Goal: Task Accomplishment & Management: Use online tool/utility

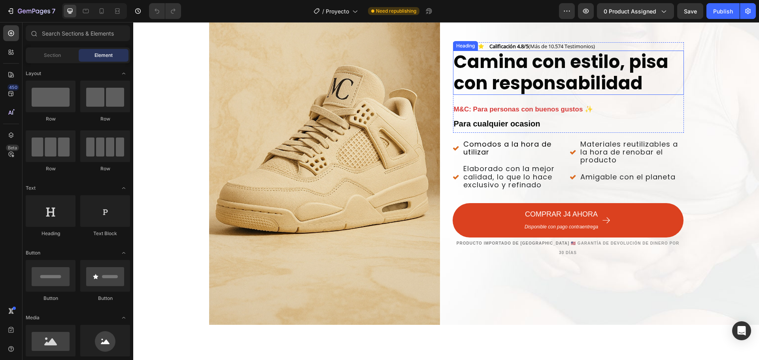
scroll to position [40, 0]
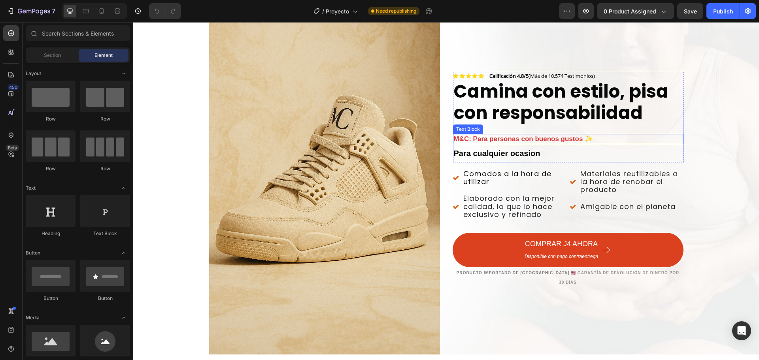
click at [521, 143] on strong "M&C: Para personas con buenos gustos ✨" at bounding box center [524, 139] width 140 height 8
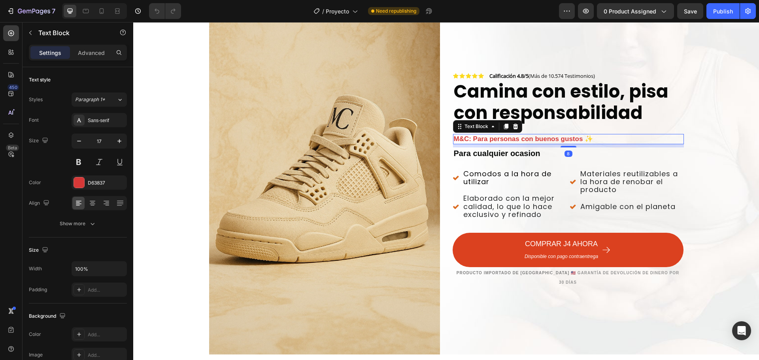
click at [521, 143] on strong "M&C: Para personas con buenos gustos ✨" at bounding box center [524, 139] width 140 height 8
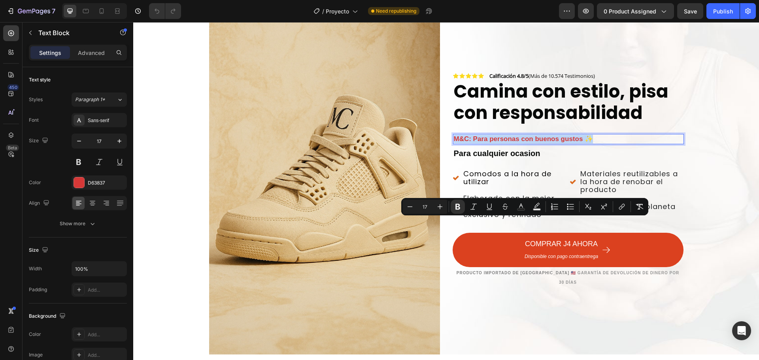
click at [521, 143] on strong "M&C: Para personas con buenos gustos ✨" at bounding box center [524, 139] width 140 height 8
click at [514, 212] on button "Text Color" at bounding box center [517, 207] width 14 height 14
type input "D63837"
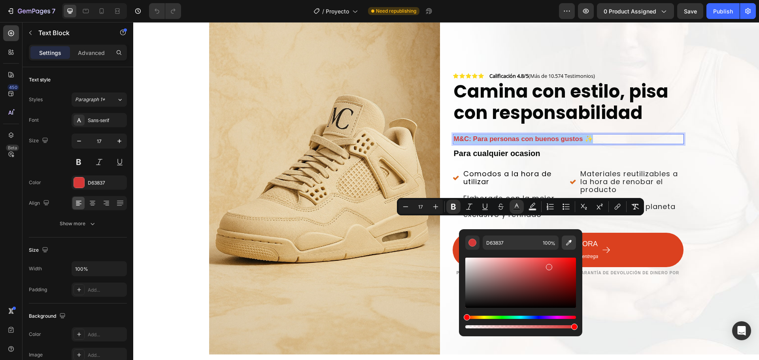
click at [570, 239] on icon "Editor contextual toolbar" at bounding box center [569, 243] width 8 height 8
type input "C2A071"
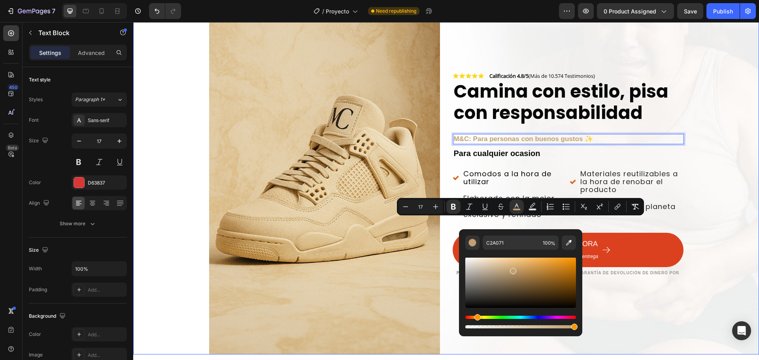
click at [731, 234] on div "Background Image" at bounding box center [446, 181] width 626 height 346
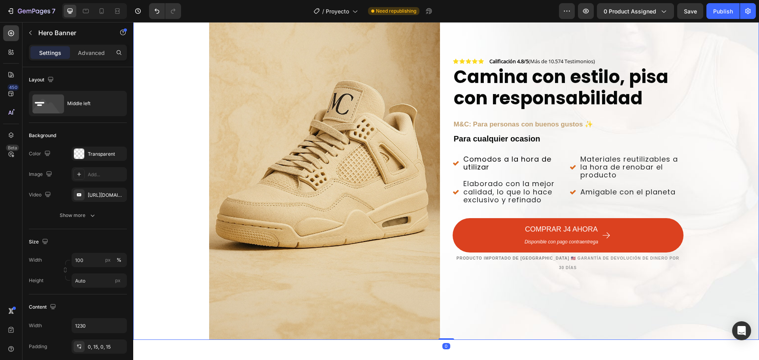
scroll to position [79, 0]
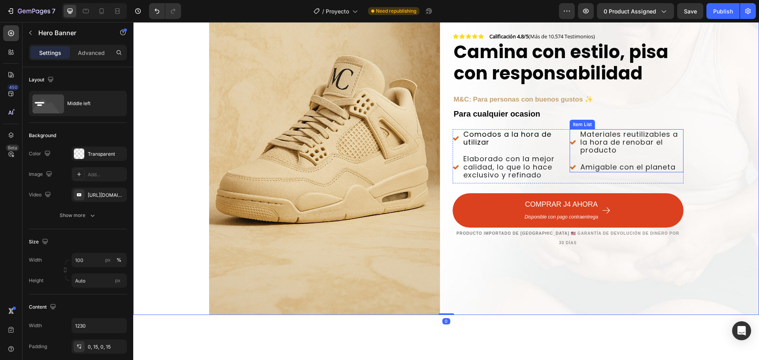
click at [570, 146] on icon at bounding box center [573, 142] width 6 height 6
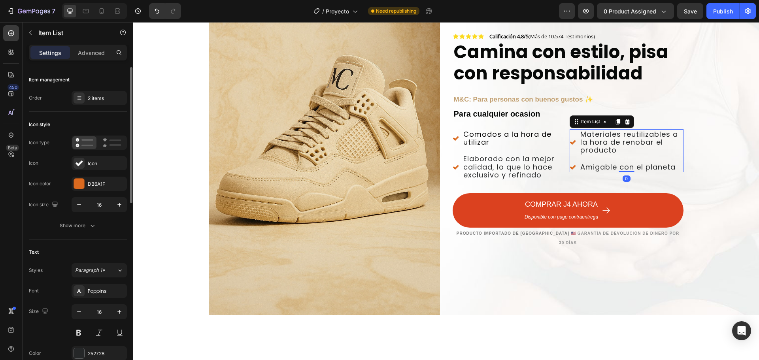
click at [80, 176] on div "Icon type Icon Icon Icon color DB6A1F Icon size 16" at bounding box center [78, 174] width 98 height 77
click at [79, 183] on div at bounding box center [79, 184] width 10 height 10
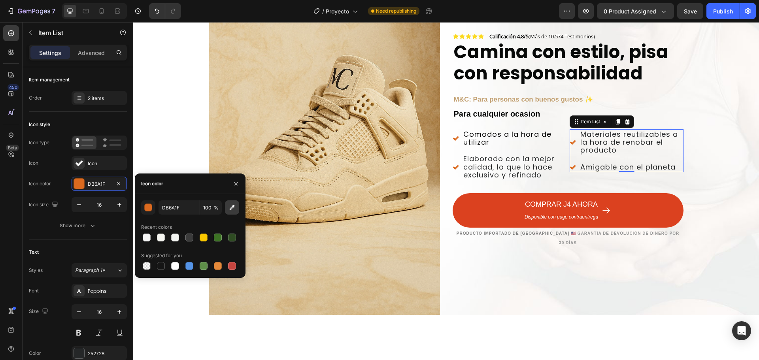
click at [233, 212] on button "button" at bounding box center [232, 207] width 14 height 14
type input "C2A071"
click at [453, 142] on icon at bounding box center [456, 138] width 6 height 6
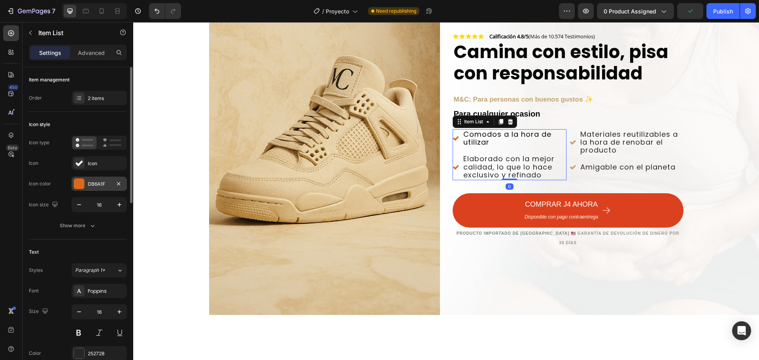
click at [112, 186] on div "DB6A1F" at bounding box center [99, 184] width 55 height 14
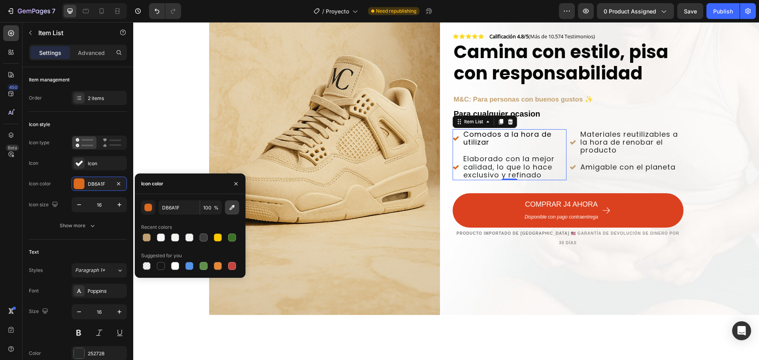
click at [230, 208] on icon "button" at bounding box center [232, 208] width 8 height 8
type input "C2A071"
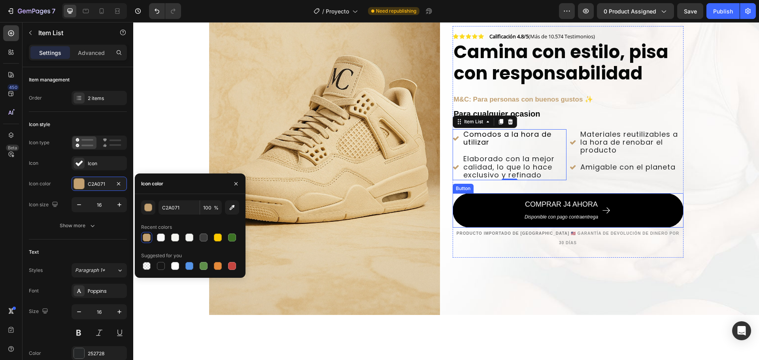
click at [628, 228] on button "COMPRAR J4 AHORA Disponible con pago contraentrega" at bounding box center [568, 210] width 231 height 34
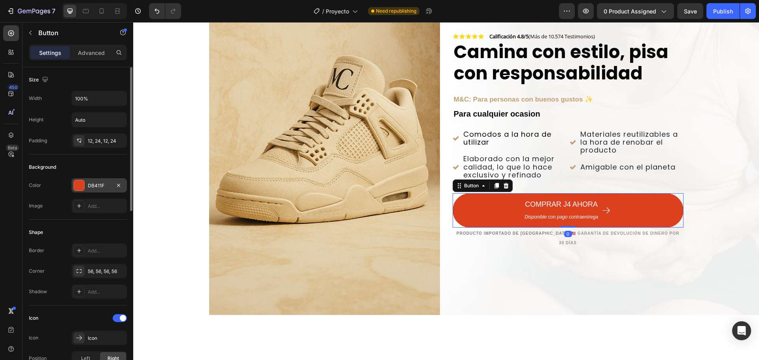
click at [77, 187] on div at bounding box center [79, 185] width 10 height 10
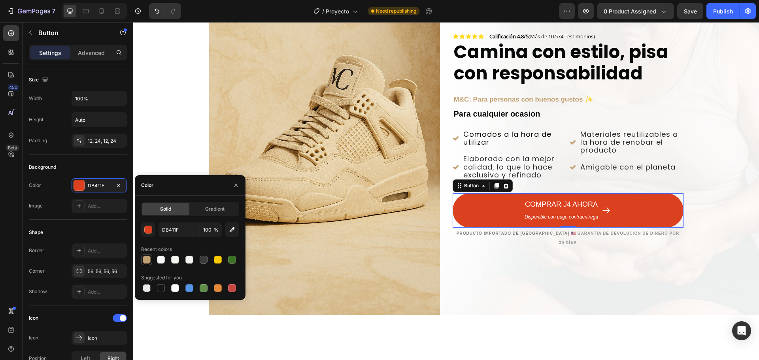
click at [144, 262] on div at bounding box center [147, 260] width 8 height 8
type input "C2A071"
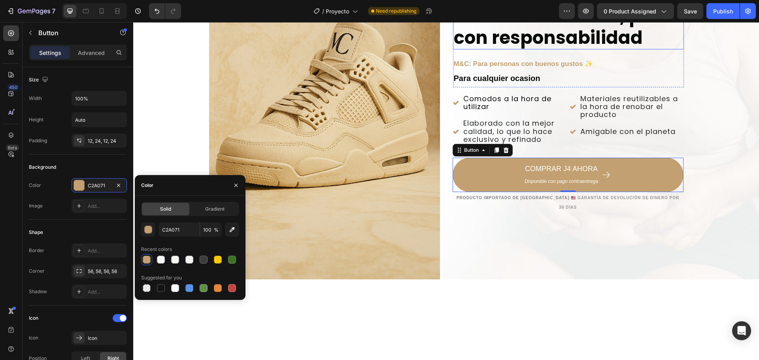
scroll to position [119, 0]
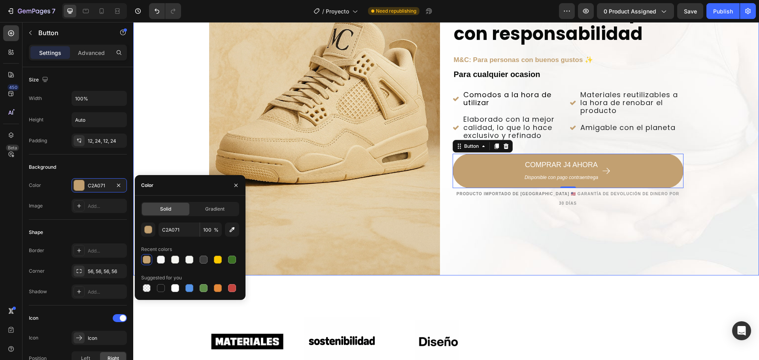
click at [718, 159] on div "Background Image" at bounding box center [446, 102] width 626 height 346
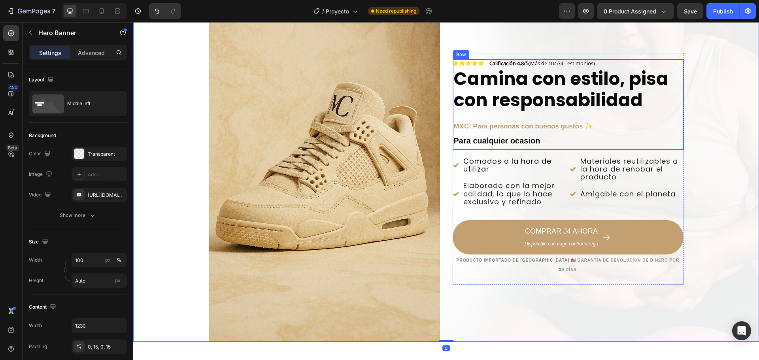
scroll to position [0, 0]
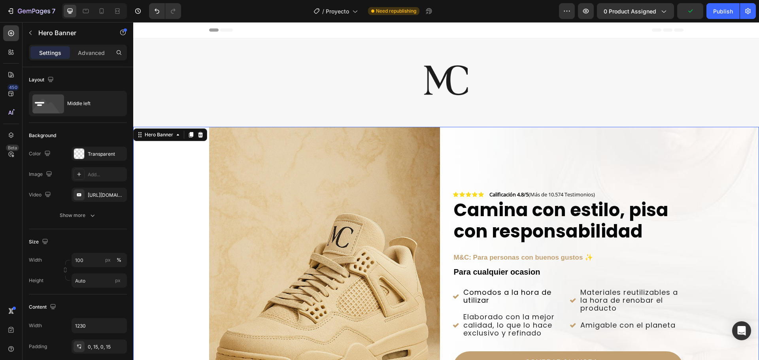
click at [164, 180] on div "Background Image" at bounding box center [446, 300] width 626 height 346
click at [86, 149] on div "Transparent" at bounding box center [99, 154] width 55 height 14
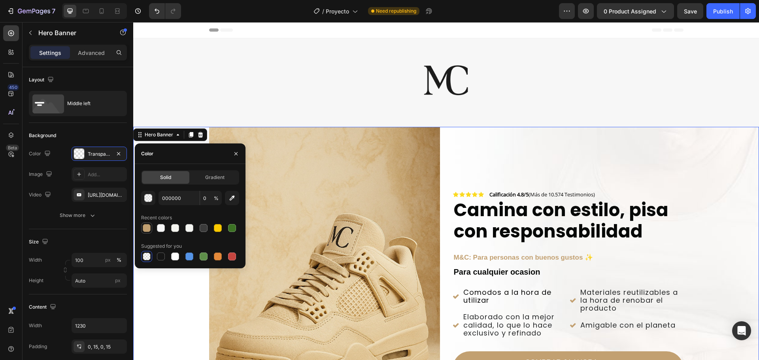
click at [144, 231] on div at bounding box center [147, 228] width 8 height 8
type input "C2A071"
type input "100"
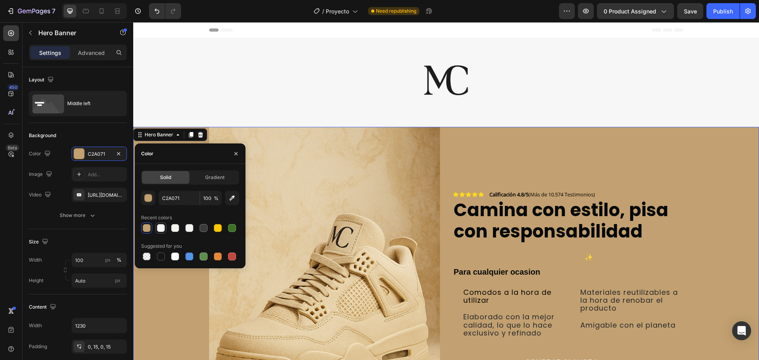
click at [166, 231] on div at bounding box center [160, 228] width 11 height 11
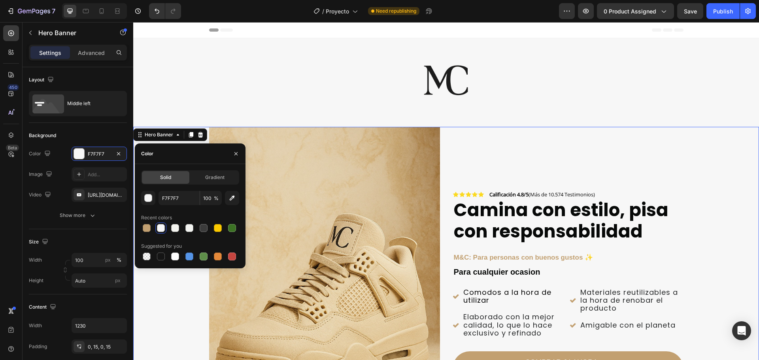
click at [139, 224] on div "Solid Gradient F7F7F7 100 % Recent colors Suggested for you" at bounding box center [190, 216] width 111 height 92
click at [142, 227] on div at bounding box center [146, 227] width 9 height 9
type input "C2A071"
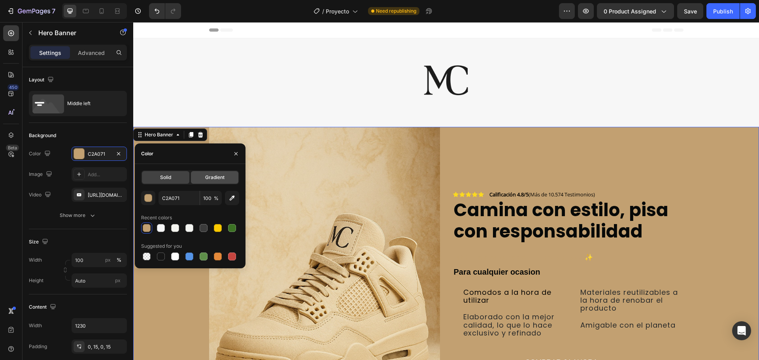
click at [227, 175] on div "Gradient" at bounding box center [214, 177] width 47 height 13
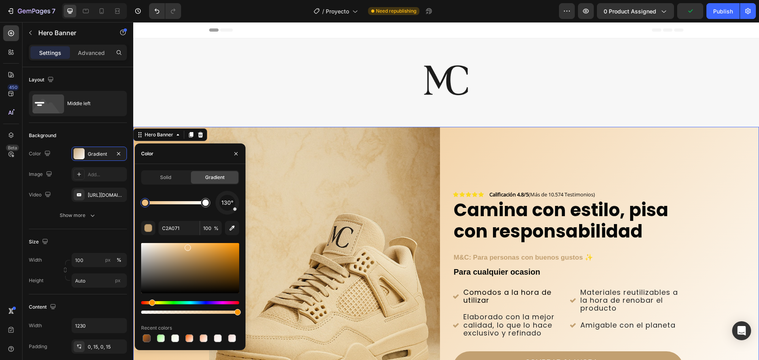
drag, startPoint x: 178, startPoint y: 264, endPoint x: 187, endPoint y: 246, distance: 19.6
click at [187, 246] on div at bounding box center [190, 268] width 98 height 50
type input "EDBF80"
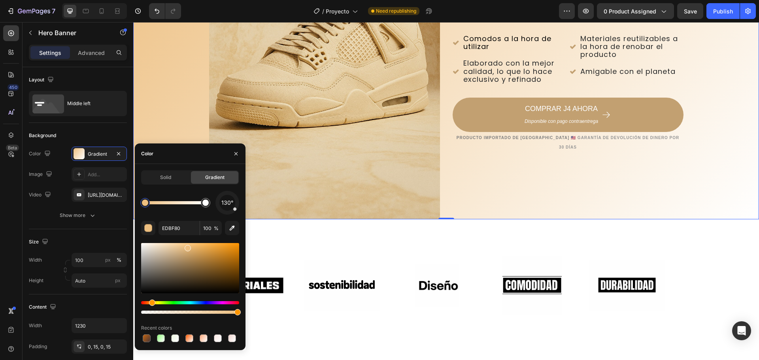
scroll to position [277, 0]
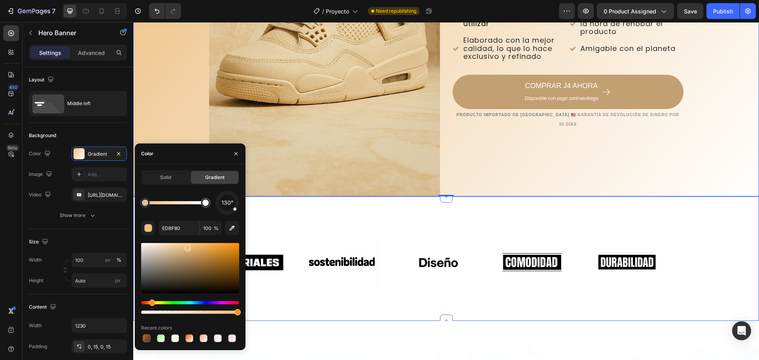
click at [706, 214] on div "Title Line Image Image Image Image Image Image Image Image Image Image Marquee …" at bounding box center [446, 258] width 626 height 99
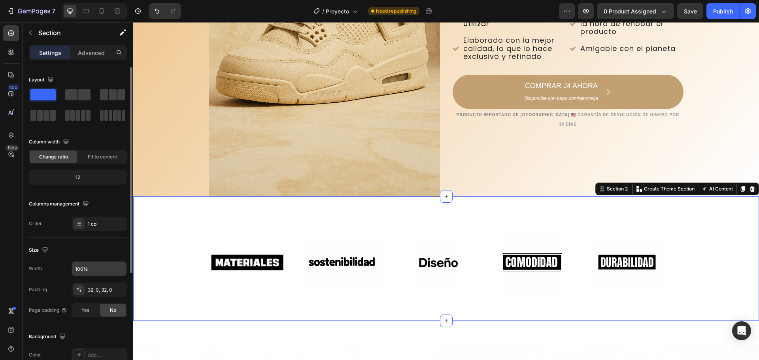
scroll to position [167, 0]
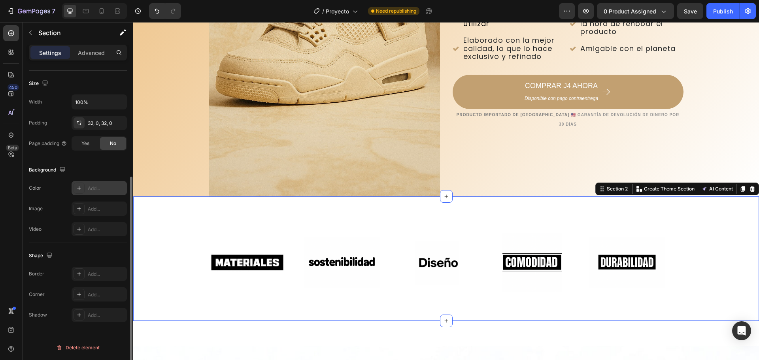
click at [95, 193] on div "Add..." at bounding box center [99, 188] width 55 height 14
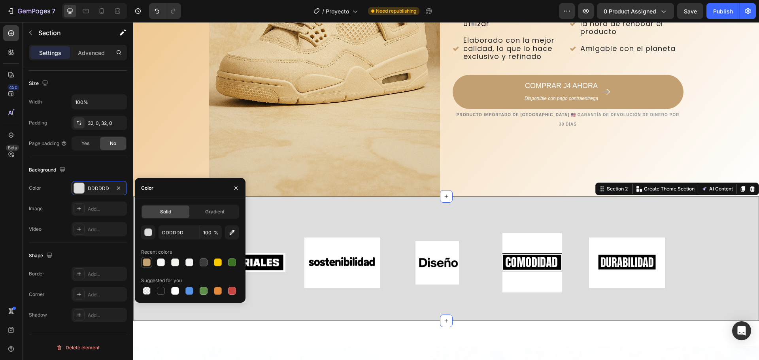
click at [149, 261] on div at bounding box center [147, 263] width 8 height 8
type input "C2A071"
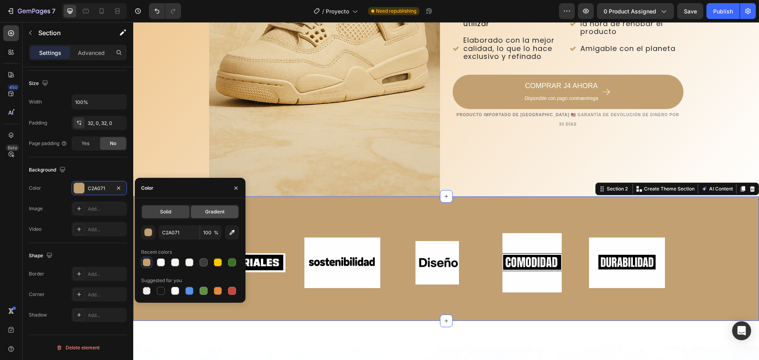
click at [212, 206] on div "Gradient" at bounding box center [214, 212] width 47 height 13
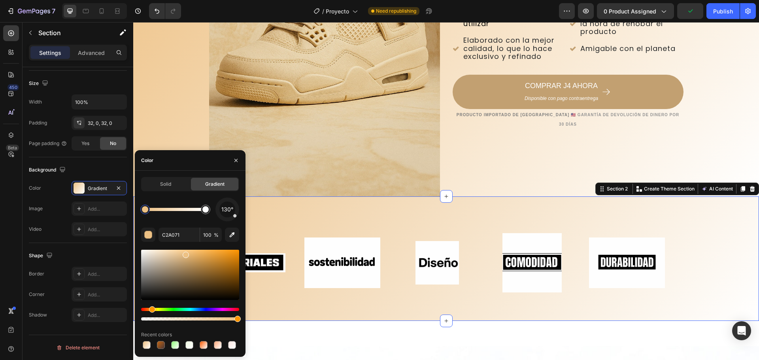
type input "EDC184"
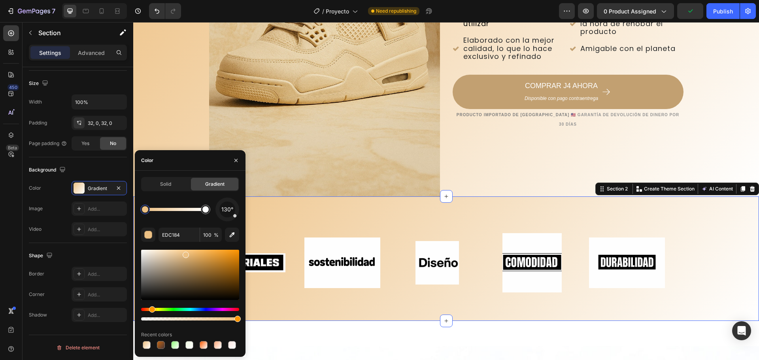
drag, startPoint x: 189, startPoint y: 257, endPoint x: 190, endPoint y: 253, distance: 4.3
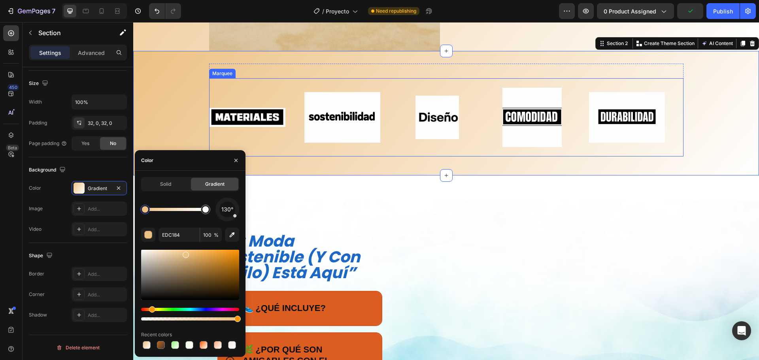
scroll to position [474, 0]
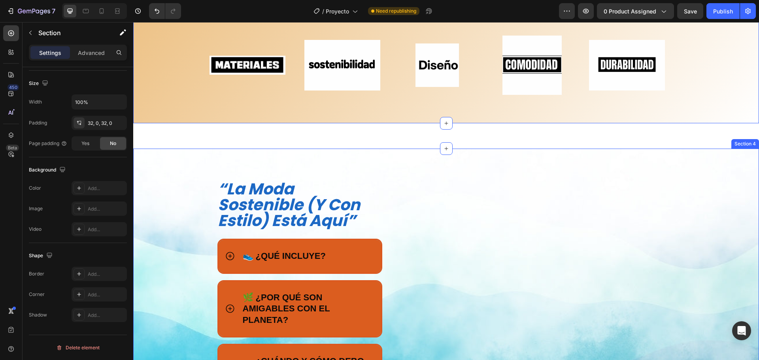
click at [351, 137] on div "La solución REAL (y rápida) está aquí: Heading Section 3" at bounding box center [446, 135] width 626 height 25
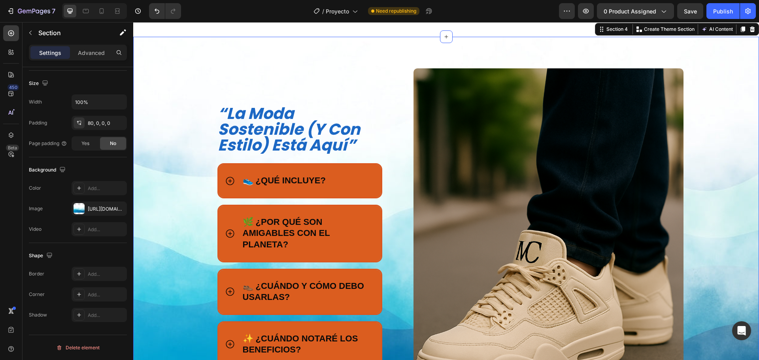
scroll to position [593, 0]
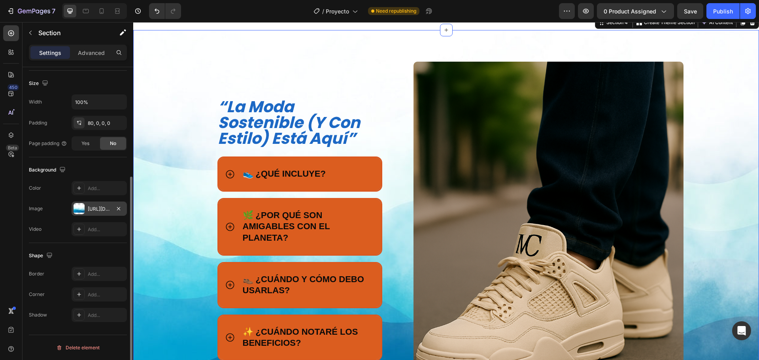
click at [91, 211] on div "https://cdn.shopify.com/s/files/1/0667/2131/6941/files/gempages_584753151039504…" at bounding box center [99, 209] width 23 height 7
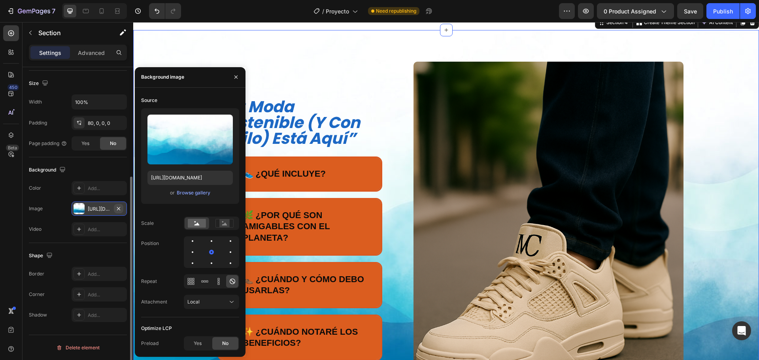
click at [118, 208] on icon "button" at bounding box center [118, 208] width 3 height 3
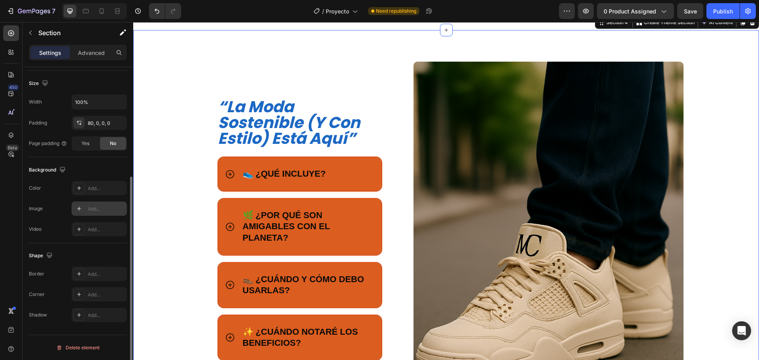
click at [96, 180] on div "Background The changes might be hidden by the video. Color Add... Image Add... …" at bounding box center [78, 200] width 98 height 86
click at [96, 187] on div "Add..." at bounding box center [106, 188] width 37 height 7
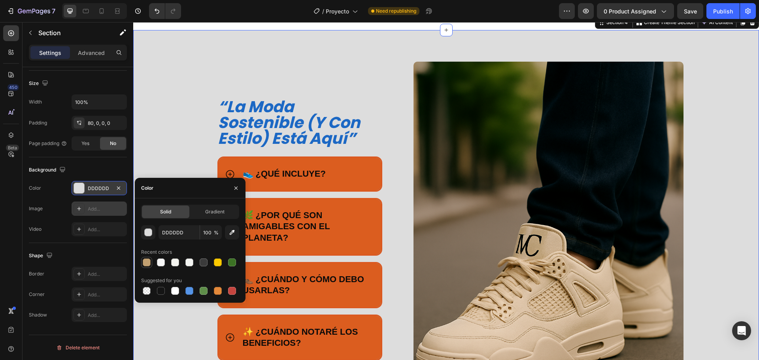
click at [149, 263] on div at bounding box center [147, 263] width 8 height 8
type input "C2A071"
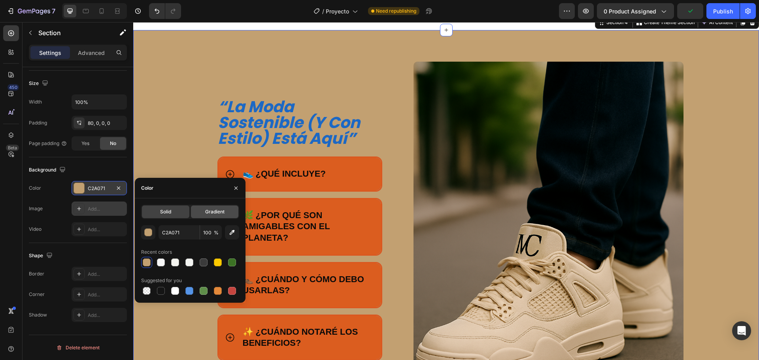
click at [197, 212] on div "Gradient" at bounding box center [214, 212] width 47 height 13
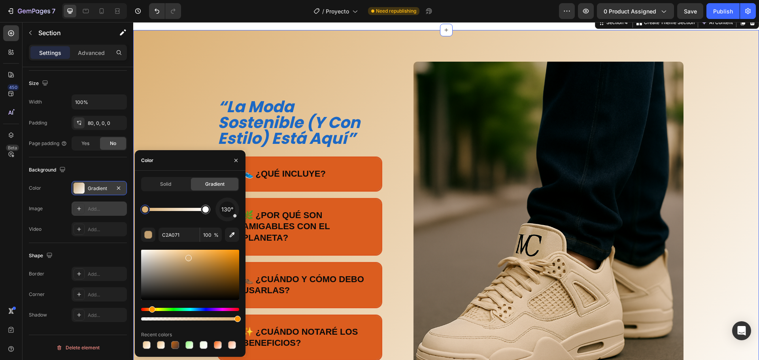
drag, startPoint x: 187, startPoint y: 265, endPoint x: 188, endPoint y: 257, distance: 8.0
click at [188, 257] on div at bounding box center [190, 275] width 98 height 50
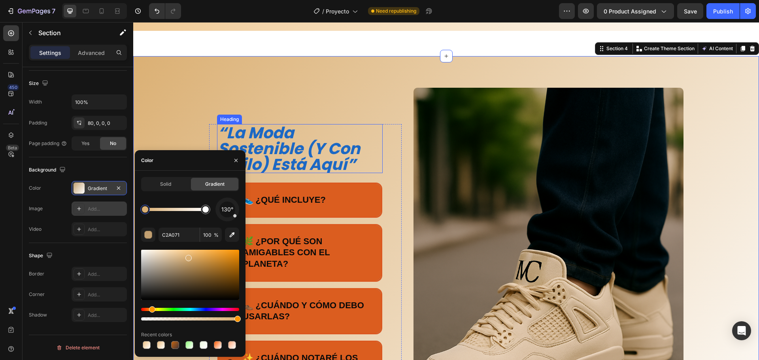
type input "DBB074"
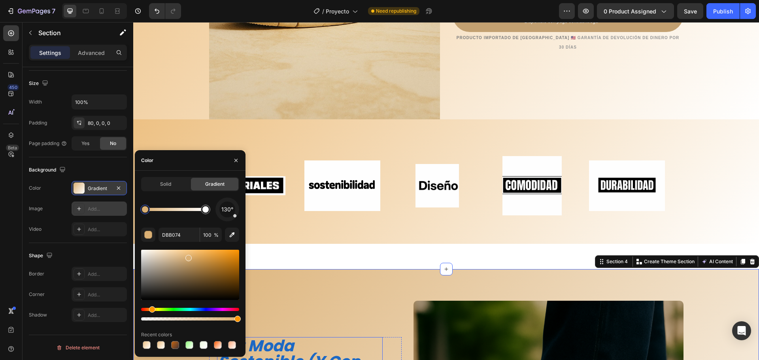
scroll to position [356, 0]
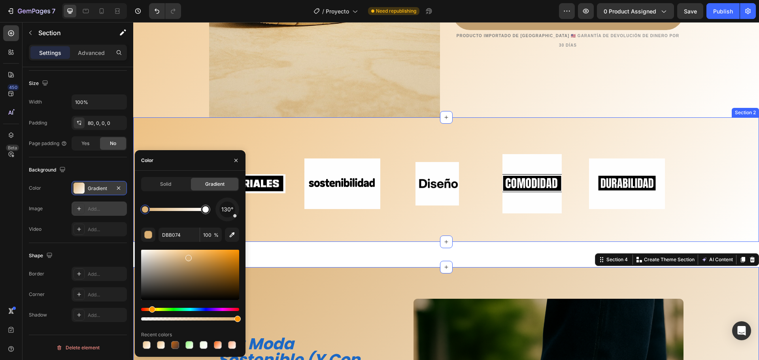
click at [179, 129] on div "Title Line Image Image Image Image Image Image Image Image Image Image Marquee …" at bounding box center [446, 179] width 626 height 125
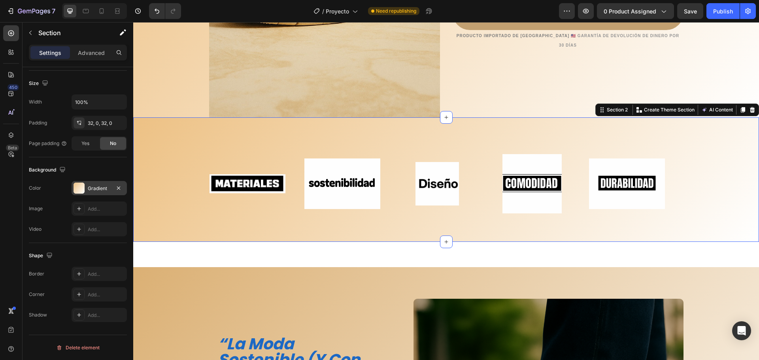
click at [83, 190] on div at bounding box center [79, 188] width 11 height 11
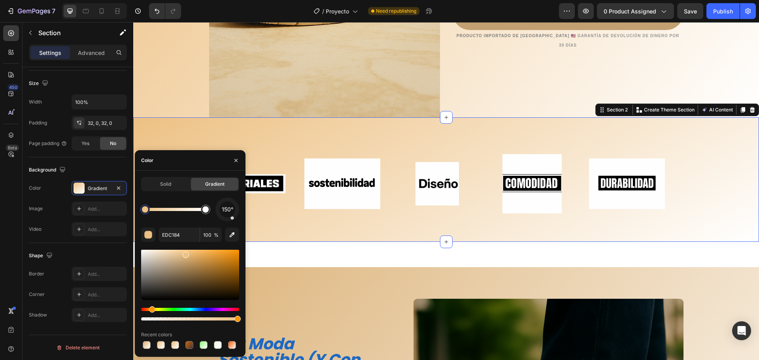
drag, startPoint x: 234, startPoint y: 217, endPoint x: 239, endPoint y: 234, distance: 17.7
click at [240, 234] on div "Solid Gradient 150° EDC184 100 % Recent colors" at bounding box center [190, 264] width 111 height 174
click at [235, 160] on icon "button" at bounding box center [236, 160] width 6 height 6
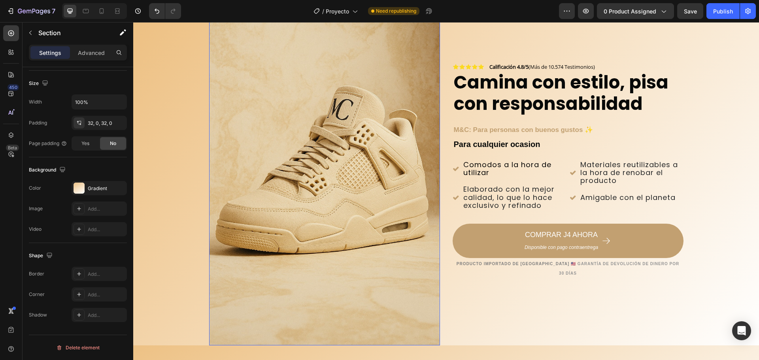
scroll to position [119, 0]
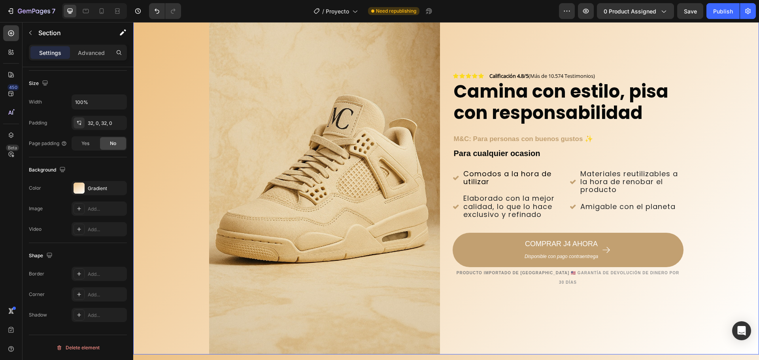
click at [149, 143] on div "Background Image" at bounding box center [446, 181] width 626 height 346
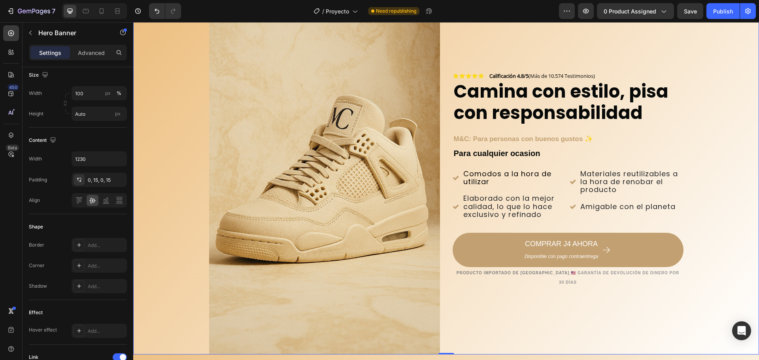
scroll to position [0, 0]
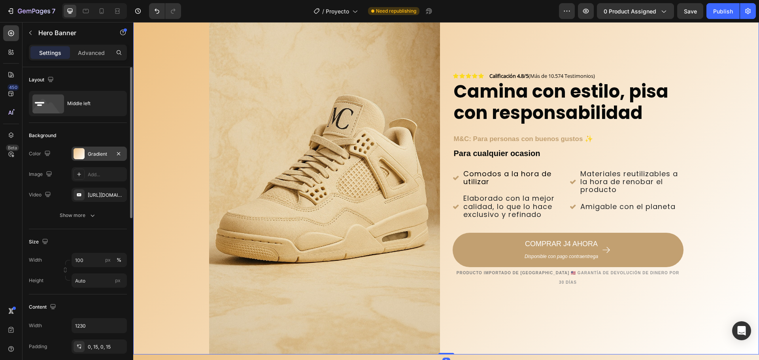
click at [85, 157] on div "Gradient" at bounding box center [99, 154] width 55 height 14
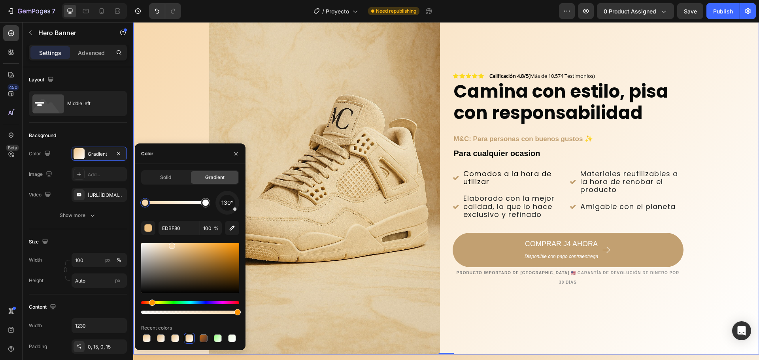
drag, startPoint x: 188, startPoint y: 253, endPoint x: 171, endPoint y: 244, distance: 18.9
click at [171, 244] on div at bounding box center [190, 268] width 98 height 50
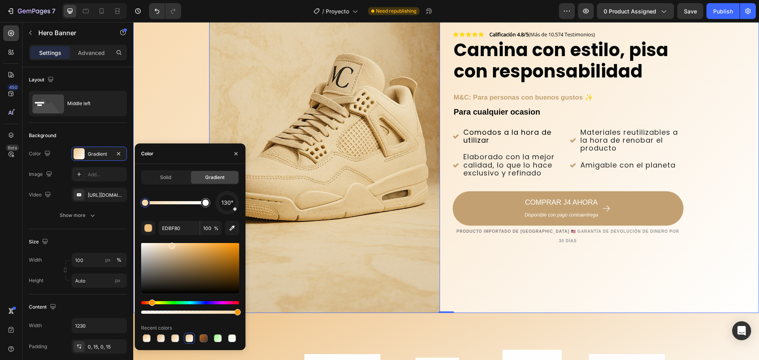
scroll to position [316, 0]
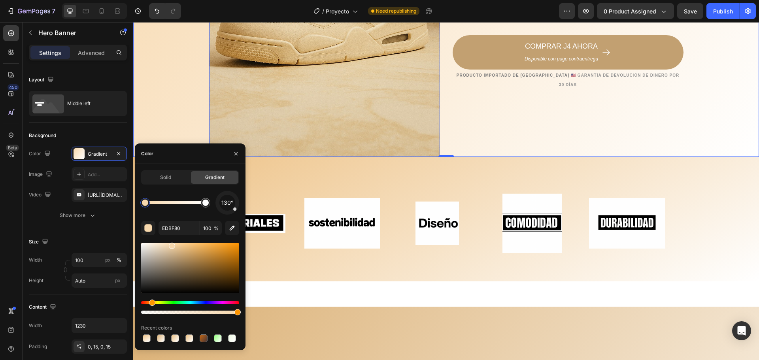
type input "F7D8AD"
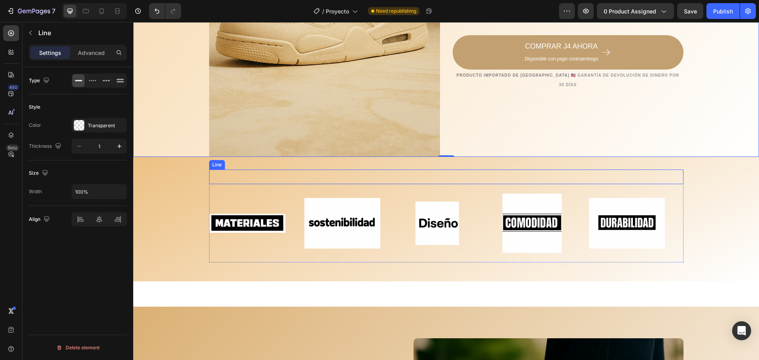
click at [335, 170] on div "Title Line" at bounding box center [446, 177] width 474 height 15
click at [180, 179] on div "Title Line 0 Image Image Image Image Image Image Image Image Image Image Marque…" at bounding box center [446, 219] width 626 height 99
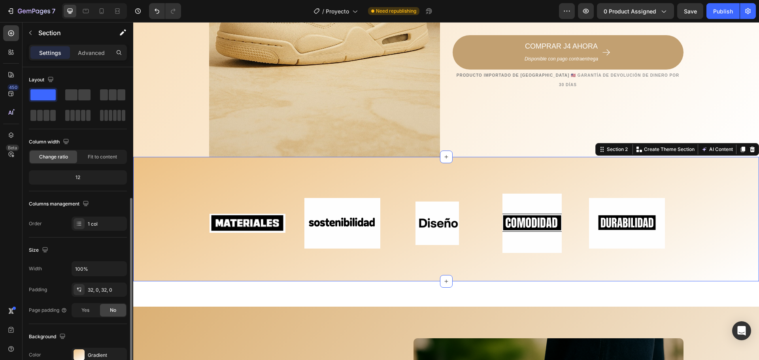
scroll to position [79, 0]
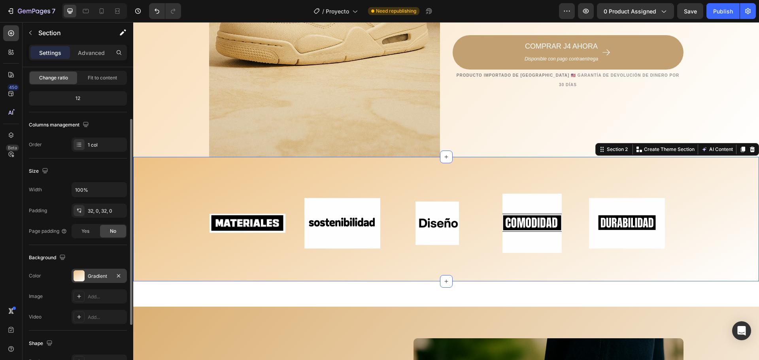
click at [83, 275] on div at bounding box center [79, 275] width 11 height 11
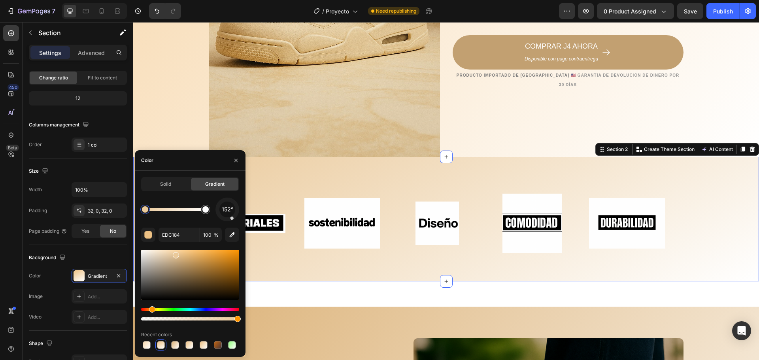
type input "EAC99A"
drag, startPoint x: 181, startPoint y: 257, endPoint x: 175, endPoint y: 253, distance: 7.3
click at [284, 289] on div "La solución REAL (y rápida) está aquí: Heading Section 3" at bounding box center [446, 294] width 626 height 25
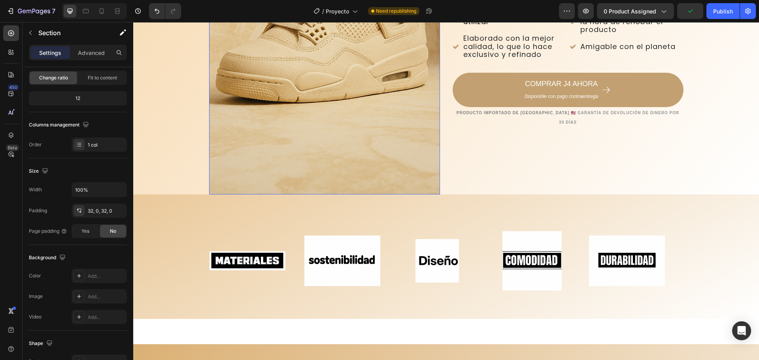
scroll to position [316, 0]
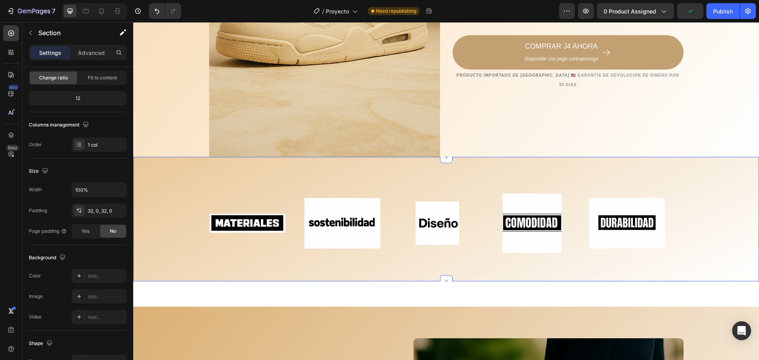
click at [190, 185] on div "Title Line Image Image Image Image Image Image Image Image Image Image Marquee …" at bounding box center [446, 219] width 626 height 99
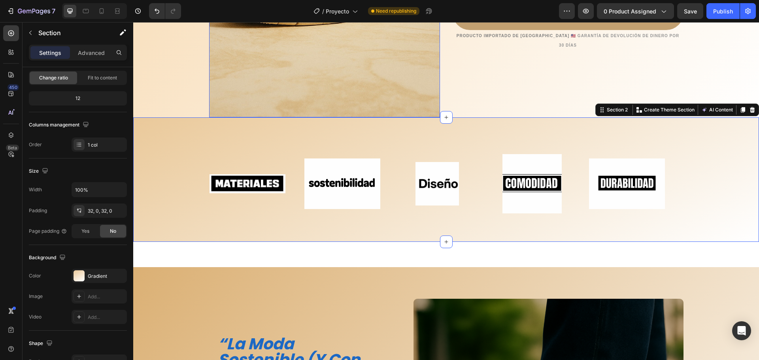
scroll to position [474, 0]
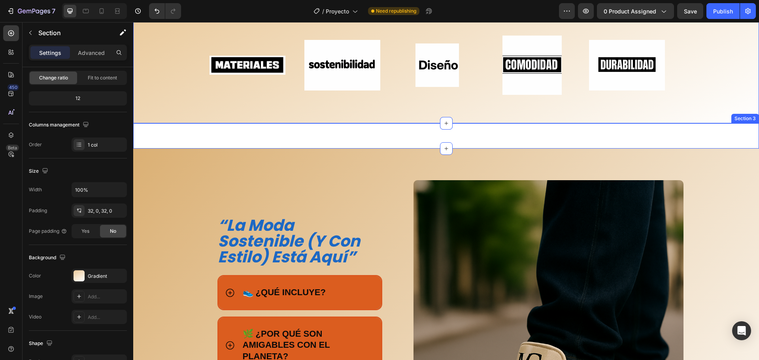
click at [187, 132] on div "La solución REAL (y rápida) está aquí: Heading Section 3" at bounding box center [446, 135] width 626 height 25
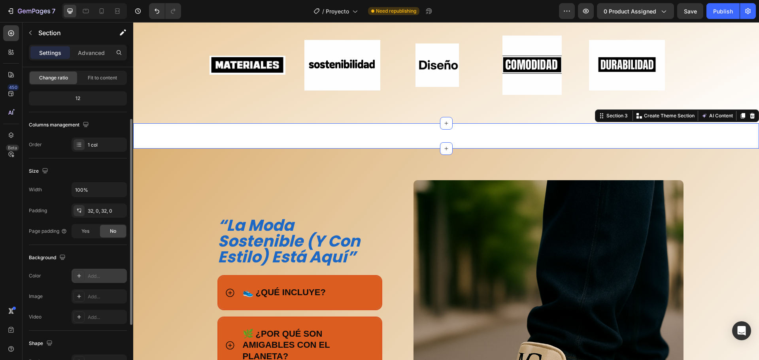
click at [90, 276] on div "Add..." at bounding box center [106, 276] width 37 height 7
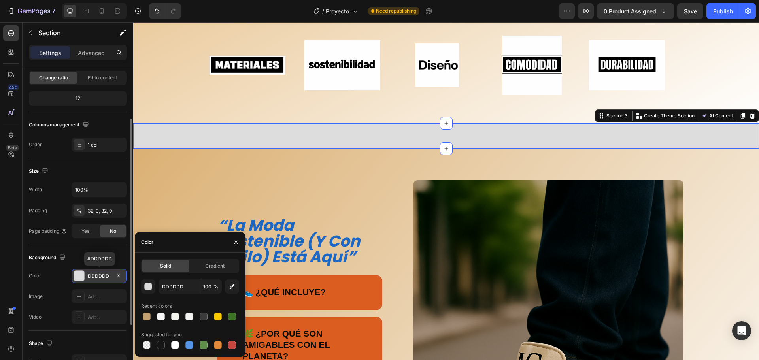
click at [140, 318] on div "Solid Gradient DDDDDD 100 % Recent colors Suggested for you" at bounding box center [190, 305] width 111 height 92
click at [204, 261] on div "Gradient" at bounding box center [214, 266] width 47 height 13
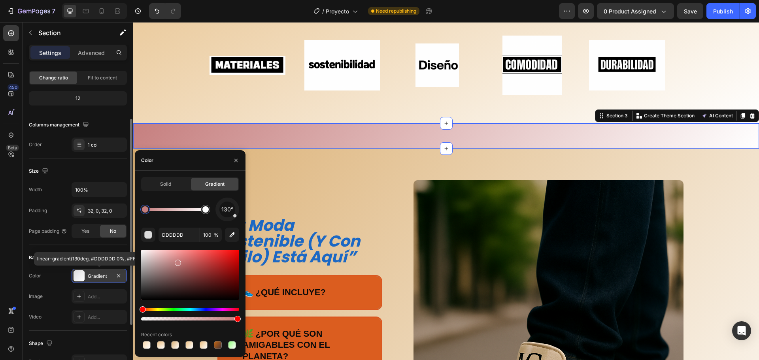
click at [177, 261] on div at bounding box center [190, 275] width 98 height 50
click at [181, 345] on div at bounding box center [190, 345] width 98 height 11
click at [186, 345] on div at bounding box center [189, 345] width 8 height 8
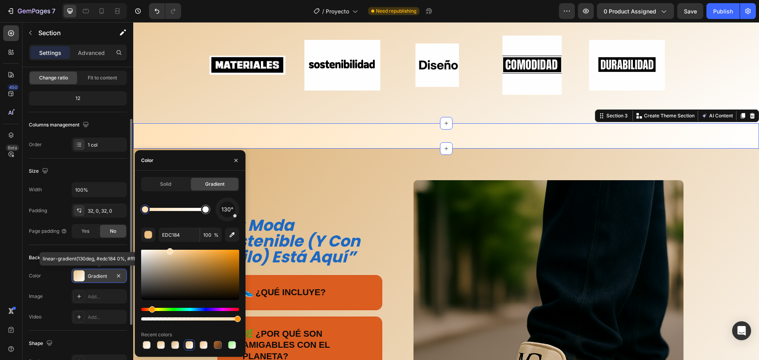
type input "FFE1B7"
drag, startPoint x: 180, startPoint y: 264, endPoint x: 169, endPoint y: 252, distance: 16.0
click at [185, 89] on div "Title Line Image Image Image Image Image Image Image Image Image Image Marquee …" at bounding box center [446, 60] width 626 height 99
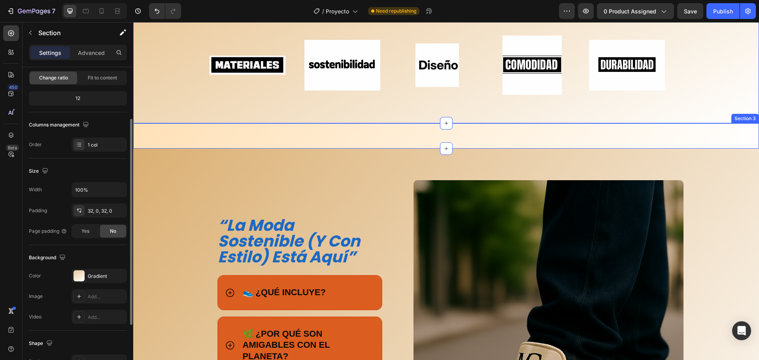
click at [466, 149] on div "“la moda sostenible (y con estilo) está aquí” Heading Title Line 👟 ¿QUÉ INCLUYE…" at bounding box center [446, 367] width 626 height 437
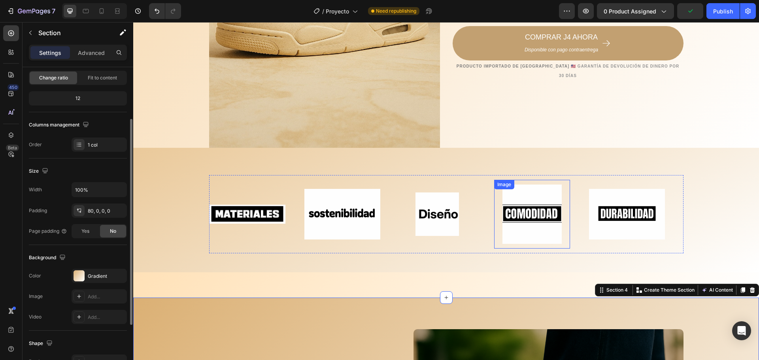
scroll to position [316, 0]
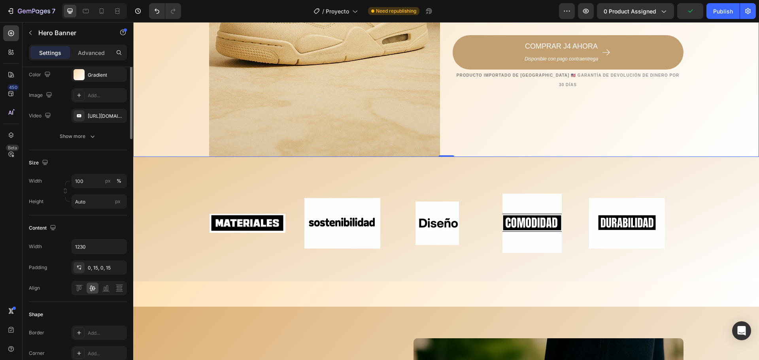
scroll to position [0, 0]
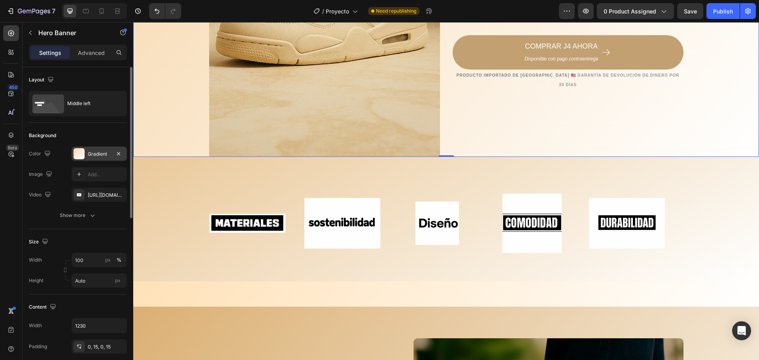
click at [75, 150] on div at bounding box center [79, 153] width 11 height 11
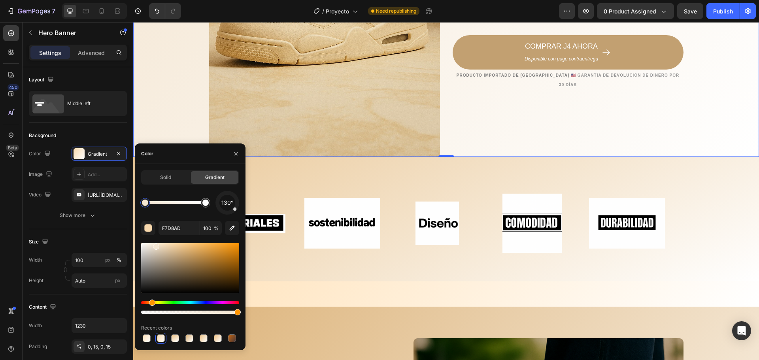
drag, startPoint x: 173, startPoint y: 248, endPoint x: 157, endPoint y: 244, distance: 15.7
click at [156, 244] on div at bounding box center [190, 268] width 98 height 50
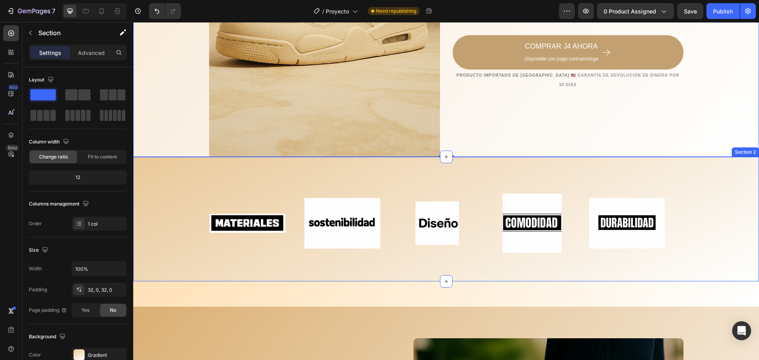
click at [307, 278] on div "Title Line Image Image Image Image Image Image Image Image Image Image Marquee …" at bounding box center [446, 219] width 626 height 125
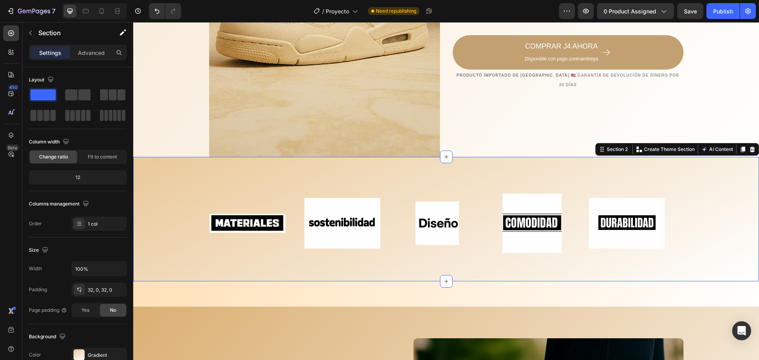
drag, startPoint x: 98, startPoint y: 353, endPoint x: 105, endPoint y: 342, distance: 12.6
click at [98, 353] on div "Gradient" at bounding box center [106, 355] width 37 height 7
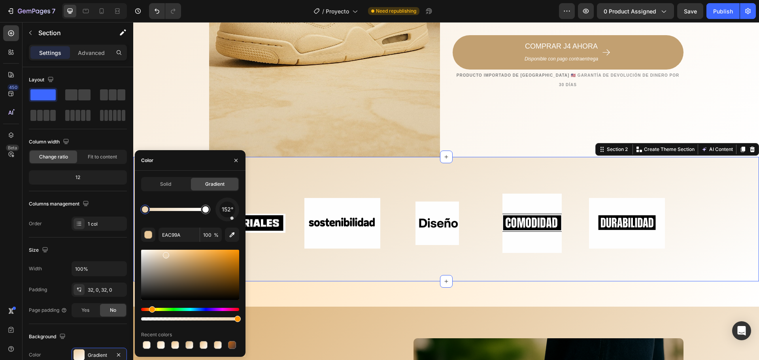
drag, startPoint x: 173, startPoint y: 254, endPoint x: 164, endPoint y: 253, distance: 8.7
click at [164, 253] on div at bounding box center [166, 255] width 6 height 6
click at [292, 305] on div "La solución REAL (y rápida) está aquí: Heading Section 3" at bounding box center [446, 294] width 626 height 25
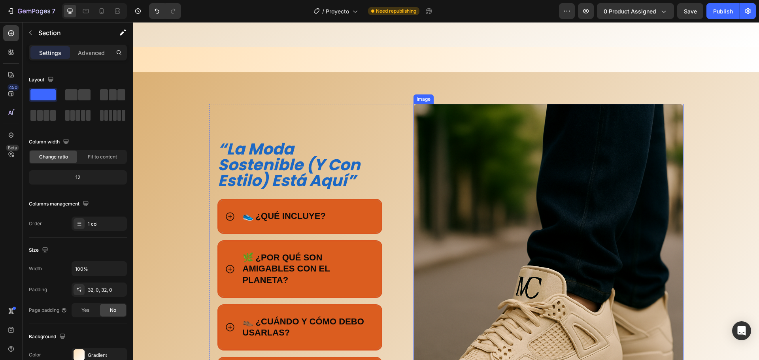
scroll to position [554, 0]
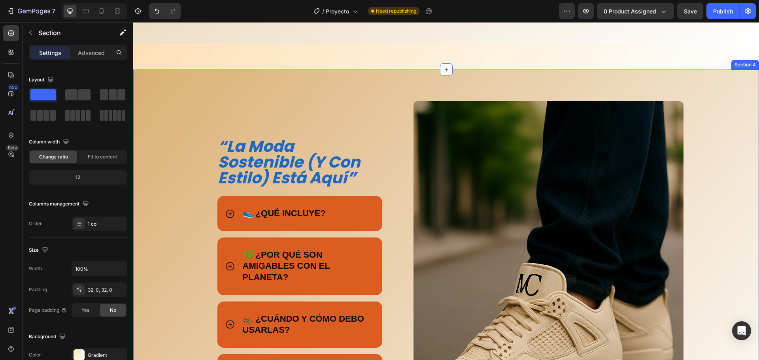
click at [191, 104] on div "“la moda sostenible (y con estilo) está aquí” Heading Title Line 👟 ¿QUÉ INCLUYE…" at bounding box center [446, 303] width 626 height 405
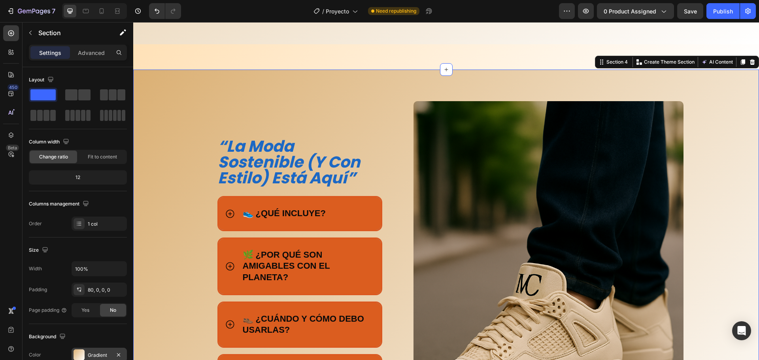
click at [93, 351] on div "Gradient" at bounding box center [99, 355] width 55 height 14
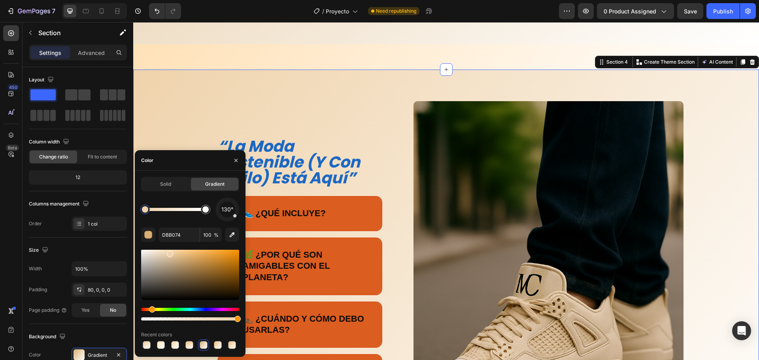
drag, startPoint x: 187, startPoint y: 259, endPoint x: 169, endPoint y: 253, distance: 18.9
click at [169, 253] on div at bounding box center [170, 254] width 6 height 6
type input "EFD3AC"
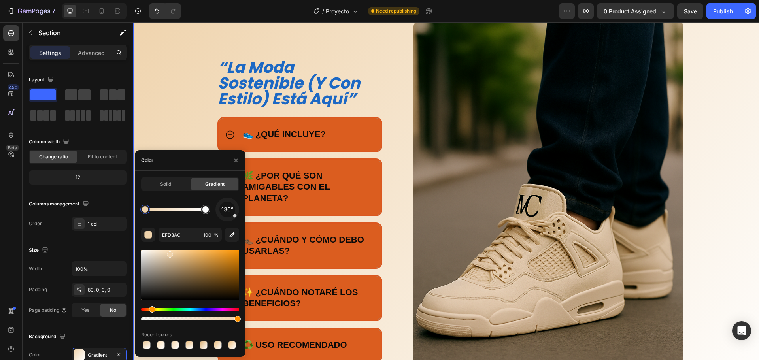
click at [157, 77] on div "“la moda sostenible (y con estilo) está aquí” Heading Title Line 👟 ¿QUÉ INCLUYE…" at bounding box center [446, 224] width 626 height 405
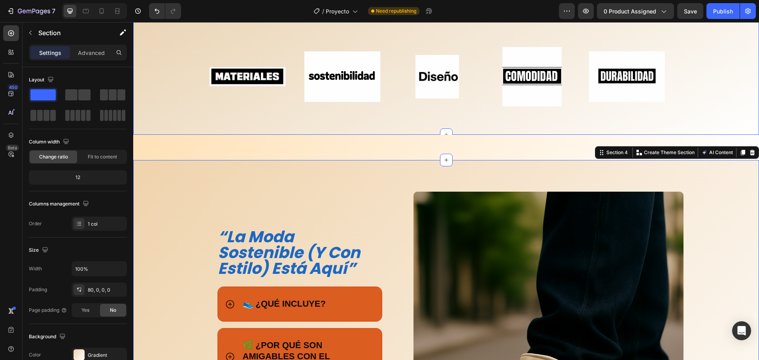
scroll to position [435, 0]
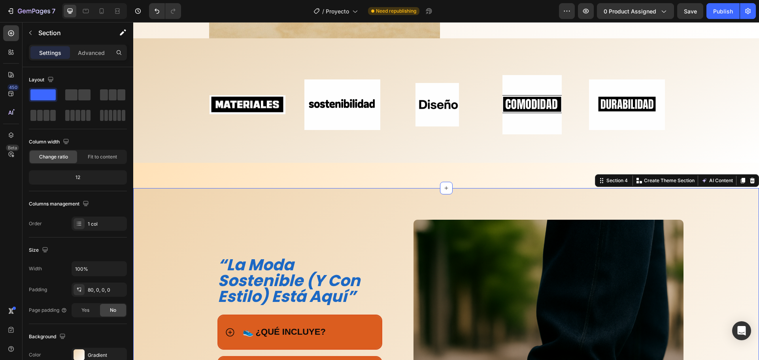
click at [164, 68] on div "Title Line Image Image Image Image Image Image Image Image Image Image Marquee …" at bounding box center [446, 100] width 626 height 99
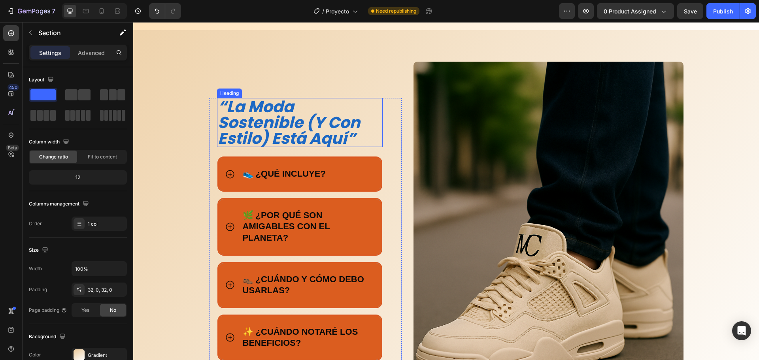
scroll to position [514, 0]
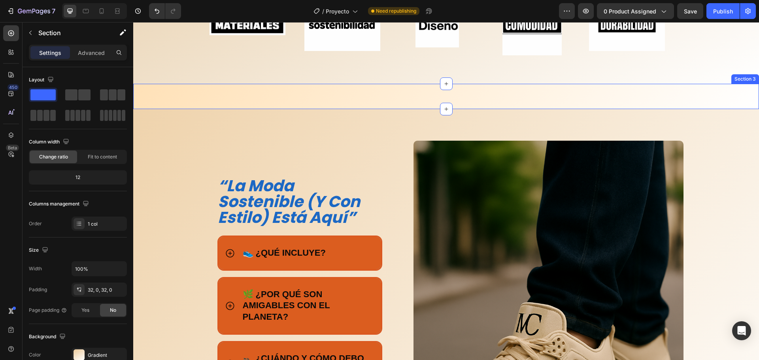
click at [206, 93] on div "La solución REAL (y rápida) está aquí: Heading Section 3" at bounding box center [446, 96] width 626 height 25
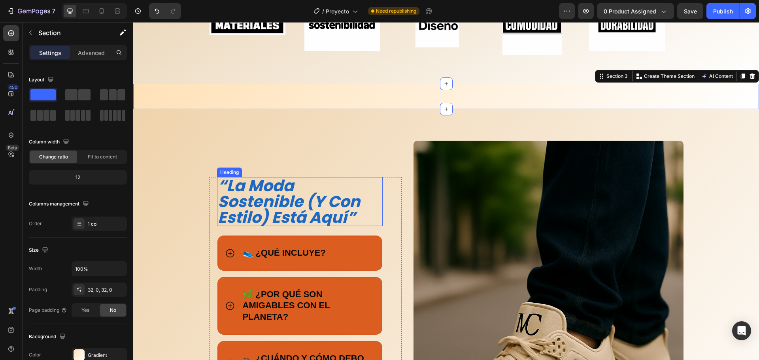
scroll to position [593, 0]
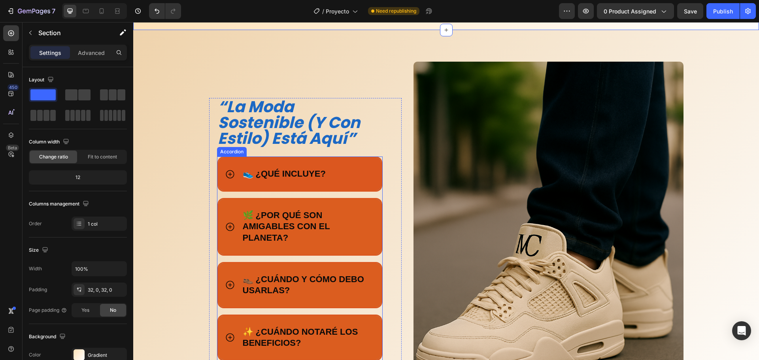
click at [362, 168] on div "👟 ¿QUÉ INCLUYE?" at bounding box center [309, 174] width 134 height 14
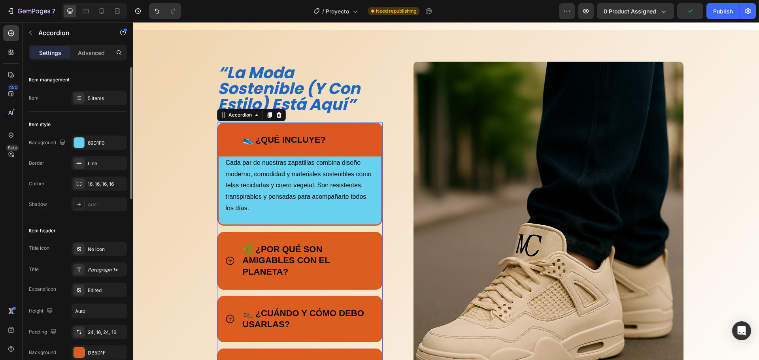
click at [93, 133] on div "Item style Background 69D1F0 Border Line Corner 16, 16, 16, 16 Shadow Add..." at bounding box center [78, 165] width 98 height 106
click at [92, 140] on div "69D1F0" at bounding box center [99, 143] width 23 height 7
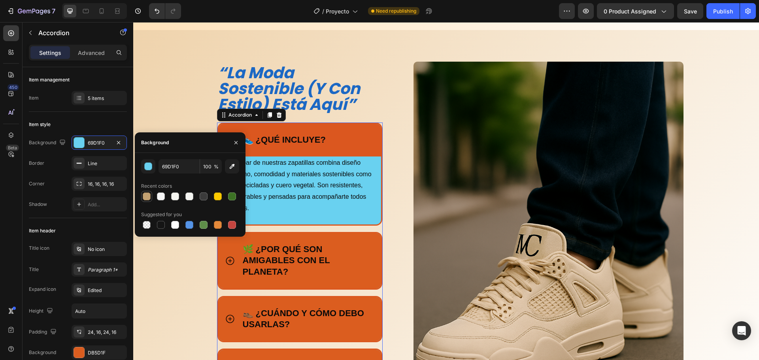
click at [148, 195] on div at bounding box center [147, 197] width 8 height 8
type input "C2A071"
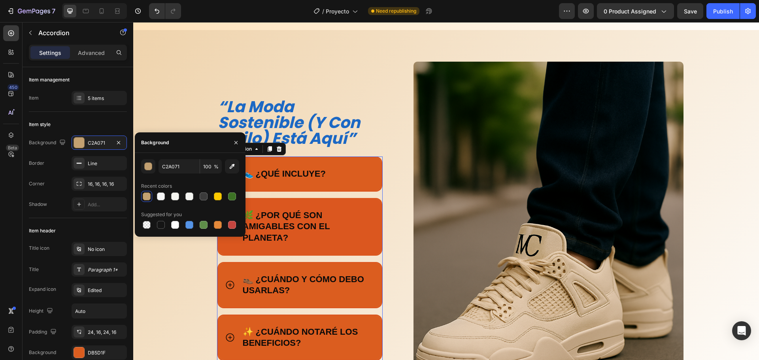
click at [362, 212] on p "🌿 ¿POR QUÉ SON AMIGABLES CON EL PLANETA?" at bounding box center [308, 227] width 131 height 34
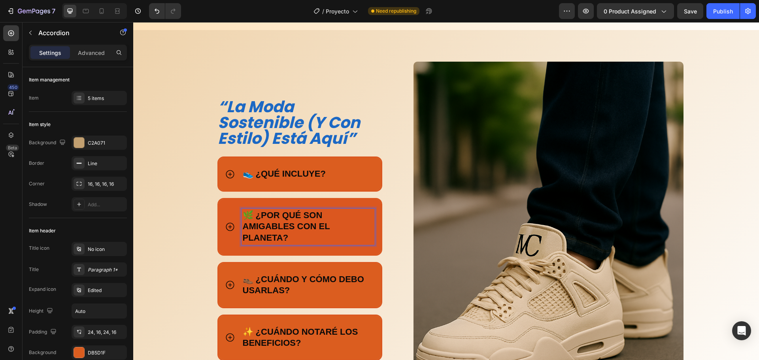
click at [374, 207] on div "🌿 ¿POR QUÉ SON AMIGABLES CON EL PLANETA?" at bounding box center [300, 226] width 163 height 55
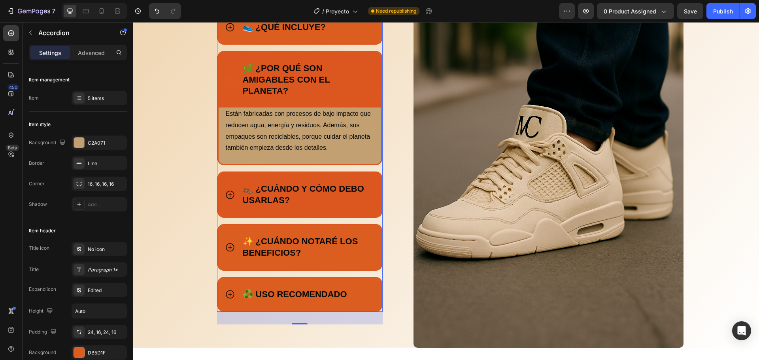
click at [225, 186] on div "👞 ¿CUÁNDO Y CÓMO DEBO USARLAS?" at bounding box center [300, 195] width 163 height 44
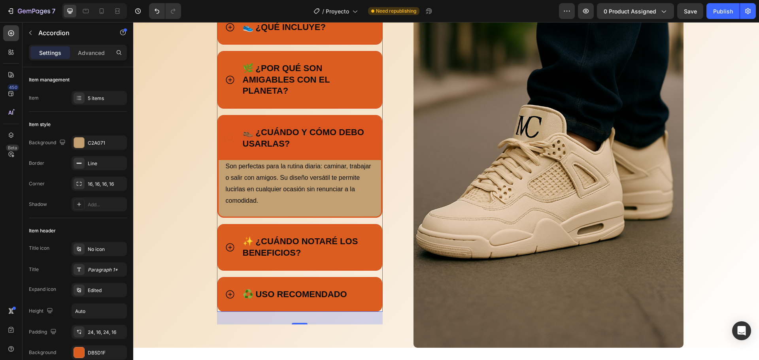
click at [225, 135] on icon at bounding box center [230, 138] width 10 height 10
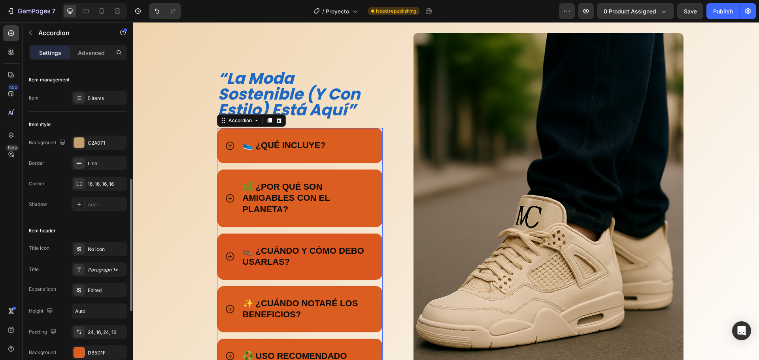
scroll to position [79, 0]
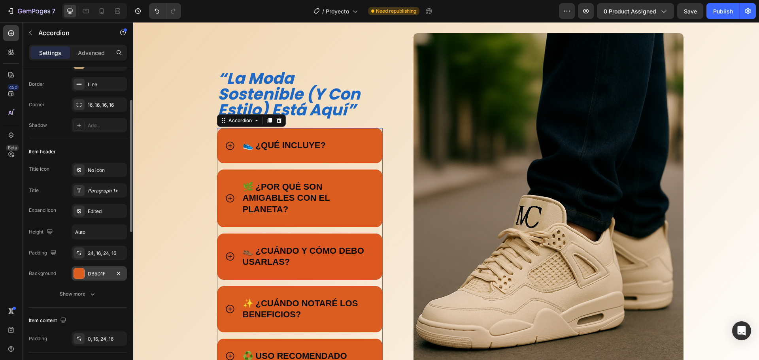
click at [97, 273] on div "DB5D1F" at bounding box center [99, 273] width 23 height 7
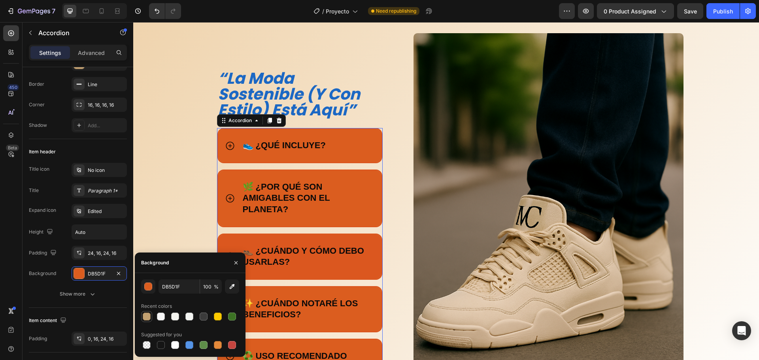
click at [147, 318] on div at bounding box center [147, 317] width 8 height 8
type input "C2A071"
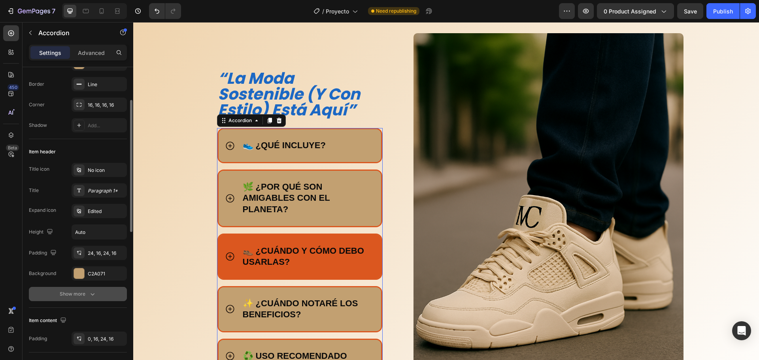
click at [94, 293] on icon "button" at bounding box center [93, 294] width 8 height 8
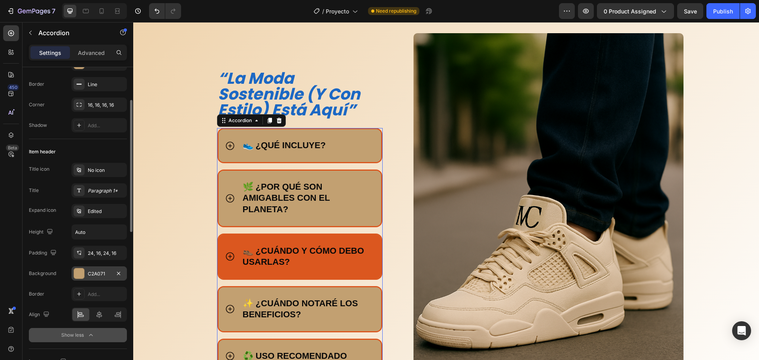
click at [97, 276] on div "C2A071" at bounding box center [99, 273] width 23 height 7
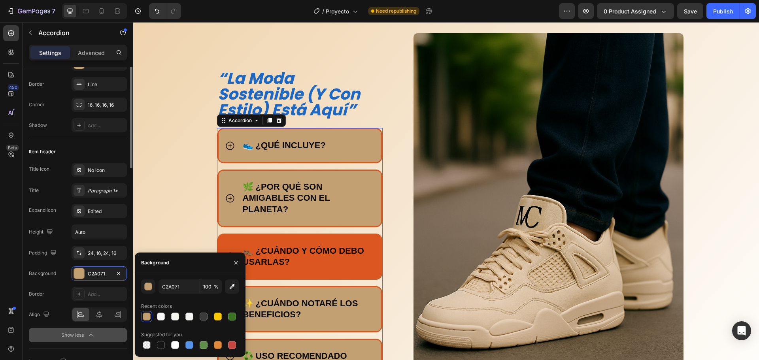
scroll to position [40, 0]
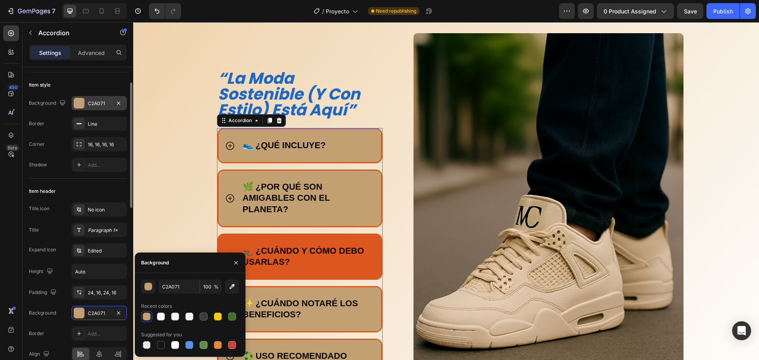
click at [95, 100] on div "C2A071" at bounding box center [99, 103] width 23 height 7
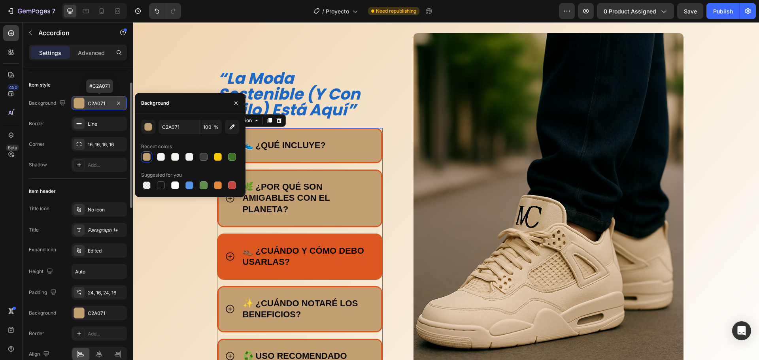
click at [95, 100] on div "C2A071" at bounding box center [99, 103] width 23 height 7
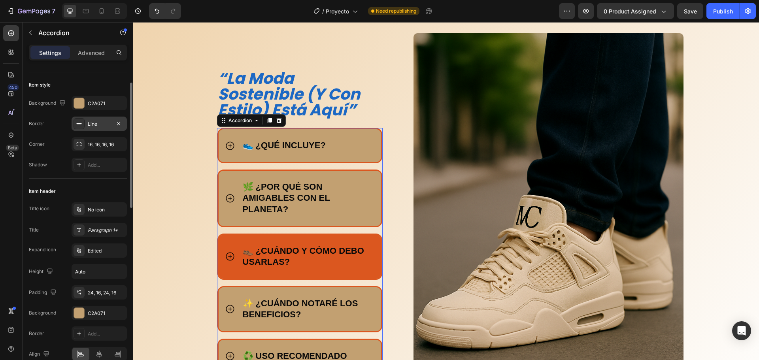
click at [95, 127] on div "Line" at bounding box center [99, 124] width 23 height 7
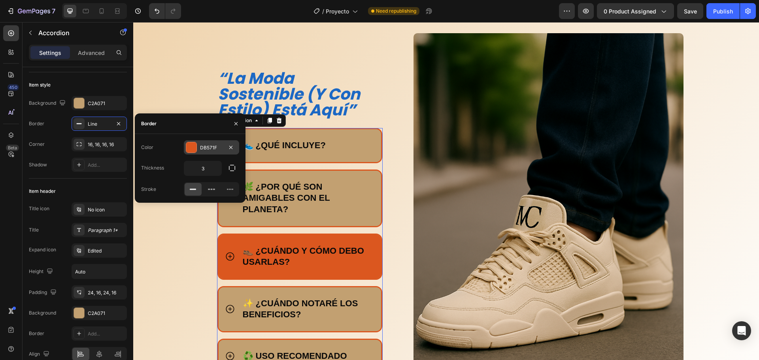
click at [189, 148] on div at bounding box center [191, 147] width 10 height 10
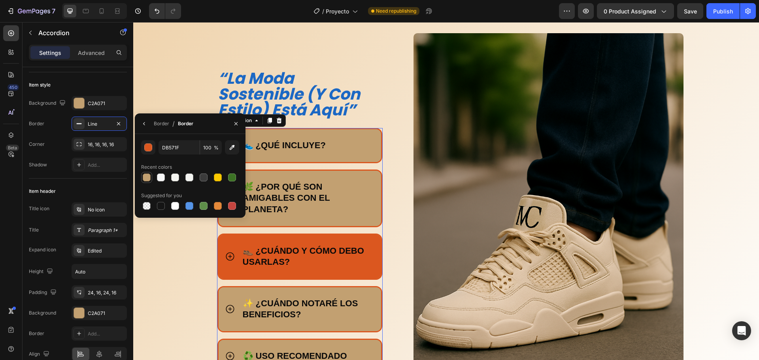
click at [147, 176] on div at bounding box center [147, 178] width 8 height 8
type input "C2A071"
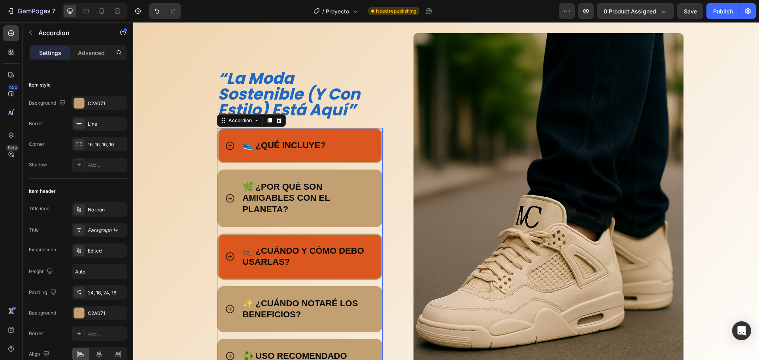
click at [327, 146] on div "👟 ¿QUÉ INCLUYE?" at bounding box center [309, 146] width 134 height 14
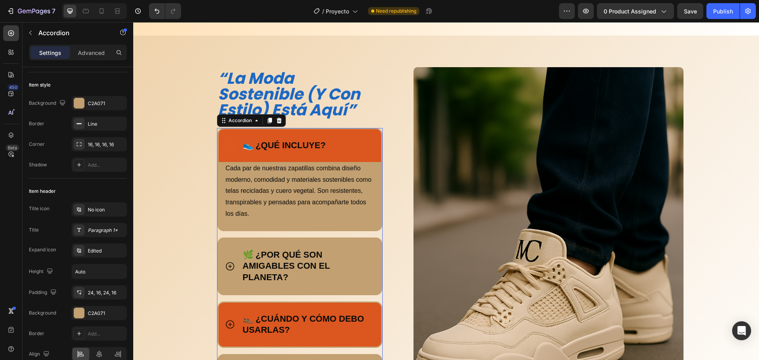
click at [344, 146] on div "👟 ¿QUÉ INCLUYE?" at bounding box center [309, 146] width 134 height 14
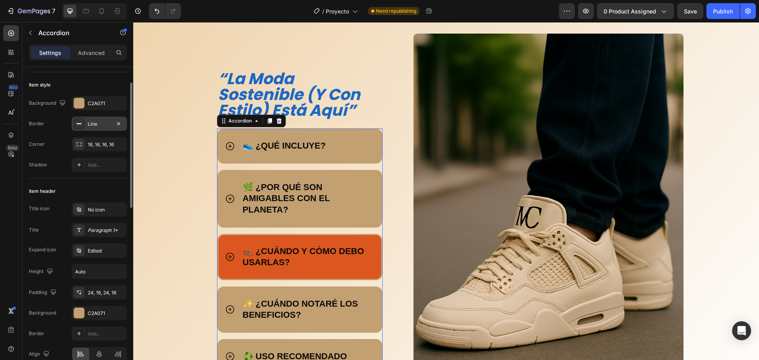
scroll to position [622, 0]
click at [94, 168] on div "Add..." at bounding box center [106, 165] width 37 height 7
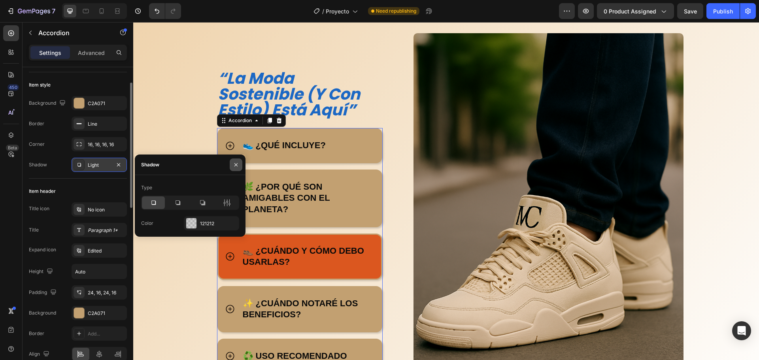
drag, startPoint x: 239, startPoint y: 163, endPoint x: 54, endPoint y: 164, distance: 184.7
click at [239, 163] on icon "button" at bounding box center [236, 165] width 6 height 6
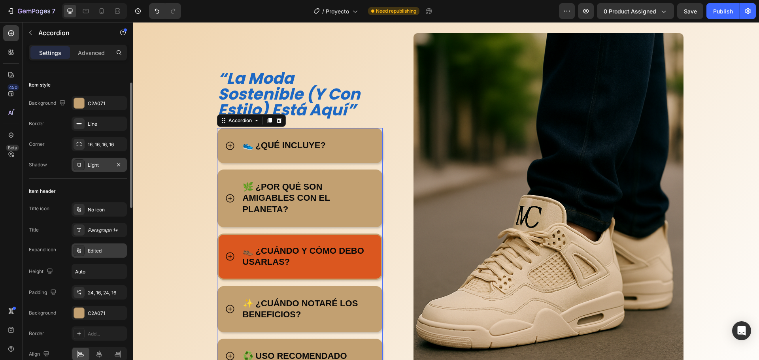
click at [102, 255] on div "Edited" at bounding box center [99, 251] width 55 height 14
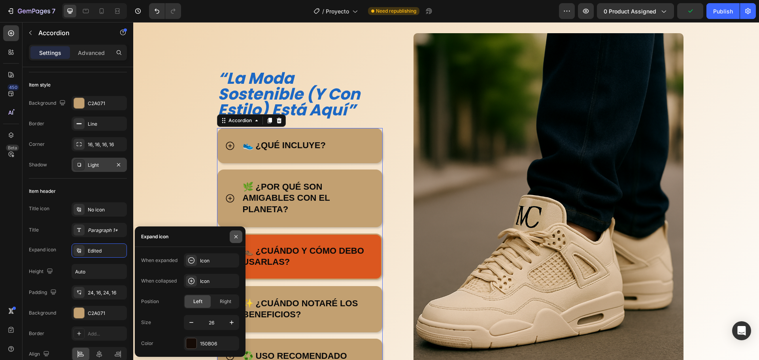
click at [238, 234] on icon "button" at bounding box center [236, 237] width 6 height 6
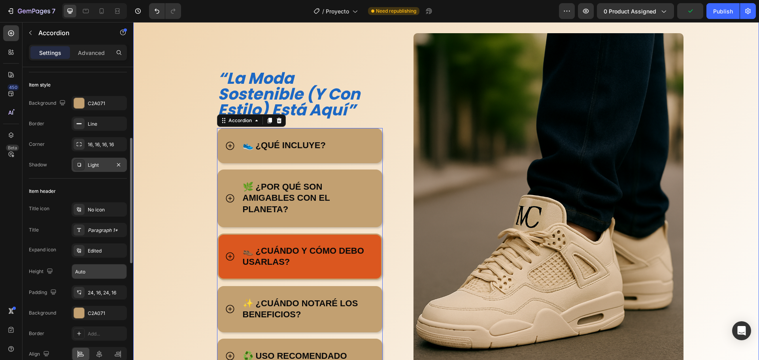
scroll to position [119, 0]
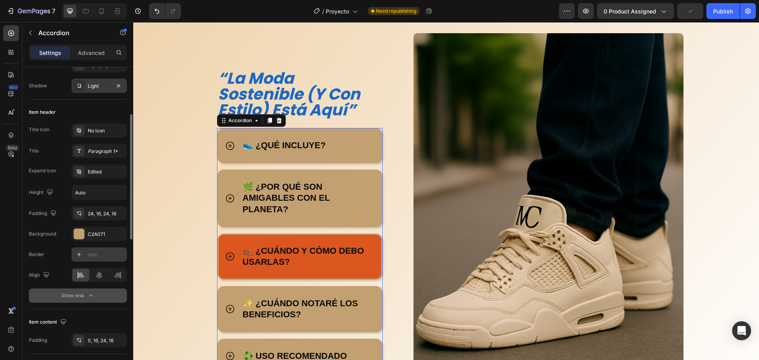
click at [110, 255] on div "Add..." at bounding box center [106, 254] width 37 height 7
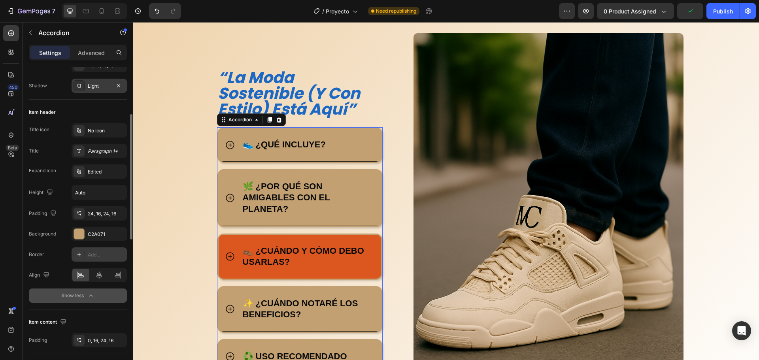
scroll to position [621, 0]
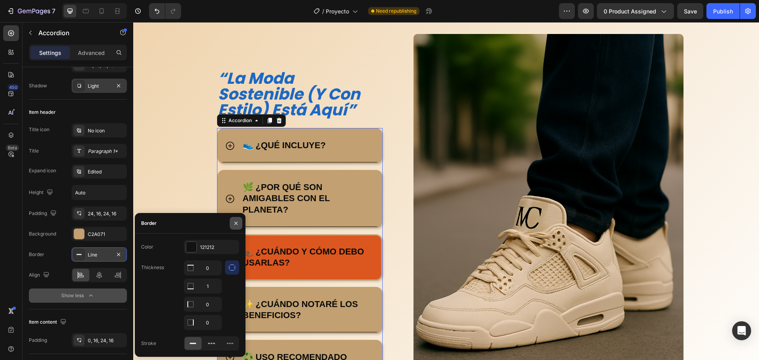
click at [232, 220] on button "button" at bounding box center [236, 223] width 13 height 13
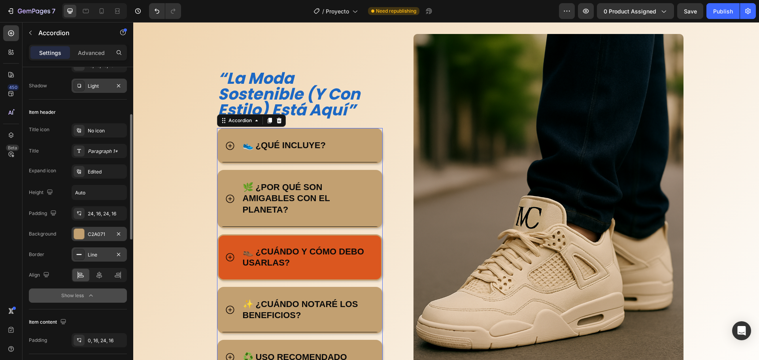
click at [107, 233] on div "C2A071" at bounding box center [99, 234] width 23 height 7
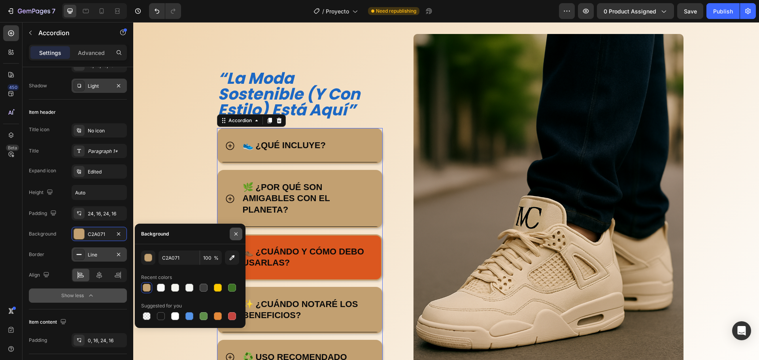
click at [232, 236] on button "button" at bounding box center [236, 234] width 13 height 13
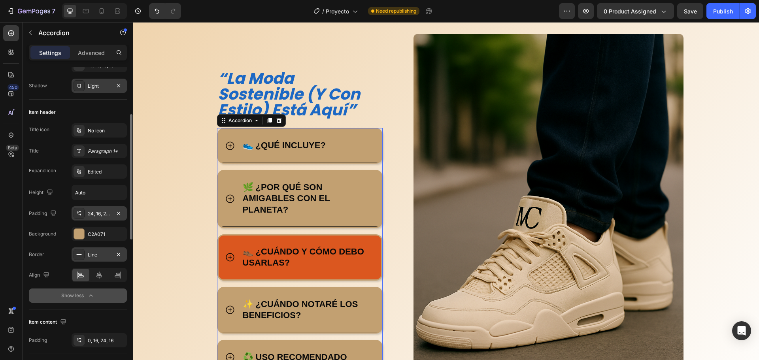
click at [77, 208] on div at bounding box center [79, 213] width 11 height 11
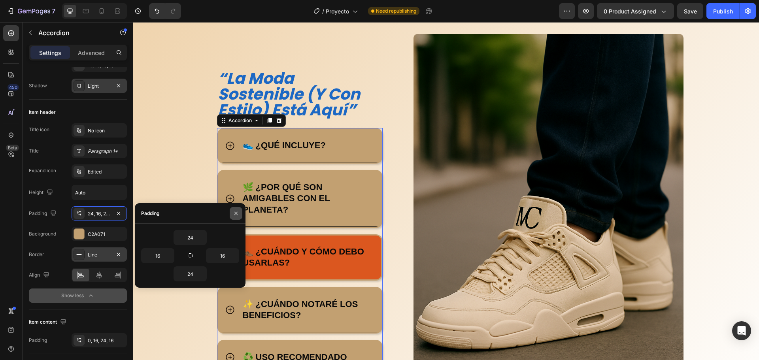
click at [239, 213] on button "button" at bounding box center [236, 213] width 13 height 13
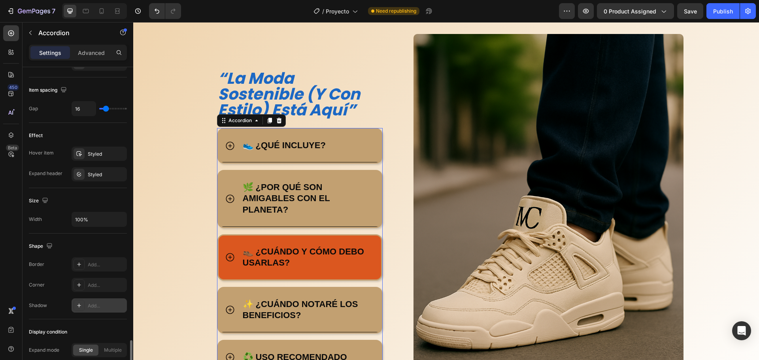
scroll to position [478, 0]
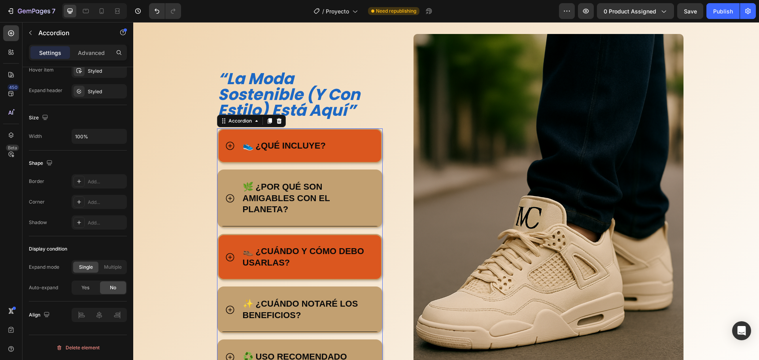
click at [366, 151] on div "👟 ¿QUÉ INCLUYE?" at bounding box center [309, 146] width 134 height 14
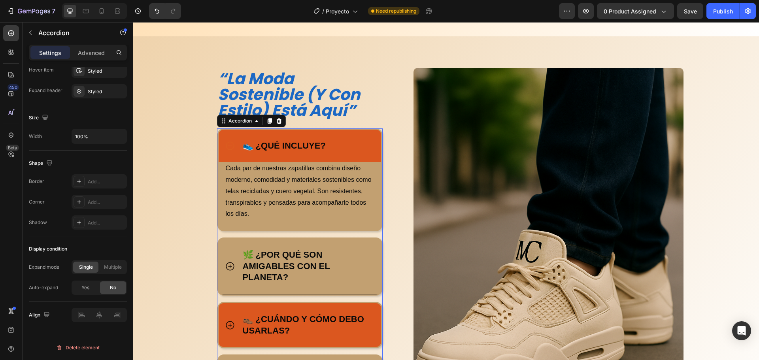
click at [368, 150] on div "👟 ¿QUÉ INCLUYE?" at bounding box center [309, 146] width 134 height 14
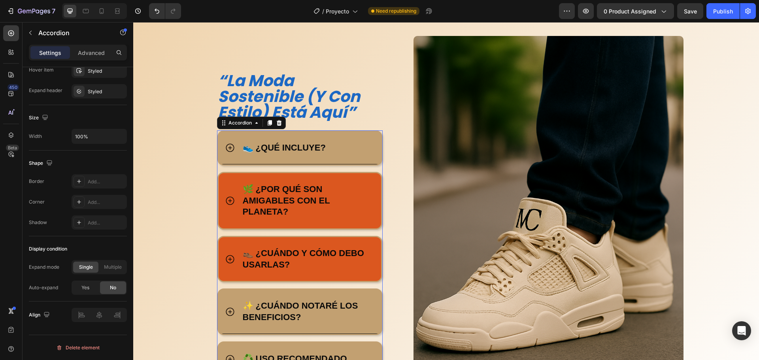
scroll to position [621, 0]
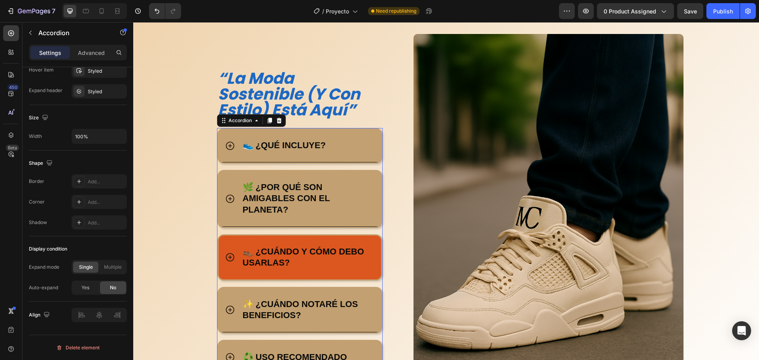
click at [377, 166] on div "👟 ¿QUÉ INCLUYE? 🌿 ¿POR QUÉ SON AMIGABLES CON EL PLANETA? 👞 ¿CUÁNDO Y CÓMO DEBO …" at bounding box center [300, 251] width 166 height 247
click at [388, 163] on div "“la moda sostenible (y con estilo) está aquí” Heading Title Line 👟 ¿QUÉ INCLUYE…" at bounding box center [305, 229] width 193 height 318
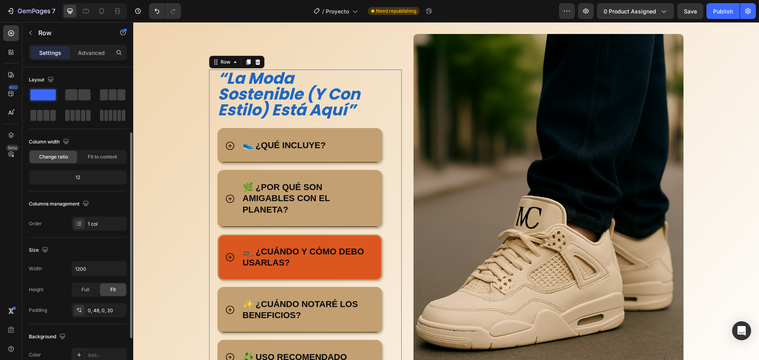
scroll to position [167, 0]
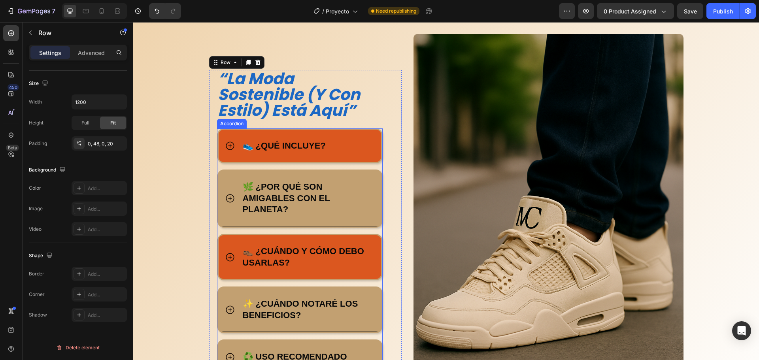
click at [219, 134] on div "👟 ¿QUÉ INCLUYE?" at bounding box center [300, 146] width 163 height 33
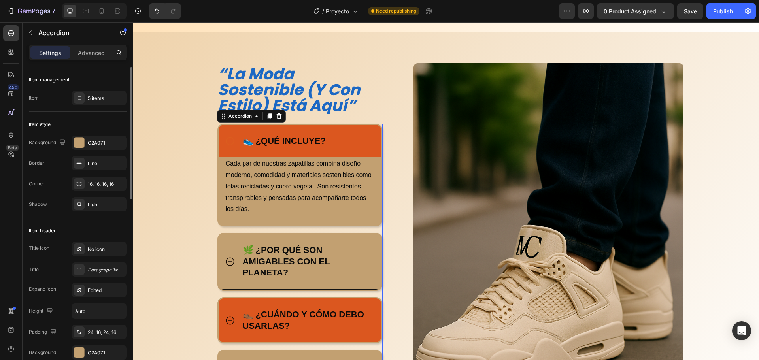
scroll to position [587, 0]
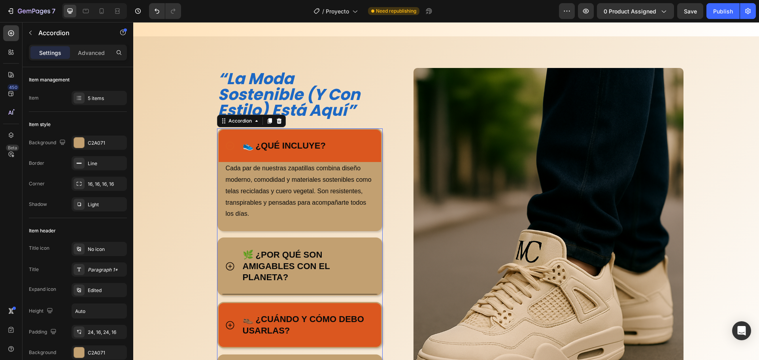
click at [99, 212] on div "Item style Background C2A071 Border Line Corner 16, 16, 16, 16 Shadow Light" at bounding box center [78, 165] width 98 height 106
click at [103, 207] on div "Light" at bounding box center [99, 204] width 23 height 7
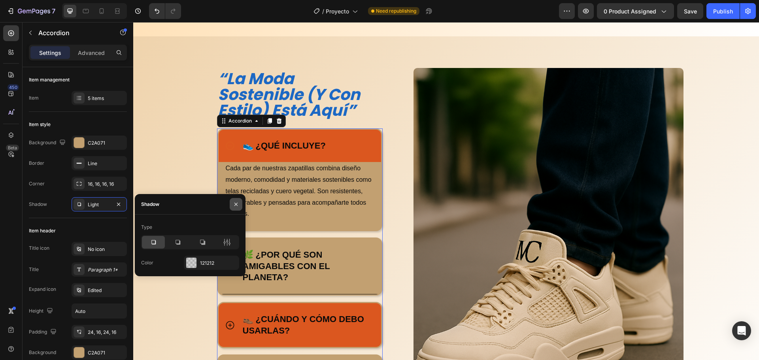
click at [241, 206] on button "button" at bounding box center [236, 204] width 13 height 13
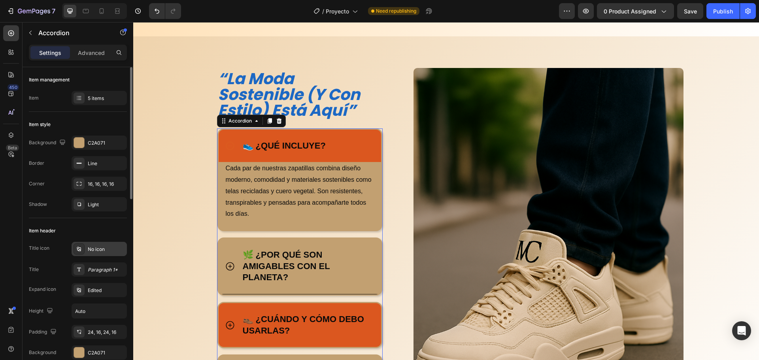
click at [94, 244] on div "No icon" at bounding box center [99, 249] width 55 height 14
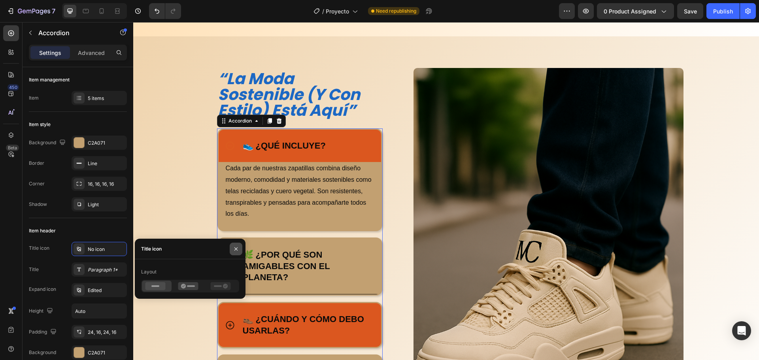
click at [234, 248] on icon "button" at bounding box center [236, 249] width 6 height 6
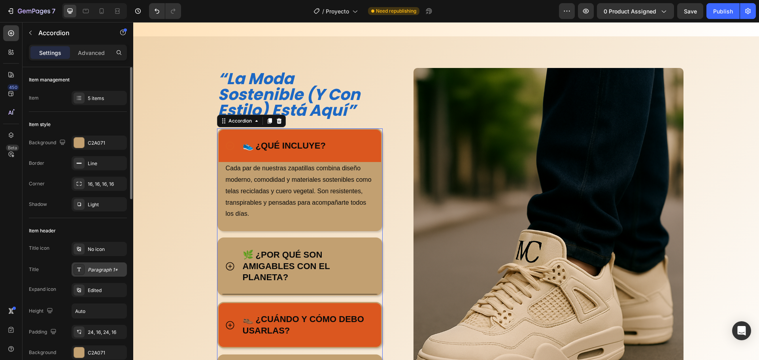
click at [95, 273] on div "Paragraph 1*" at bounding box center [106, 269] width 37 height 7
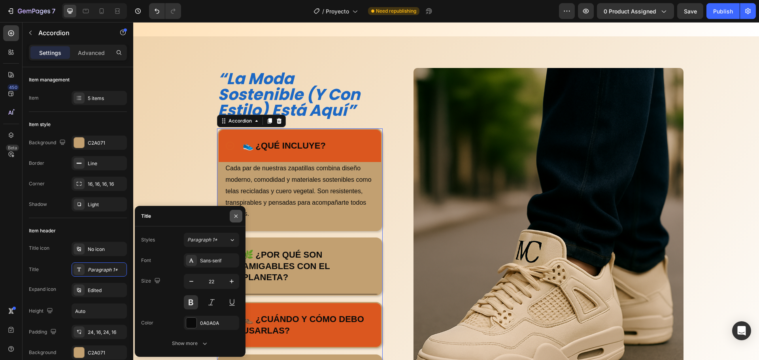
click at [239, 216] on icon "button" at bounding box center [236, 216] width 6 height 6
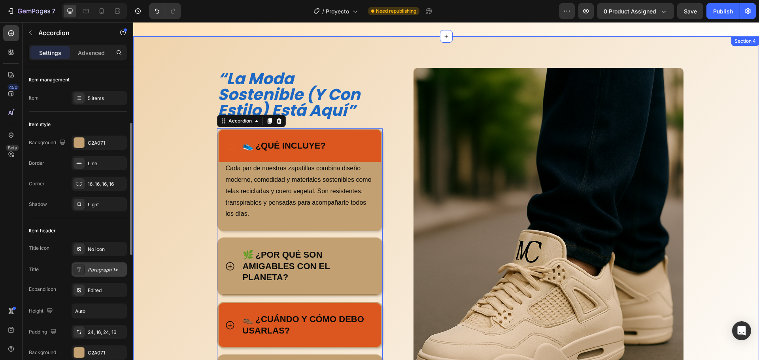
scroll to position [79, 0]
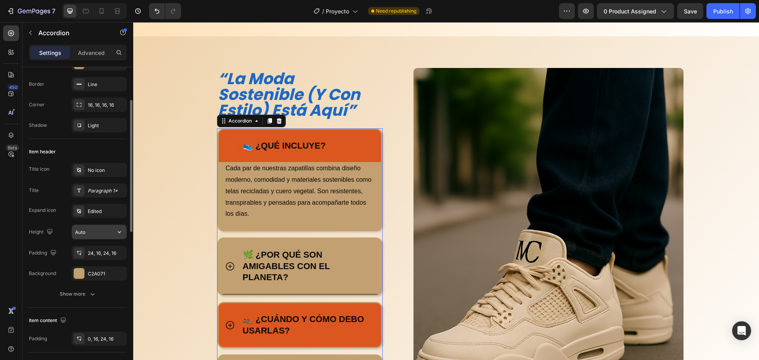
click at [100, 233] on input "Auto" at bounding box center [99, 232] width 55 height 14
click at [112, 235] on input "Auto" at bounding box center [99, 232] width 55 height 14
click at [117, 234] on icon "button" at bounding box center [119, 232] width 8 height 8
click at [108, 257] on div "24, 16, 24, 16" at bounding box center [99, 253] width 55 height 14
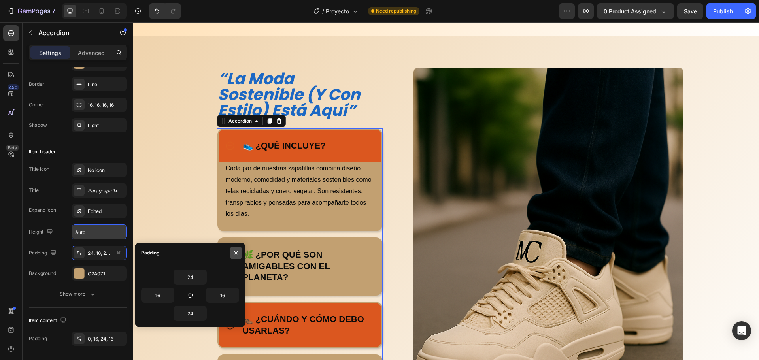
click at [230, 251] on button "button" at bounding box center [236, 253] width 13 height 13
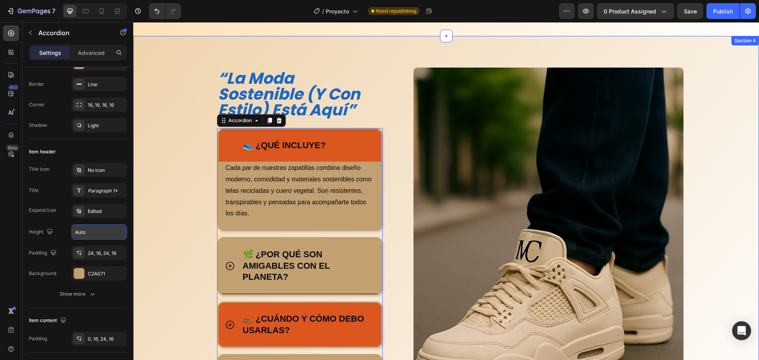
scroll to position [587, 0]
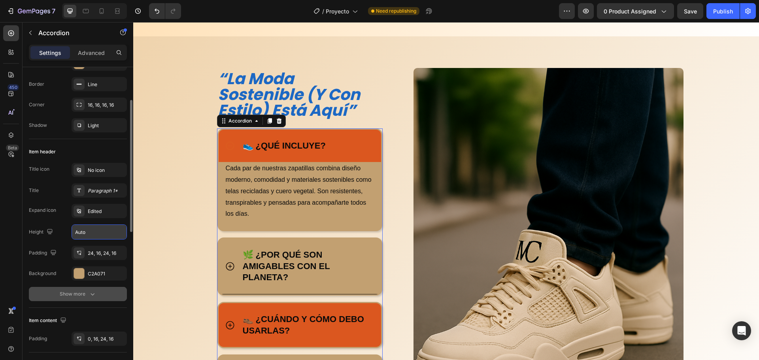
click at [76, 290] on div "Show more" at bounding box center [78, 294] width 37 height 8
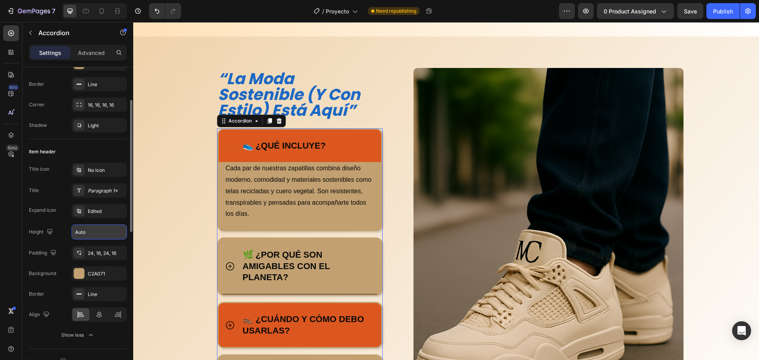
scroll to position [119, 0]
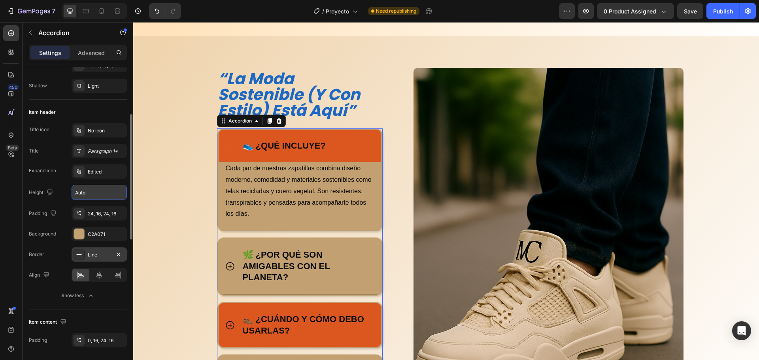
click at [97, 255] on div "Line" at bounding box center [99, 254] width 23 height 7
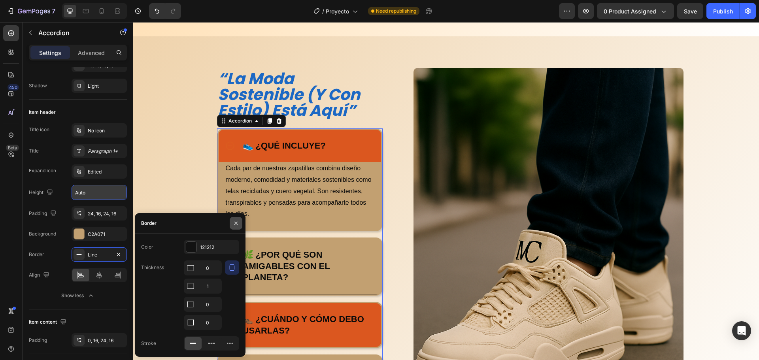
click at [236, 223] on icon "button" at bounding box center [235, 222] width 3 height 3
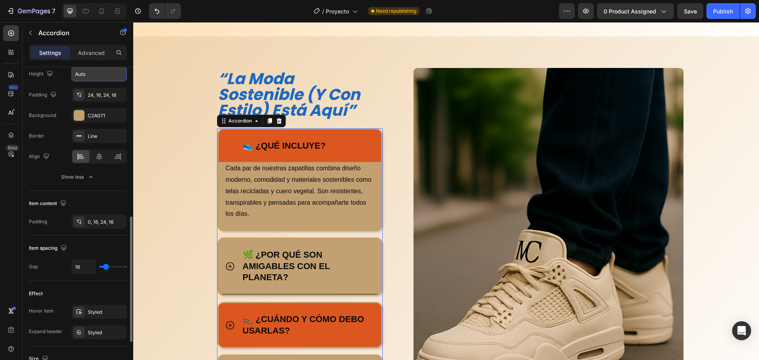
scroll to position [277, 0]
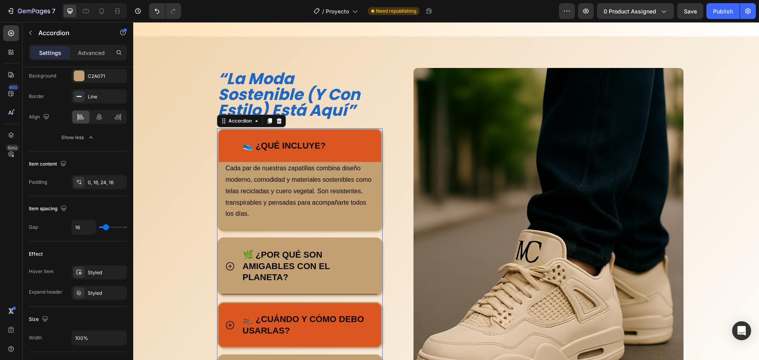
click at [233, 138] on div "👟 ¿QUÉ INCLUYE?" at bounding box center [300, 146] width 163 height 33
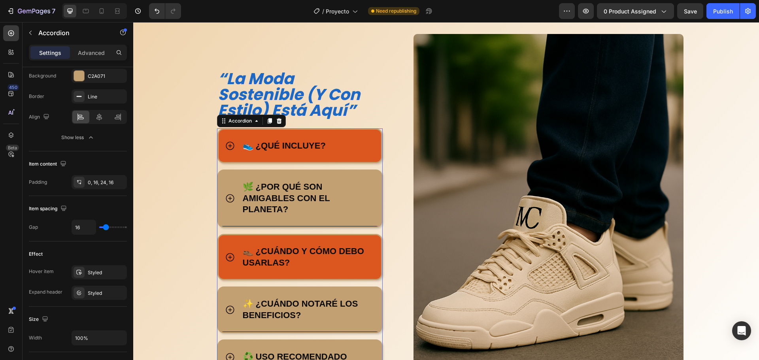
click at [233, 138] on div "👟 ¿QUÉ INCLUYE?" at bounding box center [300, 146] width 163 height 33
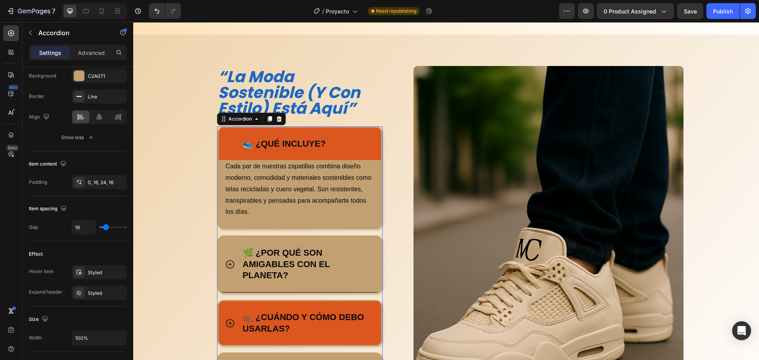
scroll to position [587, 0]
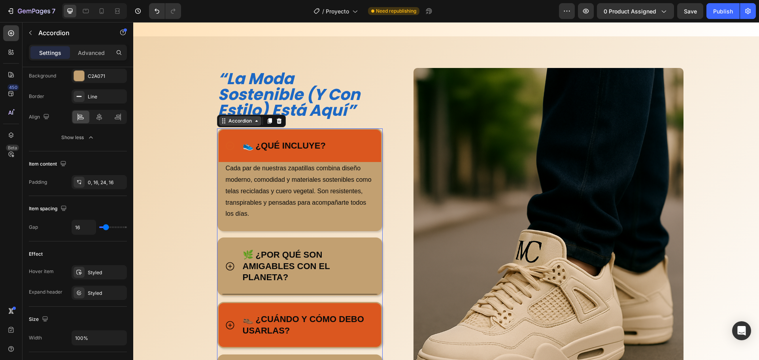
click at [233, 121] on div "Accordion" at bounding box center [240, 120] width 26 height 7
click at [306, 113] on strong "“la moda sostenible (y con estilo) está aquí”" at bounding box center [289, 95] width 142 height 54
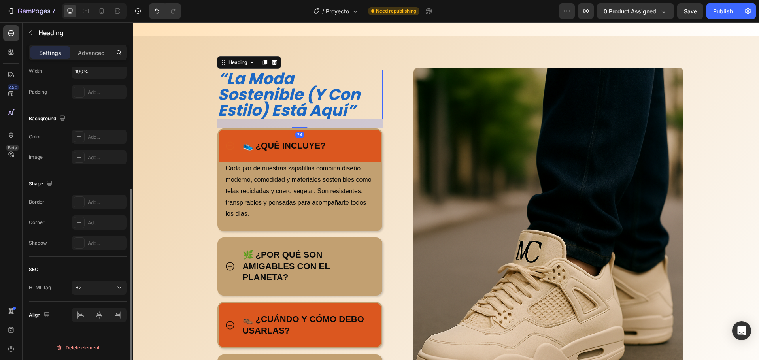
scroll to position [0, 0]
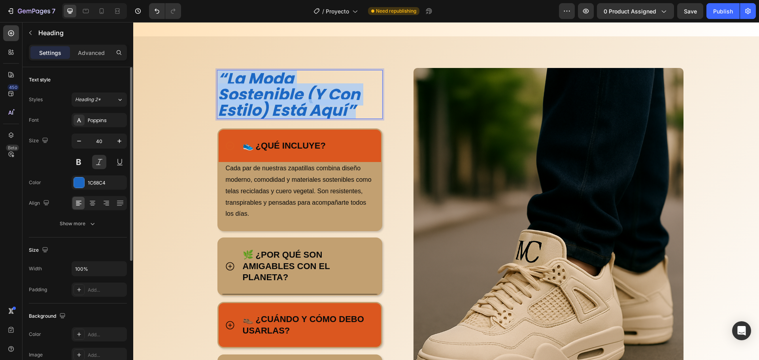
click at [306, 113] on strong "“la moda sostenible (y con estilo) está aquí”" at bounding box center [289, 95] width 142 height 54
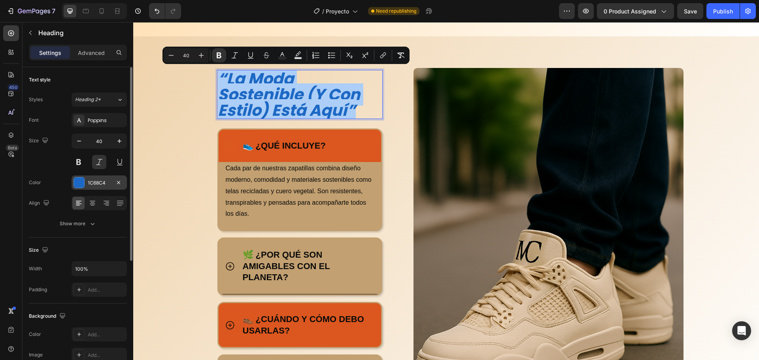
click at [77, 184] on div at bounding box center [79, 183] width 10 height 10
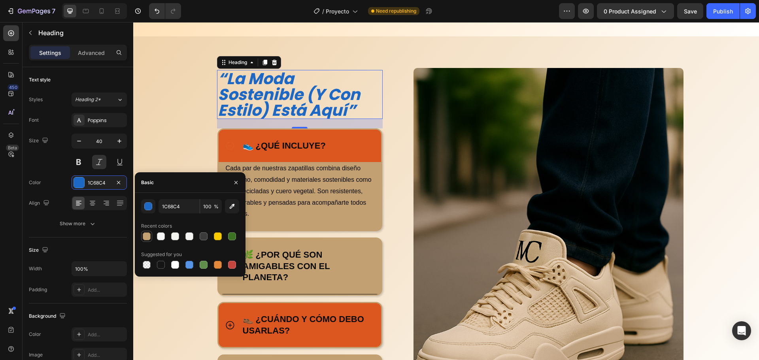
click at [143, 235] on div at bounding box center [147, 236] width 8 height 8
type input "C2A071"
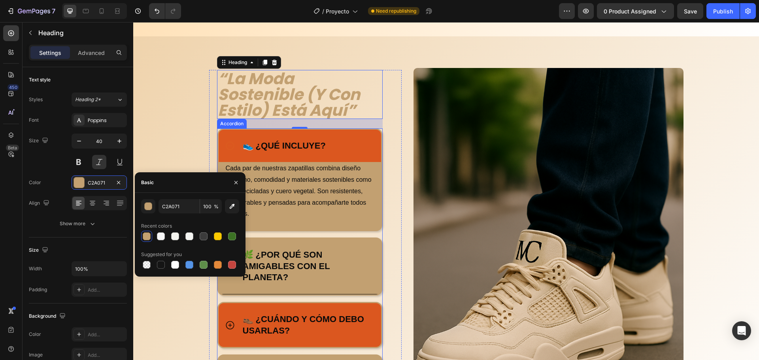
click at [369, 149] on div "👟 ¿QUÉ INCLUYE?" at bounding box center [309, 146] width 134 height 14
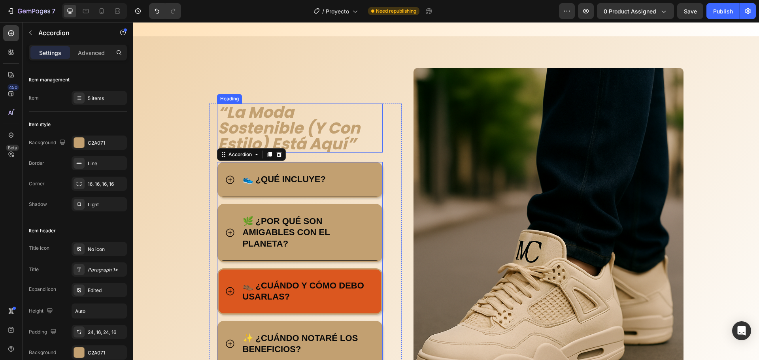
click at [342, 136] on strong "“la moda sostenible (y con estilo) está aquí”" at bounding box center [289, 128] width 142 height 54
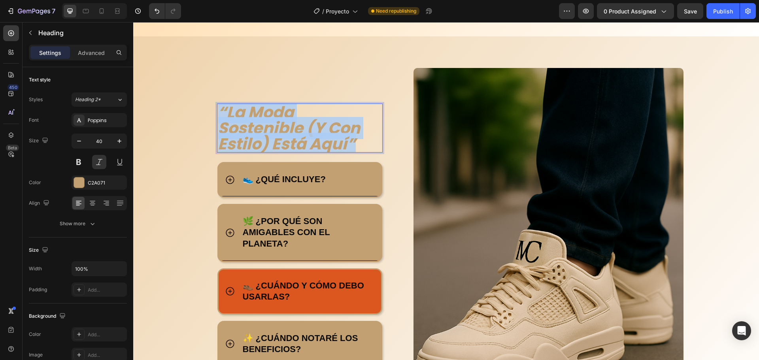
click at [342, 136] on strong "“la moda sostenible (y con estilo) está aquí”" at bounding box center [289, 128] width 142 height 54
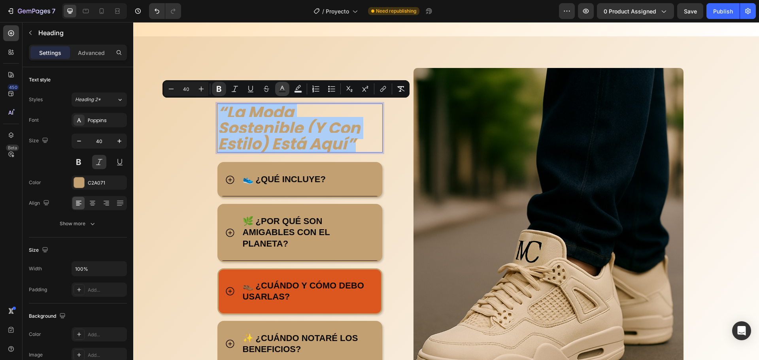
click at [282, 93] on rect "Editor contextual toolbar" at bounding box center [283, 92] width 8 height 2
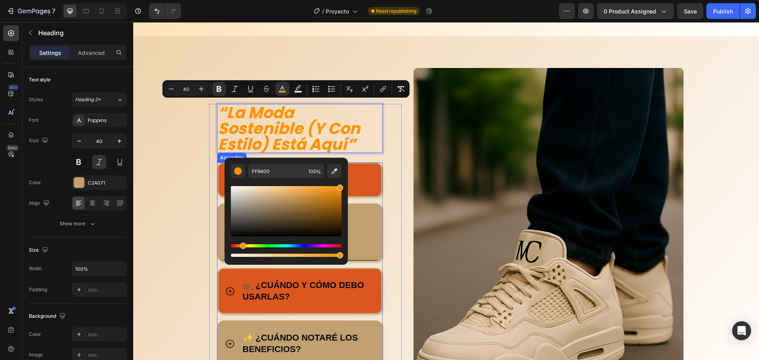
drag, startPoint x: 415, startPoint y: 226, endPoint x: 359, endPoint y: 173, distance: 77.2
drag, startPoint x: 333, startPoint y: 186, endPoint x: 327, endPoint y: 190, distance: 7.4
click at [333, 186] on div "Editor contextual toolbar" at bounding box center [286, 222] width 111 height 74
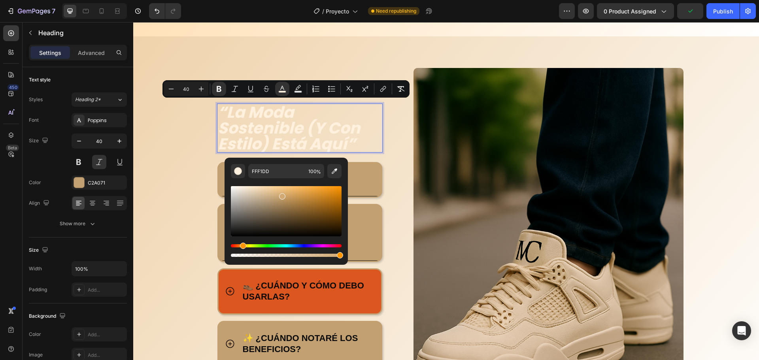
drag, startPoint x: 325, startPoint y: 204, endPoint x: 281, endPoint y: 195, distance: 45.5
click at [281, 195] on div "Editor contextual toolbar" at bounding box center [286, 211] width 111 height 50
type input "D1A973"
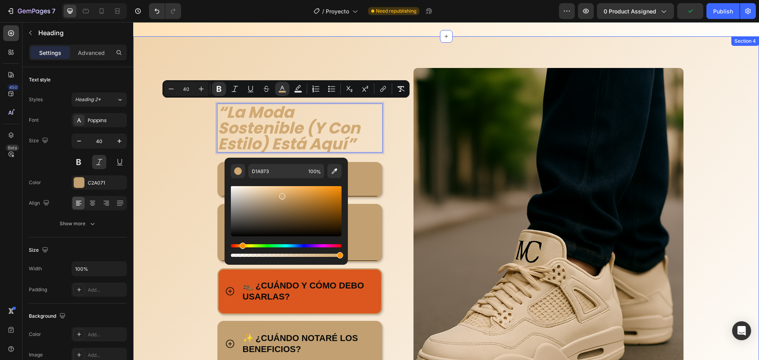
click at [391, 55] on div "“la moda sostenible (y con estilo) está aquí” Heading 24 Title Line 👟 ¿QUÉ INCL…" at bounding box center [446, 254] width 626 height 437
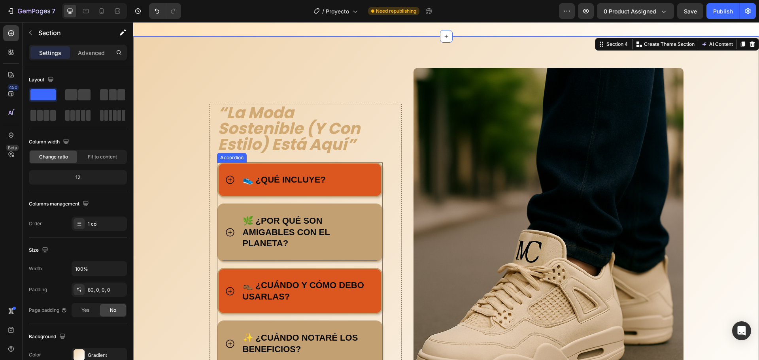
click at [347, 176] on div "👟 ¿QUÉ INCLUYE?" at bounding box center [309, 180] width 134 height 14
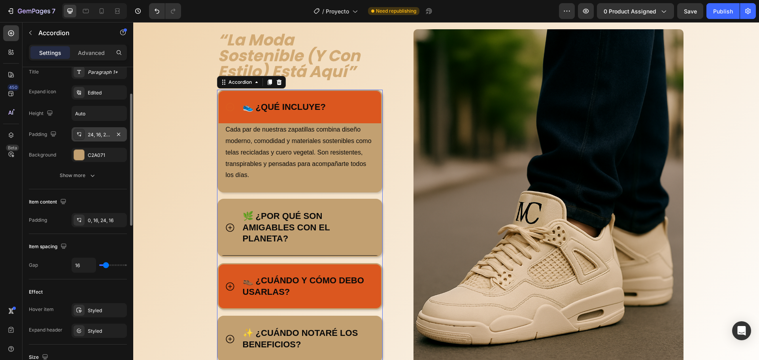
scroll to position [158, 0]
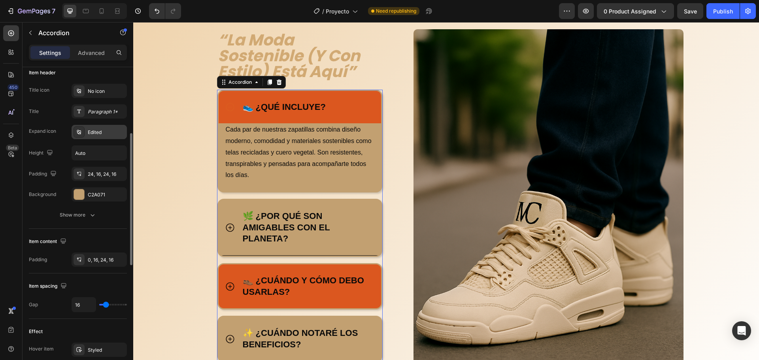
click at [95, 133] on div "Edited" at bounding box center [106, 132] width 37 height 7
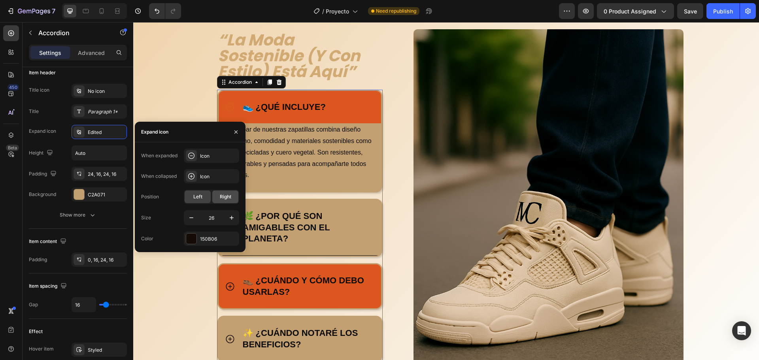
click at [221, 196] on span "Right" at bounding box center [225, 196] width 11 height 7
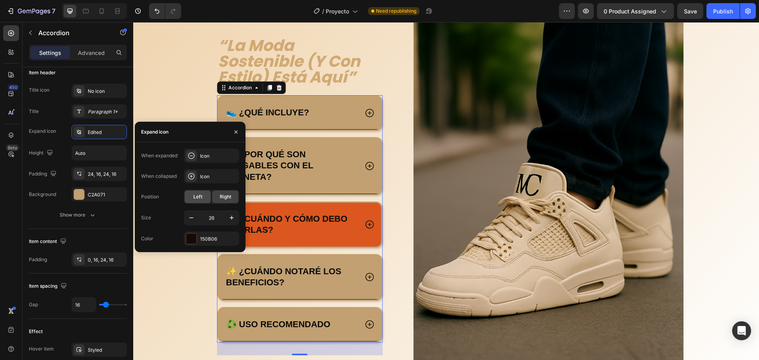
click at [210, 198] on div "Left" at bounding box center [198, 197] width 26 height 13
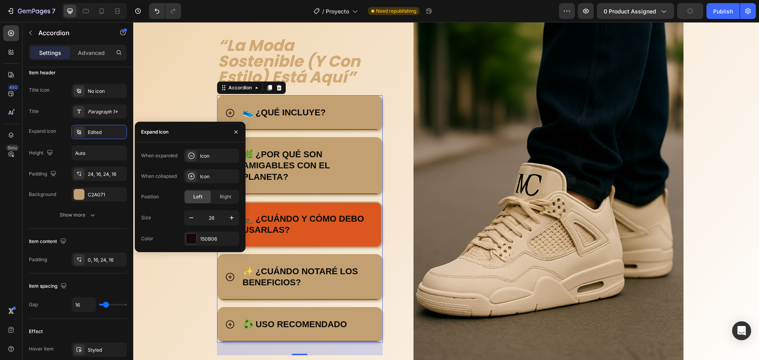
scroll to position [660, 0]
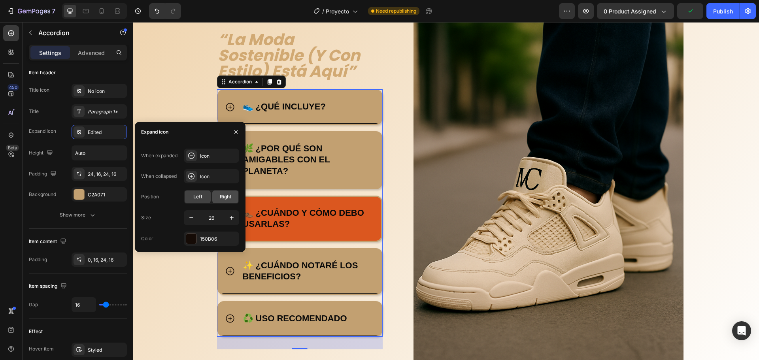
click at [213, 197] on div "Right" at bounding box center [225, 197] width 26 height 13
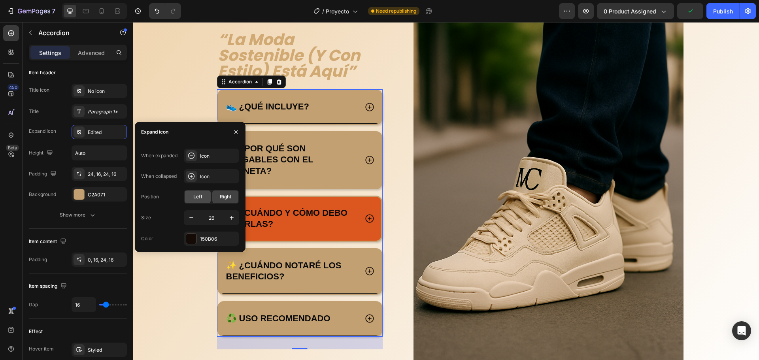
click at [203, 200] on div "Left" at bounding box center [198, 197] width 26 height 13
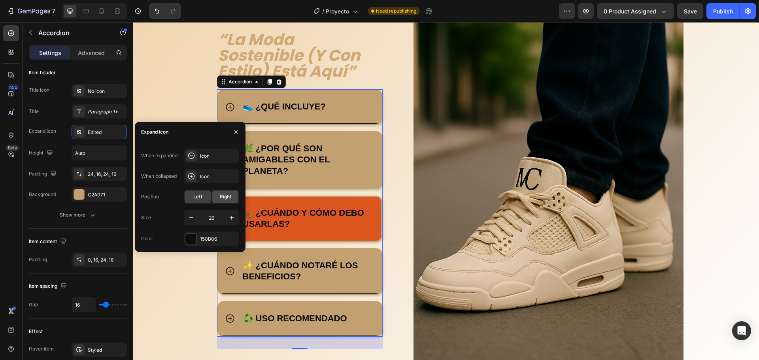
click at [225, 197] on span "Right" at bounding box center [225, 196] width 11 height 7
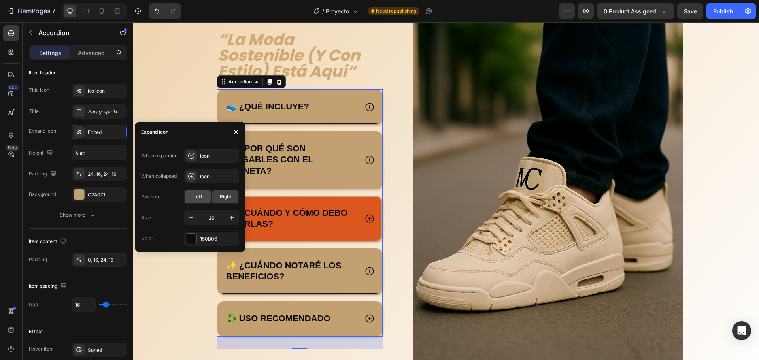
click at [200, 197] on span "Left" at bounding box center [197, 196] width 9 height 7
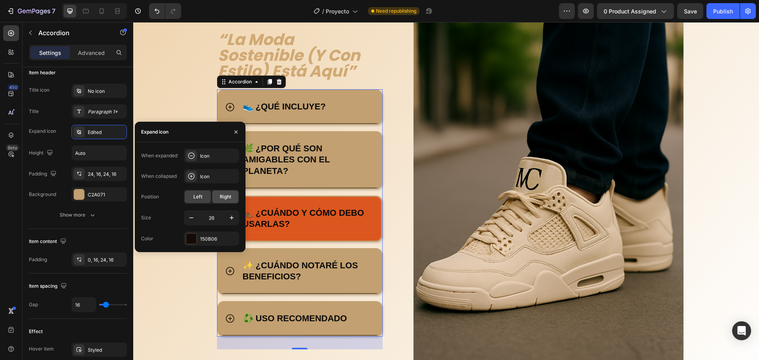
click at [220, 197] on span "Right" at bounding box center [225, 196] width 11 height 7
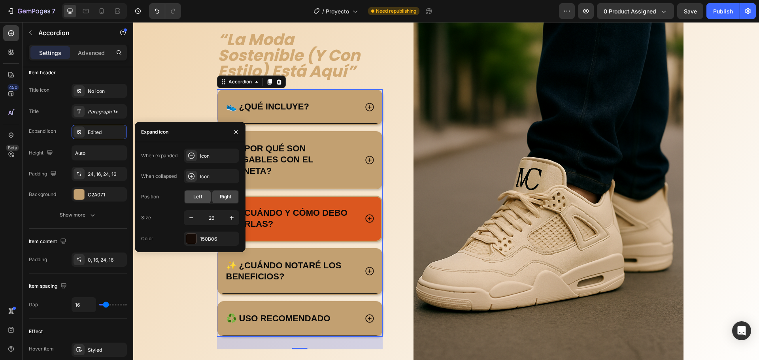
click at [194, 200] on span "Left" at bounding box center [197, 196] width 9 height 7
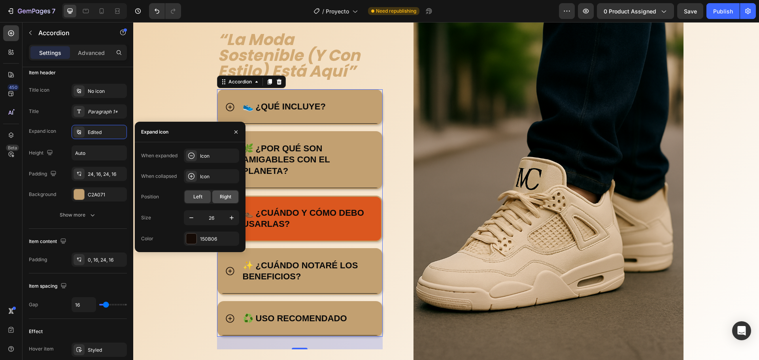
click at [226, 197] on span "Right" at bounding box center [225, 196] width 11 height 7
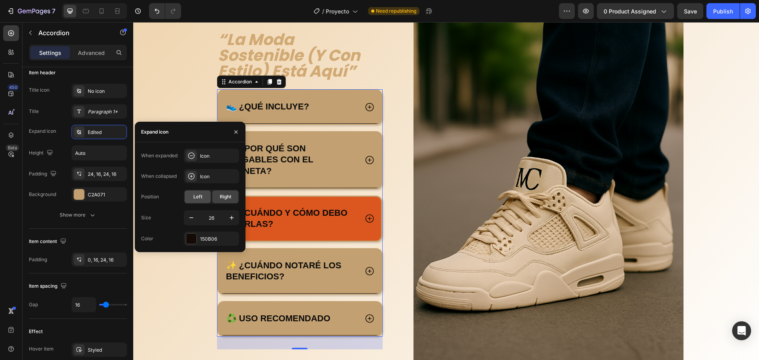
click at [204, 197] on div "Left" at bounding box center [198, 197] width 26 height 13
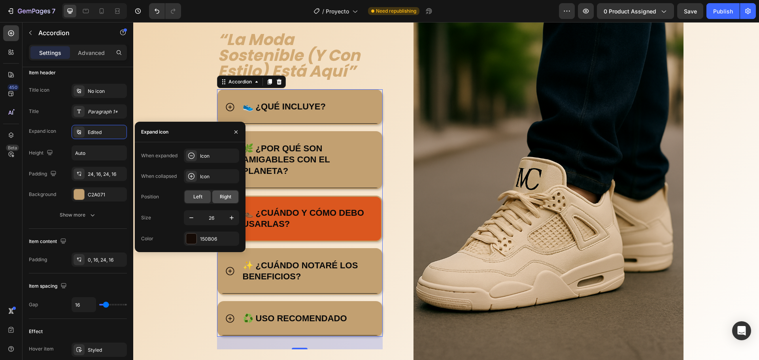
click at [226, 196] on span "Right" at bounding box center [225, 196] width 11 height 7
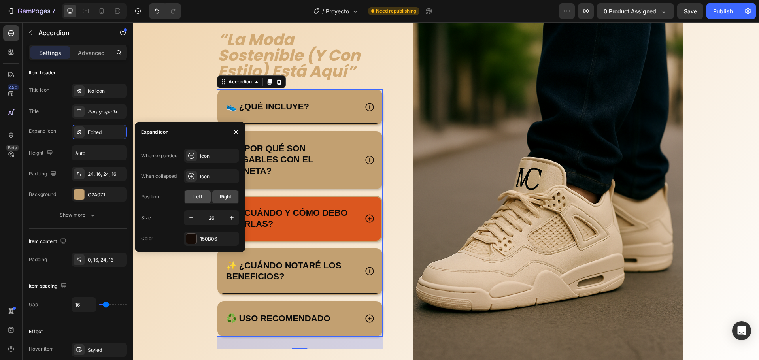
click at [201, 194] on span "Left" at bounding box center [197, 196] width 9 height 7
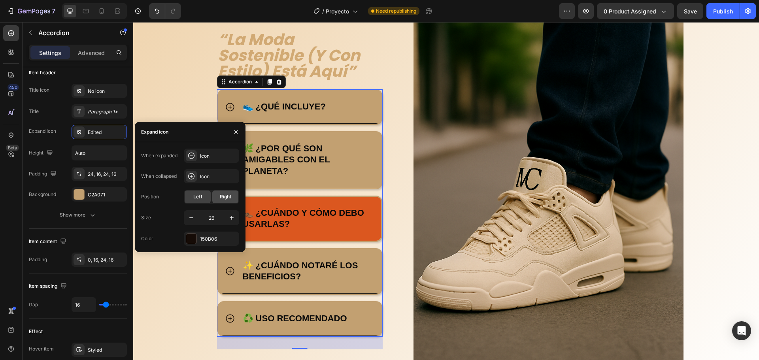
click at [223, 194] on span "Right" at bounding box center [225, 196] width 11 height 7
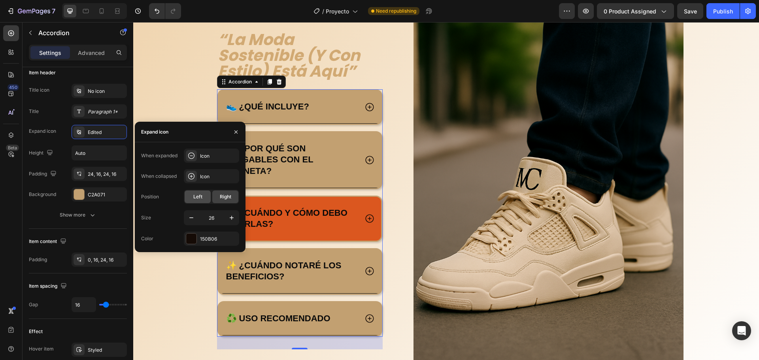
click at [202, 196] on span "Left" at bounding box center [197, 196] width 9 height 7
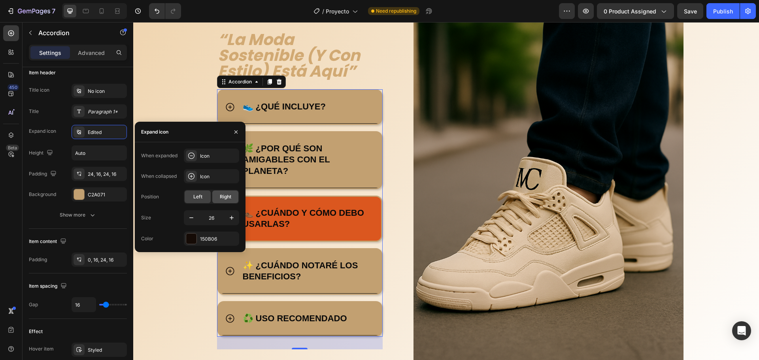
click at [221, 197] on span "Right" at bounding box center [225, 196] width 11 height 7
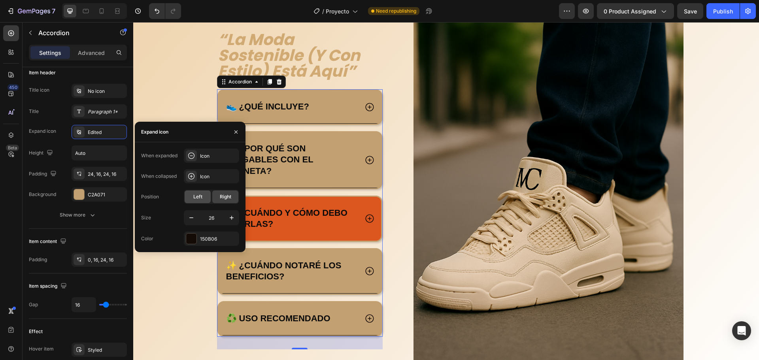
click at [204, 193] on div "Left" at bounding box center [198, 197] width 26 height 13
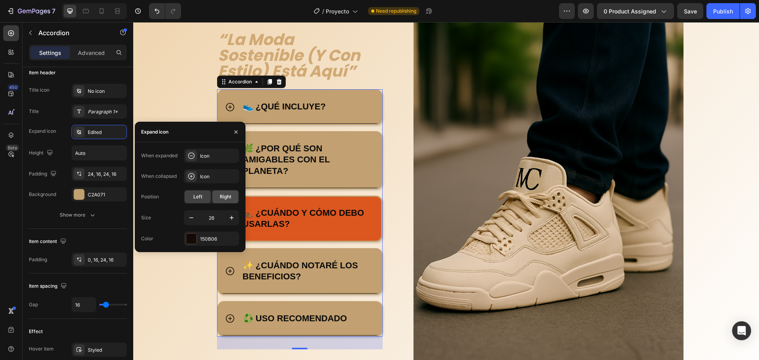
click at [219, 193] on div "Right" at bounding box center [225, 197] width 26 height 13
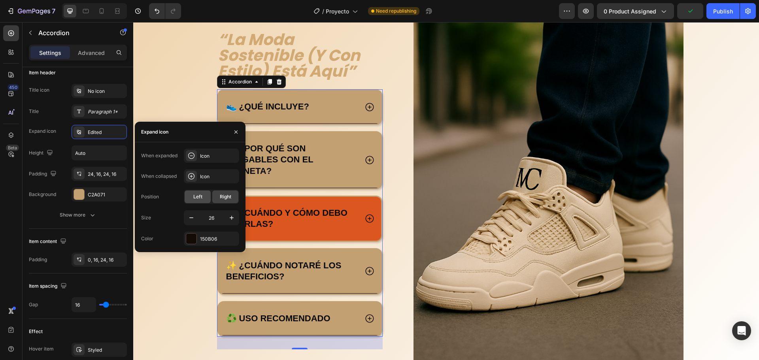
click at [203, 195] on div "Left" at bounding box center [198, 197] width 26 height 13
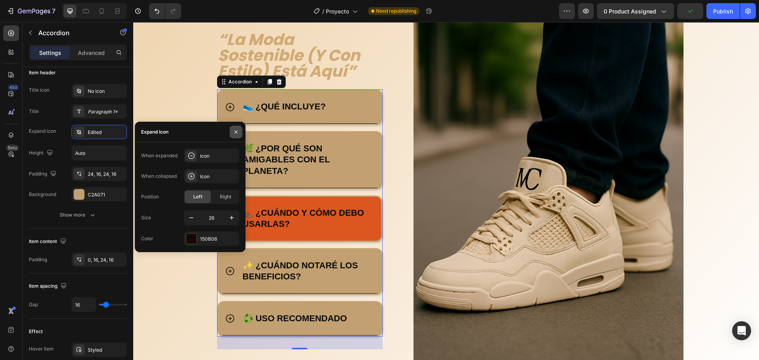
click at [238, 129] on icon "button" at bounding box center [236, 132] width 6 height 6
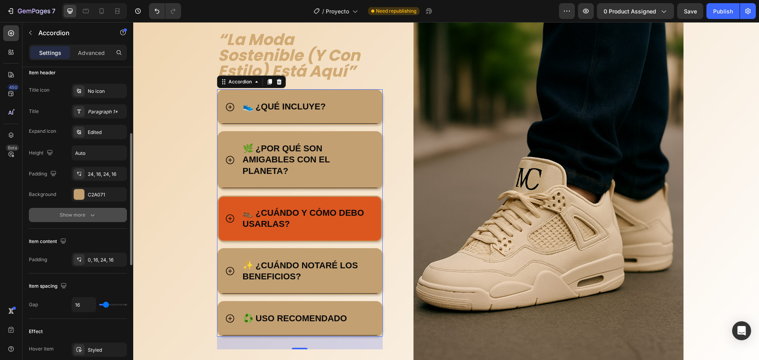
click at [95, 219] on button "Show more" at bounding box center [78, 215] width 98 height 14
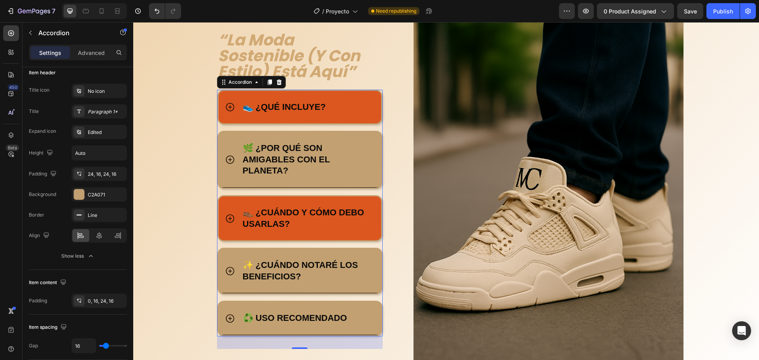
click at [232, 111] on div "👟 ¿QUÉ INCLUYE?" at bounding box center [300, 107] width 163 height 33
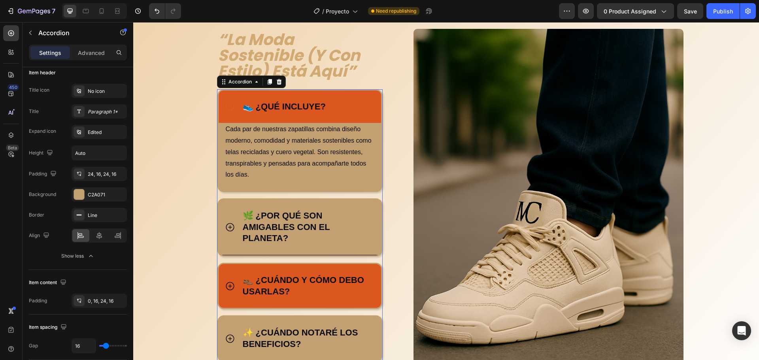
scroll to position [626, 0]
click at [84, 255] on div "Show less" at bounding box center [78, 256] width 34 height 8
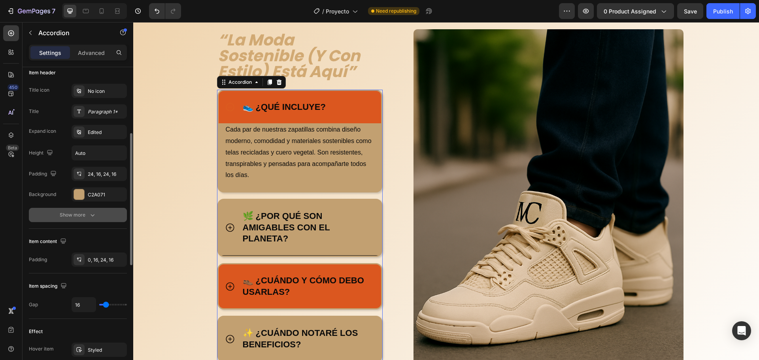
click at [90, 215] on icon "button" at bounding box center [93, 215] width 8 height 8
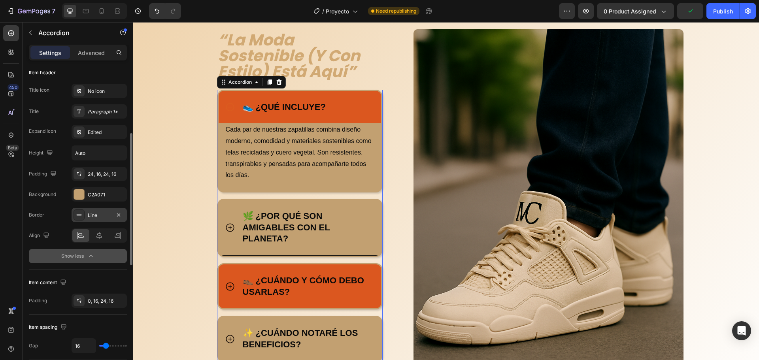
click at [100, 219] on div "Line" at bounding box center [99, 215] width 23 height 7
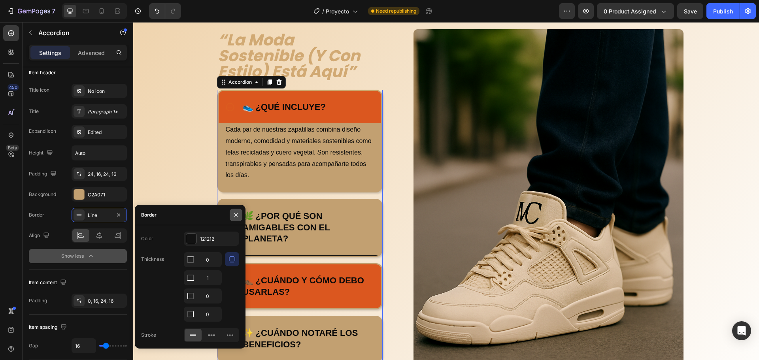
click at [233, 217] on icon "button" at bounding box center [236, 215] width 6 height 6
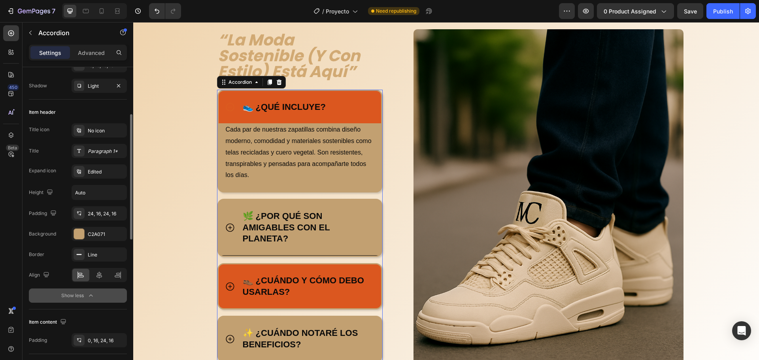
scroll to position [40, 0]
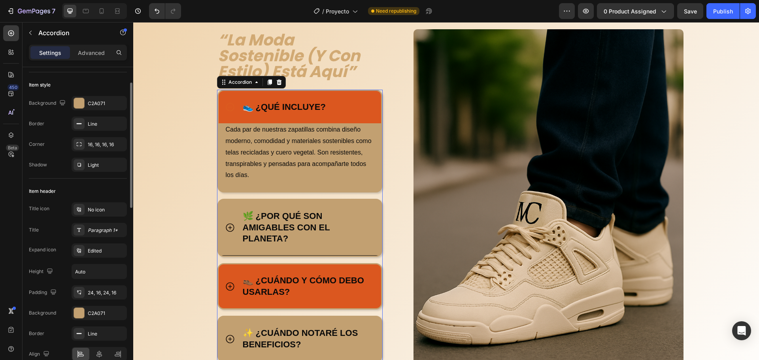
click at [87, 59] on div "Settings Advanced" at bounding box center [78, 53] width 98 height 16
click at [89, 54] on p "Advanced" at bounding box center [91, 53] width 27 height 8
type input "100%"
type input "100"
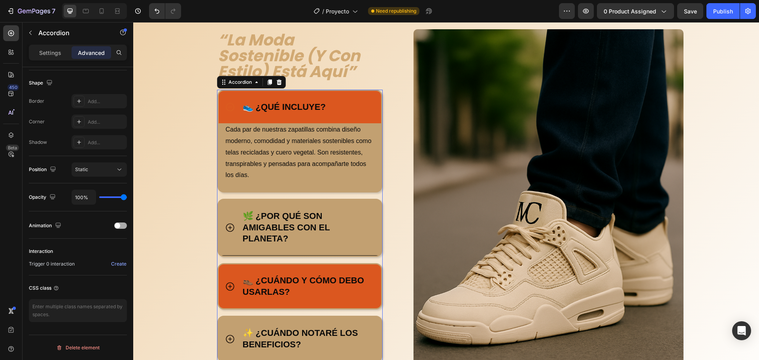
scroll to position [0, 0]
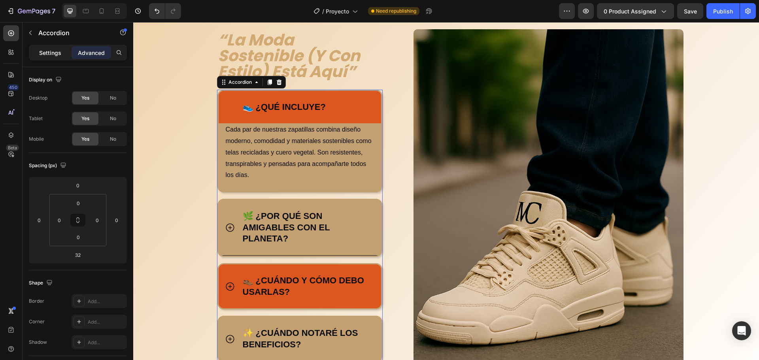
click at [57, 51] on p "Settings" at bounding box center [50, 53] width 22 height 8
type input "16"
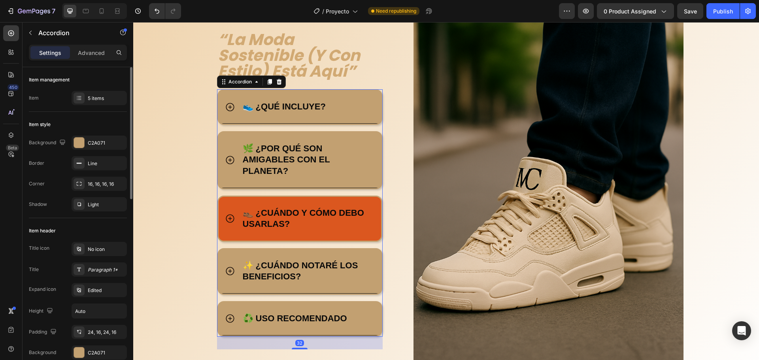
scroll to position [79, 0]
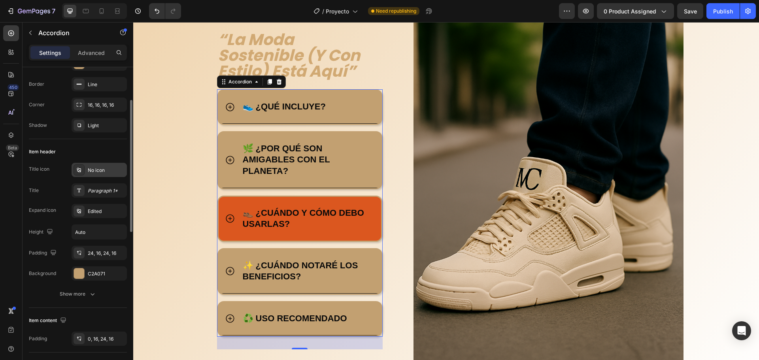
click at [87, 172] on div "No icon" at bounding box center [99, 170] width 55 height 14
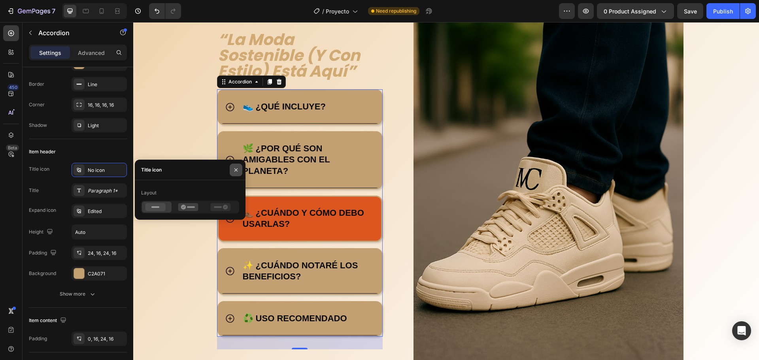
click at [238, 172] on icon "button" at bounding box center [236, 170] width 6 height 6
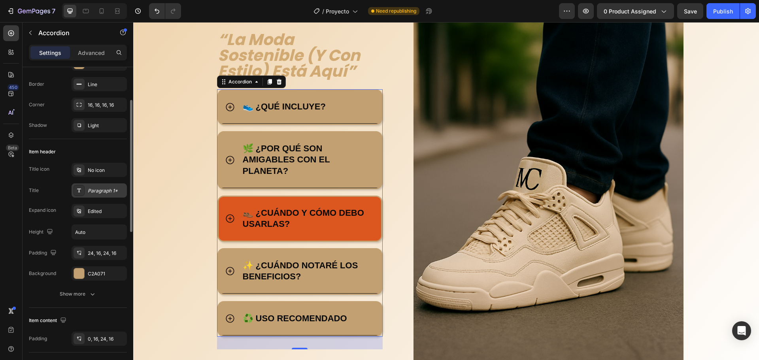
click at [96, 189] on div "Paragraph 1*" at bounding box center [106, 190] width 37 height 7
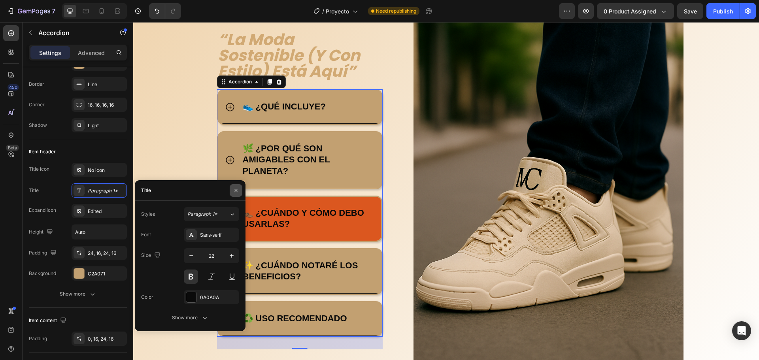
drag, startPoint x: 236, startPoint y: 188, endPoint x: 31, endPoint y: 180, distance: 205.7
click at [236, 188] on icon "button" at bounding box center [236, 190] width 6 height 6
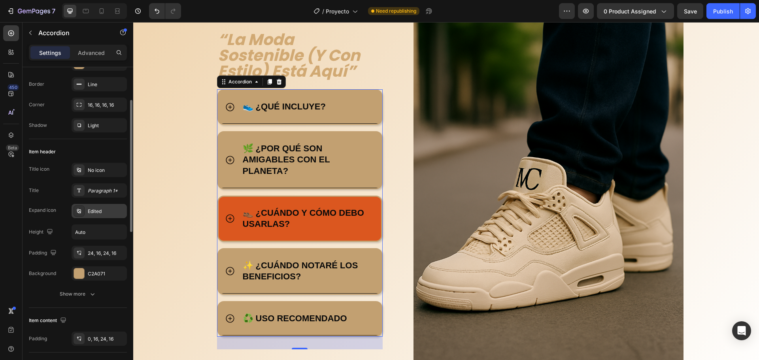
click at [97, 205] on div "Edited" at bounding box center [99, 211] width 55 height 14
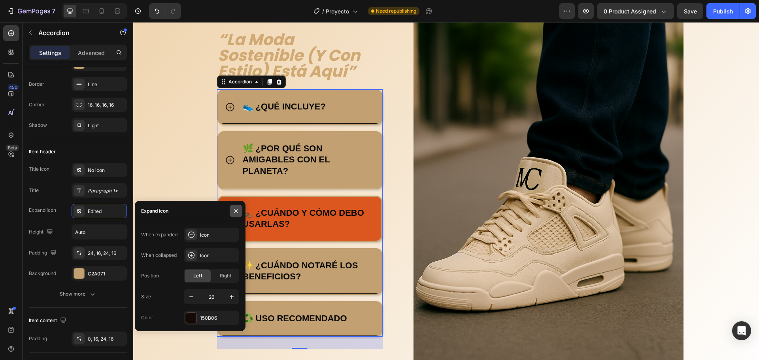
click at [238, 210] on icon "button" at bounding box center [236, 211] width 6 height 6
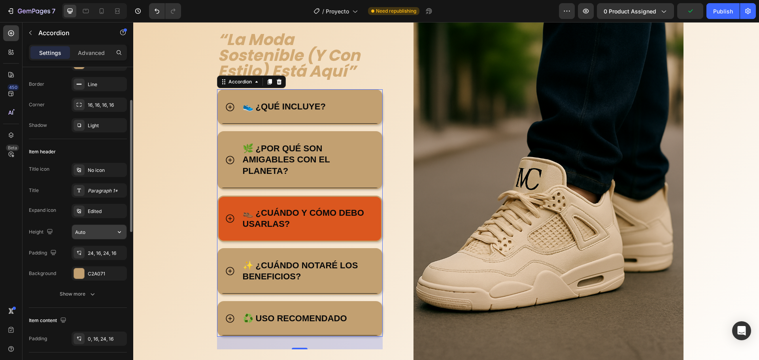
click at [91, 226] on input "Auto" at bounding box center [99, 232] width 55 height 14
click at [121, 236] on button "button" at bounding box center [119, 232] width 14 height 14
click at [100, 252] on div "24, 16, 24, 16" at bounding box center [99, 253] width 23 height 7
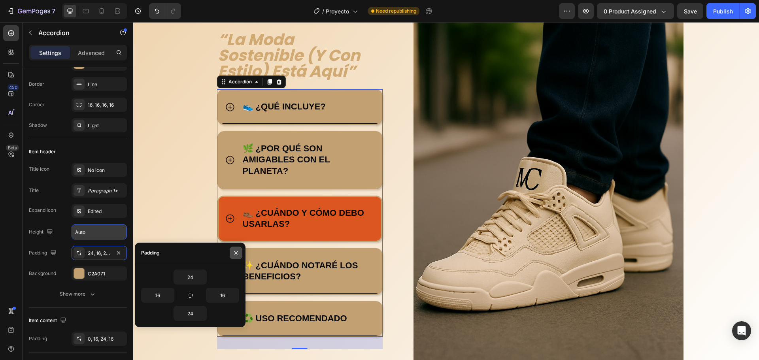
click at [234, 251] on icon "button" at bounding box center [236, 253] width 6 height 6
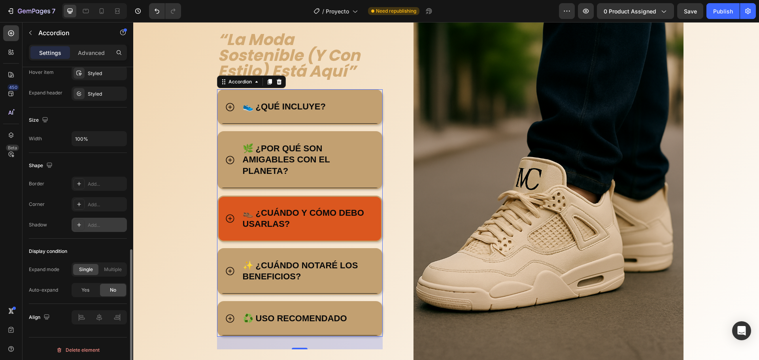
scroll to position [437, 0]
click at [99, 182] on div "Add..." at bounding box center [106, 181] width 37 height 7
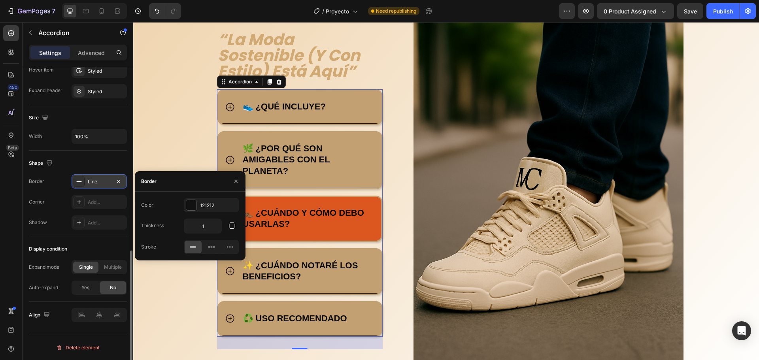
scroll to position [659, 0]
click at [227, 183] on div at bounding box center [236, 181] width 19 height 20
click at [235, 182] on icon "button" at bounding box center [235, 181] width 3 height 3
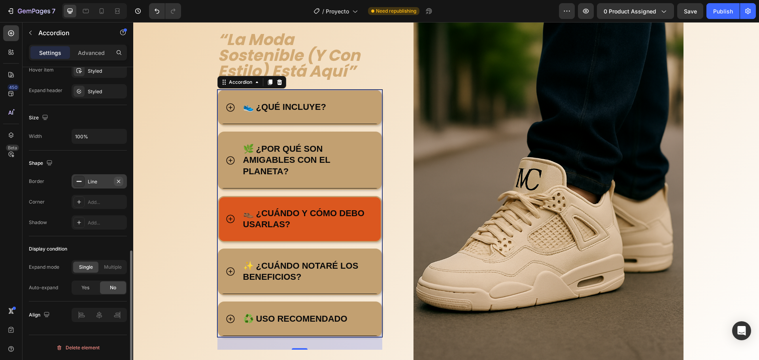
click at [120, 180] on icon "button" at bounding box center [118, 181] width 6 height 6
click at [112, 199] on div "Add..." at bounding box center [106, 202] width 37 height 7
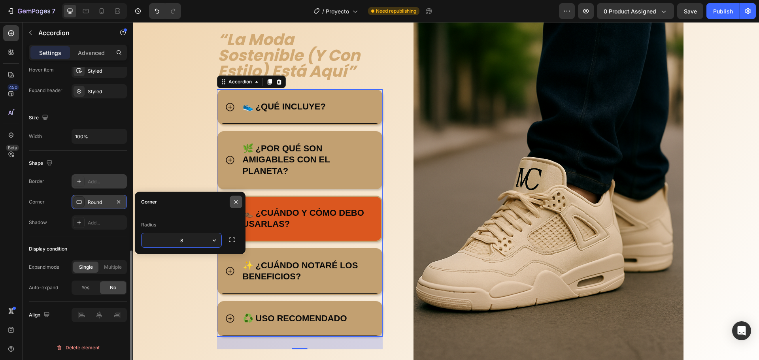
click at [238, 198] on button "button" at bounding box center [236, 202] width 13 height 13
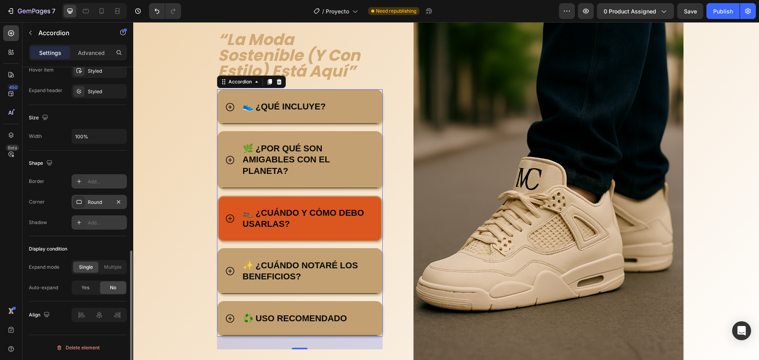
click at [92, 222] on div "Add..." at bounding box center [106, 222] width 37 height 7
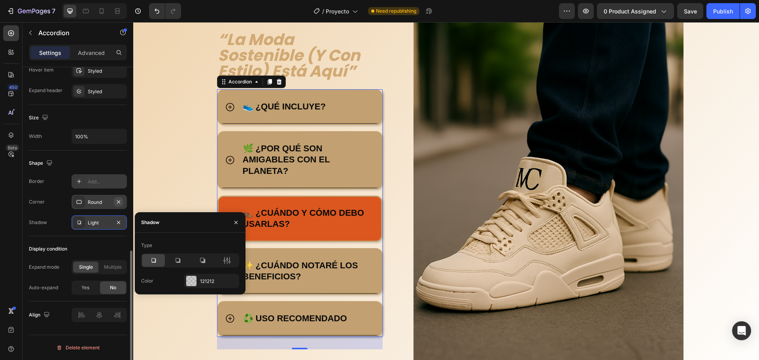
click at [119, 202] on icon "button" at bounding box center [118, 201] width 3 height 3
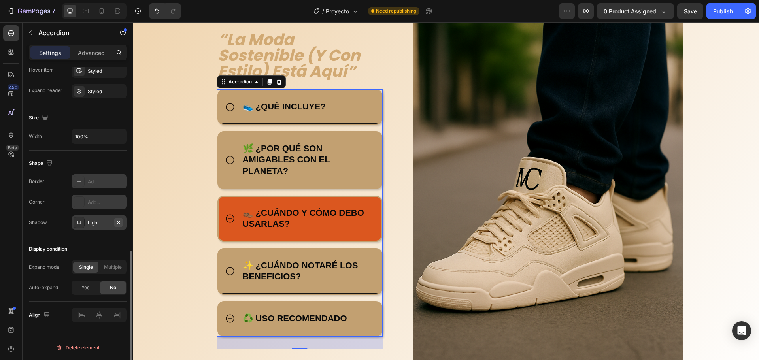
click at [121, 221] on icon "button" at bounding box center [118, 222] width 6 height 6
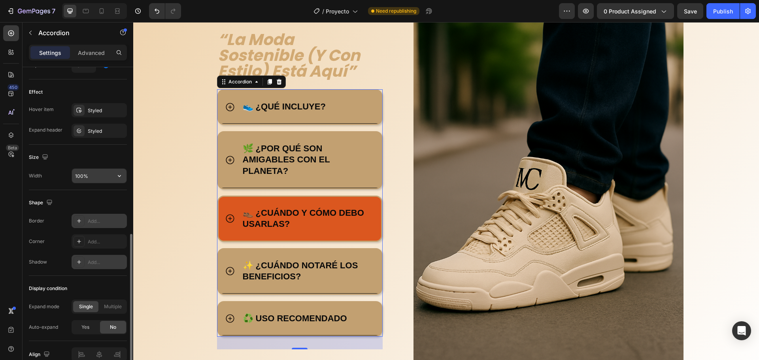
click at [96, 173] on input "100%" at bounding box center [99, 176] width 55 height 14
click at [109, 111] on div "Styled" at bounding box center [99, 110] width 23 height 7
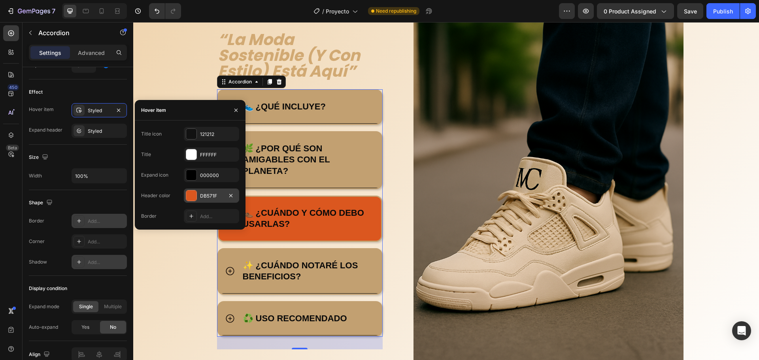
click at [195, 195] on div at bounding box center [191, 196] width 10 height 10
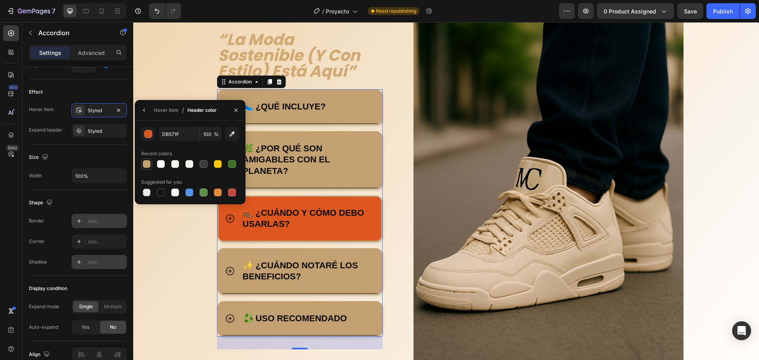
click at [145, 163] on div at bounding box center [147, 164] width 8 height 8
type input "C2A071"
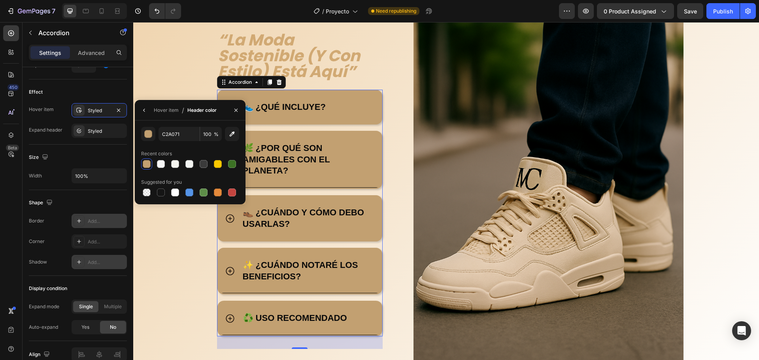
click at [327, 116] on div "👟 ¿QUÉ INCLUYE?" at bounding box center [300, 107] width 163 height 33
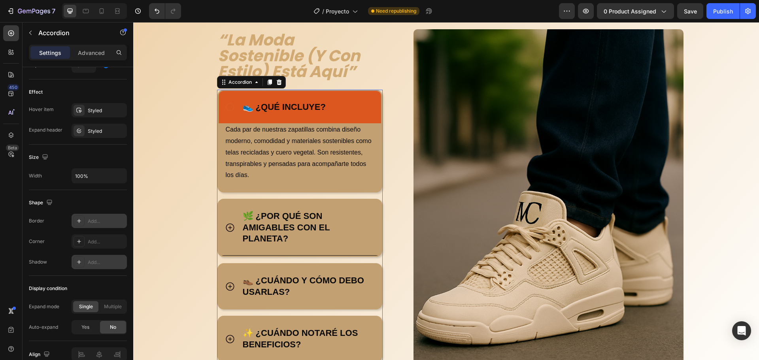
click at [349, 109] on div "👟 ¿QUÉ INCLUYE?" at bounding box center [309, 107] width 134 height 14
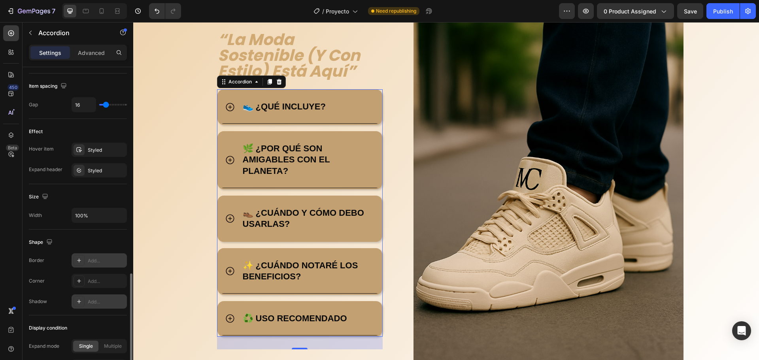
scroll to position [437, 0]
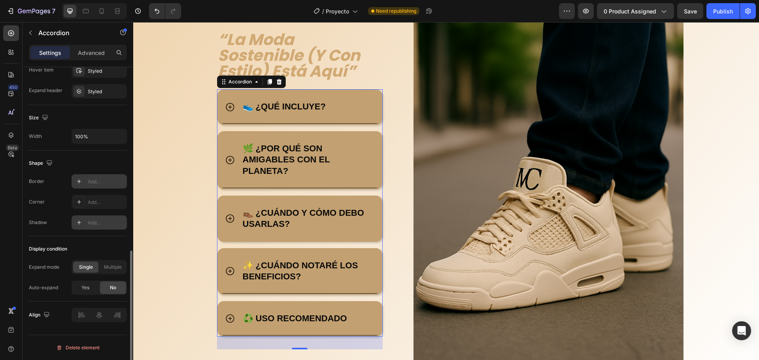
click at [106, 179] on div "Add..." at bounding box center [106, 181] width 37 height 7
type input "1"
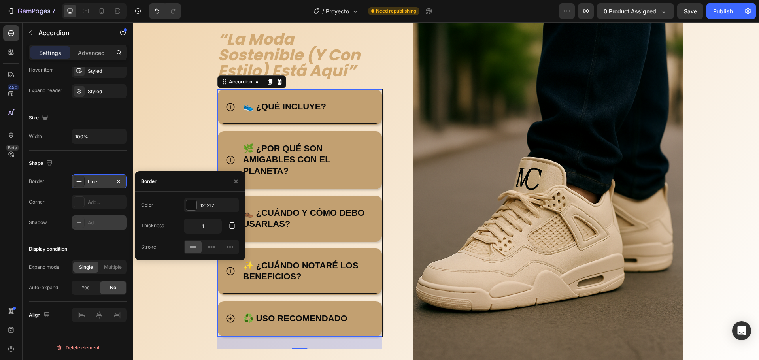
scroll to position [659, 0]
drag, startPoint x: 232, startPoint y: 179, endPoint x: 30, endPoint y: 130, distance: 207.8
click at [232, 179] on button "button" at bounding box center [236, 181] width 13 height 13
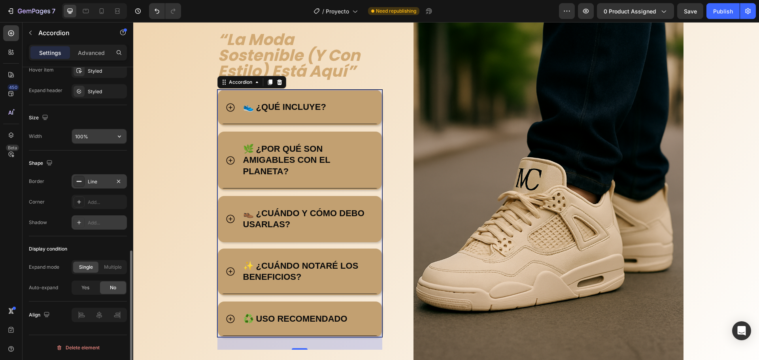
click at [88, 129] on input "100%" at bounding box center [99, 136] width 55 height 14
click at [104, 134] on input "100%" at bounding box center [99, 136] width 55 height 14
click at [113, 93] on div "Styled" at bounding box center [99, 91] width 55 height 14
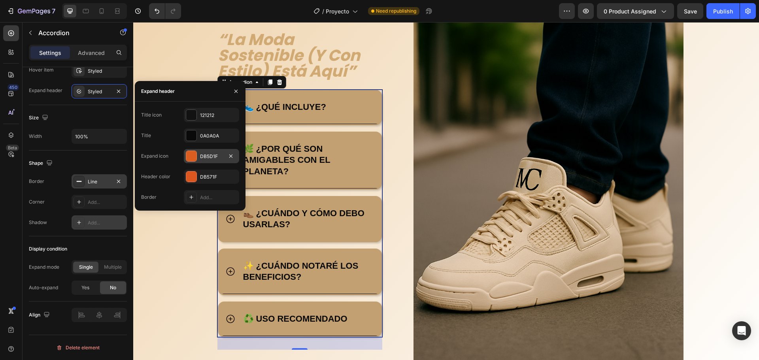
click at [189, 151] on div at bounding box center [191, 156] width 10 height 10
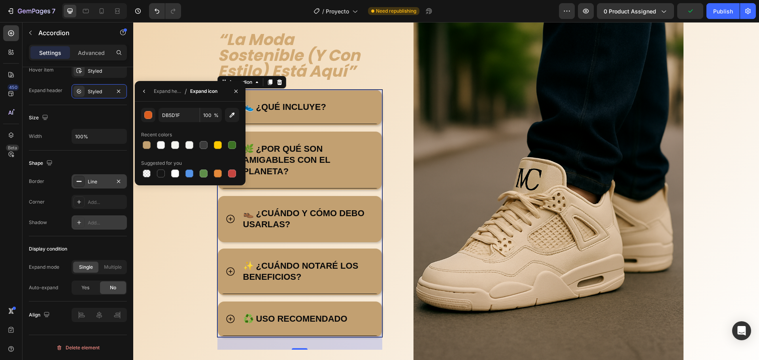
click at [136, 144] on div "DB5D1F 100 % Recent colors Suggested for you" at bounding box center [190, 143] width 111 height 71
click at [144, 144] on div at bounding box center [147, 145] width 8 height 8
type input "C2A071"
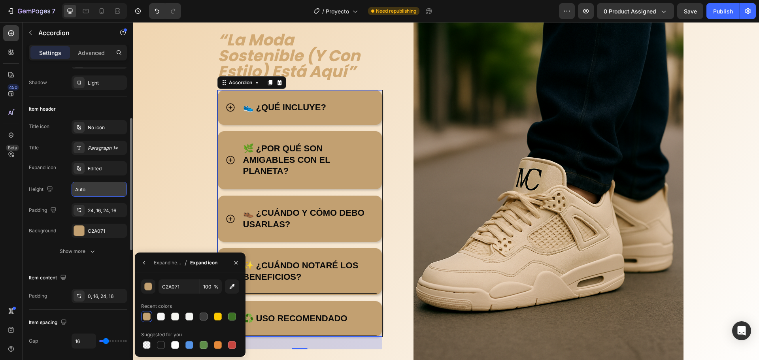
click at [236, 108] on div "👟 ¿QUÉ INCLUYE?" at bounding box center [300, 107] width 162 height 33
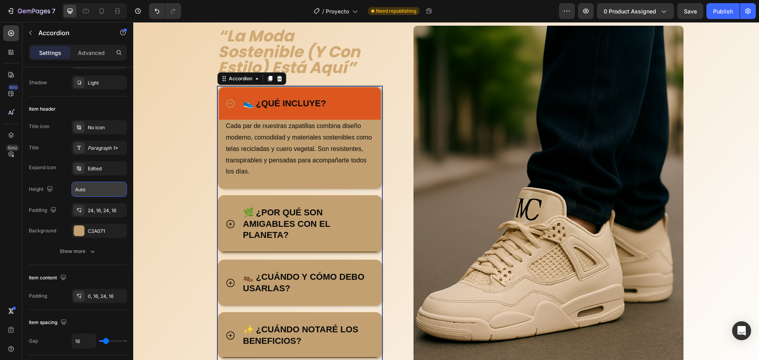
click at [235, 108] on div "👟 ¿QUÉ INCLUYE?" at bounding box center [300, 103] width 162 height 33
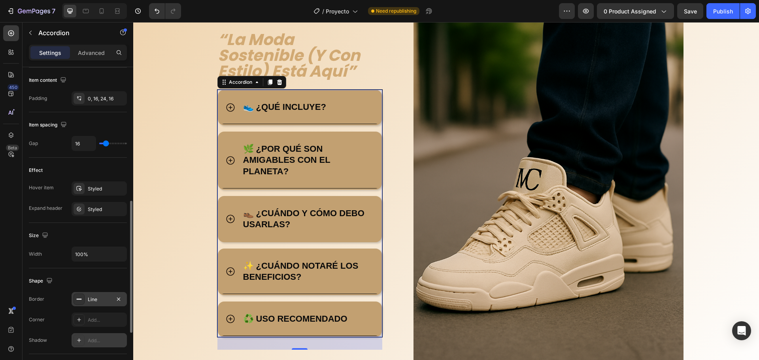
scroll to position [437, 0]
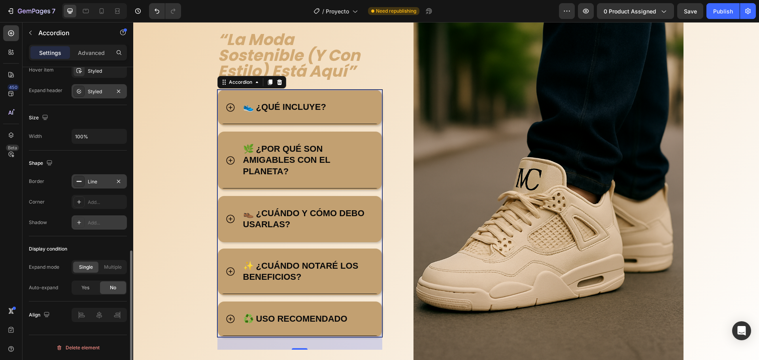
click at [107, 85] on div "Styled" at bounding box center [99, 91] width 55 height 14
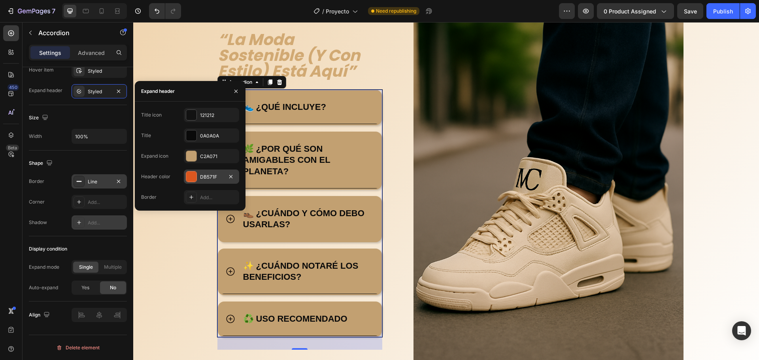
click at [197, 176] on div "DB571F" at bounding box center [211, 177] width 55 height 14
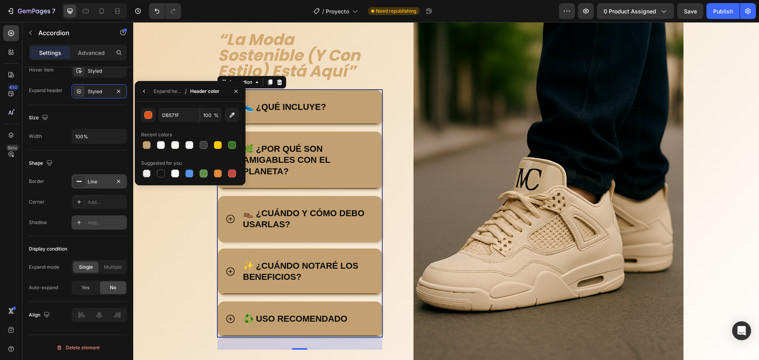
click at [142, 139] on div "Recent colors" at bounding box center [190, 135] width 98 height 13
click at [143, 140] on div at bounding box center [146, 144] width 9 height 9
click at [235, 94] on icon "button" at bounding box center [236, 91] width 6 height 6
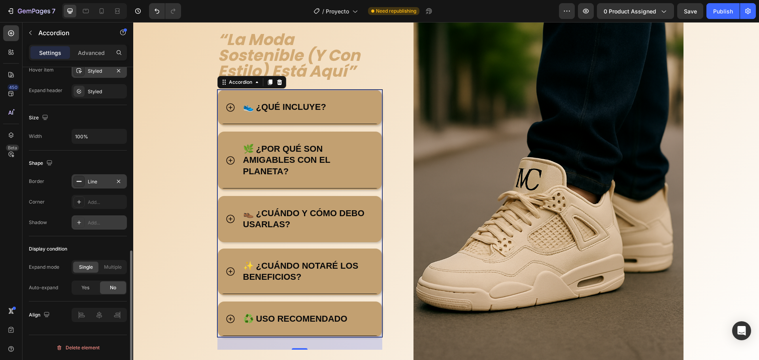
click at [79, 72] on icon at bounding box center [79, 71] width 6 height 6
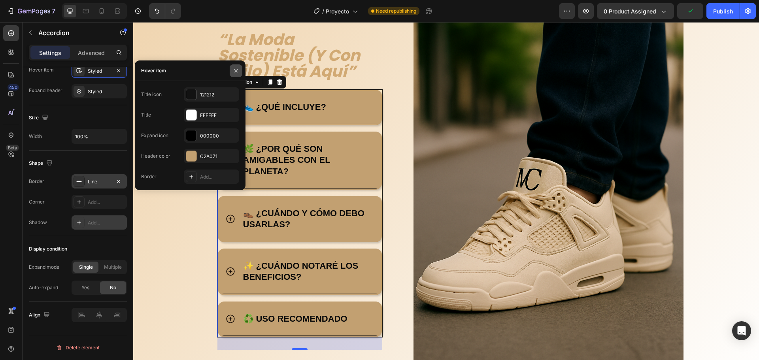
click at [237, 70] on icon "button" at bounding box center [236, 71] width 6 height 6
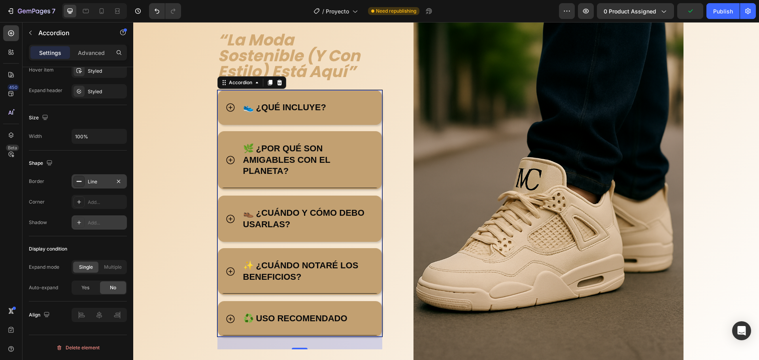
click at [365, 108] on div "👟 ¿QUÉ INCLUYE?" at bounding box center [308, 108] width 133 height 14
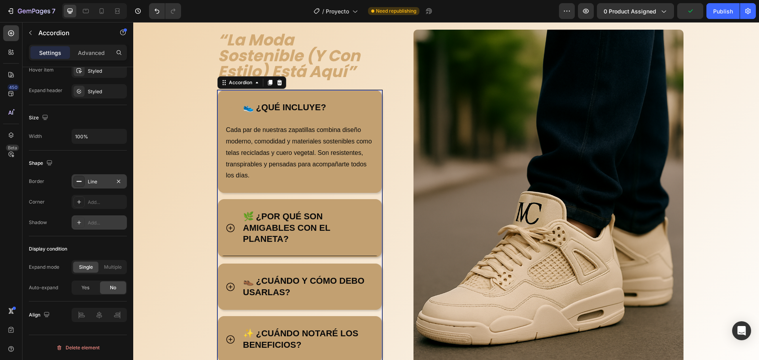
click at [365, 108] on div "👟 ¿QUÉ INCLUYE?" at bounding box center [308, 108] width 133 height 14
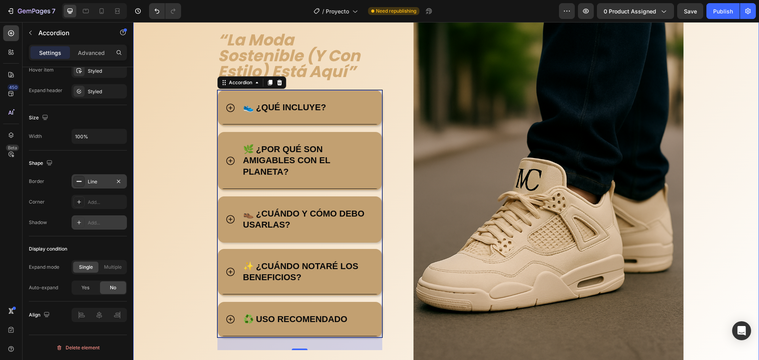
scroll to position [659, 0]
click at [97, 94] on div "Styled" at bounding box center [99, 91] width 23 height 7
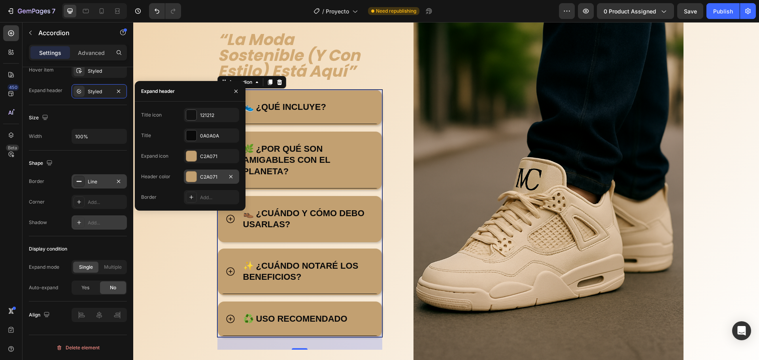
click at [191, 175] on div at bounding box center [191, 177] width 10 height 10
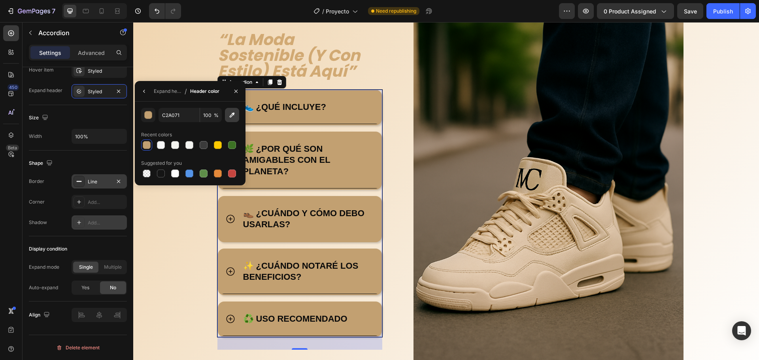
click at [233, 113] on icon "button" at bounding box center [232, 115] width 5 height 5
type input "63523D"
click at [365, 108] on div "👟 ¿QUÉ INCLUYE?" at bounding box center [308, 108] width 133 height 14
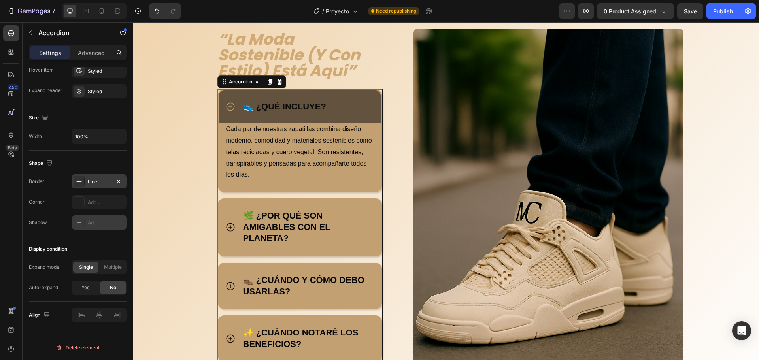
scroll to position [625, 0]
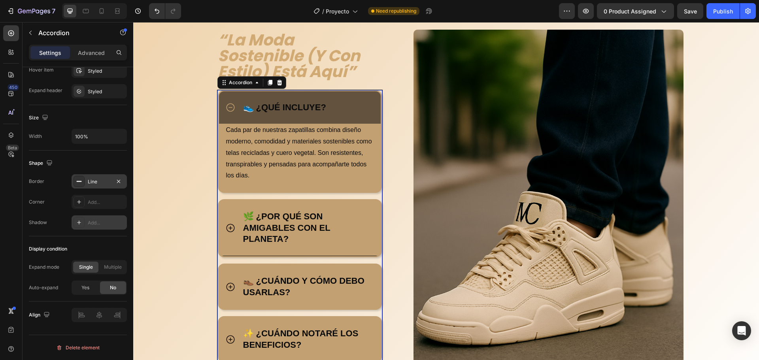
click at [370, 114] on div "👟 ¿QUÉ INCLUYE?" at bounding box center [300, 107] width 162 height 33
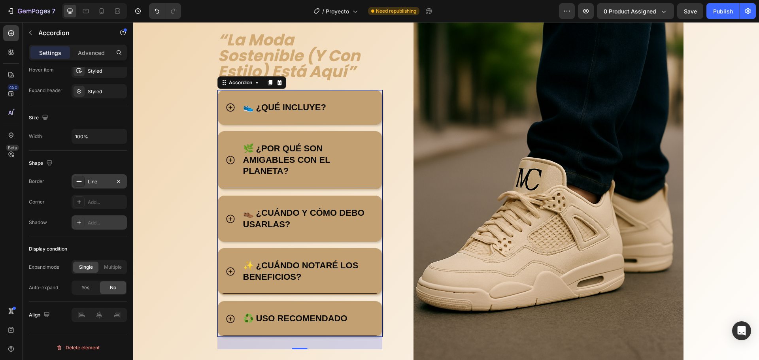
click at [357, 113] on div "👟 ¿QUÉ INCLUYE?" at bounding box center [308, 108] width 133 height 14
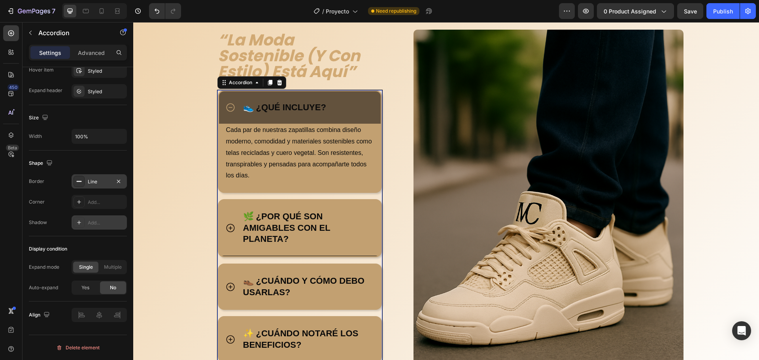
click at [363, 102] on div "👟 ¿QUÉ INCLUYE?" at bounding box center [308, 108] width 133 height 14
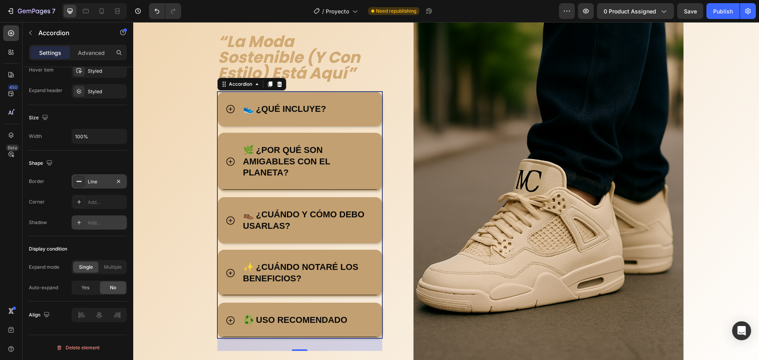
click at [363, 102] on div "👟 ¿QUÉ INCLUYE?" at bounding box center [308, 109] width 133 height 14
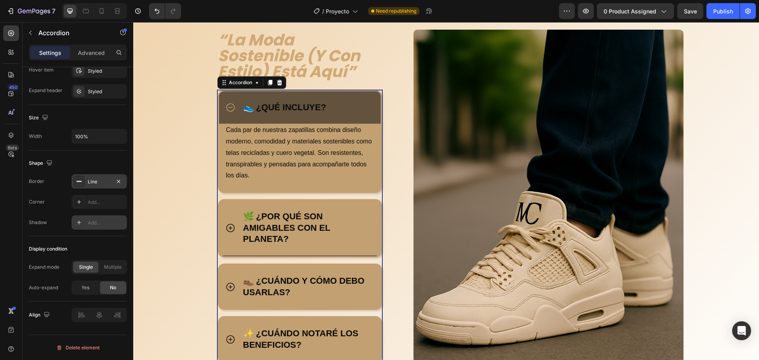
click at [363, 102] on div "👟 ¿QUÉ INCLUYE?" at bounding box center [308, 108] width 133 height 14
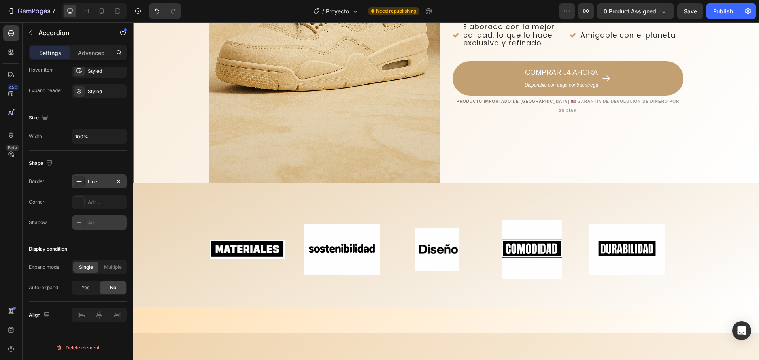
scroll to position [294, 0]
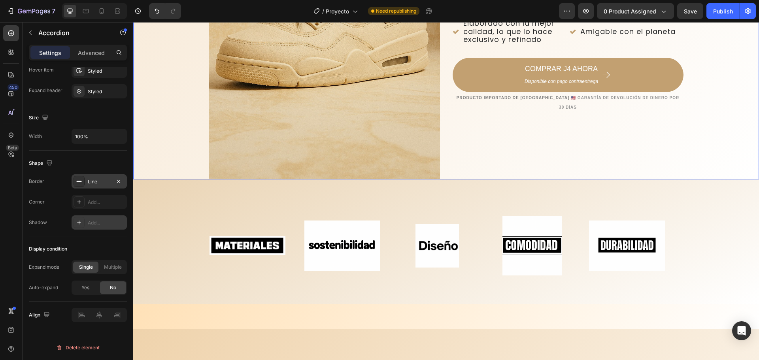
click at [172, 139] on div "Background Image" at bounding box center [446, 6] width 626 height 346
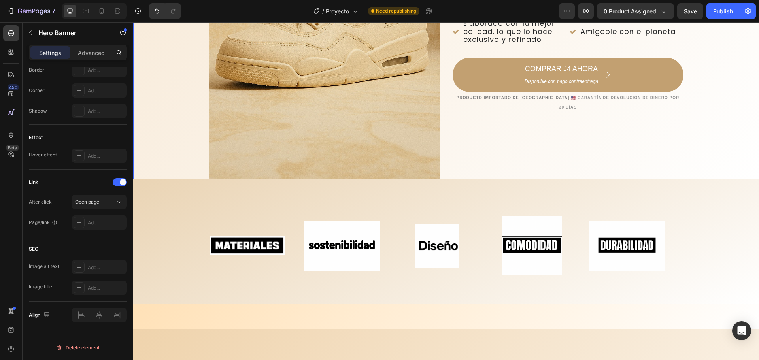
scroll to position [0, 0]
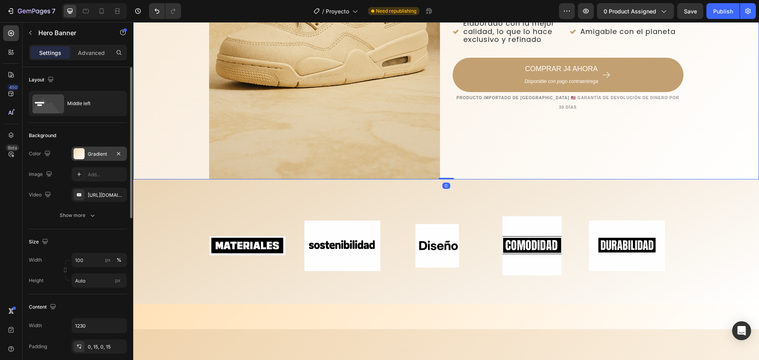
click at [83, 152] on div at bounding box center [79, 153] width 11 height 11
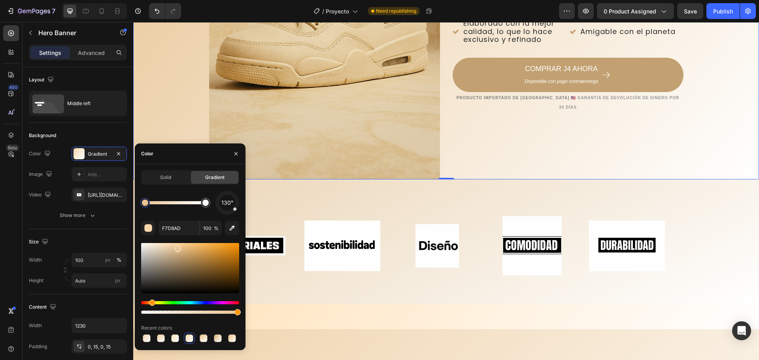
click at [177, 248] on div at bounding box center [190, 268] width 98 height 50
click at [179, 124] on div "Background Image" at bounding box center [446, 6] width 626 height 346
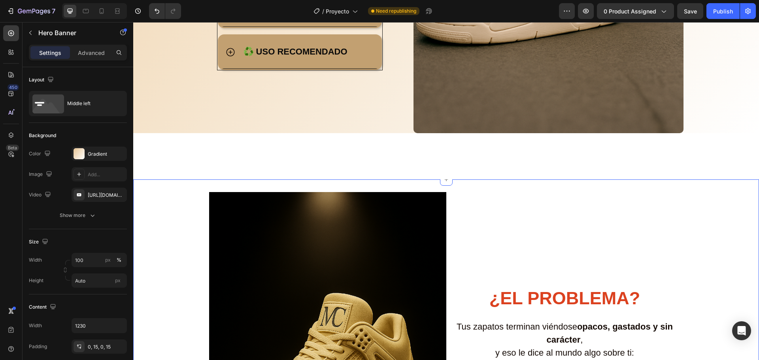
scroll to position [1005, 0]
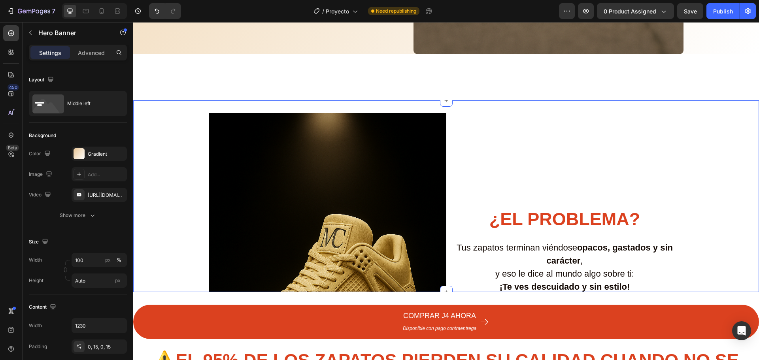
click at [170, 147] on div "Image ¿El problema? Heading Tus zapatos terminan viéndose opacos, gastados y si…" at bounding box center [446, 291] width 626 height 356
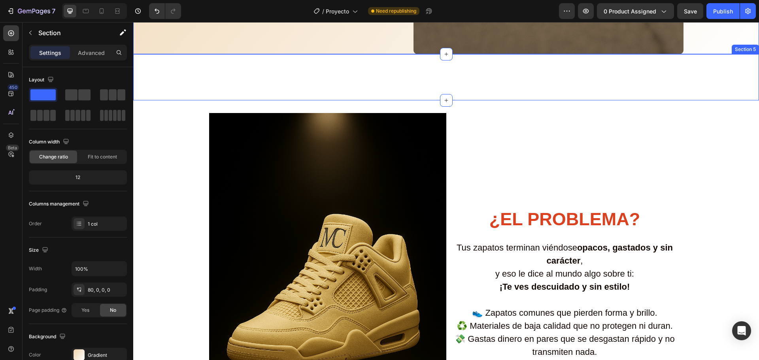
click at [166, 68] on div "Title Line Row" at bounding box center [446, 77] width 626 height 21
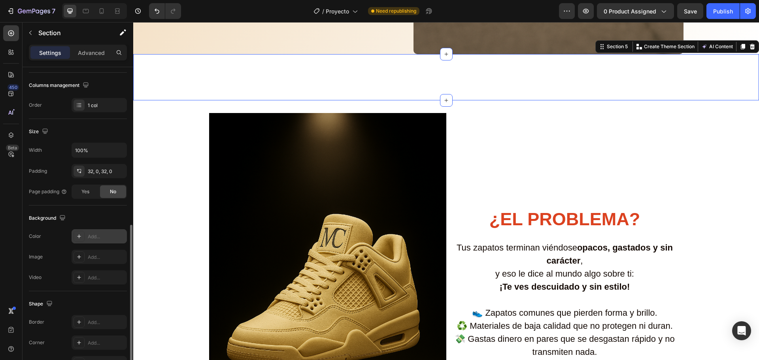
scroll to position [167, 0]
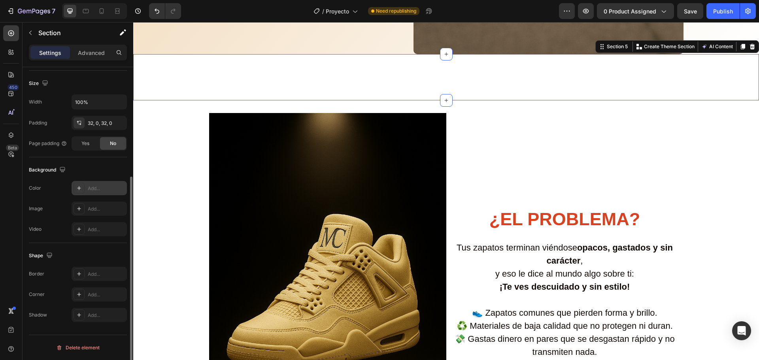
click at [85, 189] on div "Add..." at bounding box center [99, 188] width 55 height 14
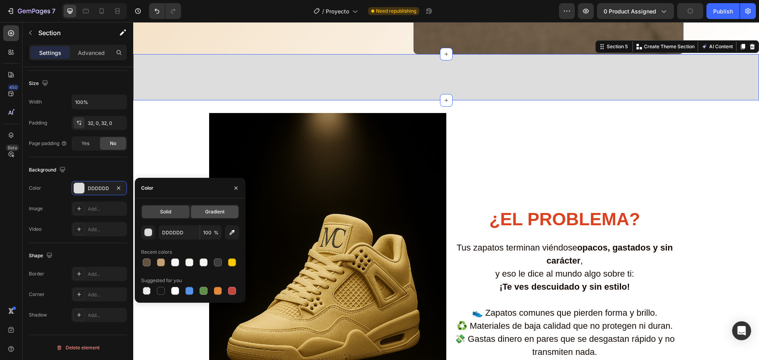
click at [206, 209] on span "Gradient" at bounding box center [214, 211] width 19 height 7
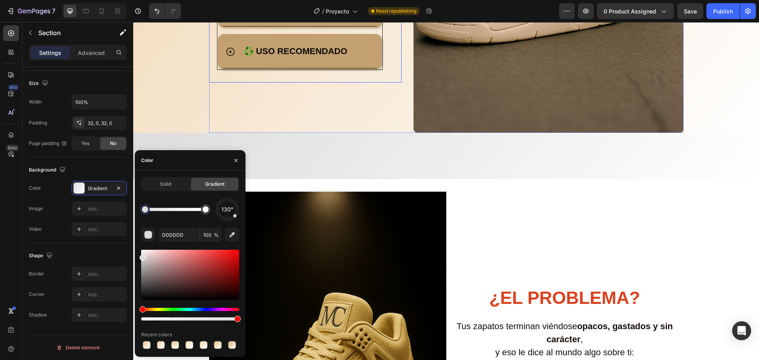
scroll to position [926, 0]
click at [229, 236] on icon "button" at bounding box center [232, 235] width 8 height 8
type input "F5E2C9"
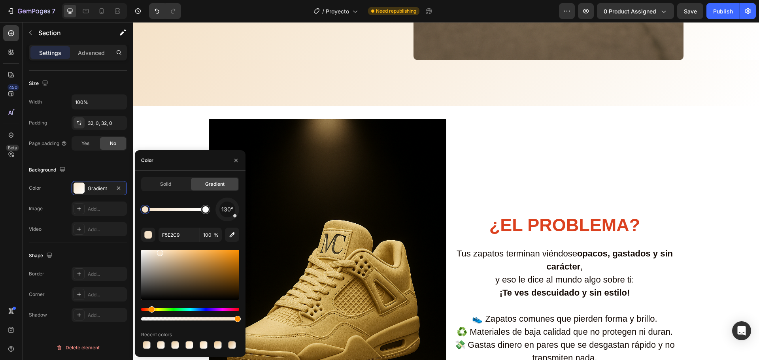
scroll to position [1005, 0]
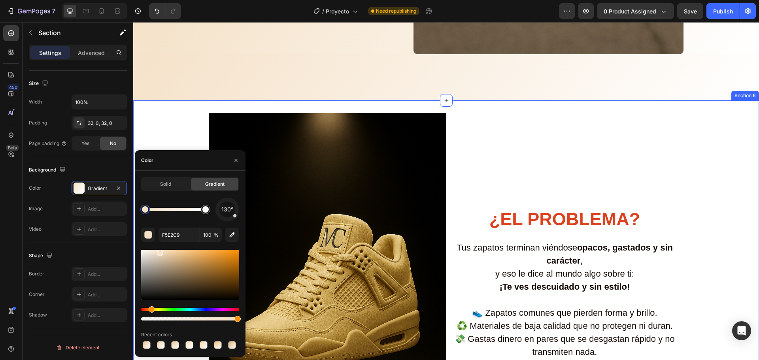
click at [166, 121] on div "Image ¿El problema? Heading Tus zapatos terminan viéndose opacos, gastados y si…" at bounding box center [446, 291] width 626 height 356
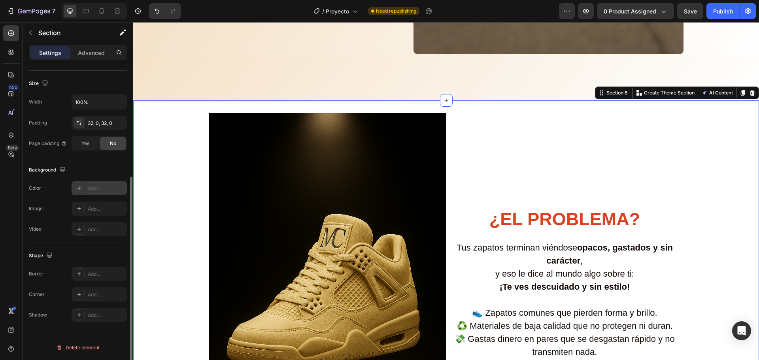
click at [97, 190] on div "Add..." at bounding box center [106, 188] width 37 height 7
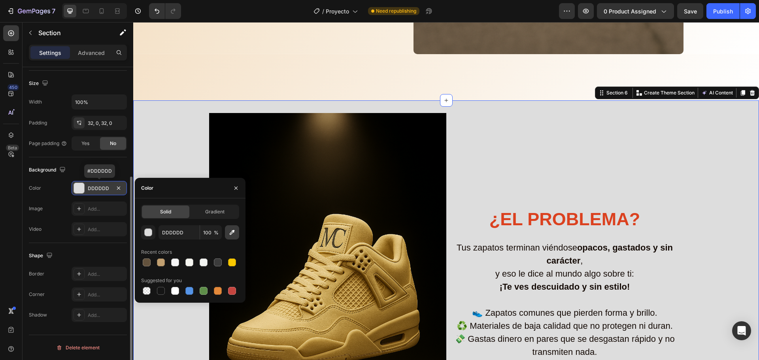
click at [228, 233] on button "button" at bounding box center [232, 232] width 14 height 14
type input "F6E5CE"
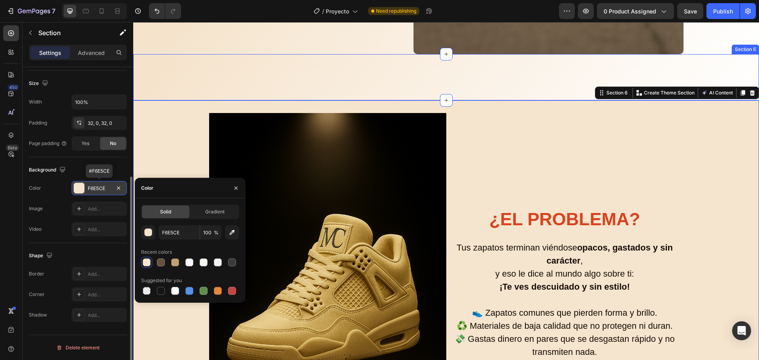
click at [278, 63] on div "Title Line Row Section 5" at bounding box center [446, 77] width 626 height 46
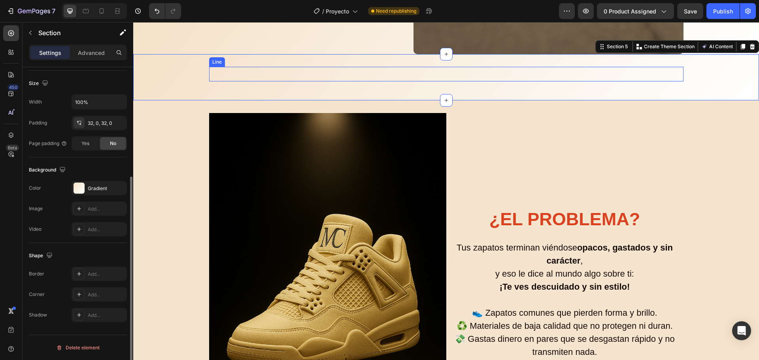
click at [158, 150] on div "Image ¿El problema? Heading Tus zapatos terminan viéndose opacos, gastados y si…" at bounding box center [446, 291] width 626 height 356
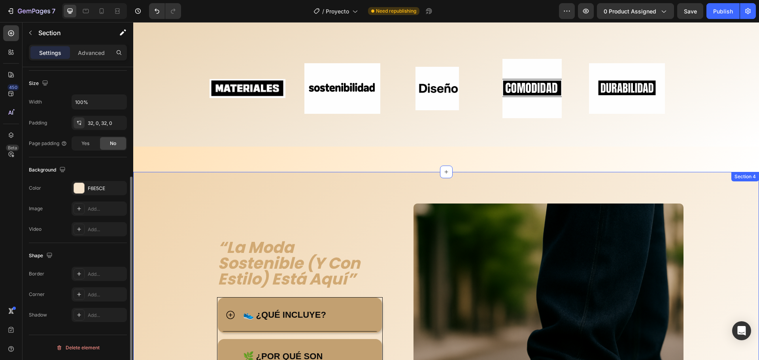
scroll to position [373, 0]
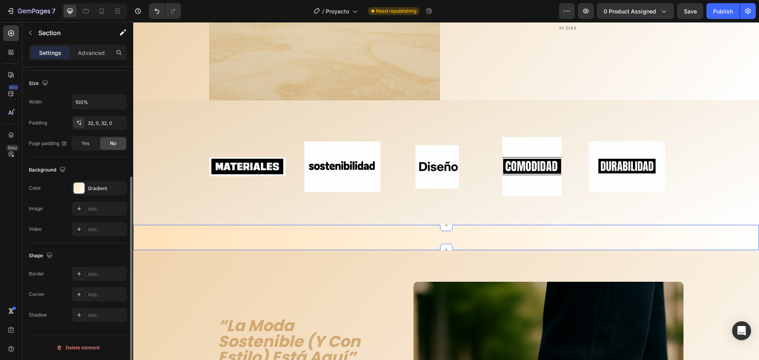
click at [169, 240] on div "La solución REAL (y rápida) está aquí: Heading Section 3" at bounding box center [446, 237] width 626 height 25
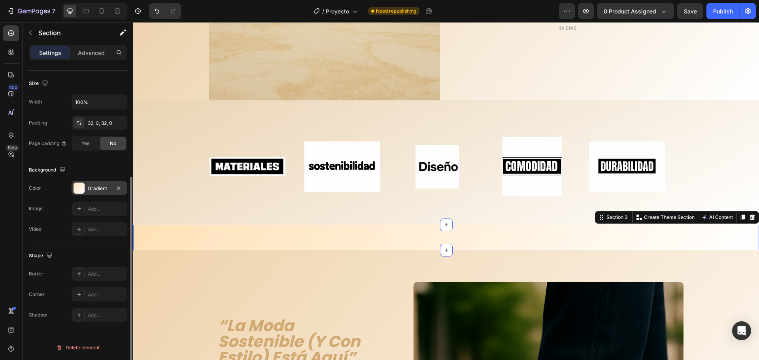
click at [88, 190] on div "Gradient" at bounding box center [99, 188] width 23 height 7
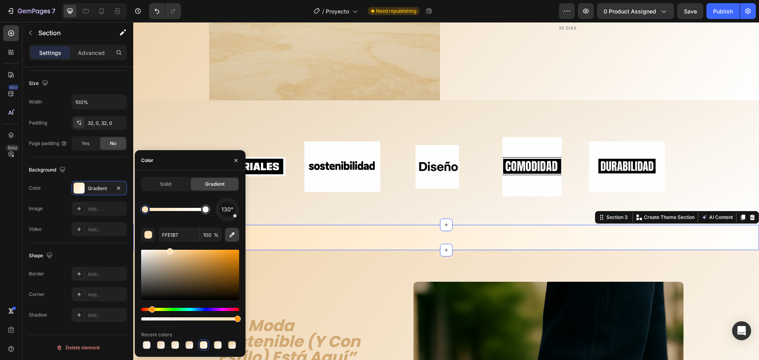
click at [231, 233] on icon "button" at bounding box center [232, 235] width 8 height 8
type input "F1D9B8"
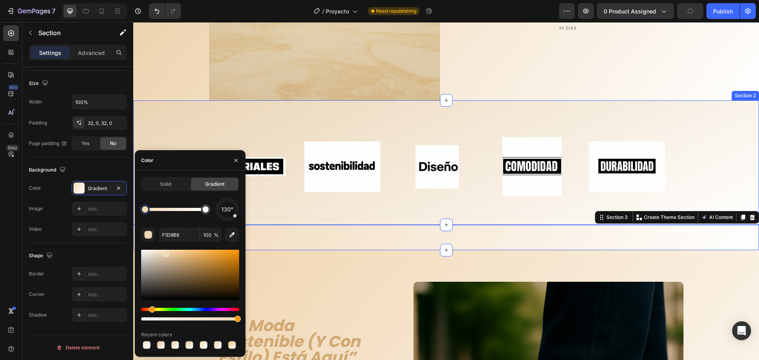
click at [186, 110] on div "Title Line Image Image Image Image Image Image Image Image Image Image Marquee …" at bounding box center [446, 162] width 626 height 125
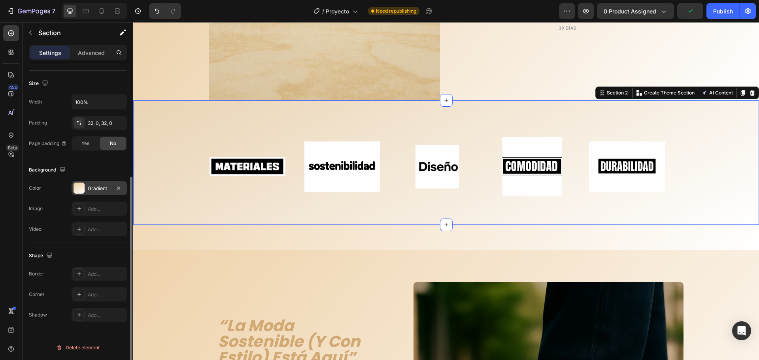
click at [98, 185] on div "Gradient" at bounding box center [99, 188] width 23 height 7
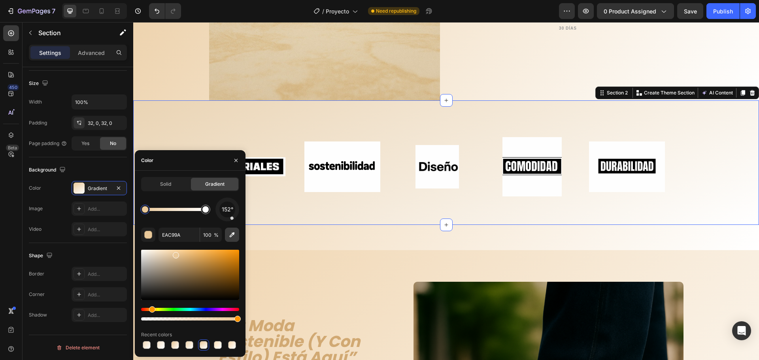
click at [232, 236] on icon "button" at bounding box center [232, 234] width 5 height 5
type input "F0DABA"
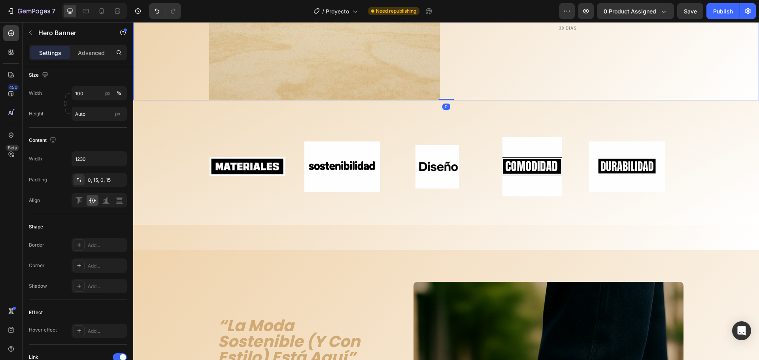
scroll to position [0, 0]
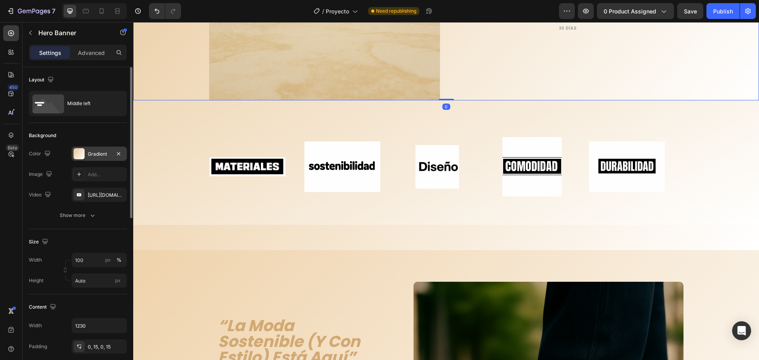
click at [81, 152] on div at bounding box center [79, 153] width 11 height 11
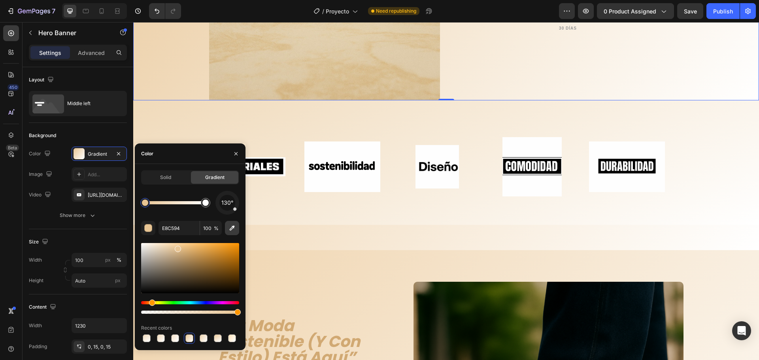
click at [232, 227] on icon "button" at bounding box center [232, 228] width 8 height 8
type input "EFD6B3"
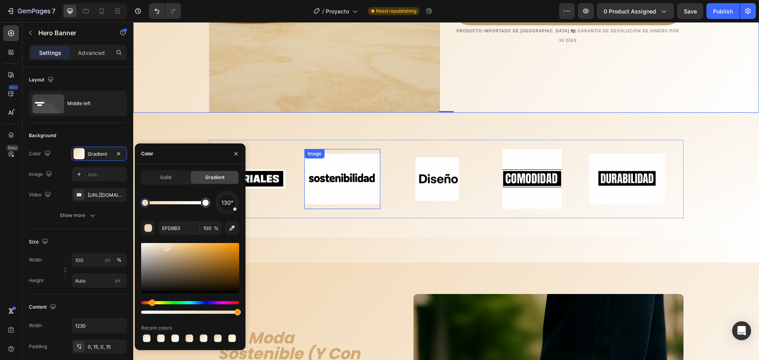
scroll to position [333, 0]
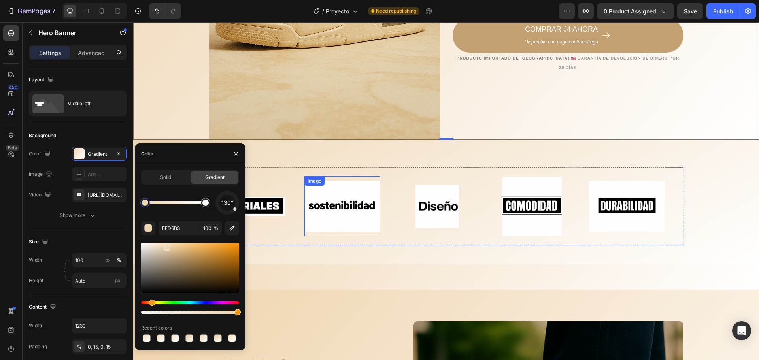
click at [338, 215] on img at bounding box center [342, 206] width 76 height 51
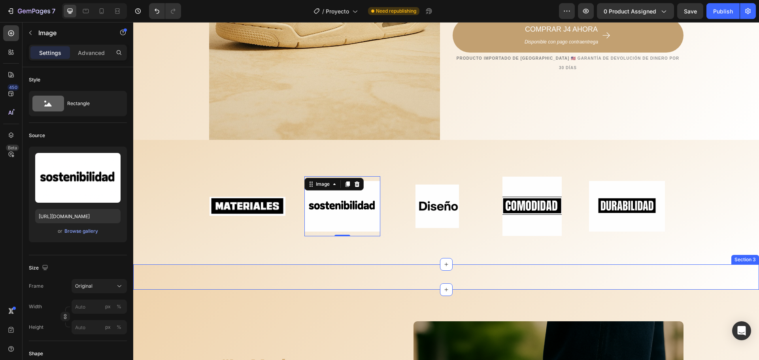
click at [249, 277] on div "La solución REAL (y rápida) está aquí: Heading Section 3" at bounding box center [446, 277] width 626 height 25
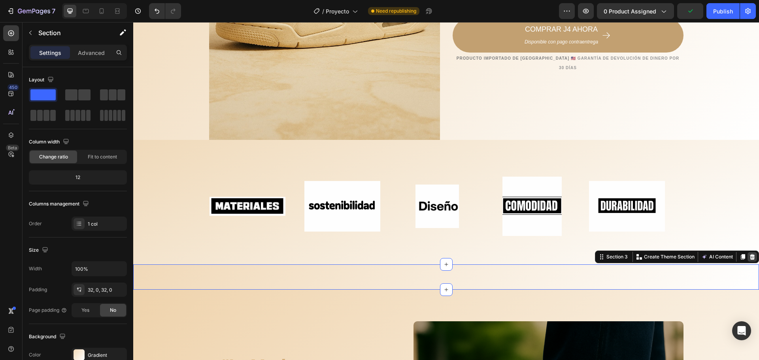
click at [750, 257] on icon at bounding box center [752, 257] width 5 height 6
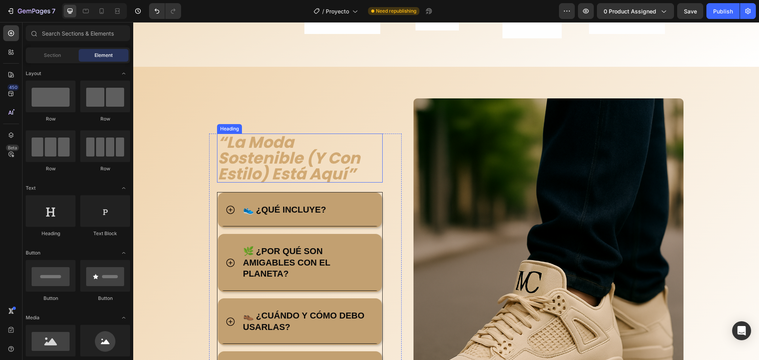
scroll to position [491, 0]
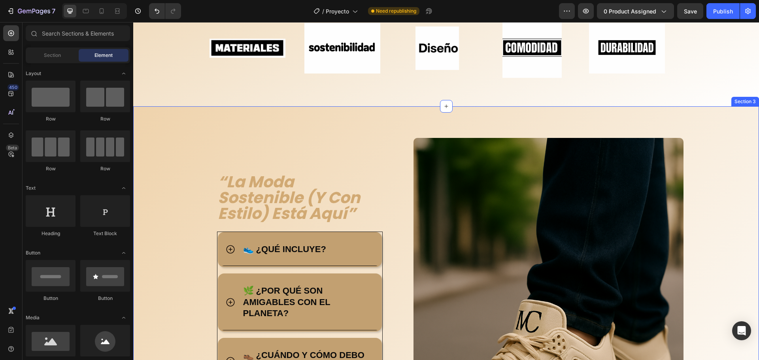
click at [192, 134] on div "“la moda sostenible (y con estilo) está aquí” Heading Title Line 👟 ¿QUÉ INCLUYE…" at bounding box center [446, 324] width 626 height 437
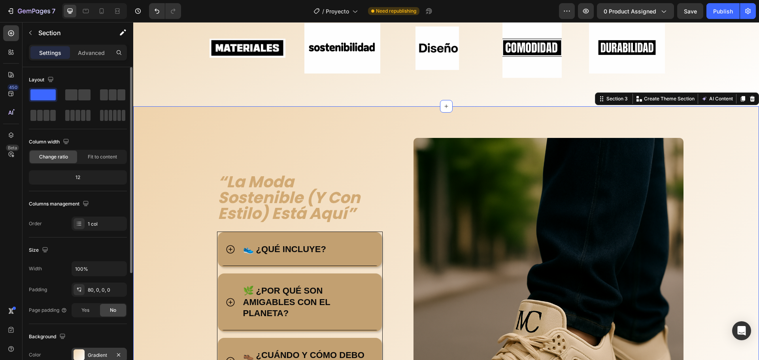
click at [103, 356] on div "Gradient" at bounding box center [99, 355] width 23 height 7
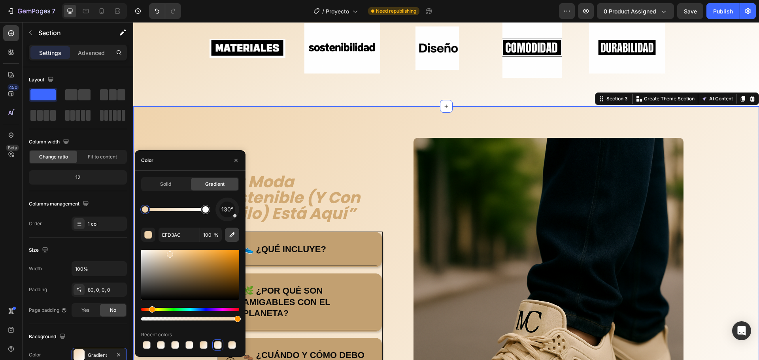
click at [234, 235] on icon "button" at bounding box center [232, 235] width 8 height 8
type input "F4E3CA"
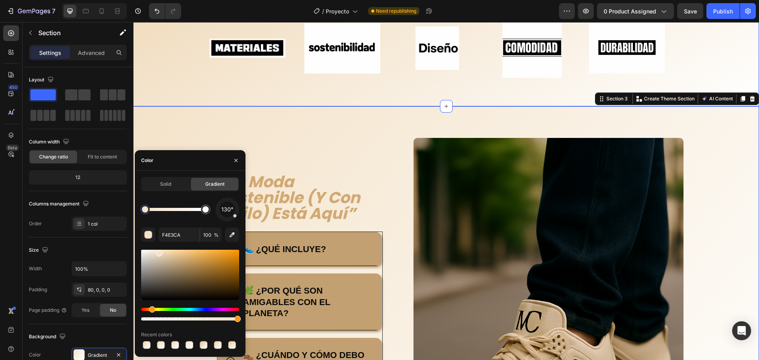
click at [170, 95] on div "Title Line Image Image Image Image Image Image Image Image Image Image Marquee …" at bounding box center [446, 44] width 626 height 125
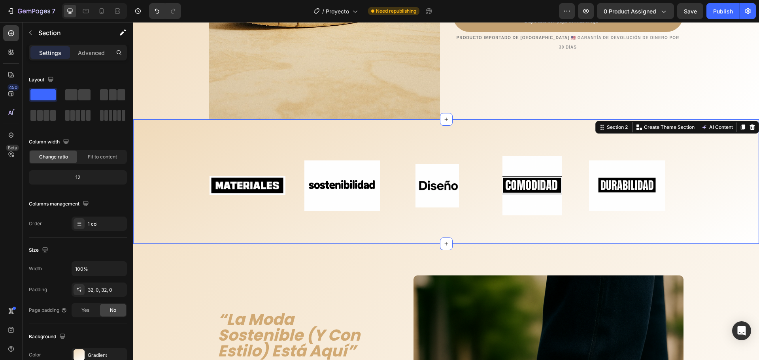
scroll to position [333, 0]
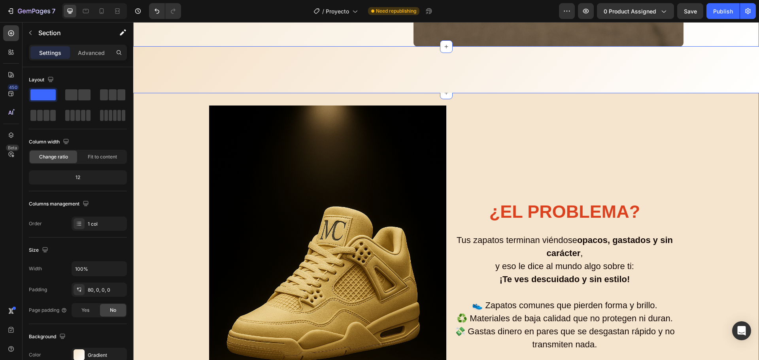
scroll to position [966, 0]
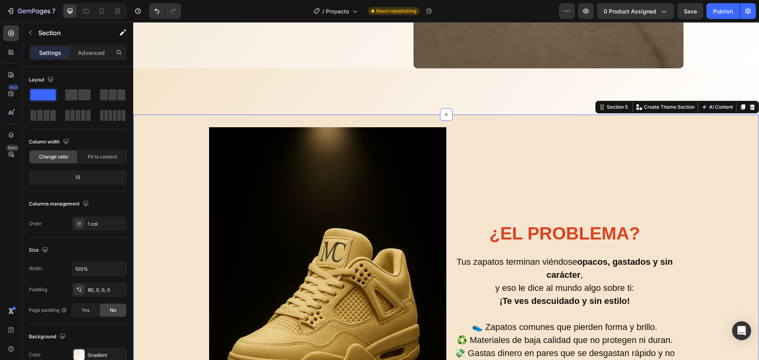
click at [179, 205] on div "Image ¿El problema? Heading Tus zapatos terminan viéndose opacos, gastados y si…" at bounding box center [446, 305] width 626 height 356
click at [101, 350] on div "F6E5CE" at bounding box center [99, 355] width 55 height 14
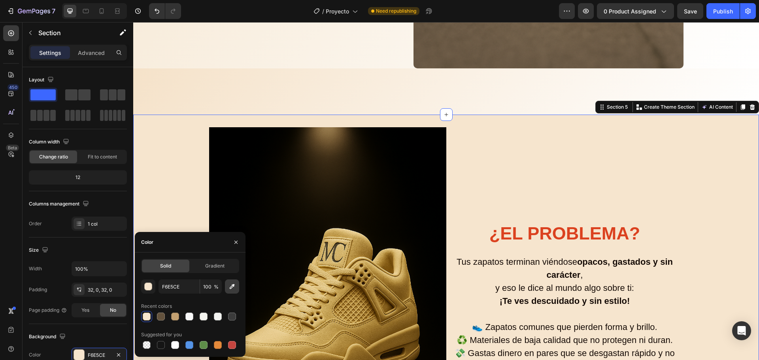
click at [230, 281] on button "button" at bounding box center [232, 287] width 14 height 14
type input "F5E4CD"
click at [161, 170] on div "Image ¿El problema? Heading Tus zapatos terminan viéndose opacos, gastados y si…" at bounding box center [446, 305] width 626 height 356
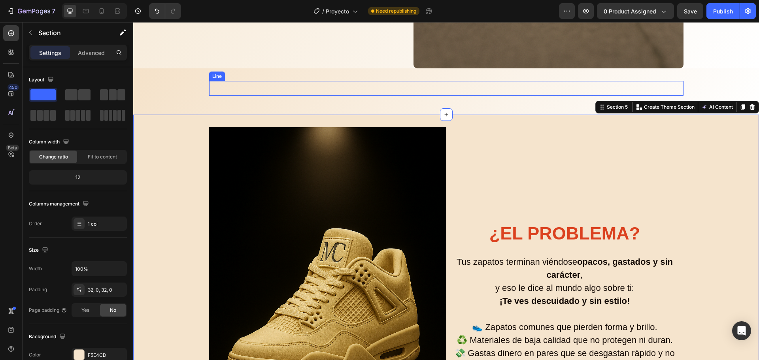
click at [191, 92] on div "Title Line Row" at bounding box center [446, 91] width 626 height 21
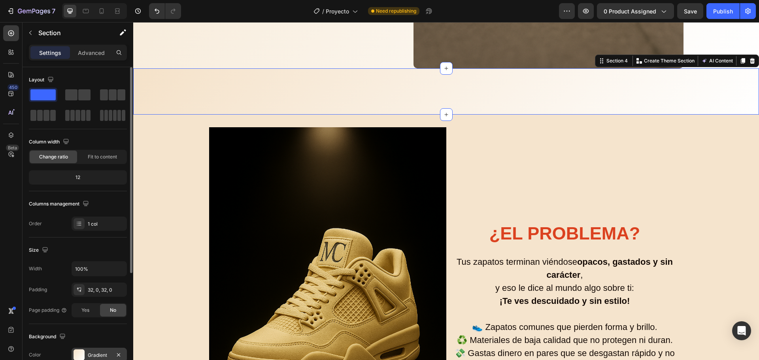
click at [98, 350] on div "Gradient" at bounding box center [99, 355] width 55 height 14
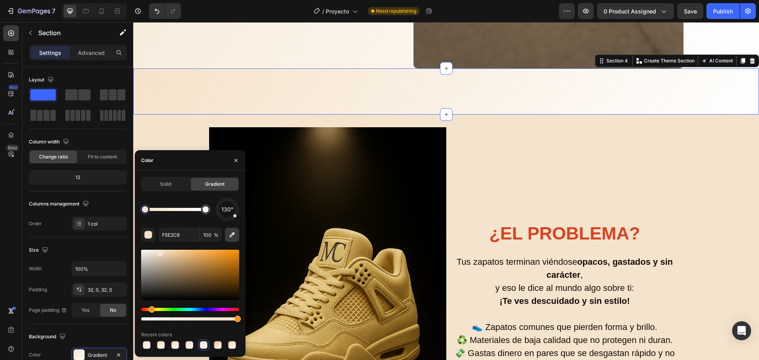
click at [226, 234] on button "button" at bounding box center [232, 235] width 14 height 14
type input "F8EDDE"
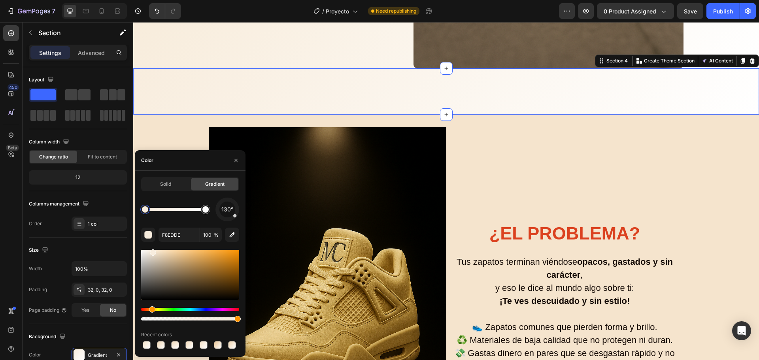
click at [164, 141] on div "Image ¿El problema? Heading Tus zapatos terminan viéndose opacos, gastados y si…" at bounding box center [446, 305] width 626 height 356
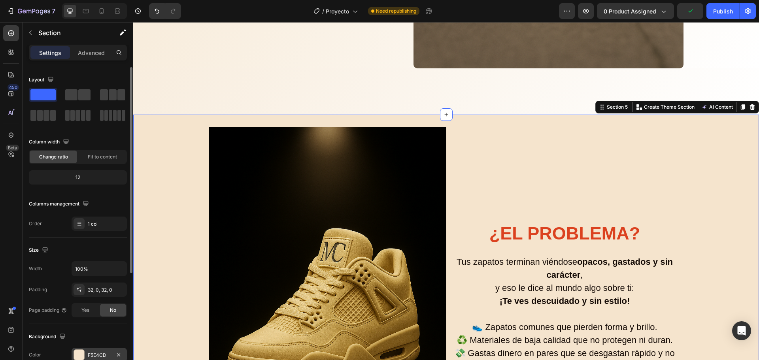
click at [104, 352] on div "F5E4CD" at bounding box center [99, 355] width 23 height 7
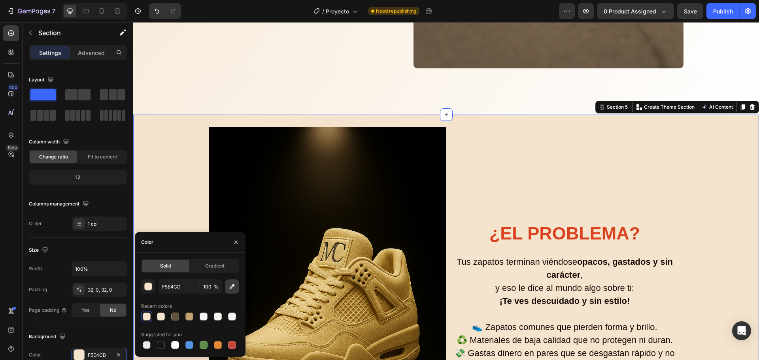
click at [235, 289] on icon "button" at bounding box center [232, 287] width 8 height 8
type input "F9EFE2"
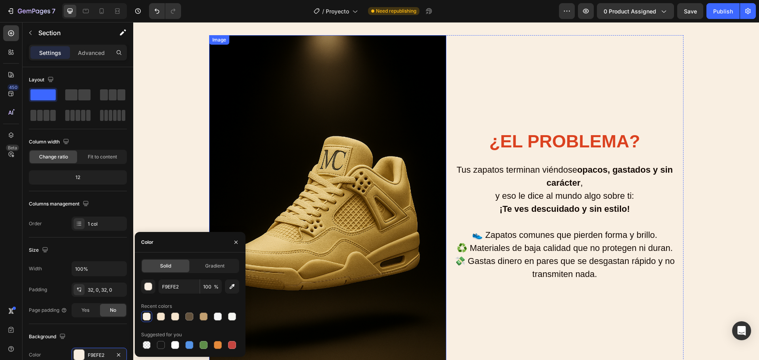
scroll to position [1045, 0]
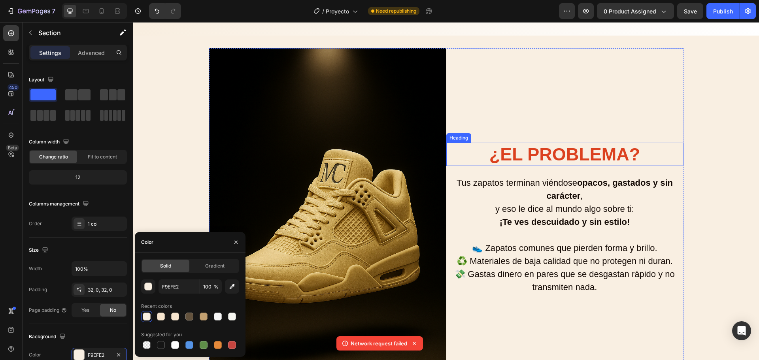
click at [546, 149] on strong "¿El problema?" at bounding box center [565, 154] width 151 height 20
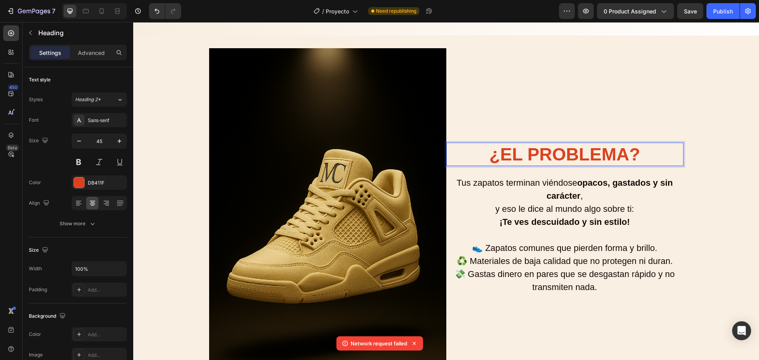
click at [546, 149] on strong "¿El problema?" at bounding box center [565, 154] width 151 height 20
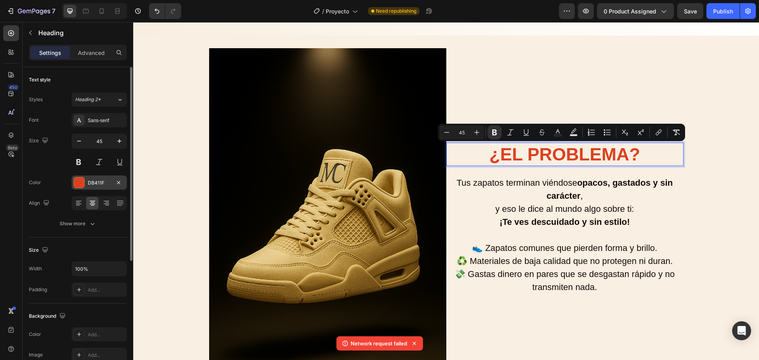
click at [91, 187] on div "DB411F" at bounding box center [99, 183] width 55 height 14
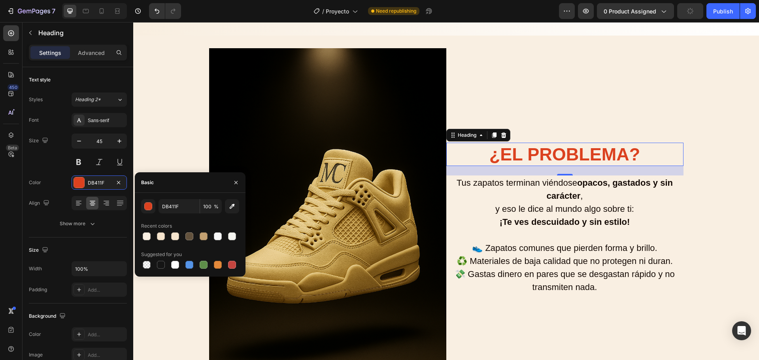
click at [203, 236] on div at bounding box center [204, 236] width 8 height 8
type input "C2A071"
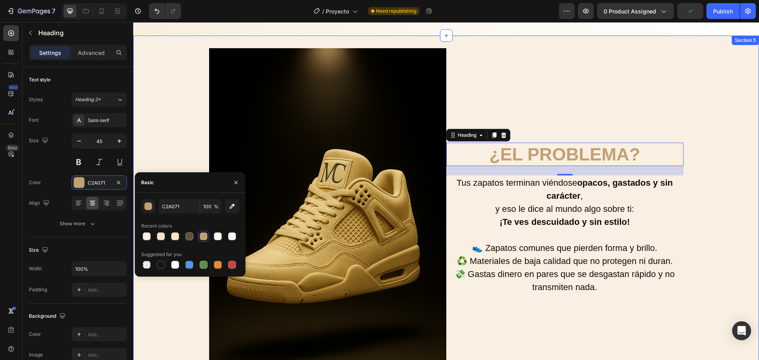
click at [713, 170] on div "Image ⁠⁠⁠⁠⁠⁠⁠ ¿El problema? Heading 24 Tus zapatos terminan viéndose opacos, ga…" at bounding box center [446, 226] width 626 height 356
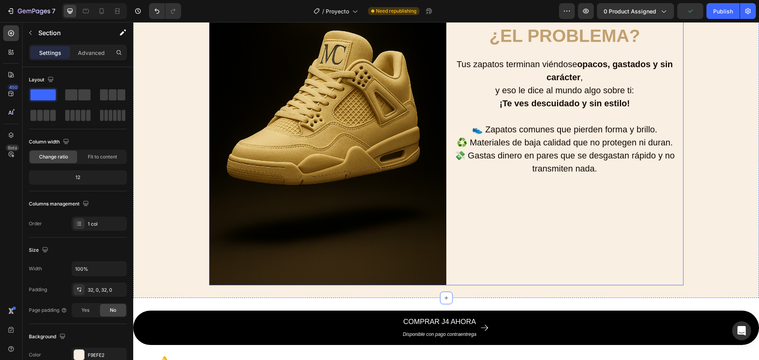
scroll to position [1322, 0]
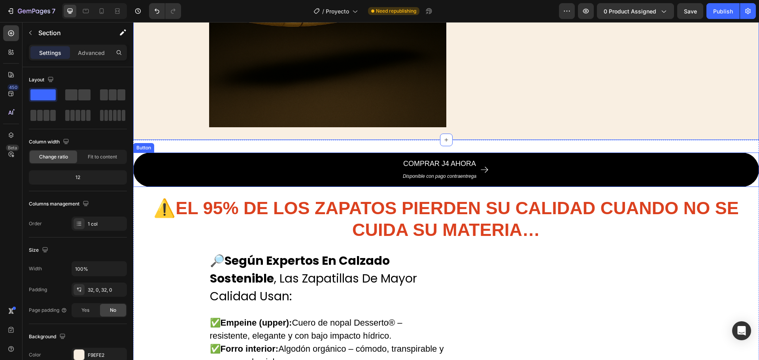
click at [259, 177] on button "COMPRAR J4 AHORA Disponible con pago contraentrega" at bounding box center [446, 170] width 626 height 34
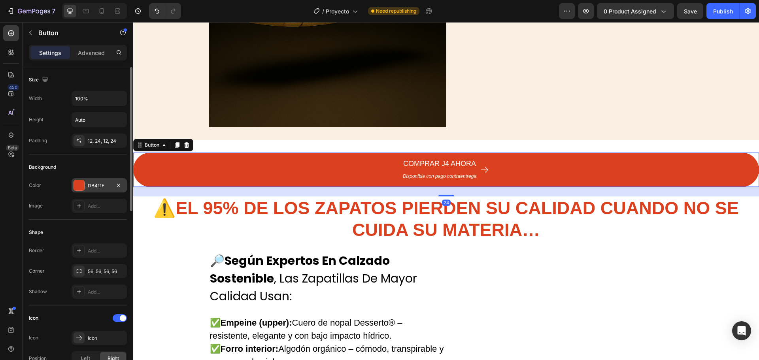
click at [78, 186] on div at bounding box center [79, 185] width 10 height 10
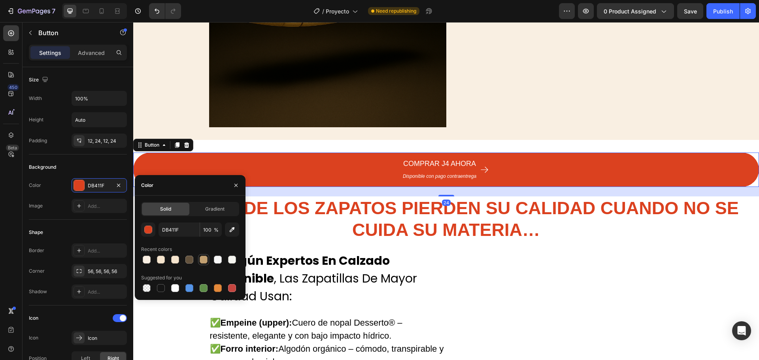
click at [203, 261] on div at bounding box center [204, 260] width 8 height 8
type input "C2A071"
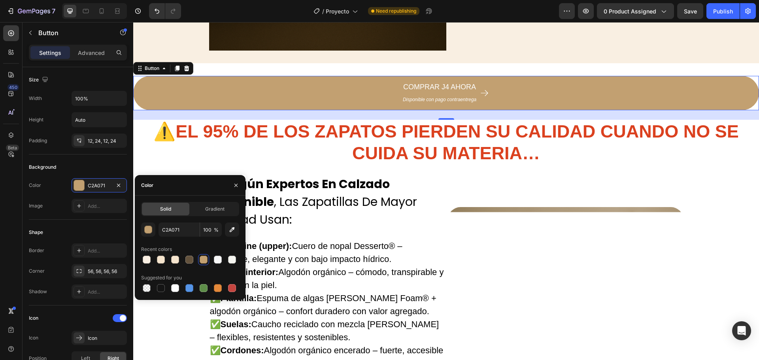
scroll to position [1401, 0]
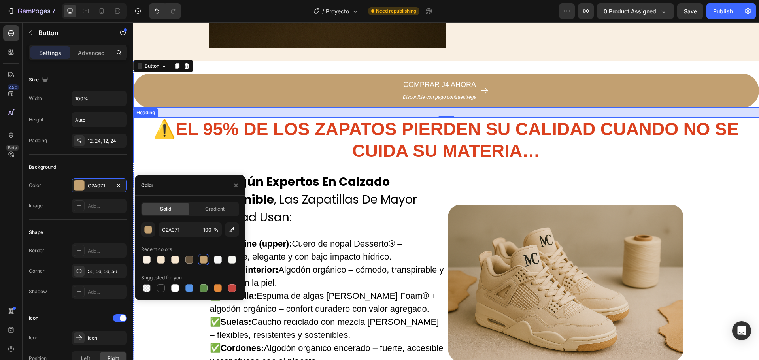
click at [465, 132] on strong "EL 95% DE LOS ZAPATOS PIERDEN SU CALIDAD CUANDO NO SE CUIDA SU MATERIA…" at bounding box center [457, 140] width 563 height 42
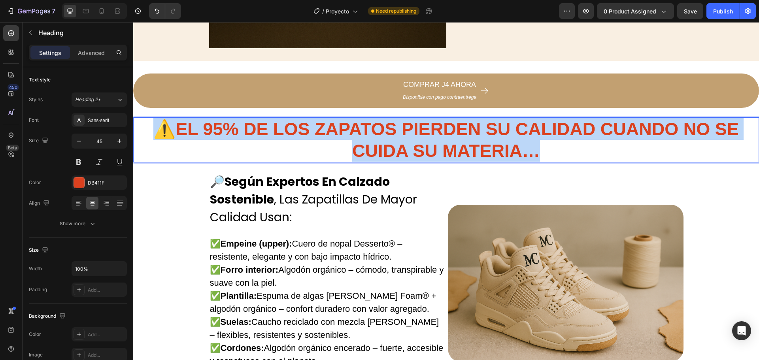
click at [465, 132] on strong "EL 95% DE LOS ZAPATOS PIERDEN SU CALIDAD CUANDO NO SE CUIDA SU MATERIA…" at bounding box center [457, 140] width 563 height 42
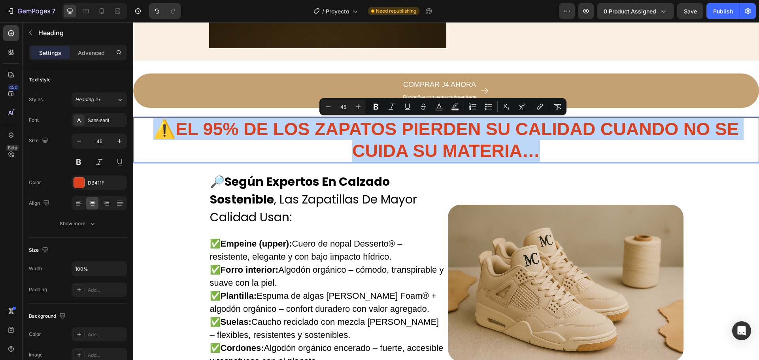
click at [465, 132] on strong "EL 95% DE LOS ZAPATOS PIERDEN SU CALIDAD CUANDO NO SE CUIDA SU MATERIA…" at bounding box center [457, 140] width 563 height 42
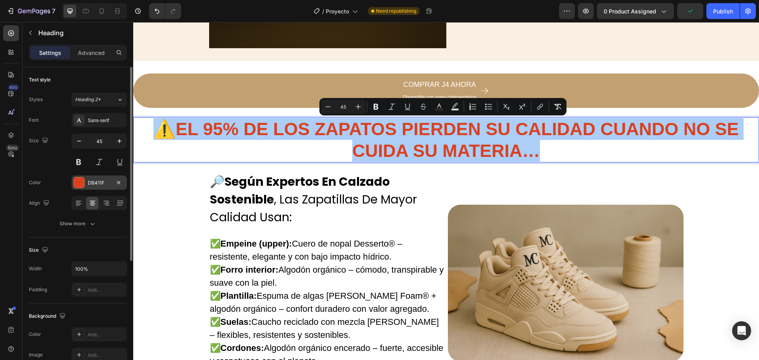
click at [86, 180] on div "DB411F" at bounding box center [99, 183] width 55 height 14
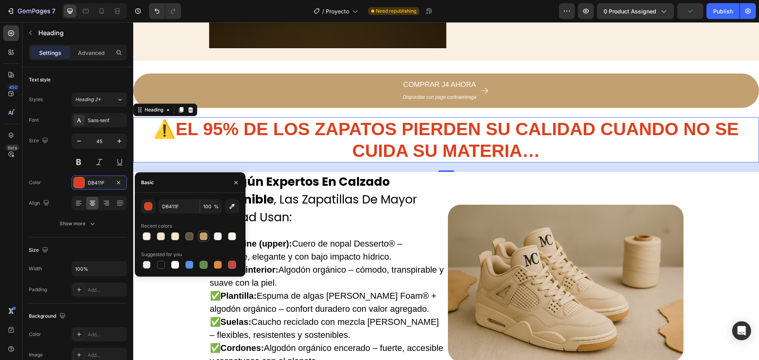
click at [198, 236] on div at bounding box center [203, 236] width 11 height 11
type input "C2A071"
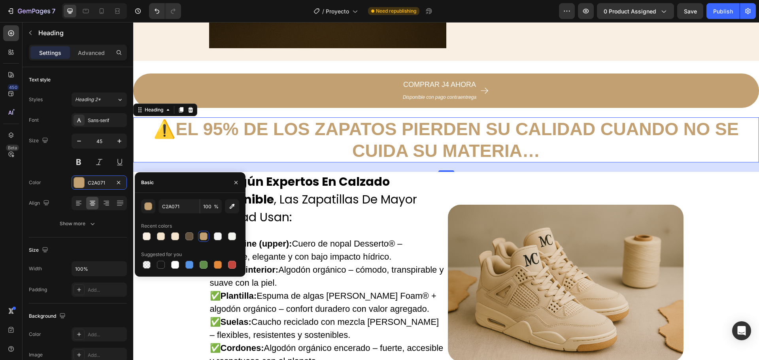
click at [203, 236] on div at bounding box center [204, 236] width 8 height 8
click at [709, 221] on div "COMPRAR J4 AHORA Disponible con pago contraentrega Button ⚠️ EL 95% DE LOS ZAPA…" at bounding box center [446, 298] width 626 height 449
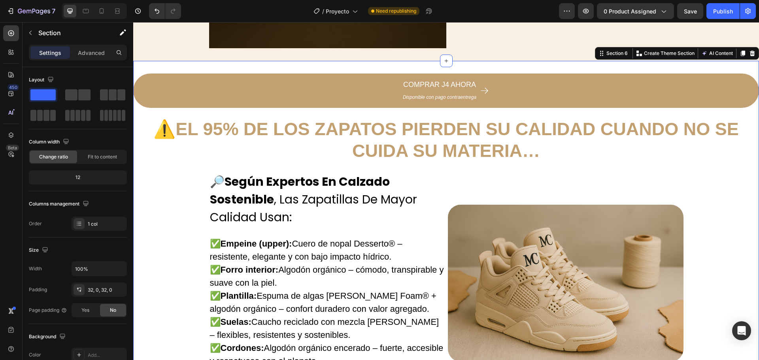
click at [159, 204] on div "COMPRAR J4 AHORA Disponible con pago contraentrega Button ⚠️ EL 95% DE LOS ZAPA…" at bounding box center [446, 298] width 626 height 449
click at [173, 171] on div "COMPRAR J4 AHORA Disponible con pago contraentrega Button ⚠️ EL 95% DE LOS ZAPA…" at bounding box center [446, 298] width 626 height 449
click at [171, 69] on div "COMPRAR J4 AHORA Disponible con pago contraentrega Button ⚠️ EL 95% DE LOS ZAPA…" at bounding box center [446, 298] width 626 height 474
click at [173, 205] on div "COMPRAR J4 AHORA Disponible con pago contraentrega Button ⚠️ EL 95% DE LOS ZAPA…" at bounding box center [446, 298] width 626 height 449
click at [748, 186] on div "COMPRAR J4 AHORA Disponible con pago contraentrega Button ⚠️ EL 95% DE LOS ZAPA…" at bounding box center [446, 298] width 626 height 449
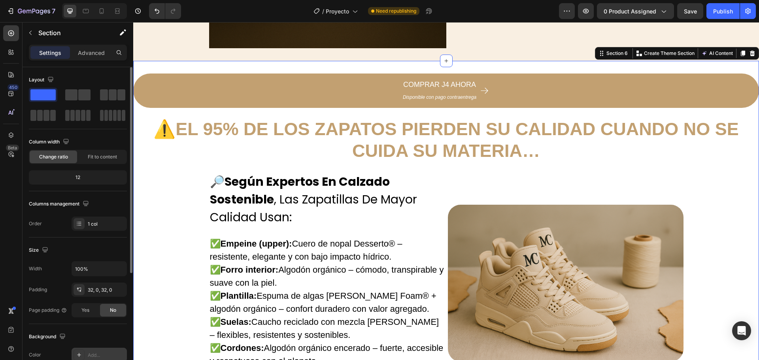
scroll to position [79, 0]
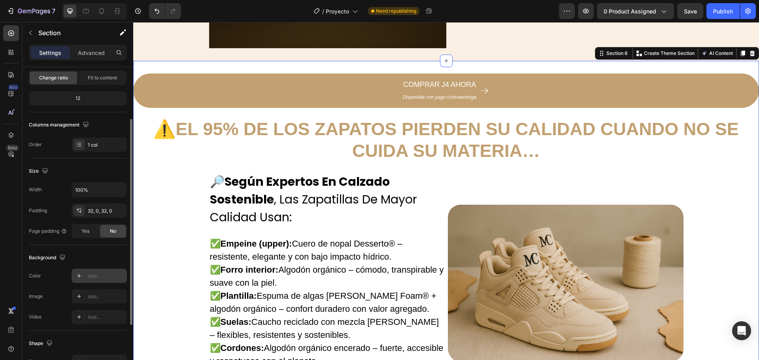
click at [96, 276] on div "Add..." at bounding box center [106, 276] width 37 height 7
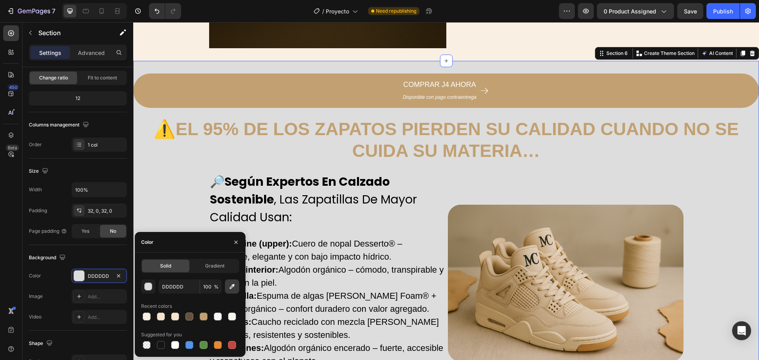
click at [235, 287] on icon "button" at bounding box center [232, 287] width 8 height 8
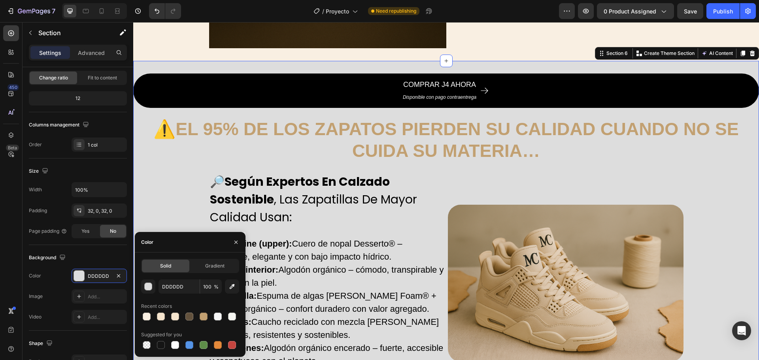
type input "F9EFE2"
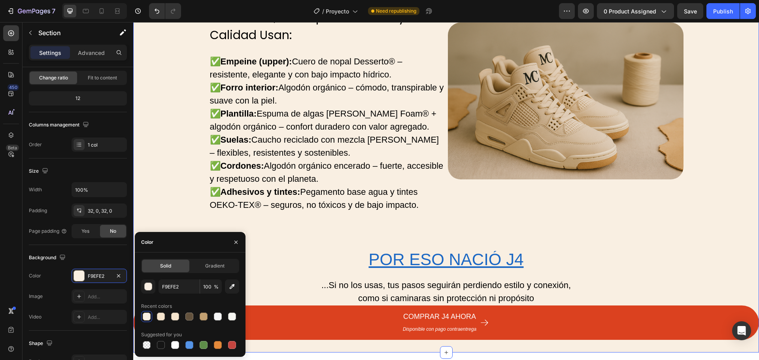
scroll to position [1678, 0]
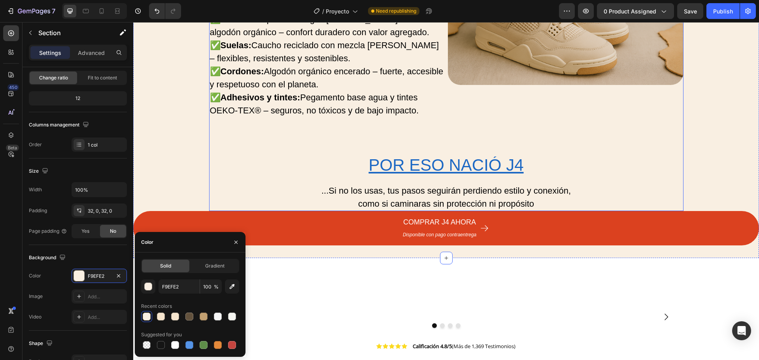
click at [503, 173] on u "Por eso nació J4" at bounding box center [446, 165] width 155 height 19
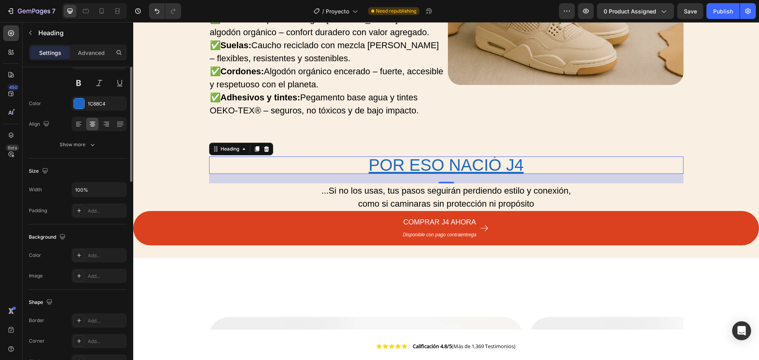
scroll to position [0, 0]
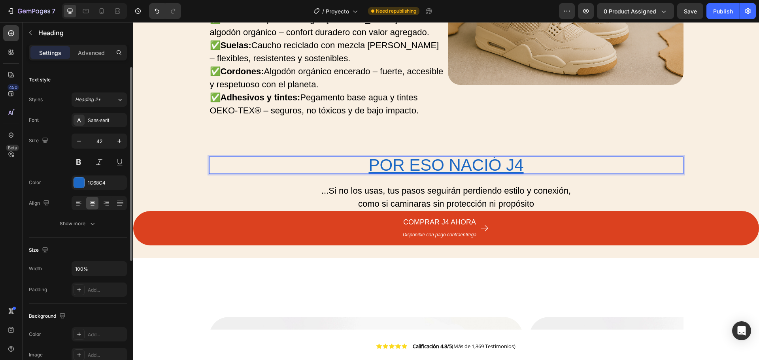
click at [503, 168] on u "Por eso nació J4" at bounding box center [446, 165] width 155 height 19
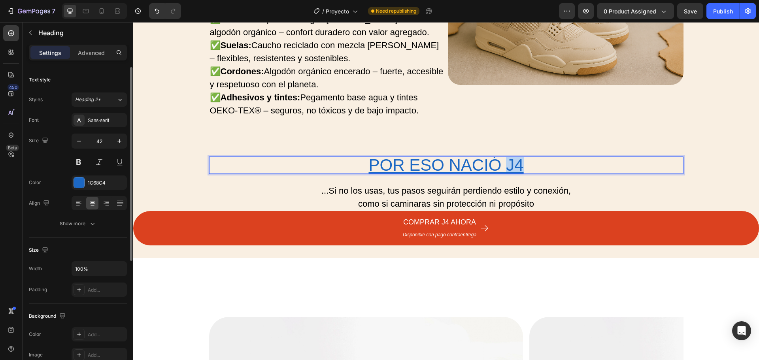
click at [503, 168] on u "Por eso nació J4" at bounding box center [446, 165] width 155 height 19
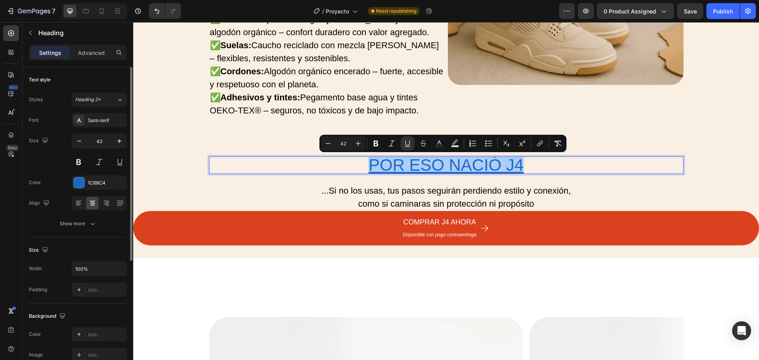
click at [71, 183] on div "Color 1C68C4" at bounding box center [78, 183] width 98 height 14
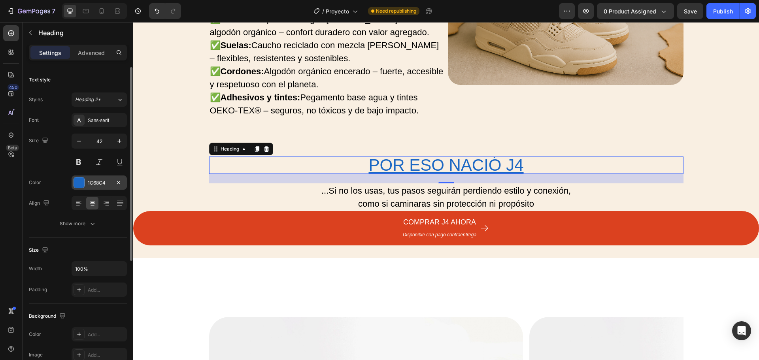
click at [92, 187] on div "1C68C4" at bounding box center [99, 183] width 55 height 14
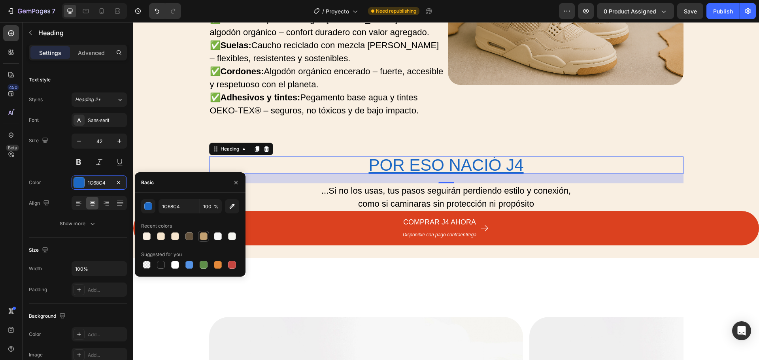
click at [200, 236] on div at bounding box center [204, 236] width 8 height 8
type input "C2A071"
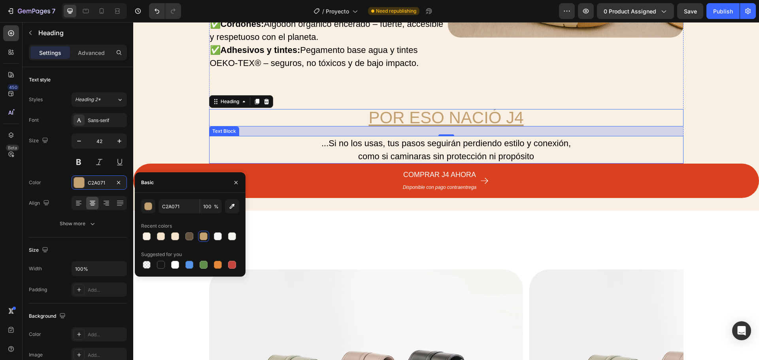
scroll to position [1757, 0]
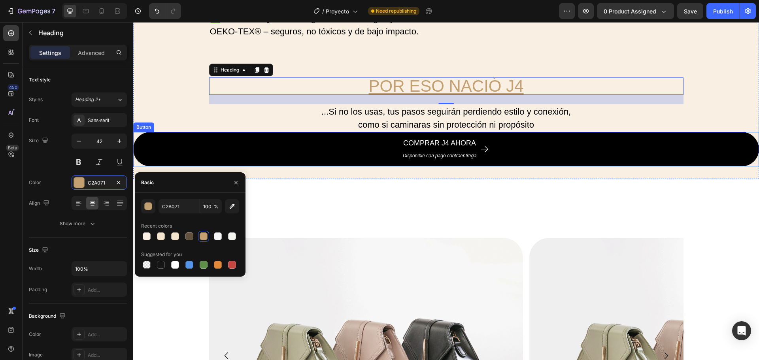
click at [595, 159] on button "COMPRAR J4 AHORA Disponible con pago contraentrega" at bounding box center [446, 149] width 626 height 34
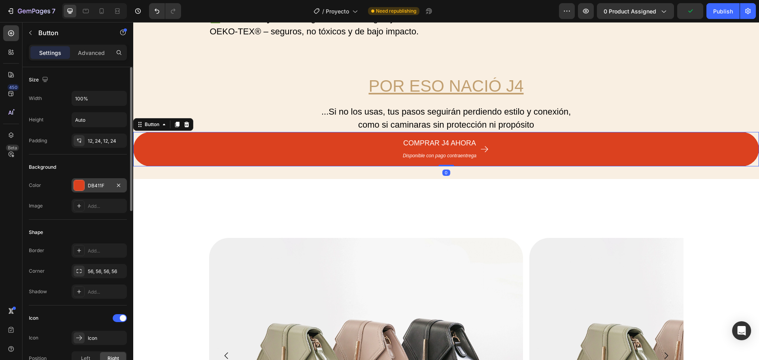
click at [84, 191] on div "DB411F" at bounding box center [99, 185] width 55 height 14
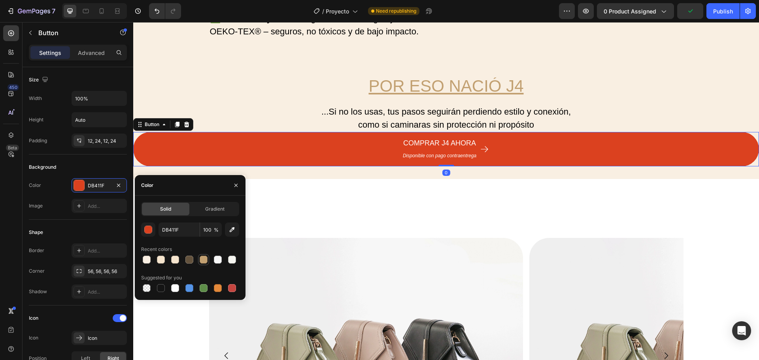
click at [202, 259] on div at bounding box center [204, 260] width 8 height 8
type input "C2A071"
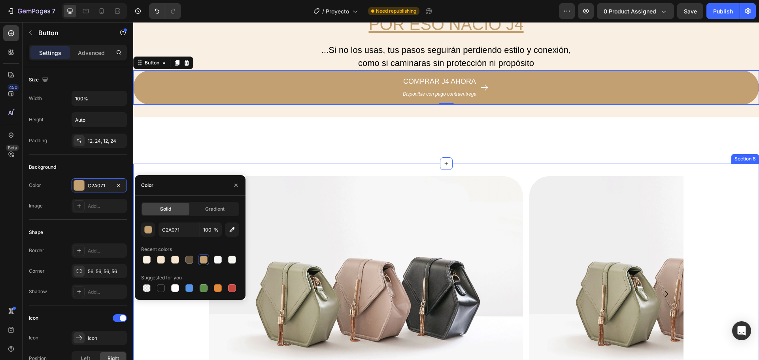
scroll to position [1836, 0]
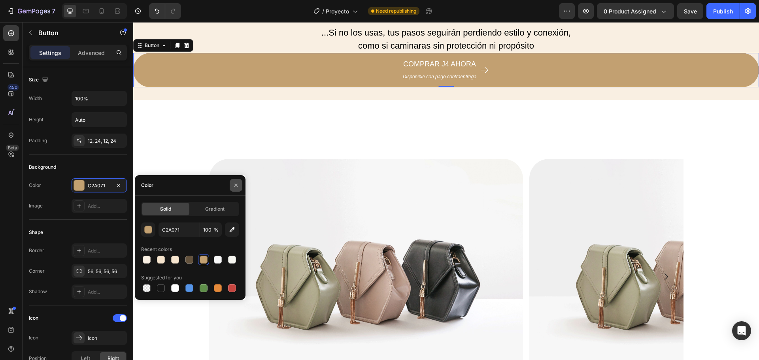
click at [237, 183] on icon "button" at bounding box center [236, 185] width 6 height 6
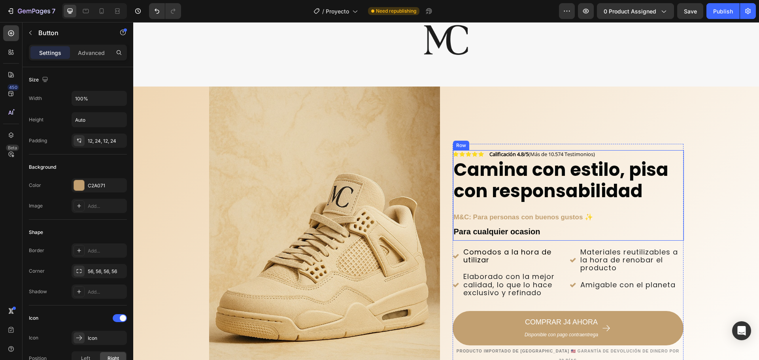
scroll to position [0, 0]
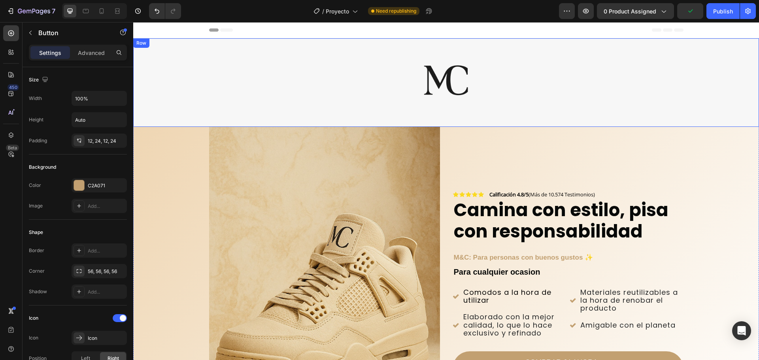
click at [750, 105] on div "Image Row" at bounding box center [446, 82] width 626 height 89
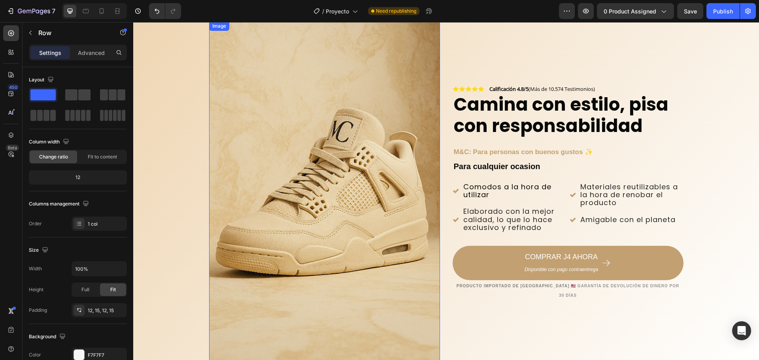
scroll to position [119, 0]
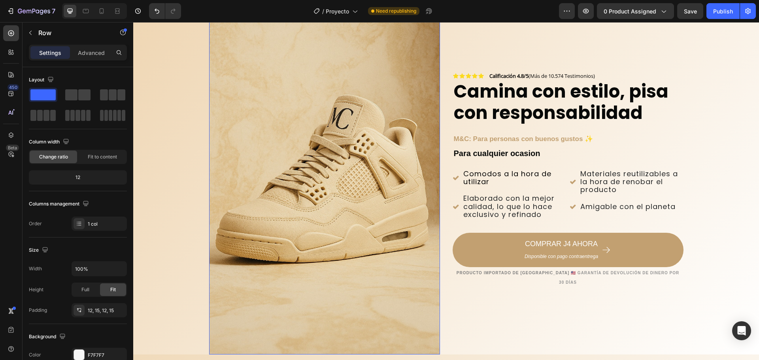
click at [264, 145] on img at bounding box center [324, 181] width 231 height 346
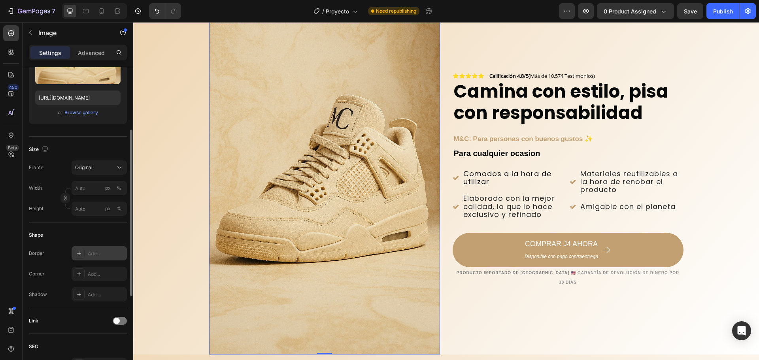
click at [96, 249] on div "Add..." at bounding box center [99, 253] width 55 height 14
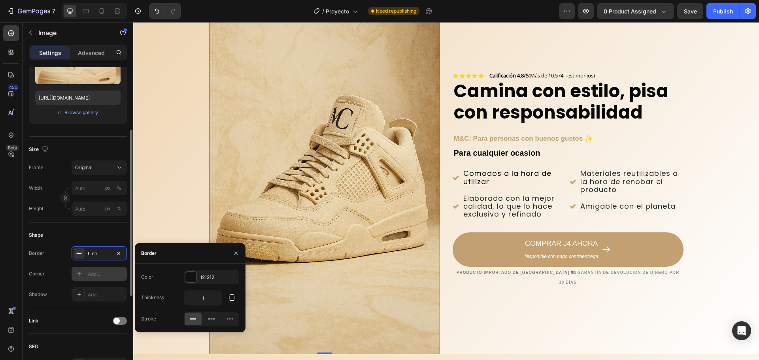
click at [102, 279] on div "Add..." at bounding box center [99, 274] width 55 height 14
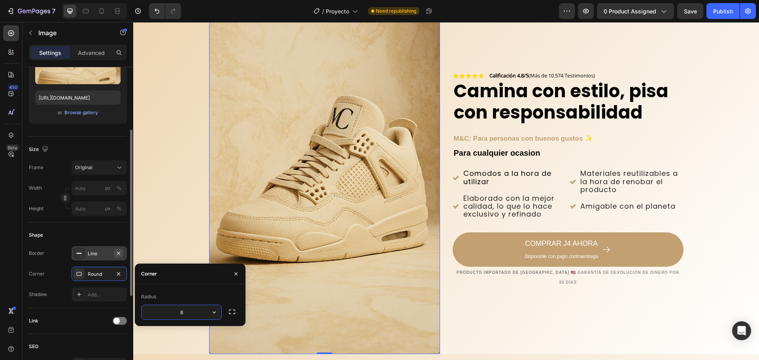
click at [121, 252] on icon "button" at bounding box center [118, 253] width 6 height 6
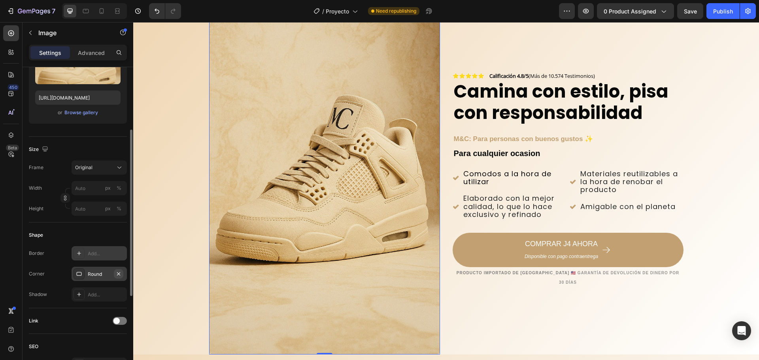
click at [117, 274] on icon "button" at bounding box center [118, 274] width 6 height 6
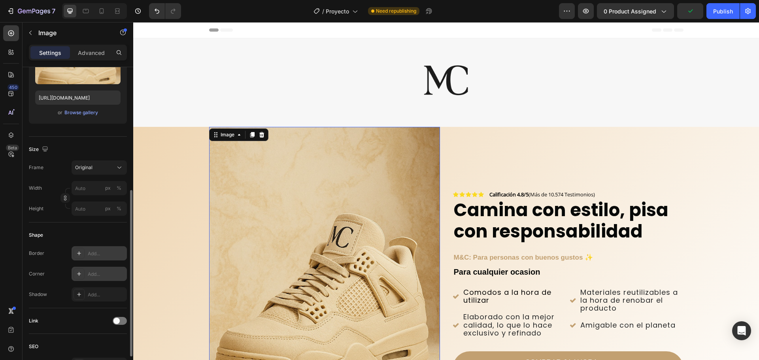
scroll to position [198, 0]
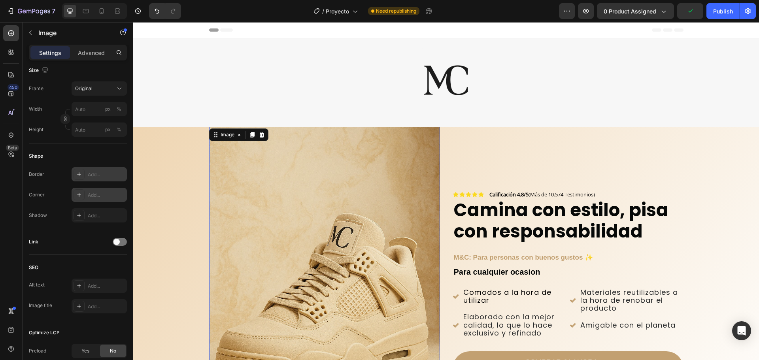
click at [261, 174] on img at bounding box center [324, 300] width 231 height 346
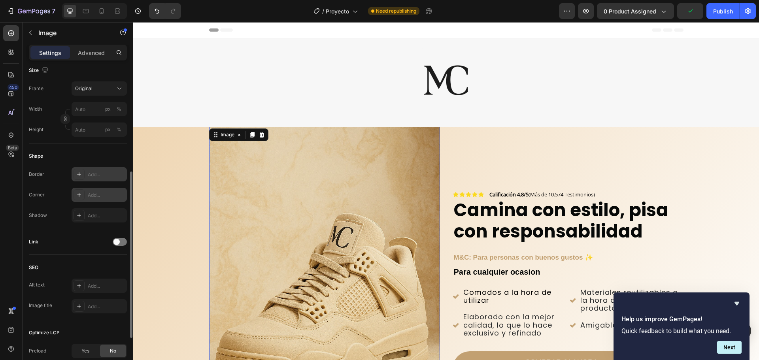
scroll to position [282, 0]
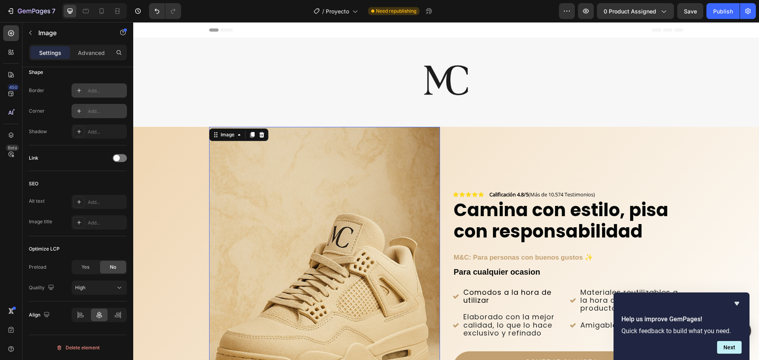
click at [92, 110] on div "Add..." at bounding box center [106, 111] width 37 height 7
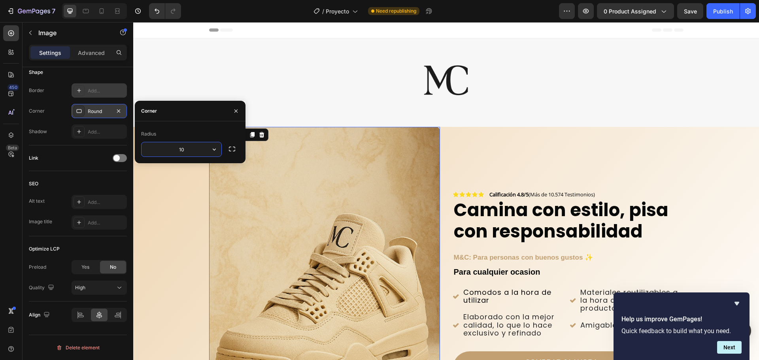
type input "1"
type input "2"
type input "25"
click at [182, 220] on div "Background Image" at bounding box center [446, 300] width 626 height 346
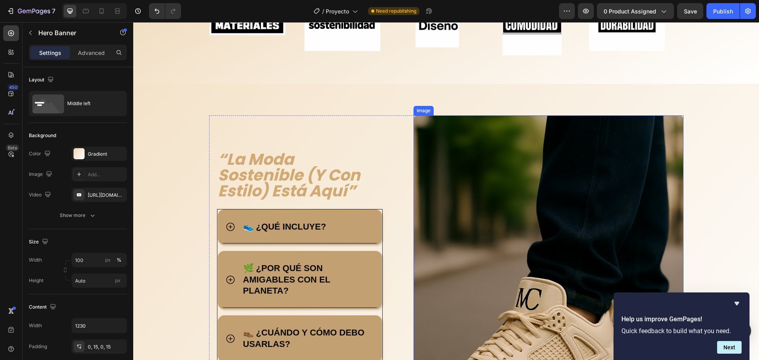
scroll to position [593, 0]
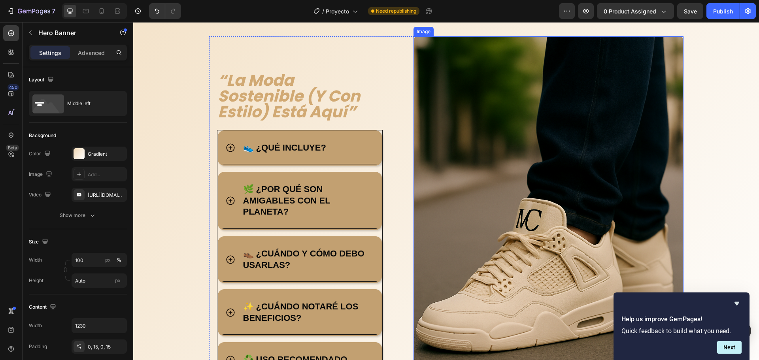
click at [512, 170] on img at bounding box center [549, 238] width 270 height 405
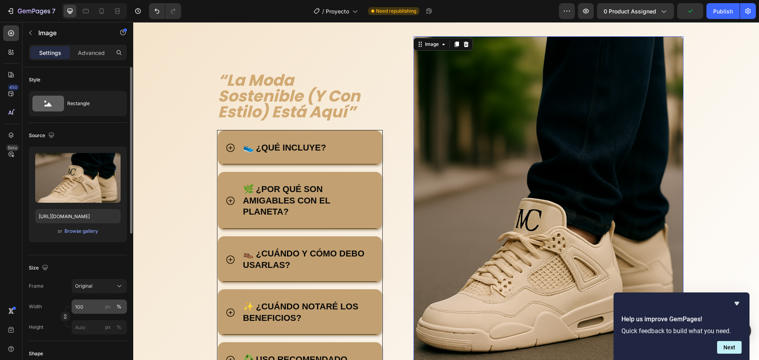
scroll to position [158, 0]
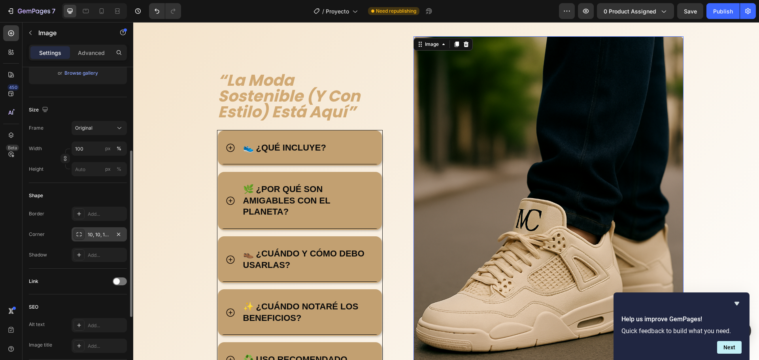
click at [93, 238] on div "10, 10, 10, 10" at bounding box center [99, 234] width 23 height 7
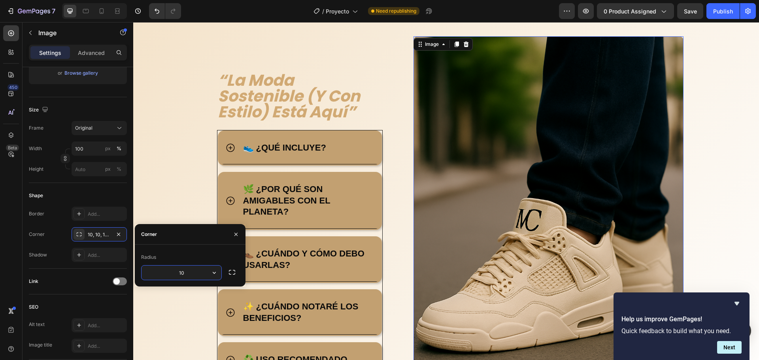
click at [182, 277] on input "10" at bounding box center [182, 273] width 80 height 14
type input "25"
click at [210, 324] on div "“la moda sostenible (y con estilo) está aquí” Heading Title Line 👟 ¿QUÉ INCLUYE…" at bounding box center [305, 231] width 193 height 319
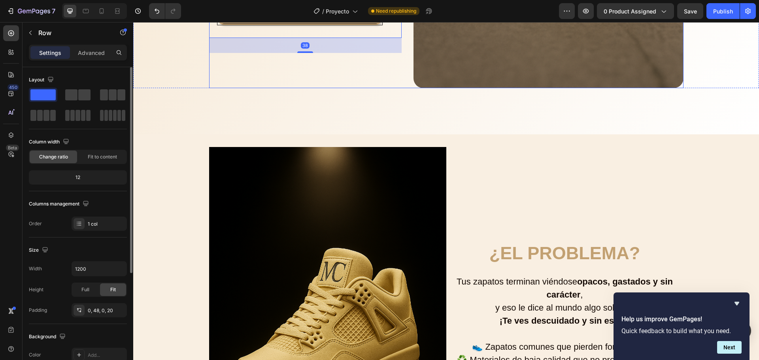
scroll to position [949, 0]
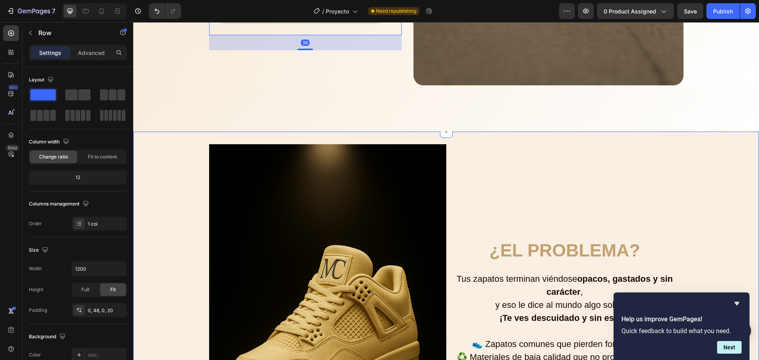
click at [382, 191] on img at bounding box center [327, 322] width 237 height 356
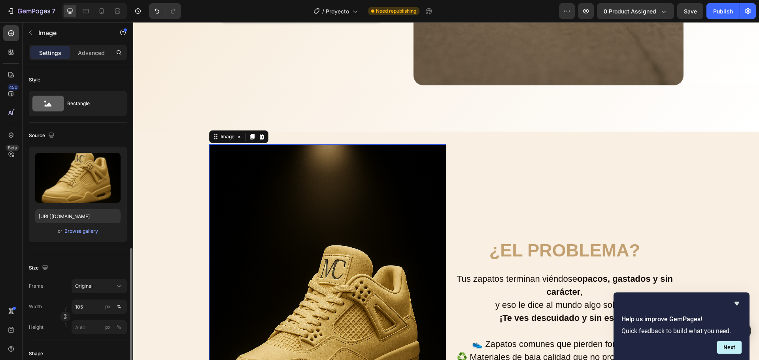
scroll to position [119, 0]
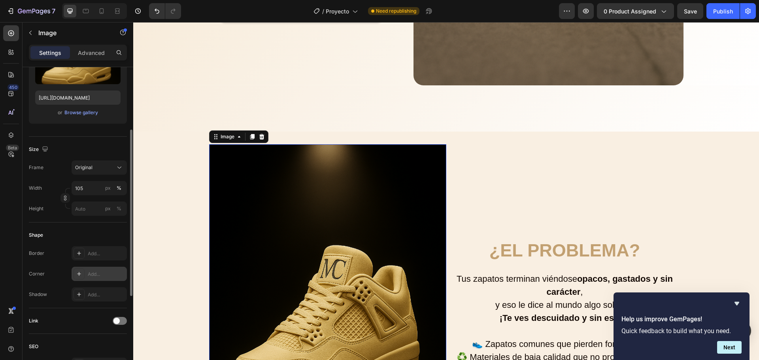
click at [94, 272] on div "Add..." at bounding box center [106, 274] width 37 height 7
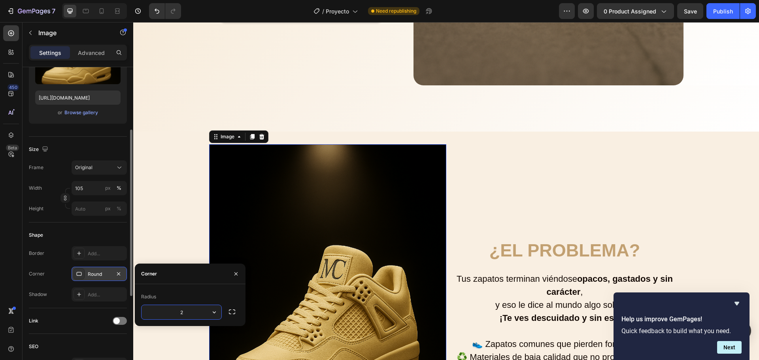
type input "25"
click at [171, 213] on div "Image 0 ¿El problema? Heading Tus zapatos terminan viéndose opacos, gastados y …" at bounding box center [446, 322] width 626 height 356
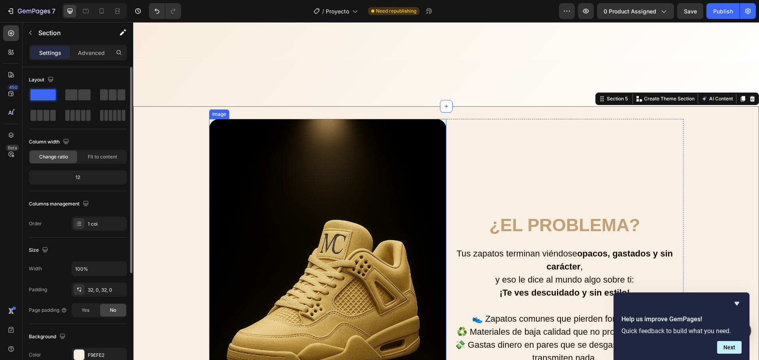
scroll to position [1186, 0]
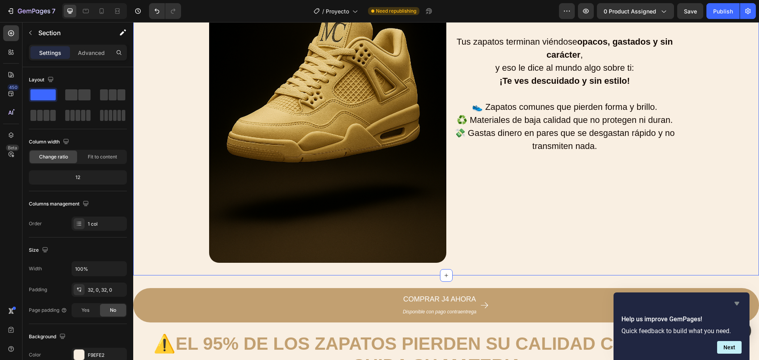
click at [737, 301] on icon "Hide survey" at bounding box center [736, 303] width 9 height 9
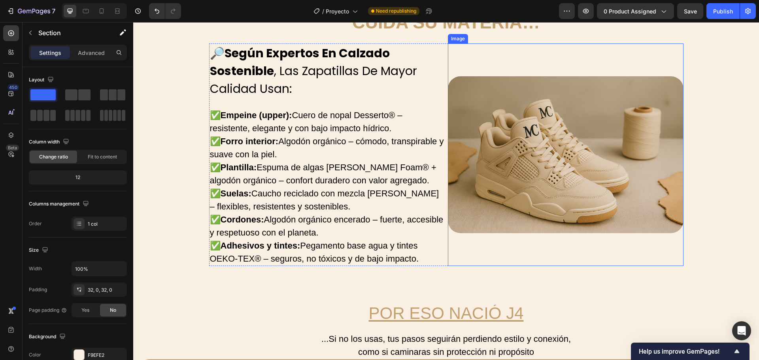
scroll to position [1459, 0]
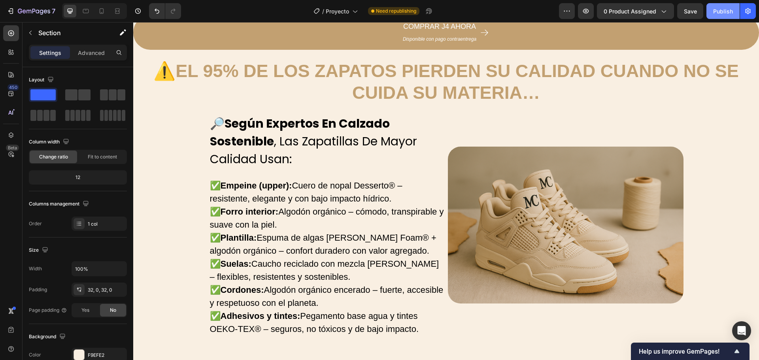
click at [725, 13] on div "Publish" at bounding box center [723, 11] width 20 height 8
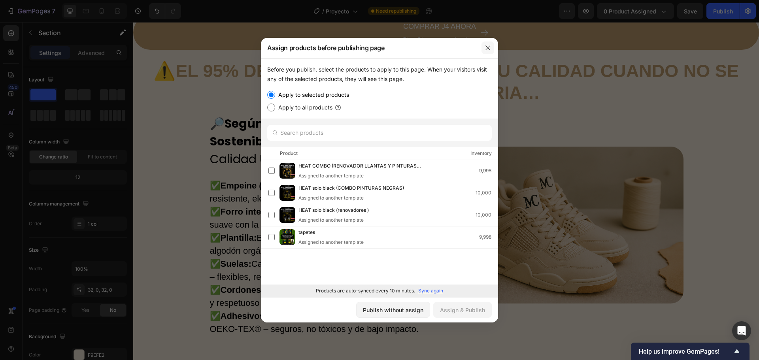
click at [488, 49] on icon "button" at bounding box center [488, 48] width 6 height 6
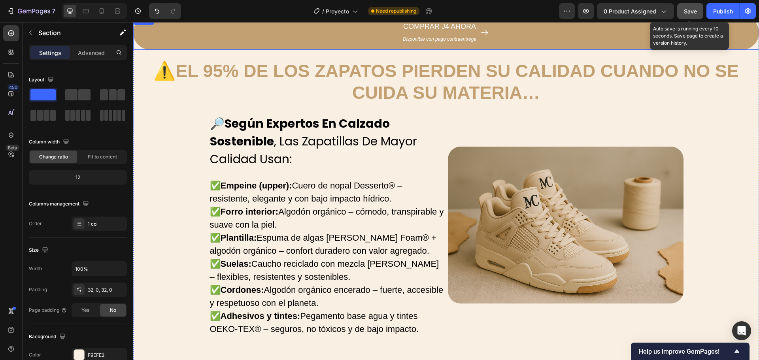
click at [690, 8] on span "Save" at bounding box center [690, 11] width 13 height 7
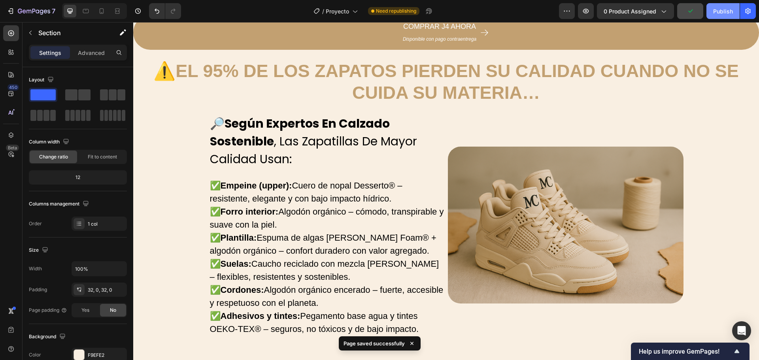
click at [728, 11] on div "Publish" at bounding box center [723, 11] width 20 height 8
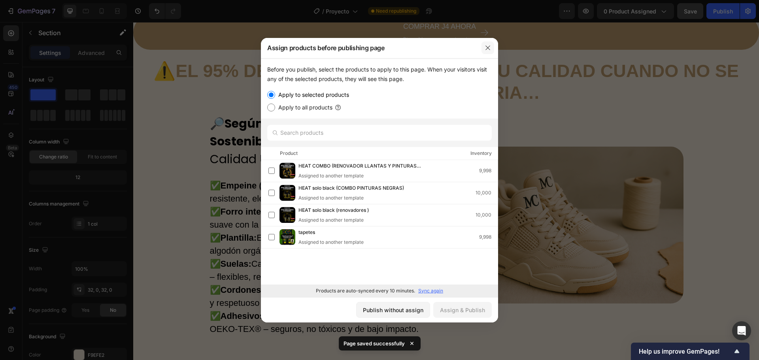
click at [486, 49] on icon "button" at bounding box center [488, 48] width 6 height 6
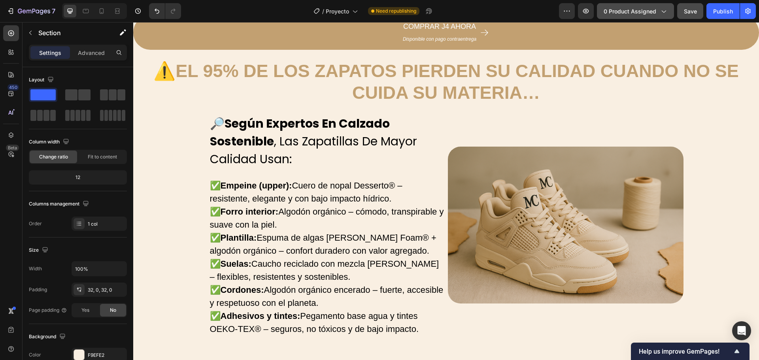
click at [635, 9] on span "0 product assigned" at bounding box center [630, 11] width 53 height 8
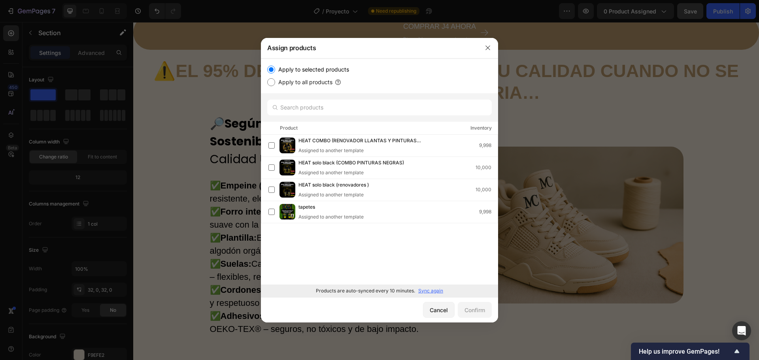
click at [430, 288] on p "Sync again" at bounding box center [430, 290] width 25 height 7
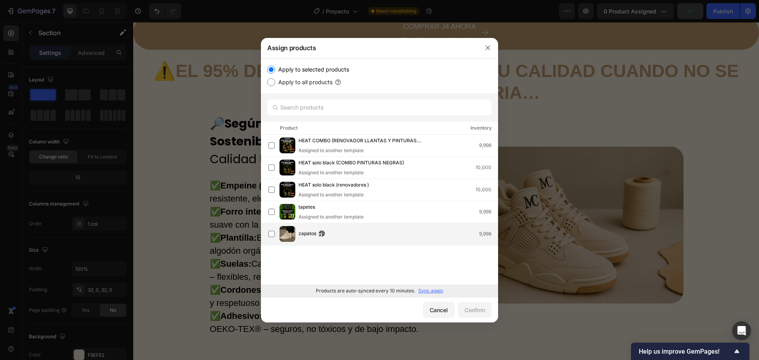
click at [330, 240] on div "zapatos 9,998" at bounding box center [382, 234] width 229 height 16
click at [465, 306] on div "Confirm" at bounding box center [475, 310] width 21 height 8
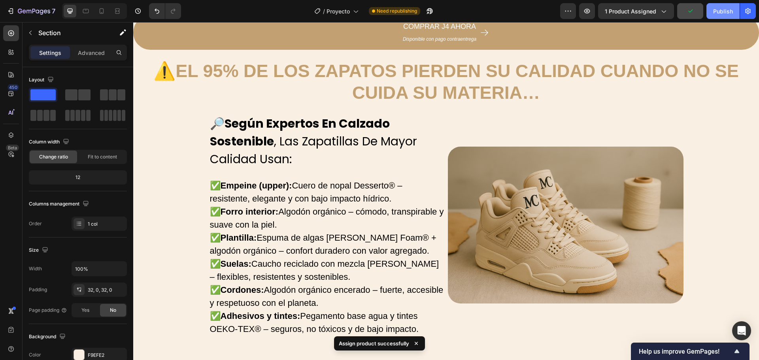
click at [716, 9] on div "Publish" at bounding box center [723, 11] width 20 height 8
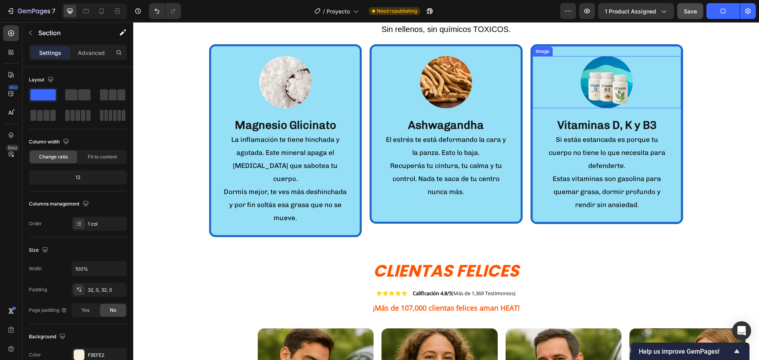
scroll to position [2798, 0]
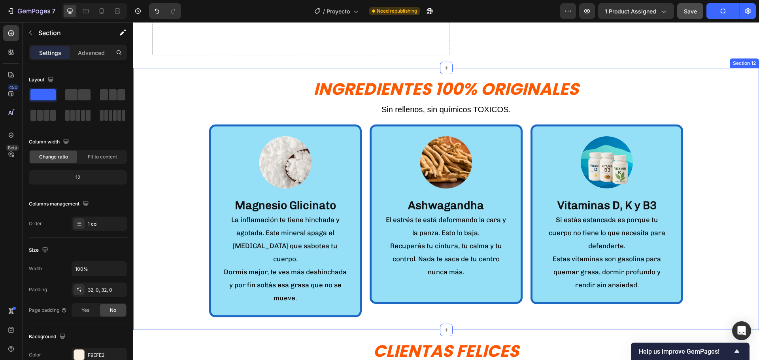
click at [752, 172] on div "Ingredientes 100% ORIGINALES Heading Sin rellenos, sin químicos TOXICOS. Text B…" at bounding box center [446, 199] width 626 height 237
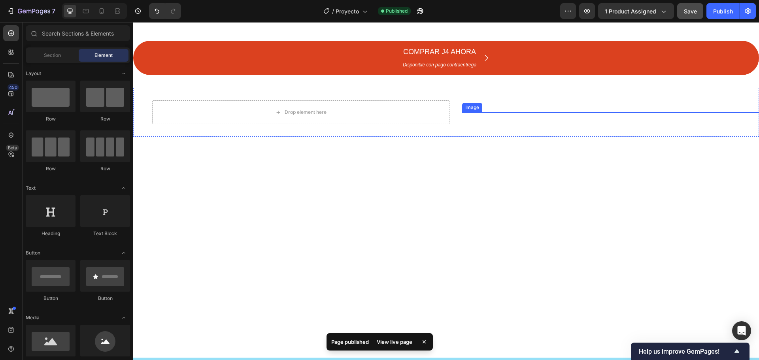
scroll to position [2324, 0]
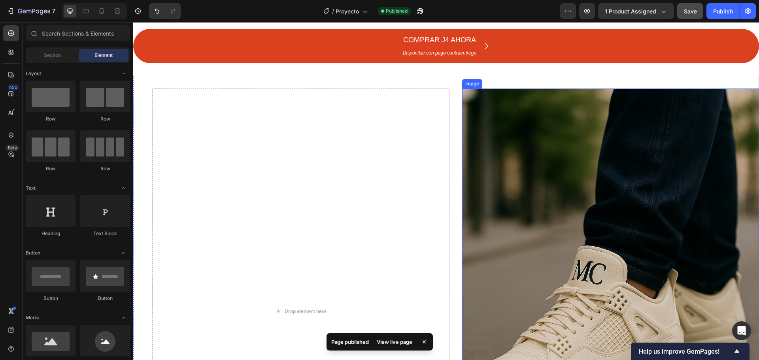
click at [510, 144] on img at bounding box center [610, 312] width 297 height 446
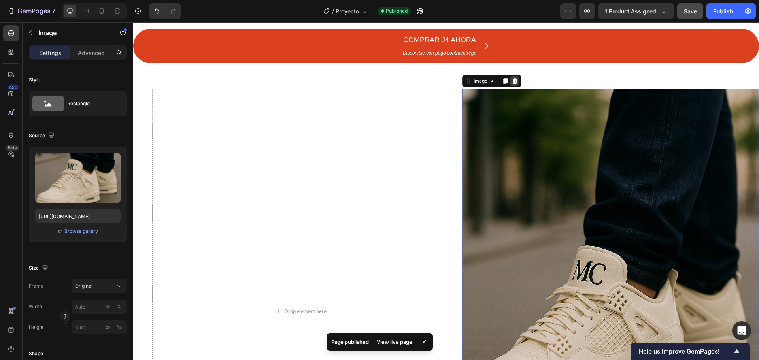
click at [512, 82] on icon at bounding box center [515, 81] width 6 height 6
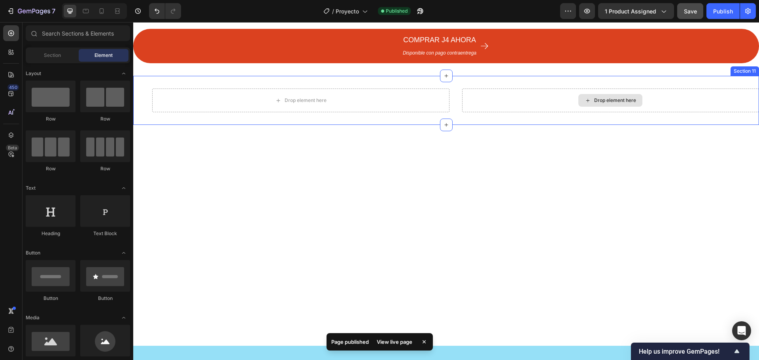
click at [523, 110] on div "Drop element here" at bounding box center [610, 101] width 297 height 24
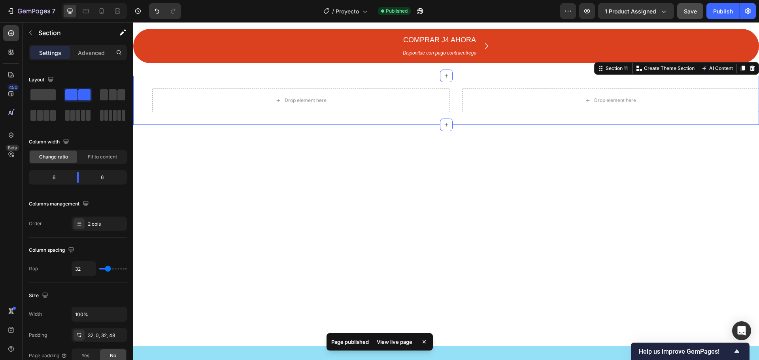
click at [749, 68] on icon at bounding box center [752, 68] width 6 height 6
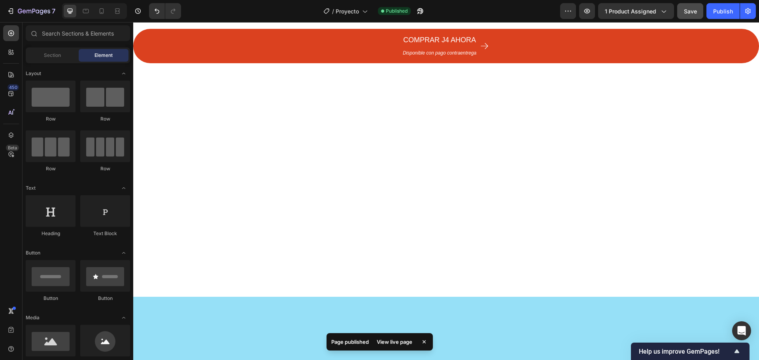
click at [653, 139] on div at bounding box center [446, 186] width 626 height 221
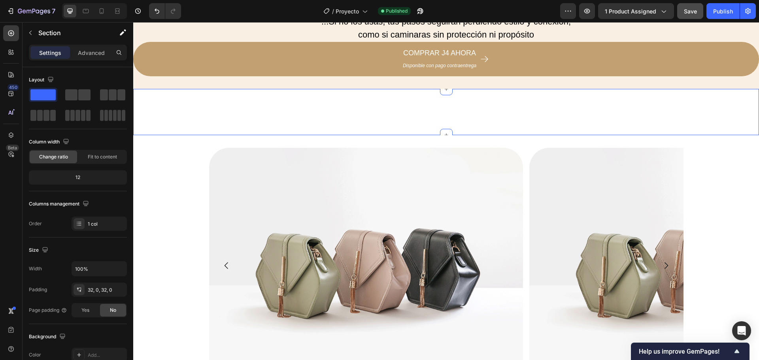
scroll to position [1849, 0]
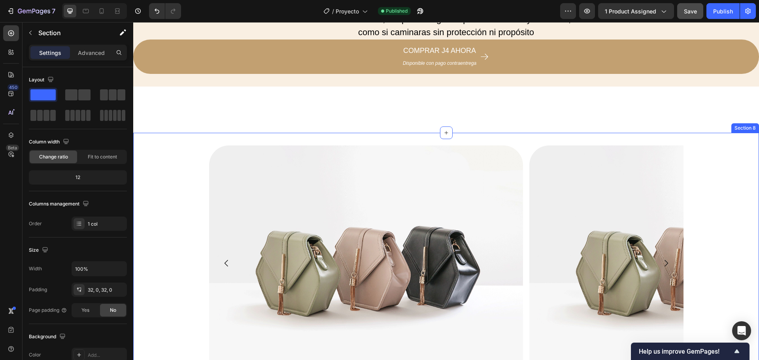
click at [718, 206] on div "Image Image Image Image Carousel" at bounding box center [446, 269] width 626 height 247
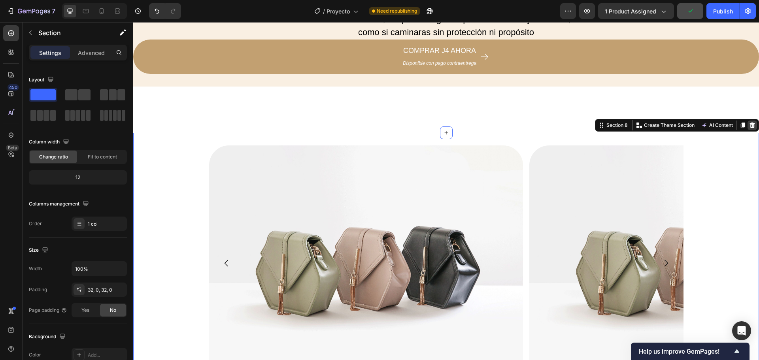
click at [750, 123] on icon at bounding box center [752, 126] width 5 height 6
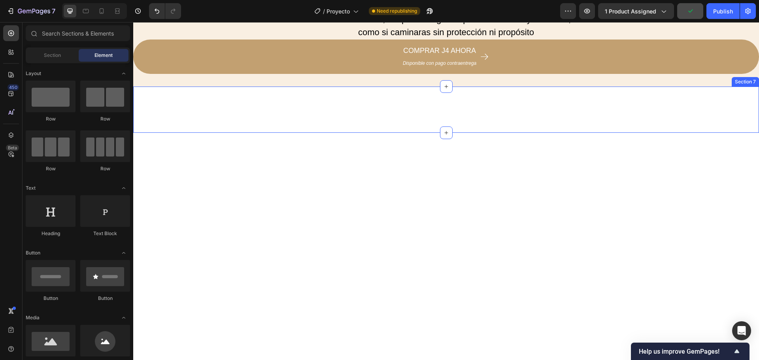
click at [720, 130] on div "Title Line Row Section 7" at bounding box center [446, 110] width 626 height 46
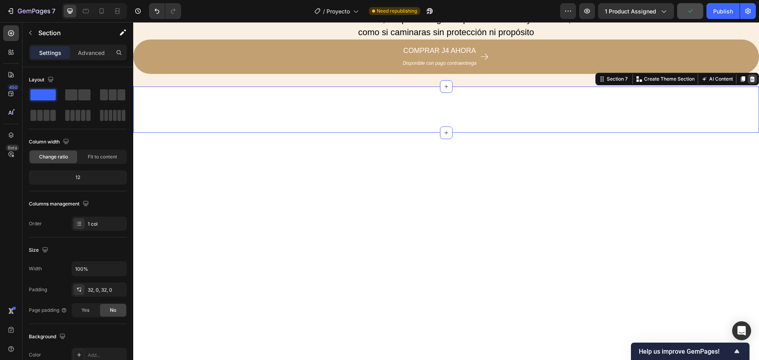
click at [748, 83] on div at bounding box center [752, 78] width 9 height 9
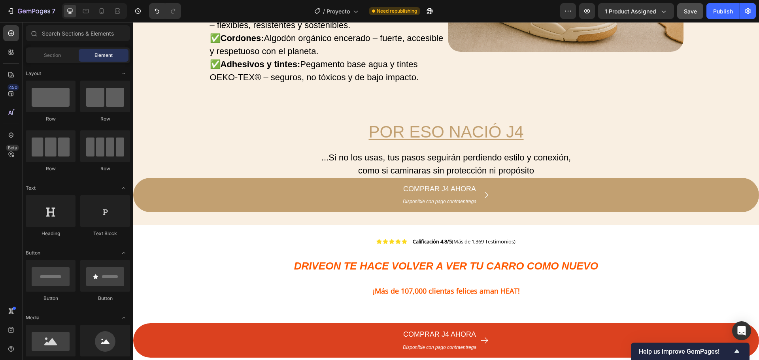
scroll to position [1810, 0]
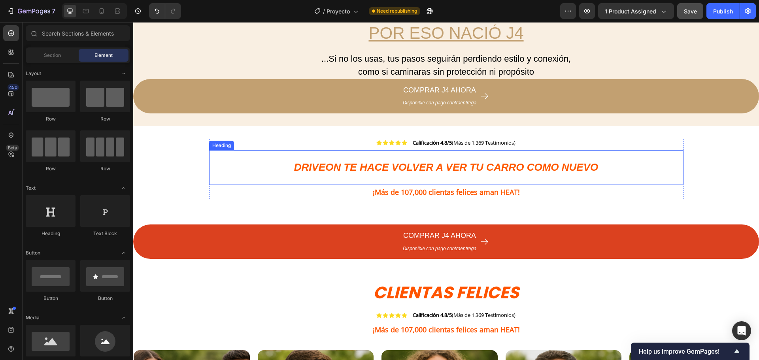
click at [472, 165] on strong "DRIVEON TE HACE VOLVER A VER TU CARRO COMO NUEVO" at bounding box center [446, 167] width 304 height 12
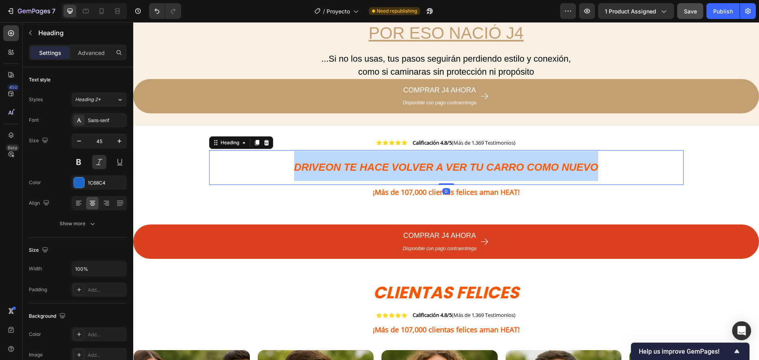
click at [472, 165] on strong "DRIVEON TE HACE VOLVER A VER TU CARRO COMO NUEVO" at bounding box center [446, 167] width 304 height 12
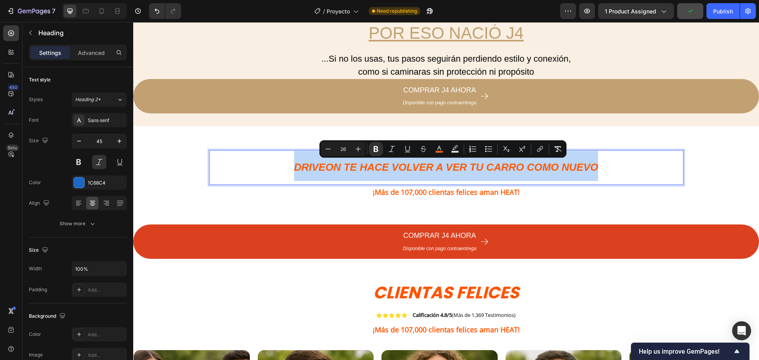
click at [331, 172] on strong "DRIVEON TE HACE VOLVER A VER TU CARRO COMO NUEVO" at bounding box center [446, 167] width 304 height 12
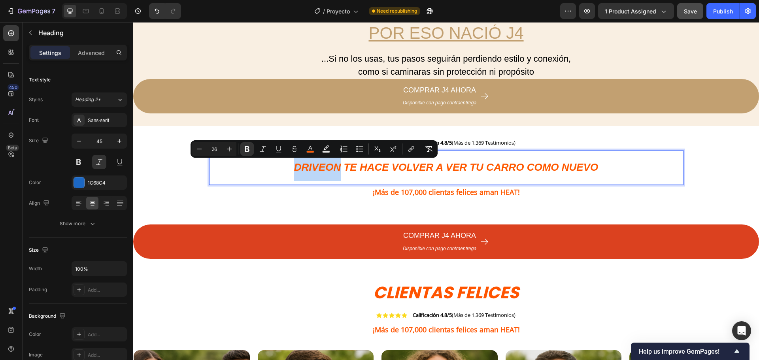
drag, startPoint x: 337, startPoint y: 168, endPoint x: 293, endPoint y: 168, distance: 43.9
click at [294, 168] on strong "DRIVEON TE HACE VOLVER A VER TU CARRO COMO NUEVO" at bounding box center [446, 167] width 304 height 12
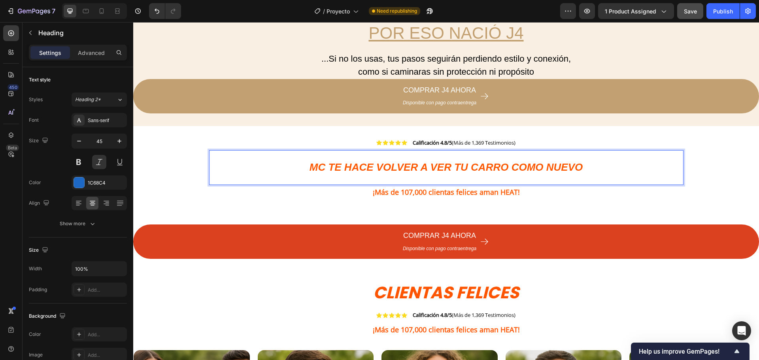
click at [366, 159] on p "mc TE HACE VOLVER A VER TU CARRO COMO NUEVO" at bounding box center [446, 166] width 473 height 30
click at [502, 166] on strong "mc TE HACE VOLVER A VER TU CARRO COMO NUEVO" at bounding box center [446, 167] width 273 height 12
click at [495, 193] on strong "¡Más de 107,000 clientas felices aman HEAT!" at bounding box center [446, 191] width 147 height 9
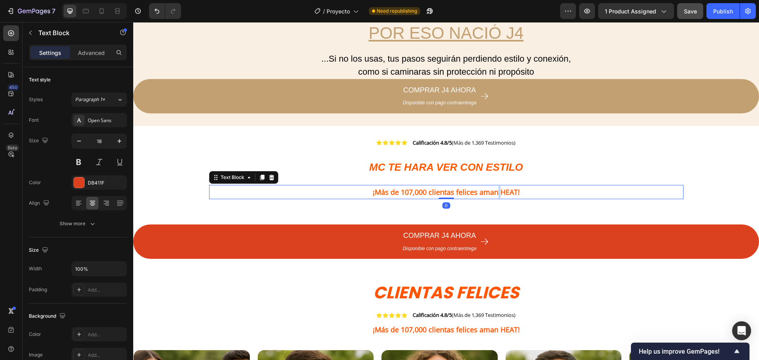
click at [495, 193] on strong "¡Más de 107,000 clientas felices aman HEAT!" at bounding box center [446, 191] width 147 height 9
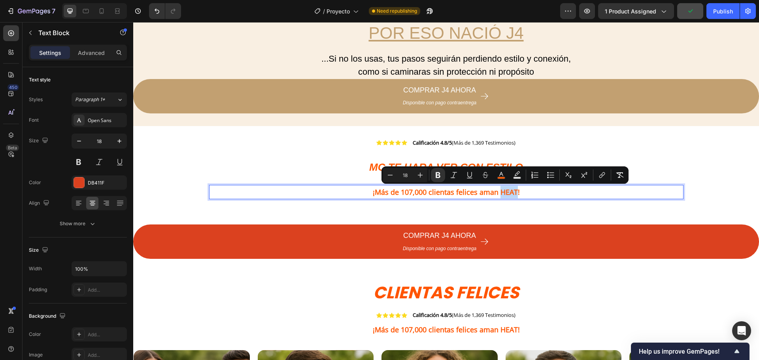
drag, startPoint x: 513, startPoint y: 194, endPoint x: 498, endPoint y: 195, distance: 15.5
click at [498, 195] on strong "¡Más de 107,000 clientas felices aman HEAT!" at bounding box center [446, 191] width 147 height 9
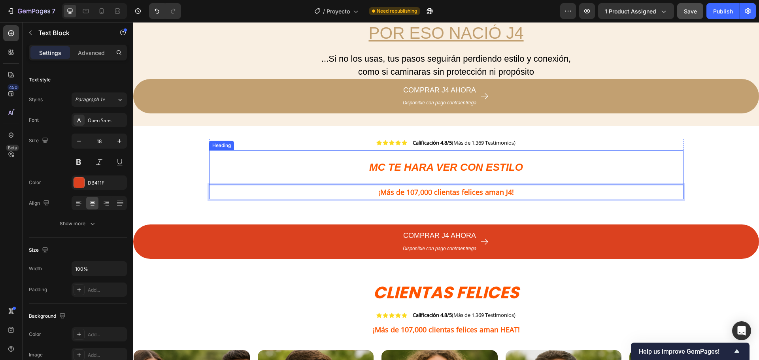
click at [501, 170] on strong "mc TE hara ver con estilo" at bounding box center [446, 167] width 154 height 12
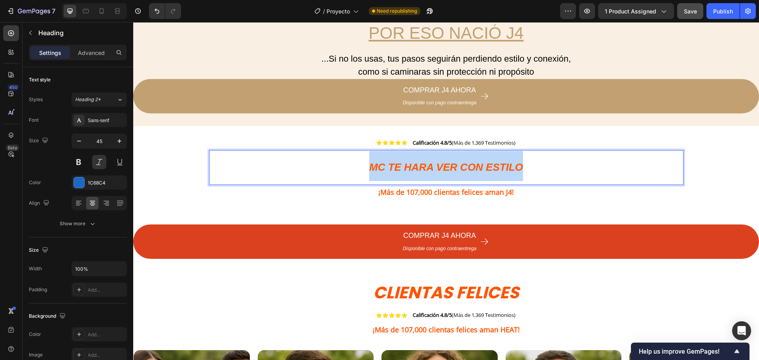
click at [501, 170] on strong "mc TE hara ver con estilo" at bounding box center [446, 167] width 154 height 12
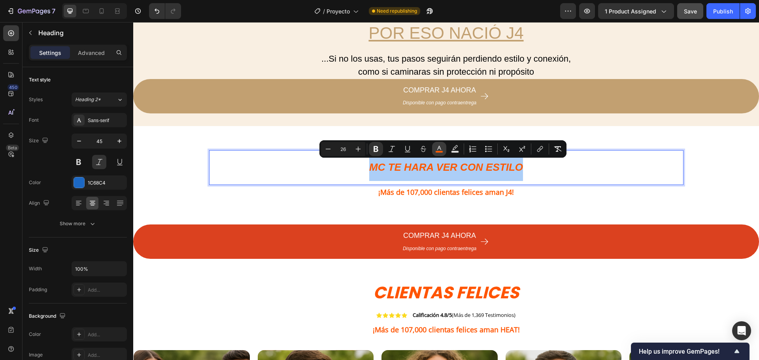
click at [440, 154] on button "color" at bounding box center [439, 149] width 14 height 14
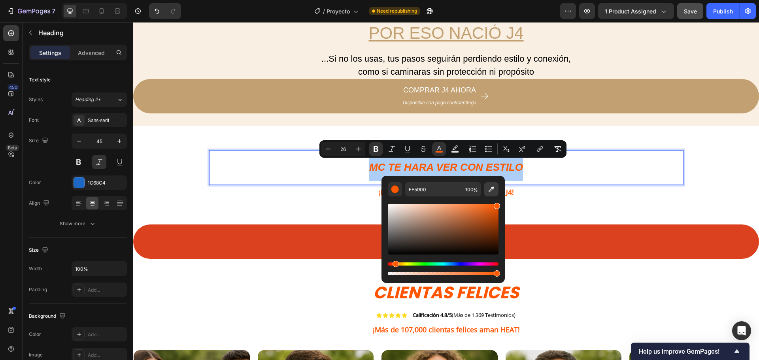
click at [490, 187] on icon "Editor contextual toolbar" at bounding box center [492, 189] width 8 height 8
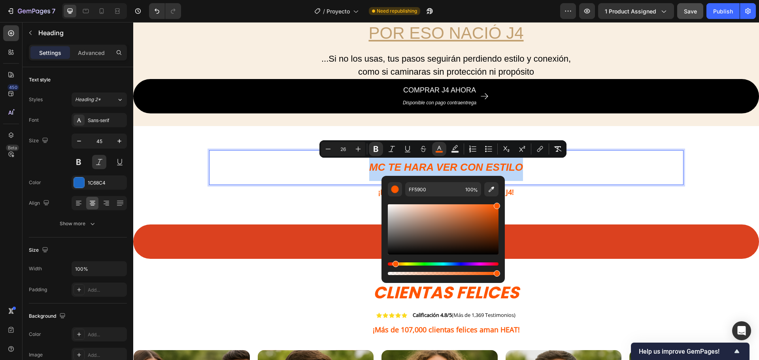
type input "C2A071"
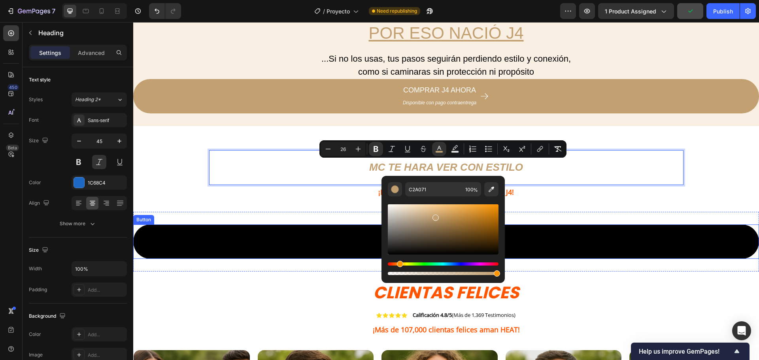
click at [528, 230] on button "COMPRAR J4 AHORA Disponible con pago contraentrega" at bounding box center [446, 242] width 626 height 34
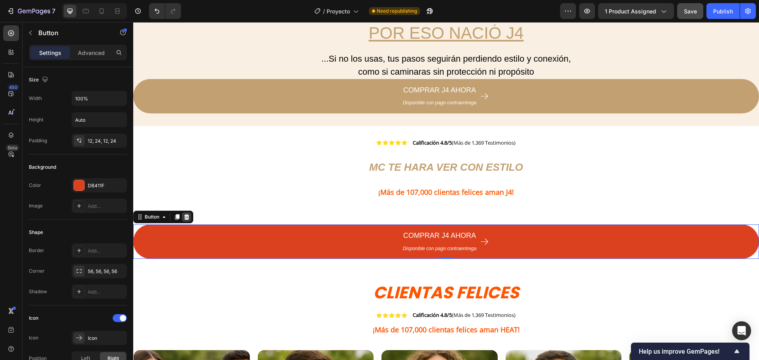
click at [189, 217] on icon at bounding box center [186, 217] width 6 height 6
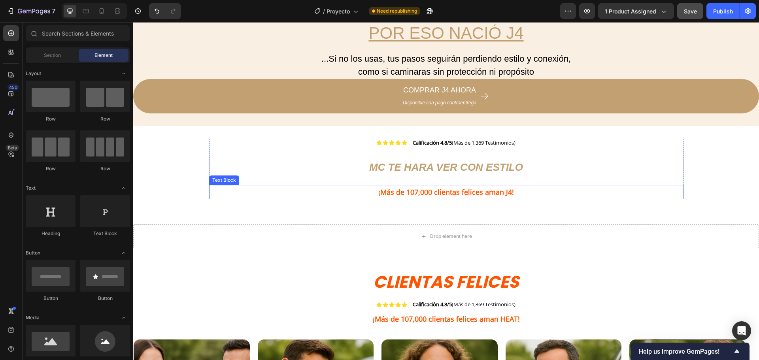
click at [442, 189] on strong "¡Más de 107,000 clientas felices aman J4!" at bounding box center [446, 191] width 136 height 9
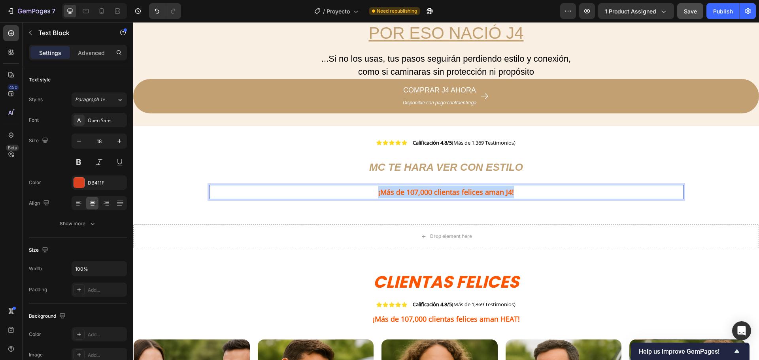
click at [442, 189] on strong "¡Más de 107,000 clientas felices aman J4!" at bounding box center [446, 191] width 136 height 9
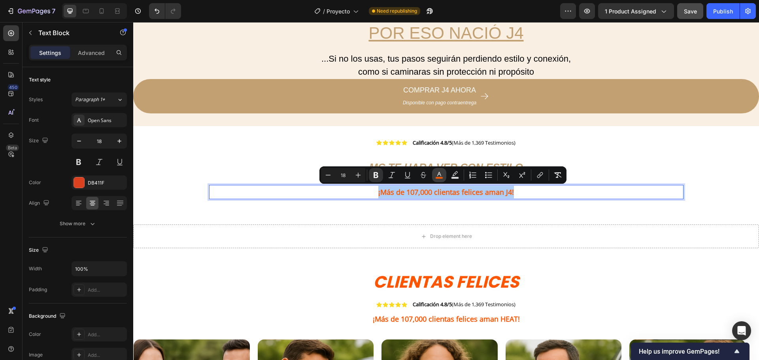
click at [434, 172] on button "color" at bounding box center [439, 175] width 14 height 14
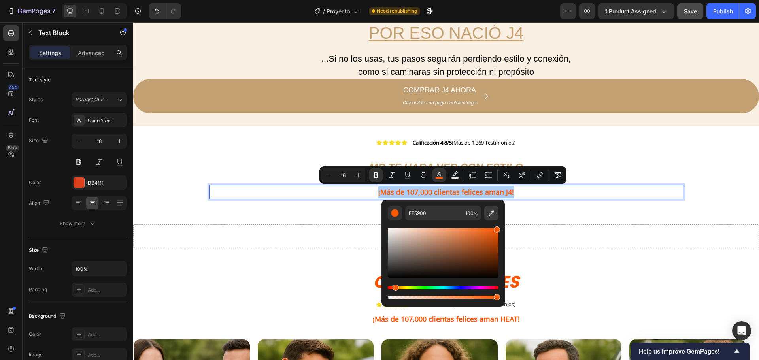
click at [494, 213] on icon "Editor contextual toolbar" at bounding box center [492, 213] width 8 height 8
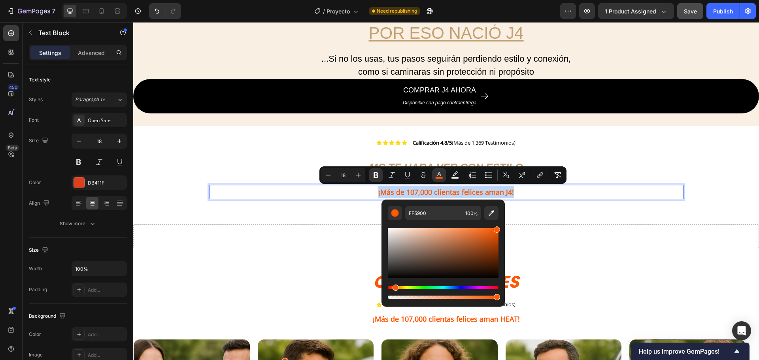
type input "C2A071"
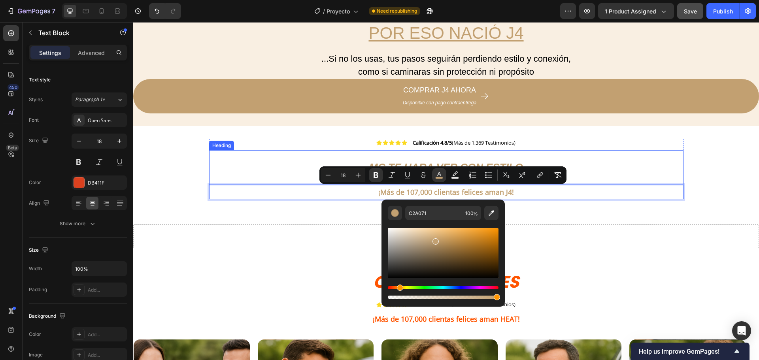
click at [714, 187] on div "Icon Icon Icon Icon Icon Icon List Calificación 4.8/5 (Más de 1,369 Testimonios…" at bounding box center [446, 169] width 626 height 60
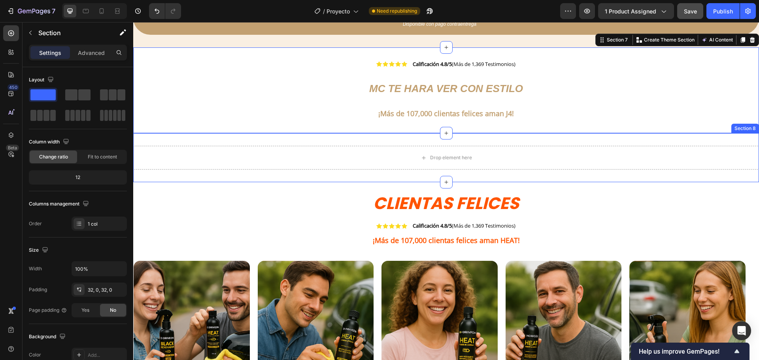
scroll to position [1889, 0]
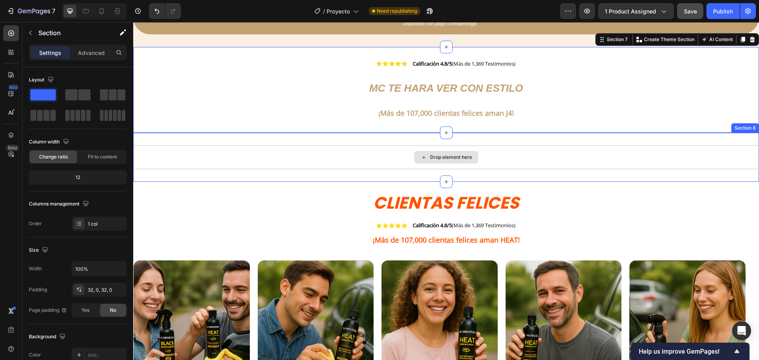
click at [543, 164] on div "Drop element here" at bounding box center [446, 158] width 626 height 24
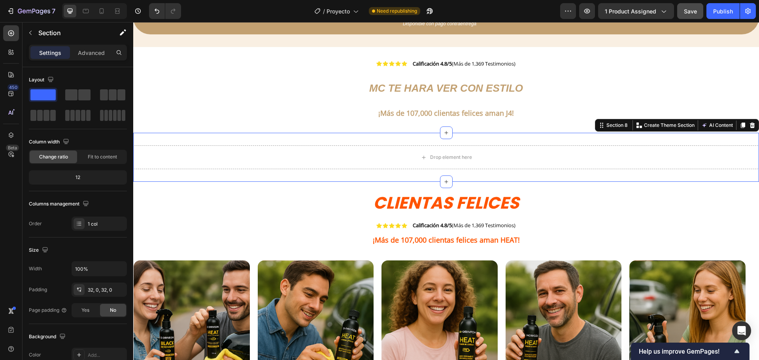
drag, startPoint x: 746, startPoint y: 126, endPoint x: 726, endPoint y: 138, distance: 23.1
click at [750, 125] on icon at bounding box center [752, 126] width 5 height 6
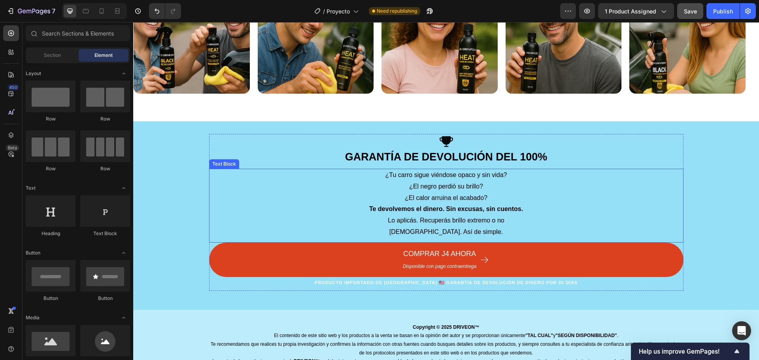
scroll to position [2126, 0]
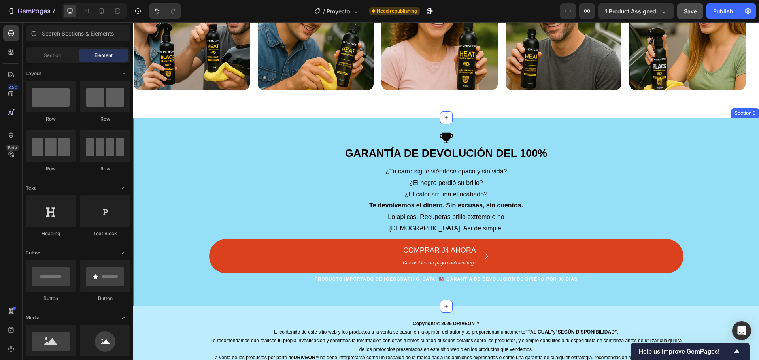
click at [738, 172] on div "Icon GARANTÍA DE DEVOLUCIÓN DEL 100% Heading ¿Tu carro sigue viéndose opaco y s…" at bounding box center [446, 211] width 626 height 163
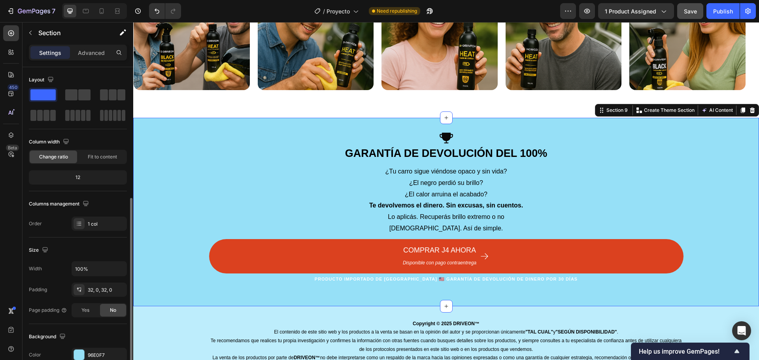
scroll to position [79, 0]
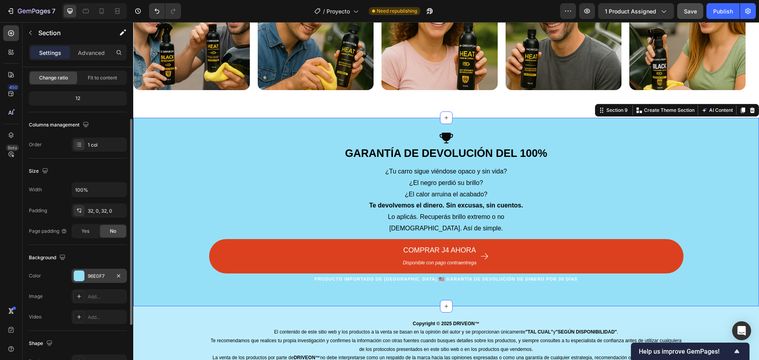
click at [86, 280] on div "96E0F7" at bounding box center [99, 276] width 55 height 14
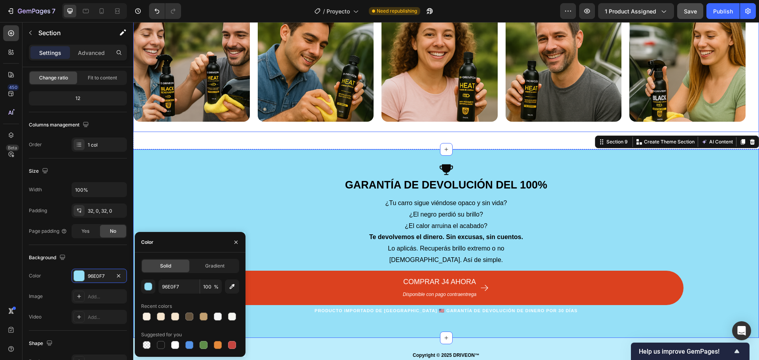
scroll to position [2047, 0]
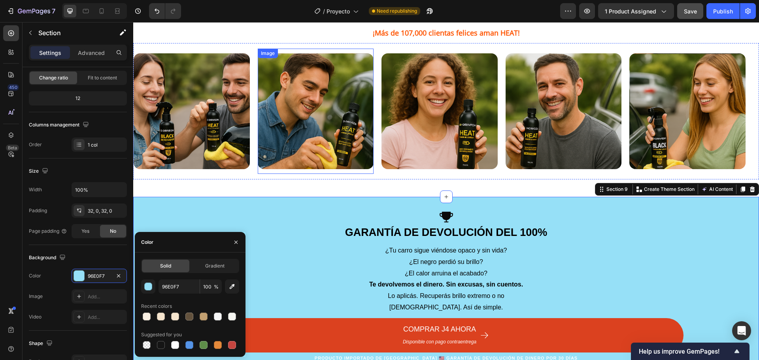
click at [308, 115] on img at bounding box center [316, 111] width 116 height 116
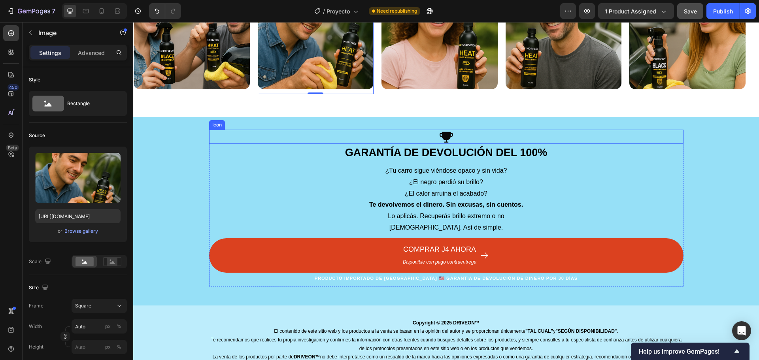
scroll to position [2126, 0]
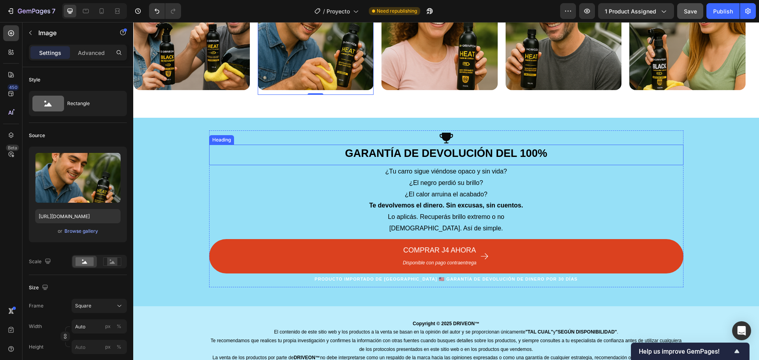
click at [181, 169] on div "Icon GARANTÍA DE DEVOLUCIÓN DEL 100% Heading ¿Tu carro sigue viéndose opaco y s…" at bounding box center [446, 211] width 626 height 163
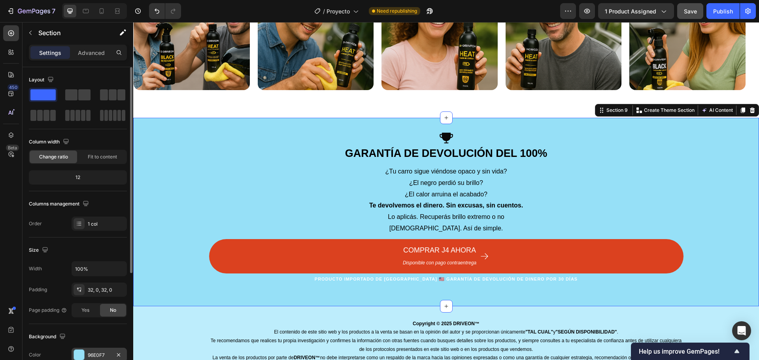
click at [93, 356] on div "96E0F7" at bounding box center [99, 355] width 23 height 7
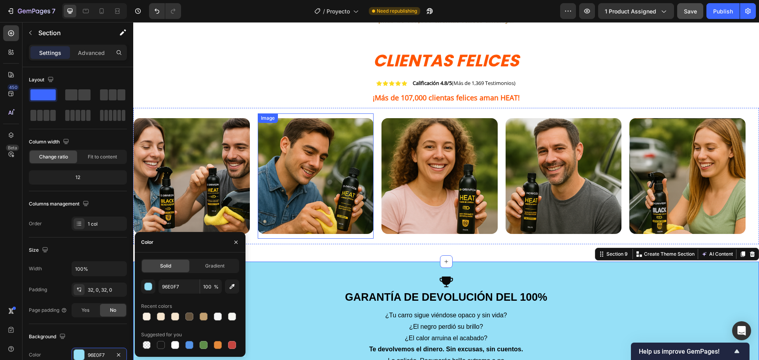
scroll to position [1928, 0]
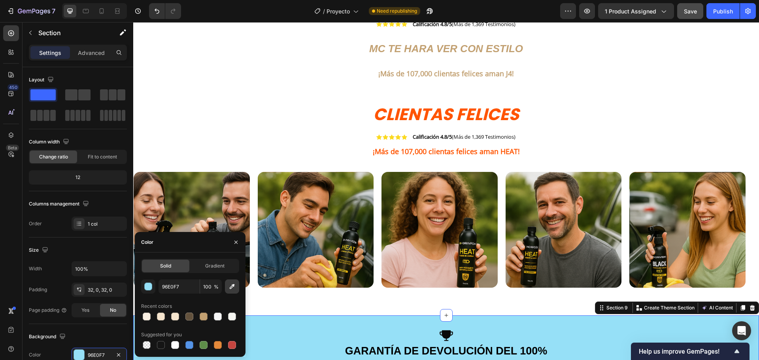
click at [233, 286] on icon "button" at bounding box center [232, 286] width 5 height 5
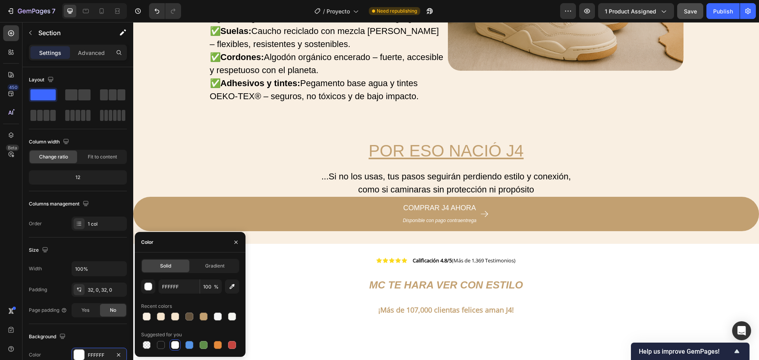
scroll to position [1652, 0]
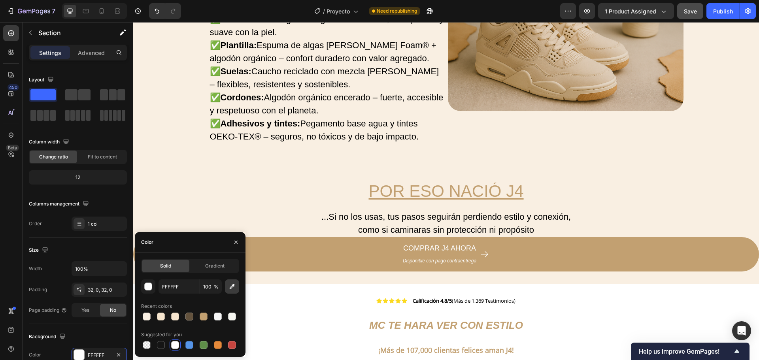
click at [232, 287] on icon "button" at bounding box center [232, 286] width 5 height 5
type input "F9EFE2"
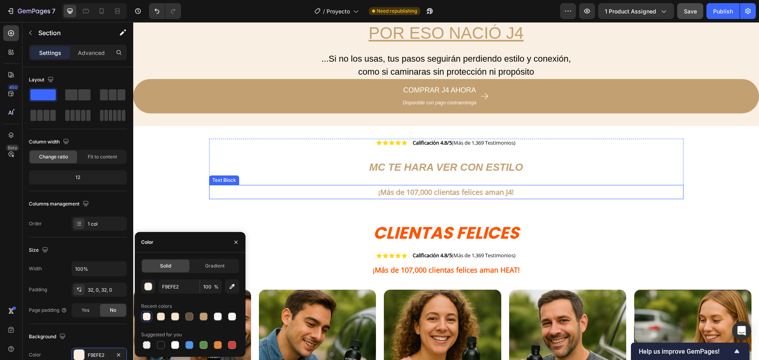
click at [257, 166] on h2 "mc TE hara ver con estilo" at bounding box center [446, 166] width 474 height 32
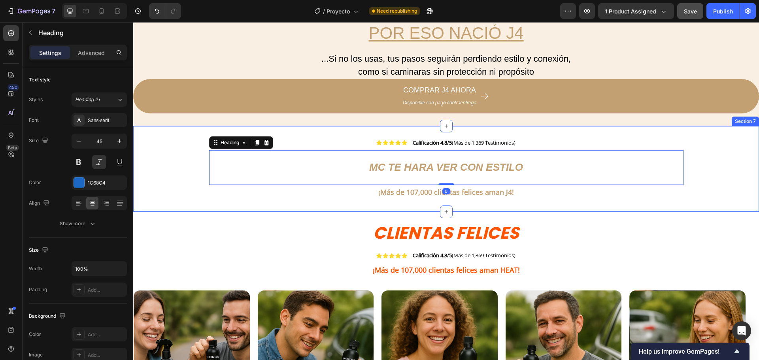
click at [167, 158] on div "Icon Icon Icon Icon Icon Icon List Calificación 4.8/5 (Más de 1,369 Testimonios…" at bounding box center [446, 169] width 626 height 60
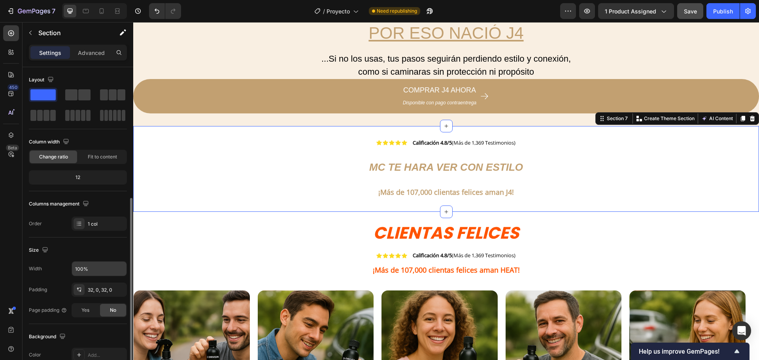
scroll to position [167, 0]
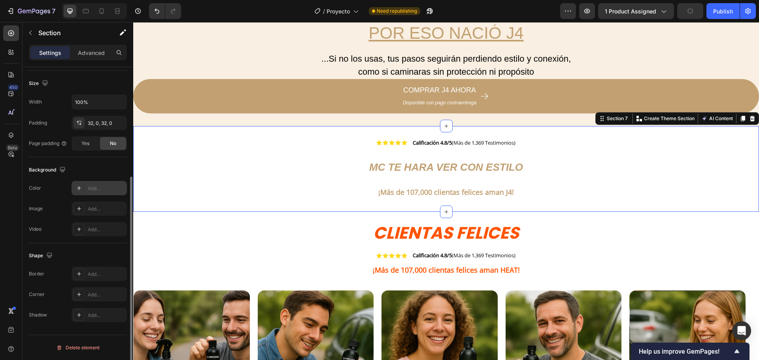
click at [90, 190] on div "Add..." at bounding box center [106, 188] width 37 height 7
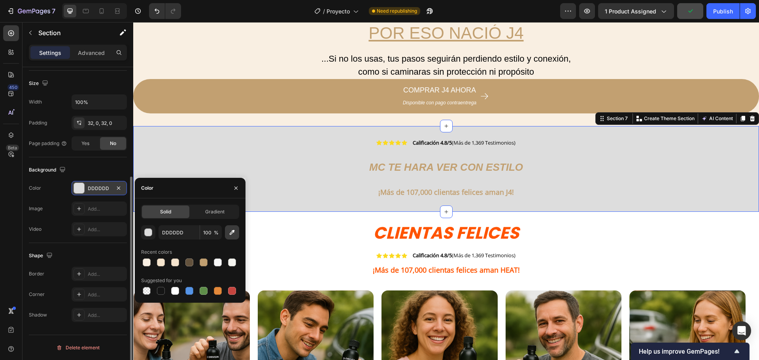
click at [231, 236] on icon "button" at bounding box center [232, 233] width 8 height 8
type input "F9EFE2"
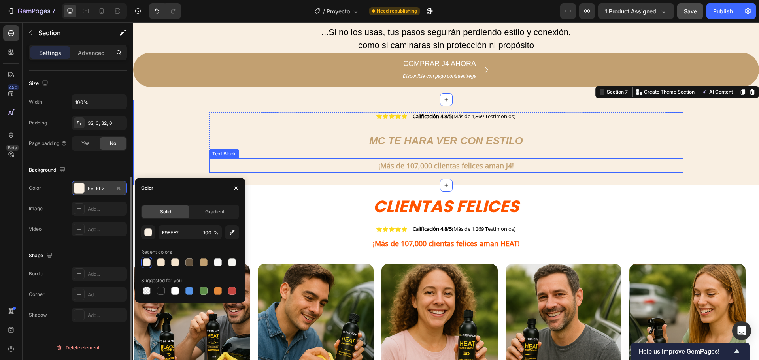
scroll to position [1889, 0]
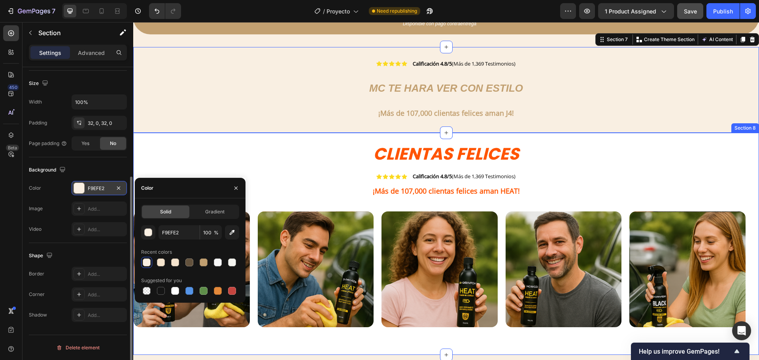
click at [166, 147] on h2 "Clientas Felices" at bounding box center [446, 154] width 626 height 17
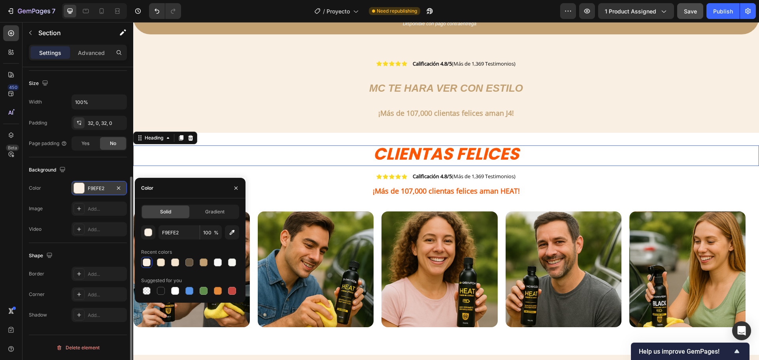
scroll to position [0, 0]
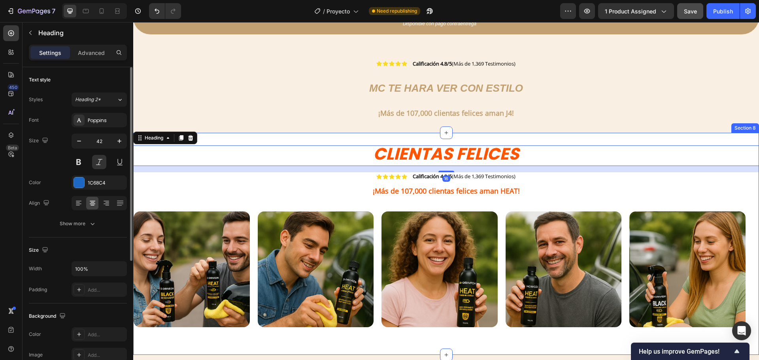
click at [211, 137] on div "Clientas Felices Heading 16 Icon Icon Icon Icon Icon Icon List Calificación 4.8…" at bounding box center [446, 244] width 626 height 222
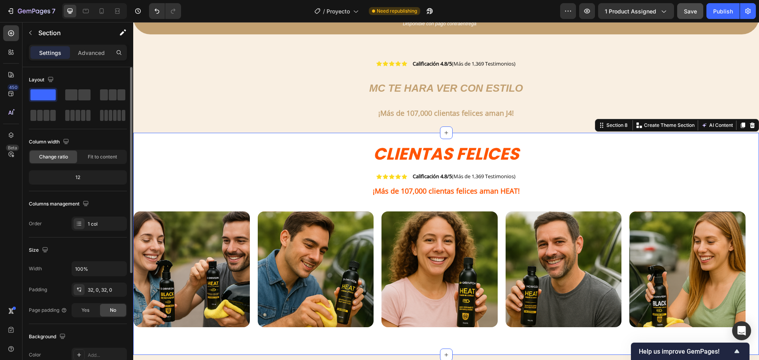
scroll to position [79, 0]
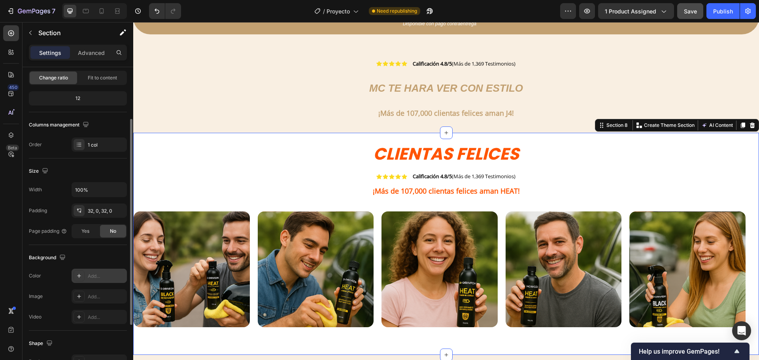
click at [95, 271] on div "Add..." at bounding box center [99, 276] width 55 height 14
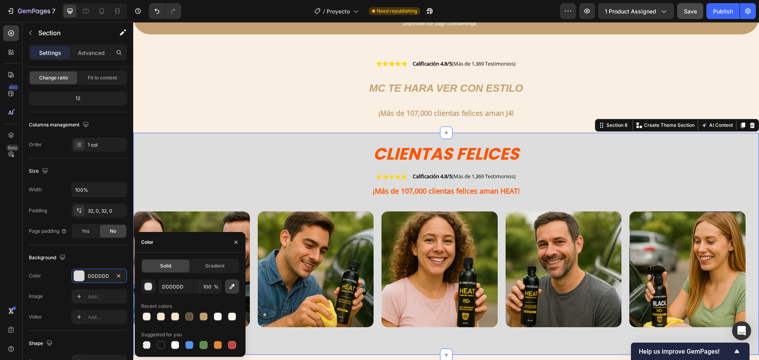
click at [230, 285] on icon "button" at bounding box center [232, 287] width 8 height 8
type input "F9EFE2"
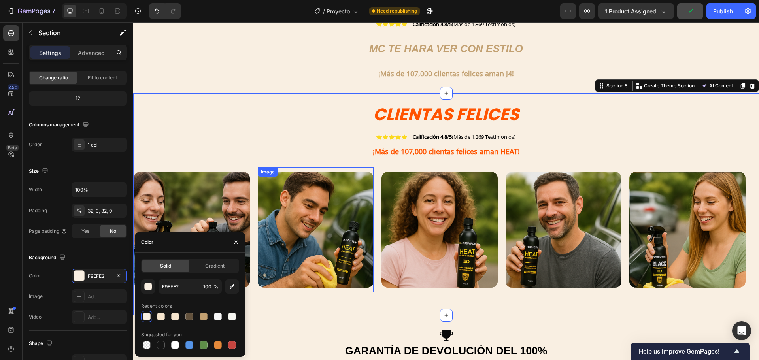
scroll to position [1849, 0]
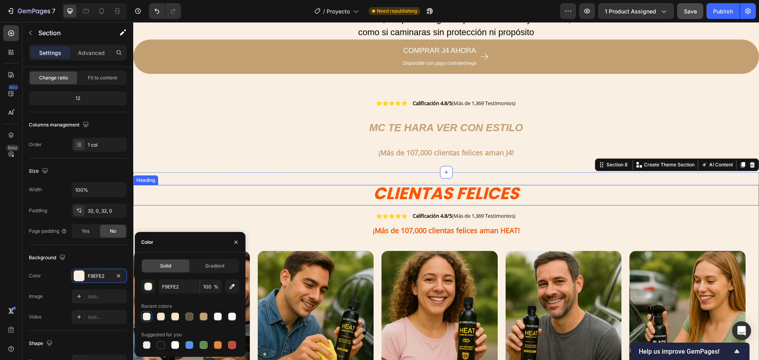
click at [436, 196] on strong "Clientas Felices" at bounding box center [446, 193] width 146 height 23
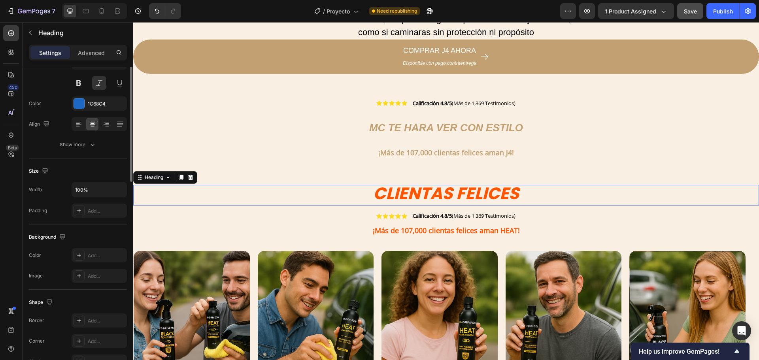
scroll to position [0, 0]
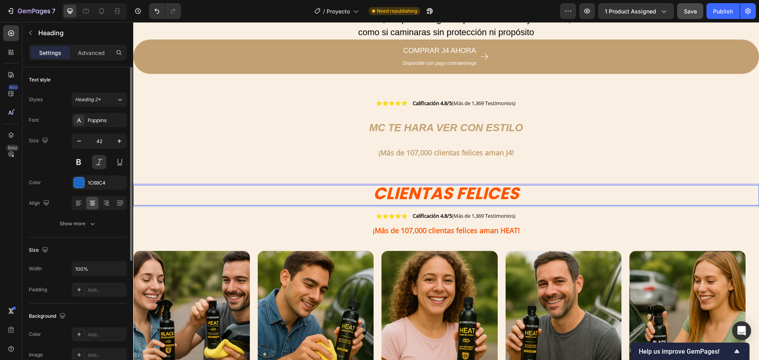
click at [436, 196] on strong "Clientas Felices" at bounding box center [446, 193] width 146 height 23
click at [450, 196] on strong "Clientas Felices" at bounding box center [446, 193] width 146 height 23
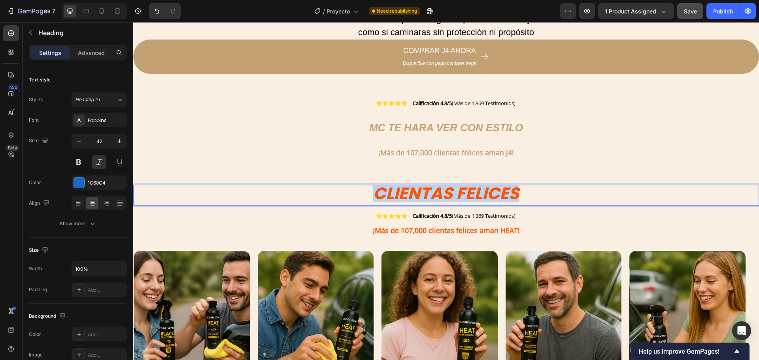
click at [450, 196] on strong "Clientas Felices" at bounding box center [446, 193] width 146 height 23
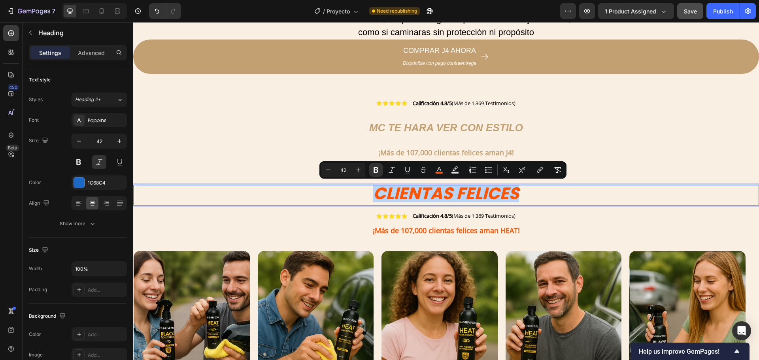
click at [450, 196] on strong "Clientas Felices" at bounding box center [446, 193] width 146 height 23
click at [439, 195] on strong "Clientas Felices" at bounding box center [446, 193] width 146 height 23
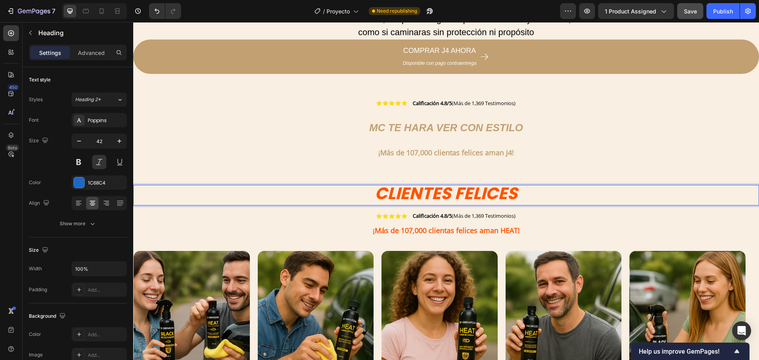
click at [459, 196] on strong "Clientes Felices" at bounding box center [446, 193] width 143 height 23
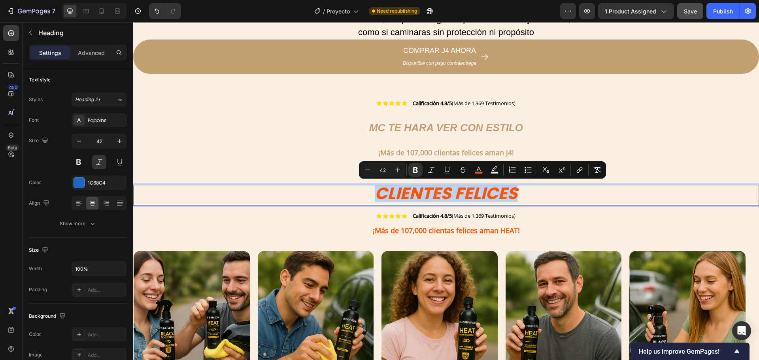
click at [459, 196] on strong "Clientes Felices" at bounding box center [446, 193] width 143 height 23
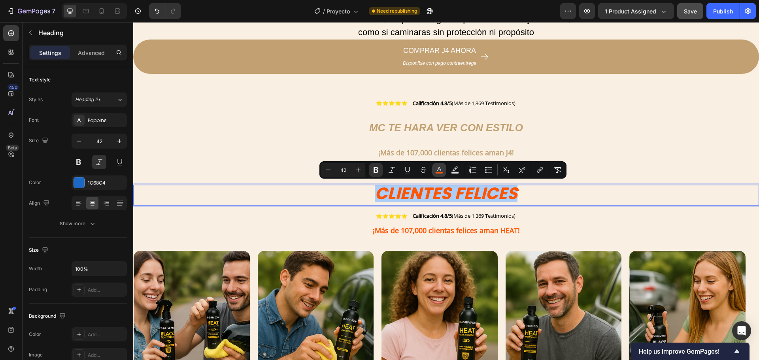
click at [445, 170] on button "color" at bounding box center [439, 170] width 14 height 14
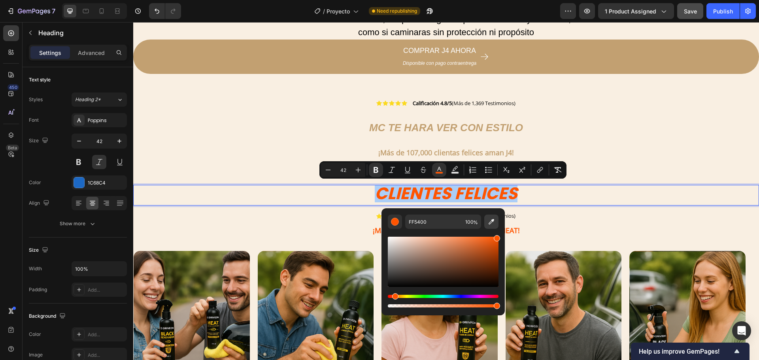
click at [488, 220] on icon "Editor contextual toolbar" at bounding box center [492, 222] width 8 height 8
type input "F9EFE2"
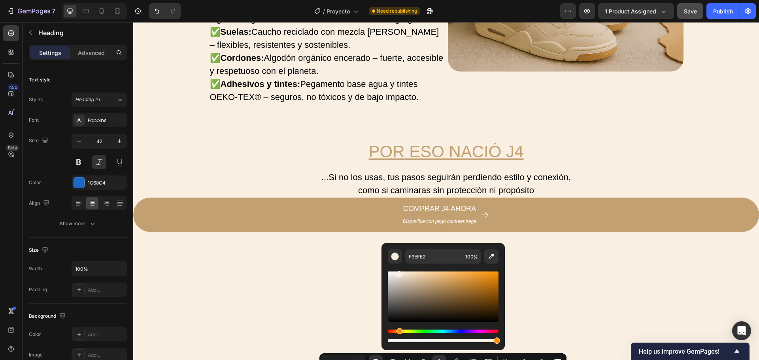
type input "16"
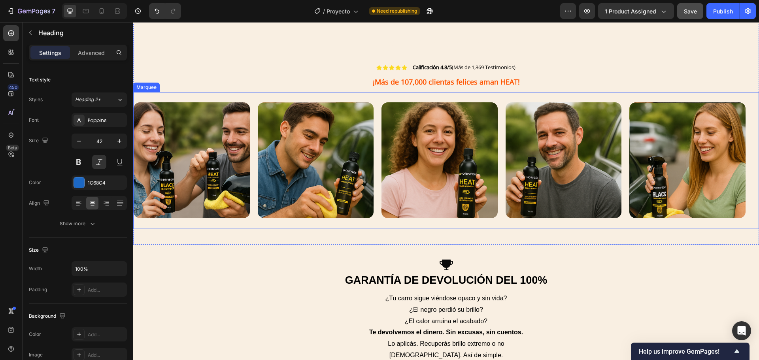
scroll to position [1968, 0]
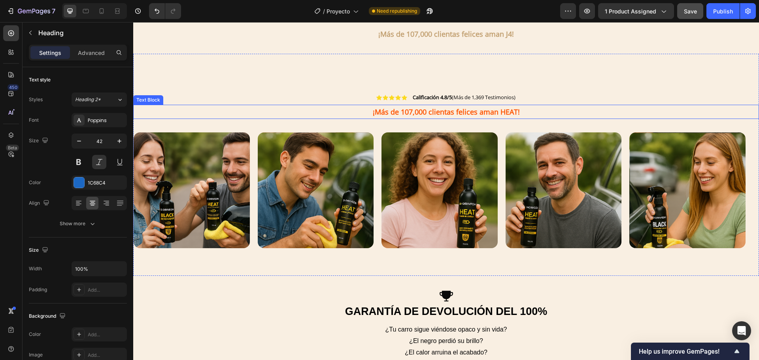
click at [485, 110] on strong "¡Más de 107,000 clientas felices aman HEAT!" at bounding box center [446, 111] width 147 height 9
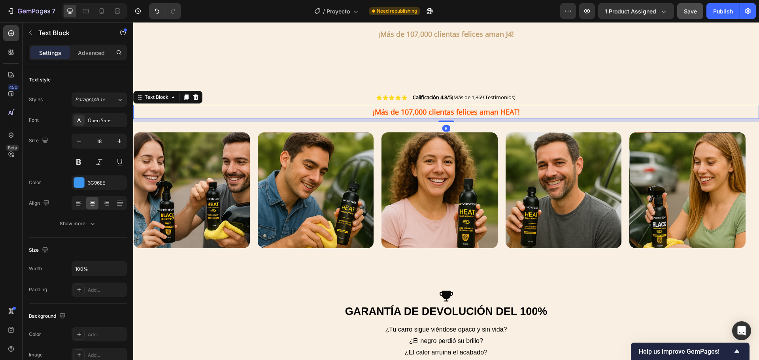
click at [485, 110] on strong "¡Más de 107,000 clientas felices aman HEAT!" at bounding box center [446, 111] width 147 height 9
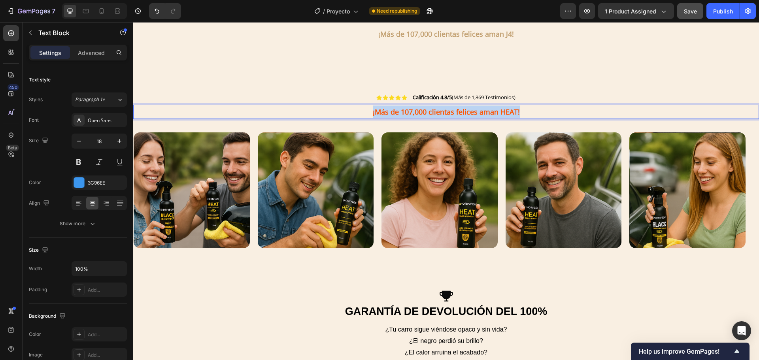
click at [485, 110] on strong "¡Más de 107,000 clientas felices aman HEAT!" at bounding box center [446, 111] width 147 height 9
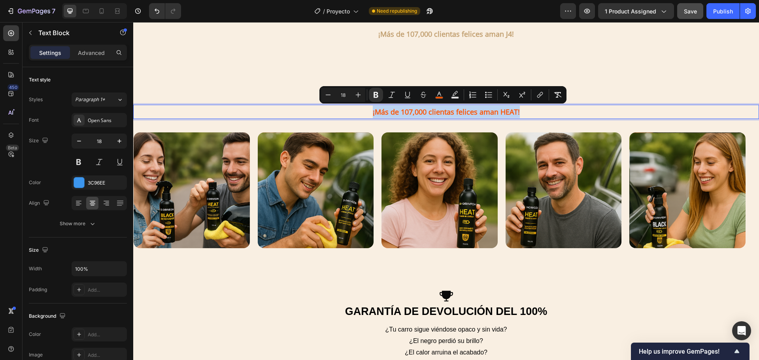
click at [609, 91] on div "Clientes Felices Heading Icon Icon Icon Icon Icon Icon List Calificación 4.8/5 …" at bounding box center [446, 164] width 626 height 197
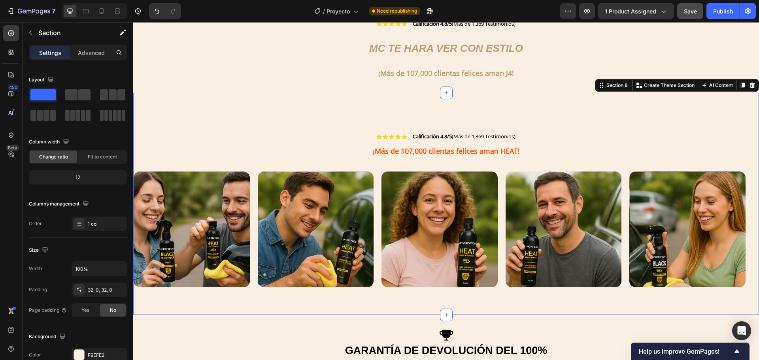
scroll to position [1849, 0]
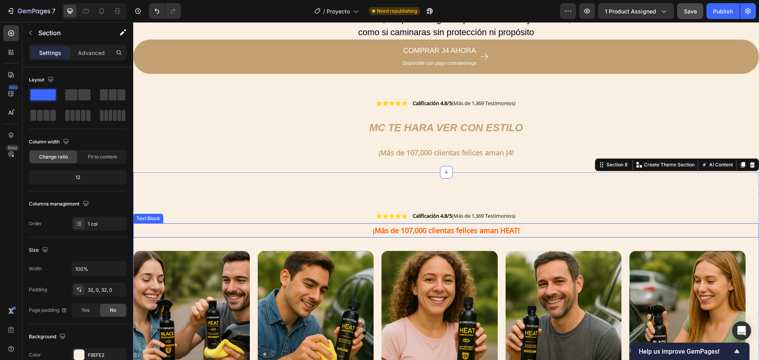
click at [506, 231] on strong "¡Más de 107,000 clientas felices aman HEAT!" at bounding box center [446, 230] width 147 height 9
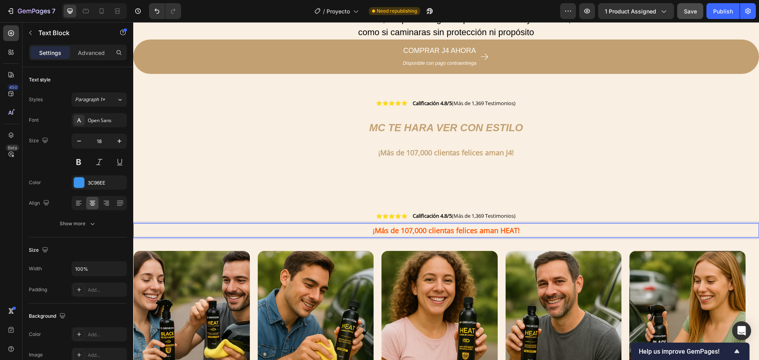
click at [506, 231] on strong "¡Más de 107,000 clientas felices aman HEAT!" at bounding box center [446, 230] width 147 height 9
click at [512, 231] on strong "¡Más de 107,000 clientas felices aman HEAT!" at bounding box center [446, 230] width 147 height 9
click at [514, 230] on strong "¡Más de 107,000 clientas felices aman HEAT!" at bounding box center [446, 230] width 147 height 9
click at [514, 230] on p "¡Más de 107,000 clientas felices aman j4!" at bounding box center [446, 230] width 624 height 13
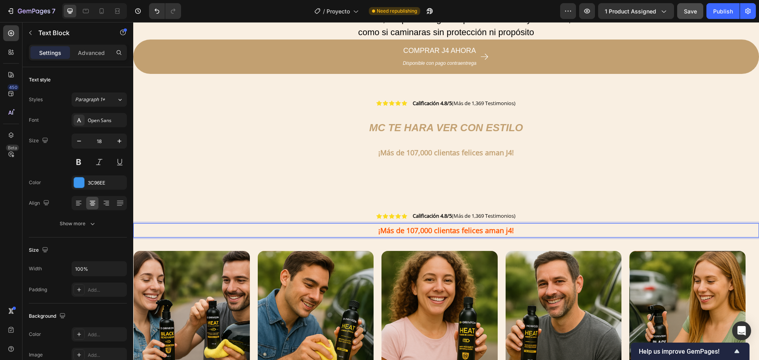
click at [507, 232] on strong "¡Más de 107,000 clientas felices aman j4!" at bounding box center [446, 230] width 136 height 9
click at [510, 233] on p "¡Más de 107,000 clientas felices aman J4!" at bounding box center [446, 230] width 624 height 13
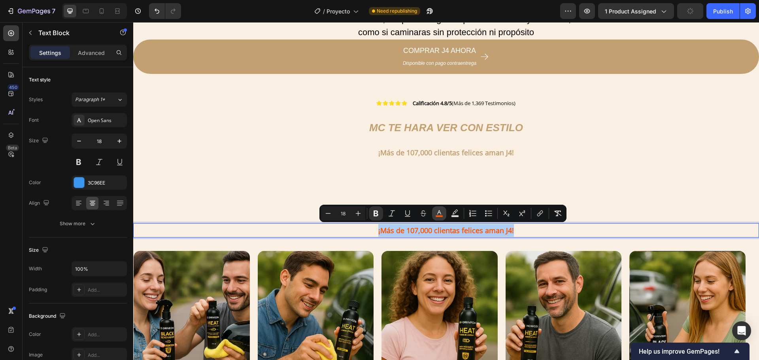
click at [442, 218] on button "color" at bounding box center [439, 213] width 14 height 14
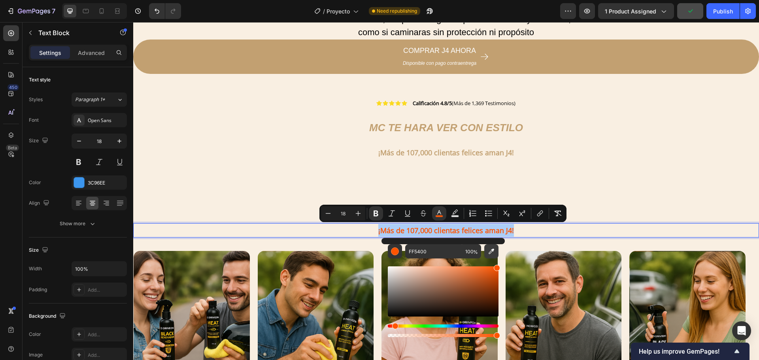
click at [487, 254] on button "Editor contextual toolbar" at bounding box center [491, 251] width 14 height 14
type input "C2A071"
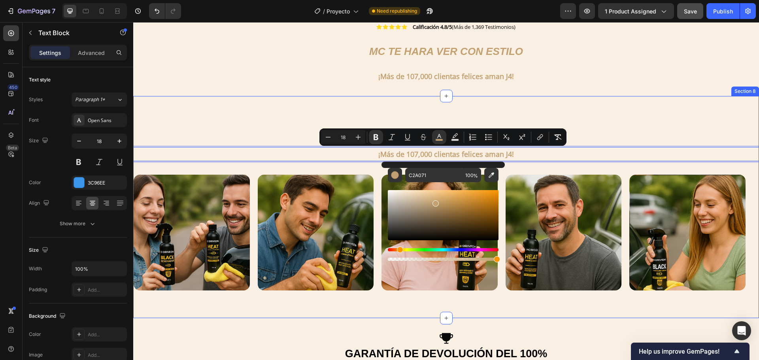
scroll to position [1968, 0]
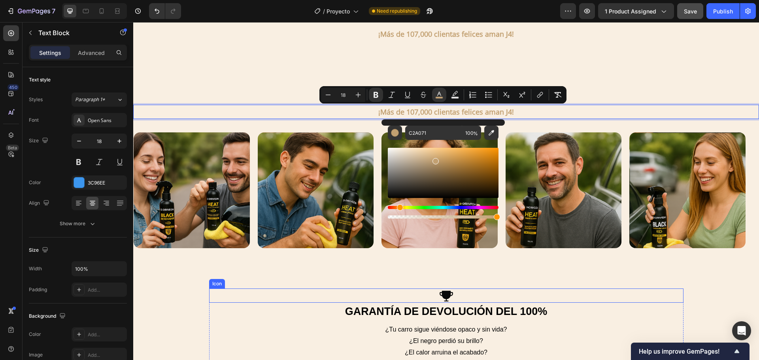
click at [649, 290] on div "Icon" at bounding box center [446, 296] width 474 height 14
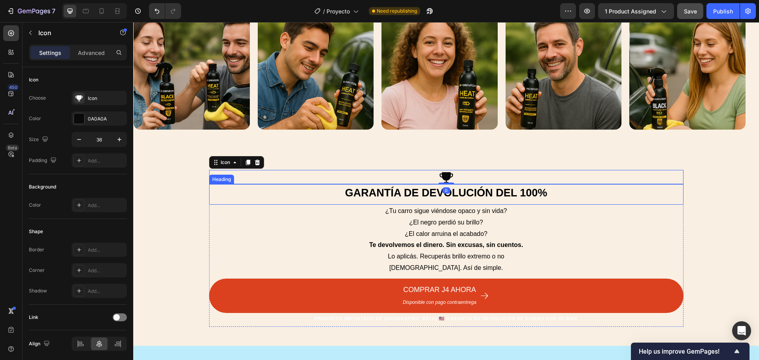
scroll to position [2166, 0]
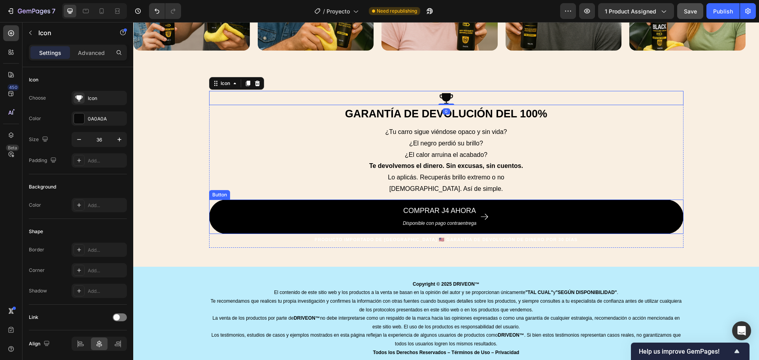
click at [628, 200] on button "COMPRAR J4 AHORA Disponible con pago contraentrega" at bounding box center [446, 217] width 474 height 34
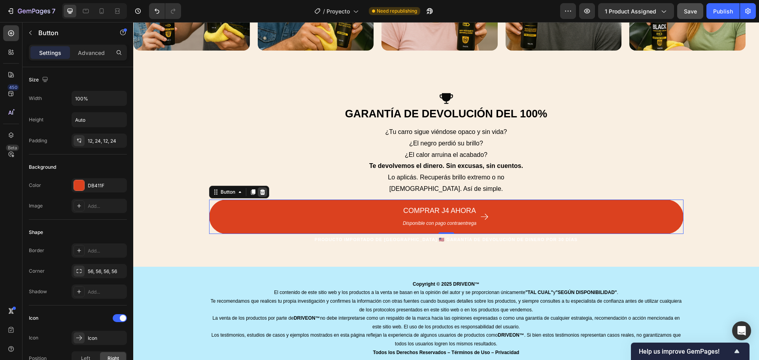
click at [260, 189] on icon at bounding box center [262, 192] width 5 height 6
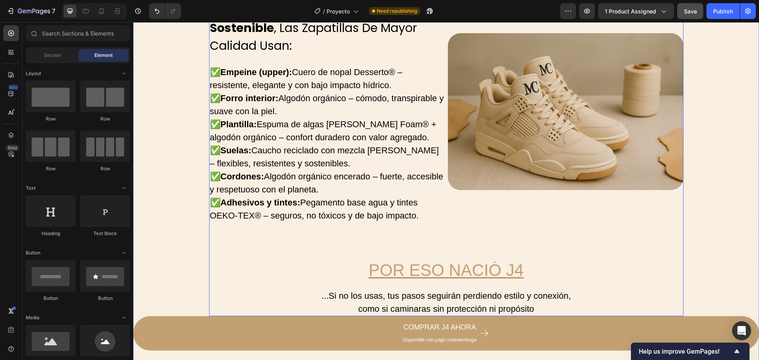
scroll to position [1849, 0]
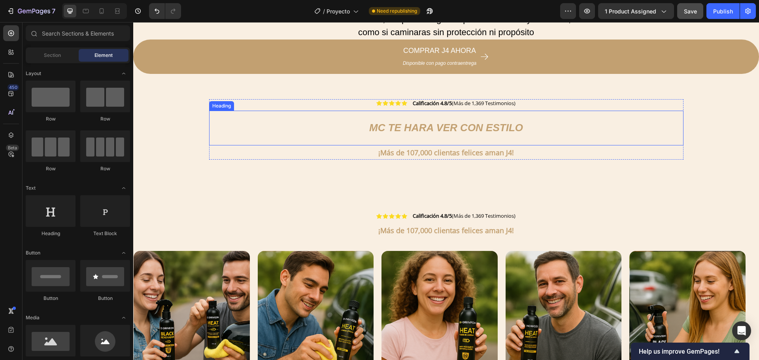
click at [516, 115] on h2 "mc TE hara ver con estilo" at bounding box center [446, 127] width 474 height 32
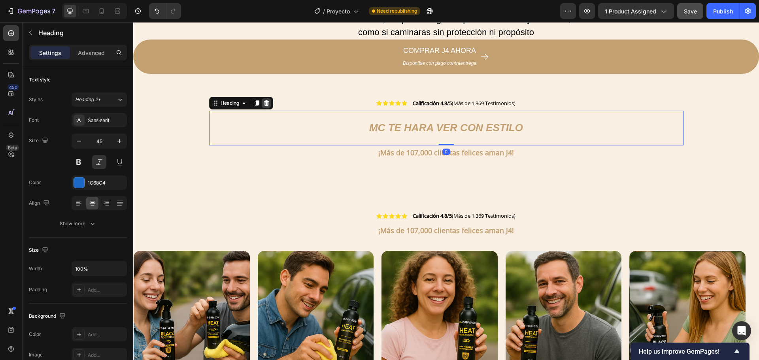
click at [263, 104] on icon at bounding box center [266, 103] width 6 height 6
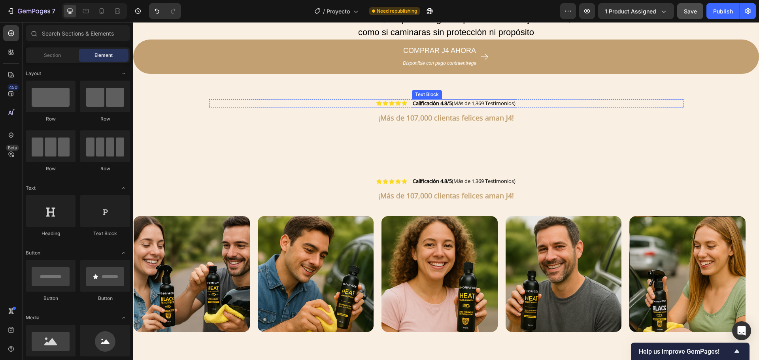
click at [460, 103] on span "Calificación 4.8/5 (Más de 1,369 Testimonios)" at bounding box center [464, 103] width 103 height 7
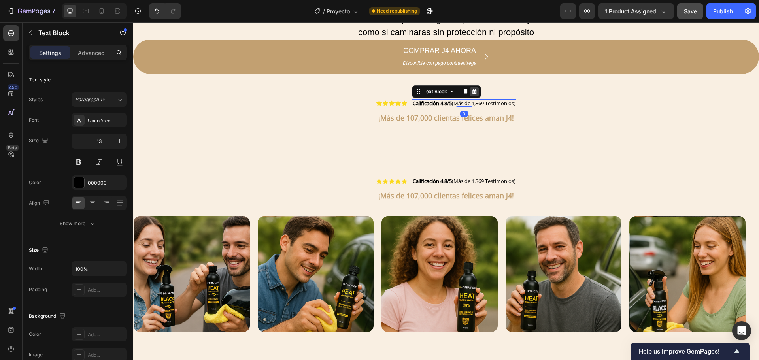
click at [471, 90] on icon at bounding box center [474, 92] width 6 height 6
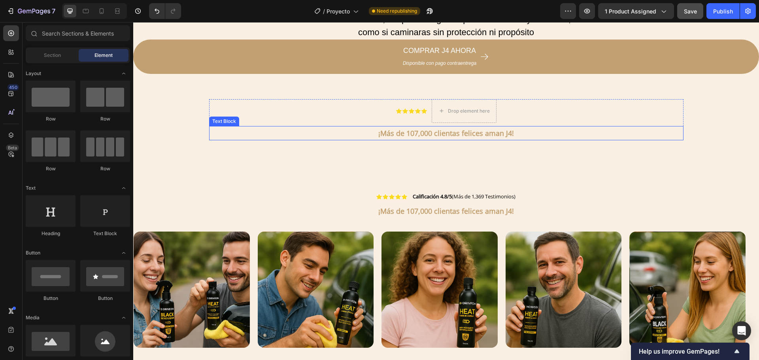
click at [476, 130] on strong "¡Más de 107,000 clientas felices aman J4!" at bounding box center [446, 133] width 136 height 9
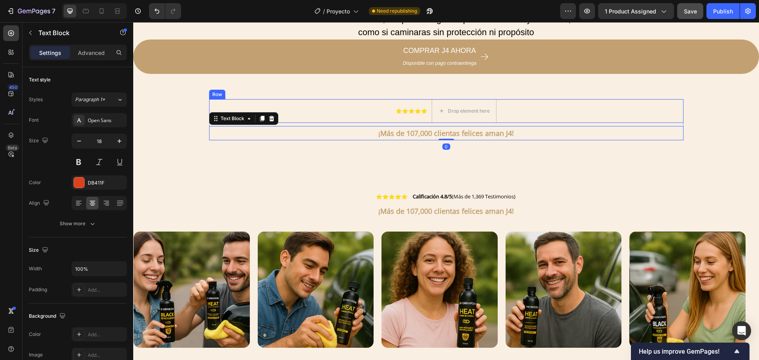
click at [279, 102] on div "Icon Icon Icon Icon Icon Icon List Drop element here Row" at bounding box center [446, 111] width 474 height 24
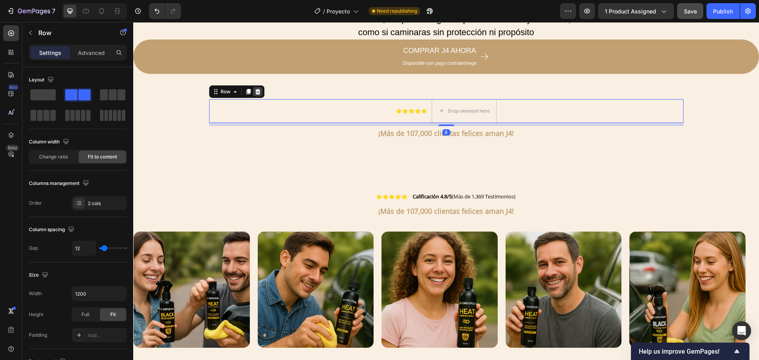
click at [253, 91] on div at bounding box center [257, 91] width 9 height 9
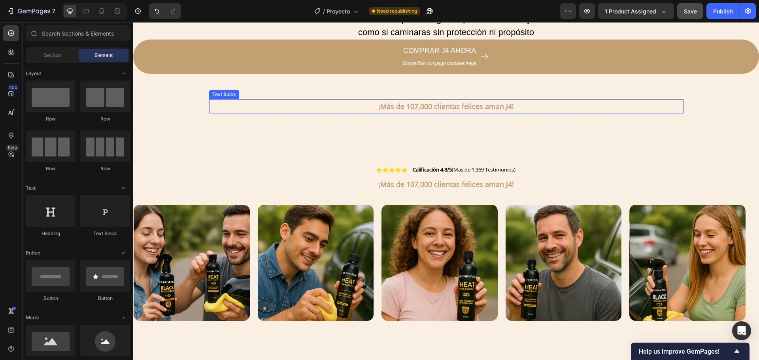
click at [284, 110] on p "¡Más de 107,000 clientas felices aman J4!" at bounding box center [446, 106] width 473 height 13
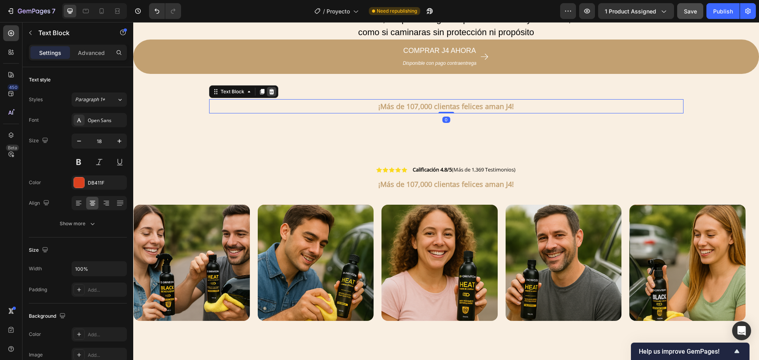
click at [271, 93] on icon at bounding box center [271, 92] width 6 height 6
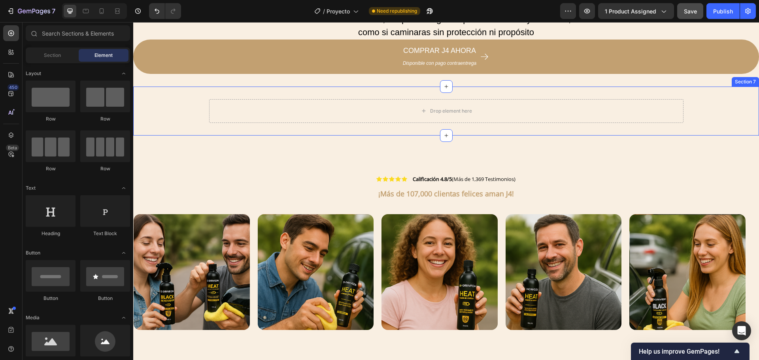
click at [408, 126] on div "Drop element here Row Section 7" at bounding box center [446, 111] width 626 height 49
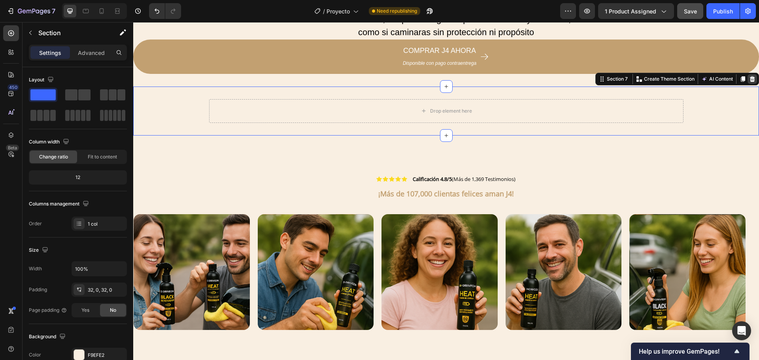
click at [749, 79] on icon at bounding box center [752, 79] width 6 height 6
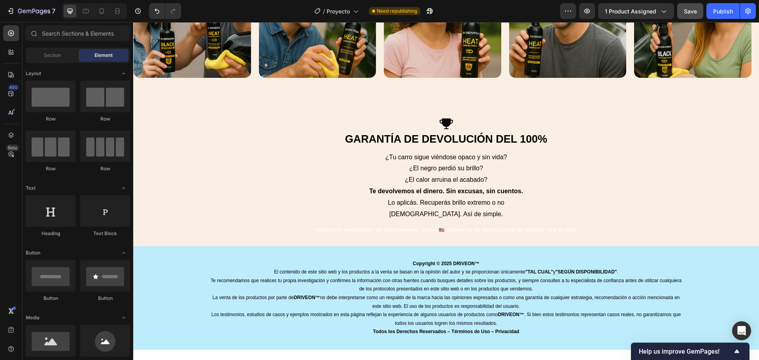
scroll to position [2059, 0]
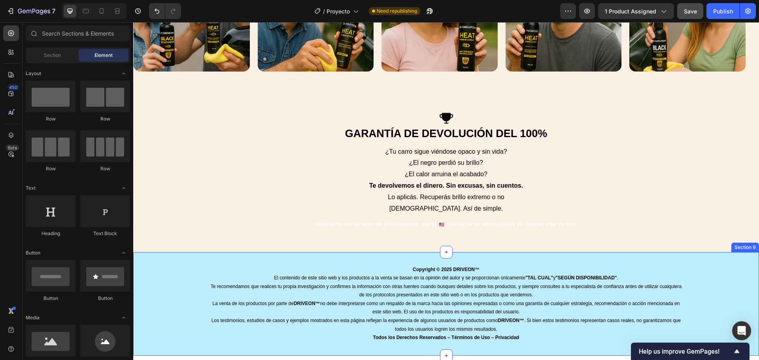
click at [747, 265] on div "Copyright © 2025 DRIVEON™ El contenido de este sitio web y los productos a la v…" at bounding box center [446, 304] width 626 height 78
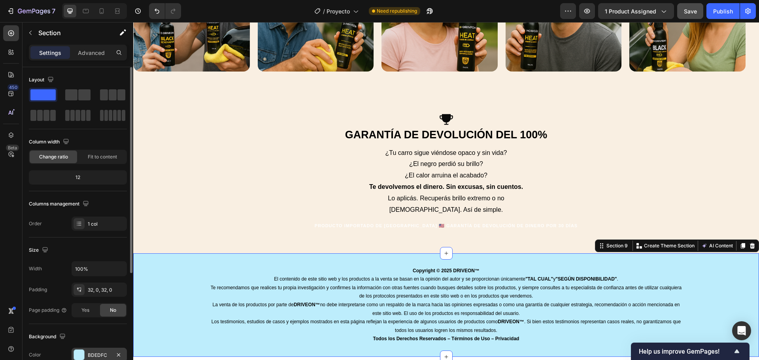
drag, startPoint x: 87, startPoint y: 357, endPoint x: 105, endPoint y: 352, distance: 17.9
click at [87, 357] on div "BDEDFC" at bounding box center [99, 355] width 55 height 14
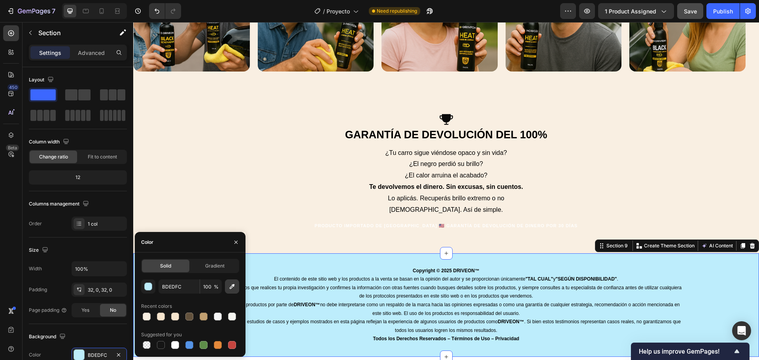
click at [230, 290] on icon "button" at bounding box center [232, 287] width 8 height 8
type input "F9EFE2"
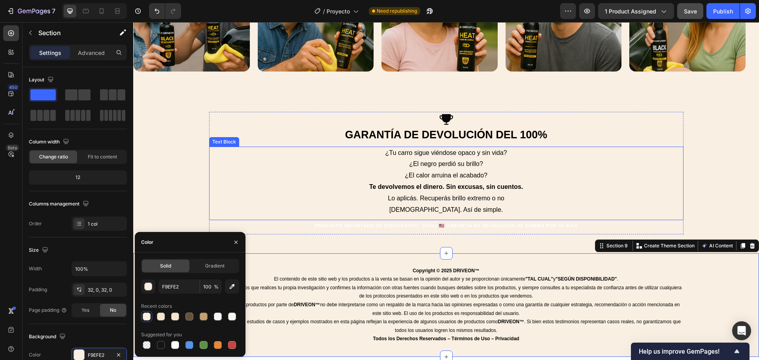
click at [692, 126] on div "Icon GARANTÍA DE DEVOLUCIÓN DEL 100% Heading ¿Tu carro sigue viéndose opaco y s…" at bounding box center [446, 176] width 626 height 129
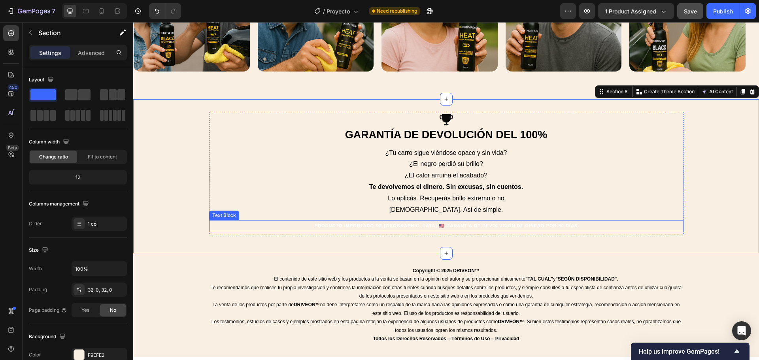
click at [537, 223] on strong "Garantía de devolución de dinero por 30 días" at bounding box center [511, 225] width 131 height 5
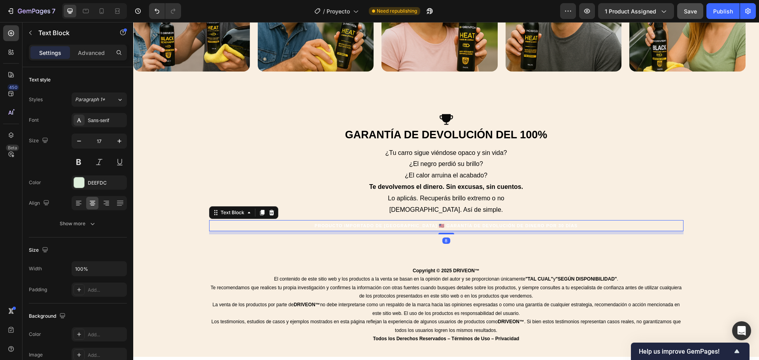
click at [537, 223] on strong "Garantía de devolución de dinero por 30 días" at bounding box center [511, 225] width 131 height 5
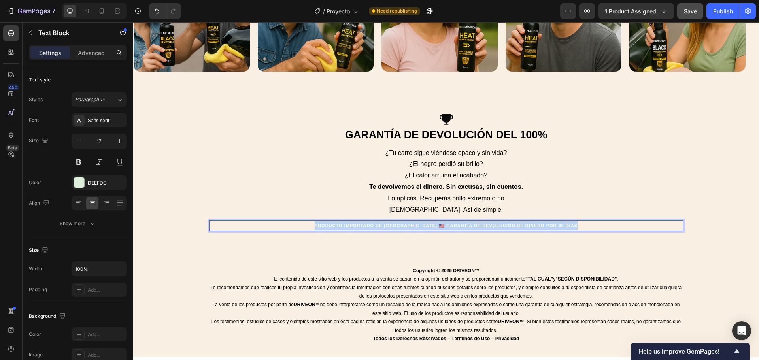
click at [537, 223] on strong "Garantía de devolución de dinero por 30 días" at bounding box center [511, 225] width 131 height 5
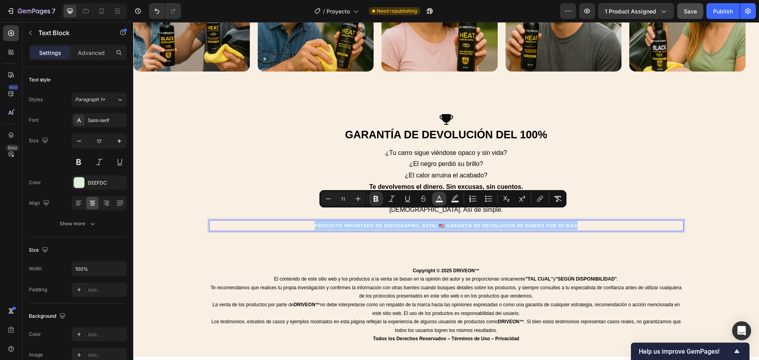
click at [438, 194] on button "color" at bounding box center [439, 199] width 14 height 14
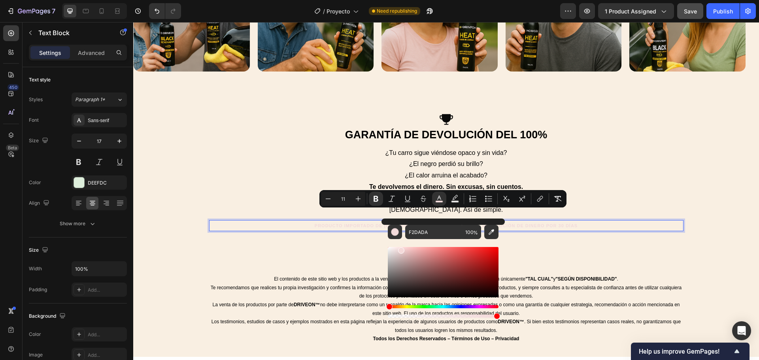
click at [401, 249] on div "Editor contextual toolbar" at bounding box center [443, 272] width 111 height 50
drag, startPoint x: 400, startPoint y: 250, endPoint x: 411, endPoint y: 249, distance: 11.1
click at [411, 249] on div "Editor contextual toolbar" at bounding box center [411, 251] width 6 height 6
type input "F4C3C3"
click at [457, 315] on div "Editor contextual toolbar" at bounding box center [443, 316] width 111 height 3
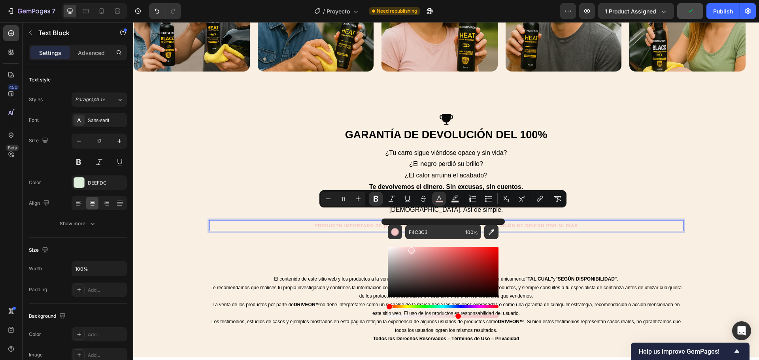
type input "62"
drag, startPoint x: 412, startPoint y: 251, endPoint x: 419, endPoint y: 249, distance: 7.0
click at [419, 249] on div "Editor contextual toolbar" at bounding box center [416, 251] width 6 height 6
click at [495, 232] on icon "Editor contextual toolbar" at bounding box center [492, 232] width 8 height 8
type input "F9EFE2"
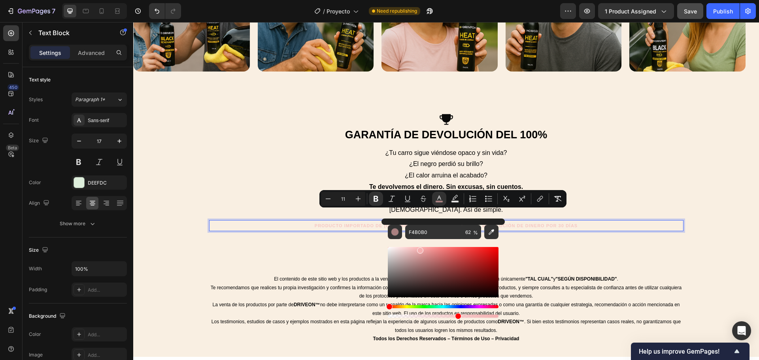
type input "100"
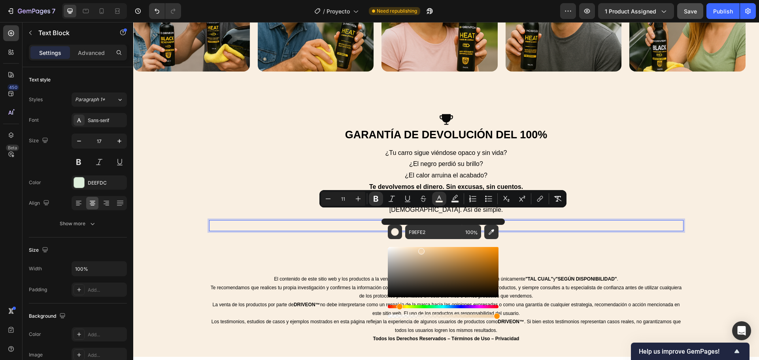
drag, startPoint x: 399, startPoint y: 251, endPoint x: 421, endPoint y: 250, distance: 22.2
click at [421, 250] on div "Editor contextual toolbar" at bounding box center [421, 251] width 6 height 6
click at [435, 248] on div "Editor contextual toolbar" at bounding box center [434, 249] width 6 height 6
type input "FCCE92"
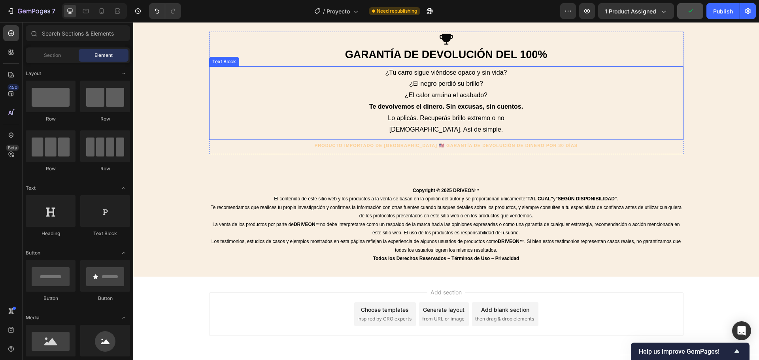
scroll to position [2098, 0]
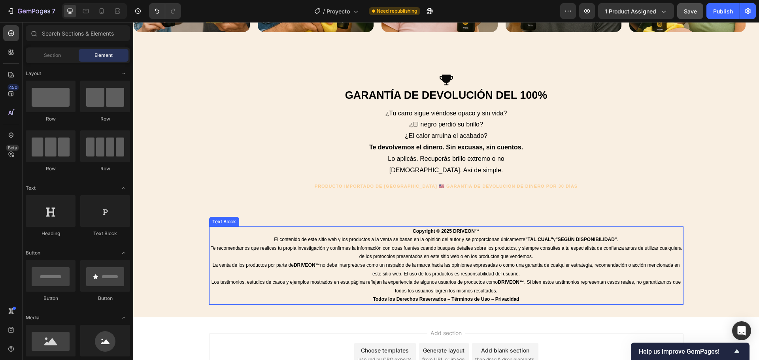
click at [485, 263] on span "La venta de los productos por parte de DRIVEON™ no debe interpretarse como un r…" at bounding box center [445, 270] width 467 height 14
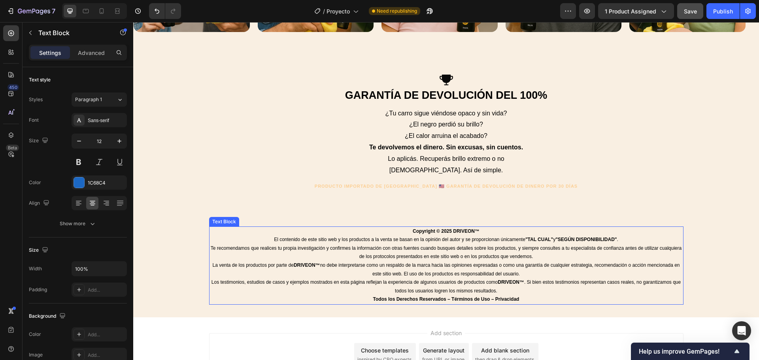
click at [485, 263] on span "La venta de los productos por parte de DRIVEON™ no debe interpretarse como un r…" at bounding box center [445, 270] width 467 height 14
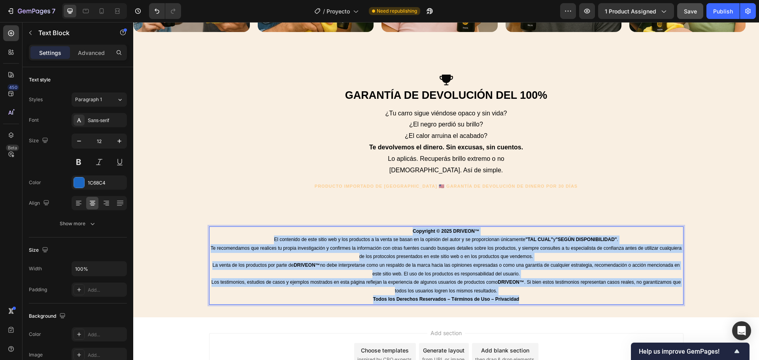
drag, startPoint x: 514, startPoint y: 281, endPoint x: 382, endPoint y: 214, distance: 148.2
click at [382, 227] on div "Copyright © 2025 DRIVEON™ El contenido de este sitio web y los productos a la v…" at bounding box center [446, 266] width 474 height 78
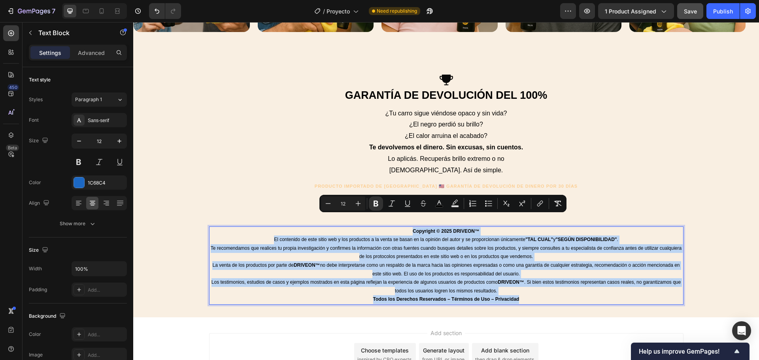
copy div "Copyright © 2025 DRIVEON™ El contenido de este sitio web y los productos a la v…"
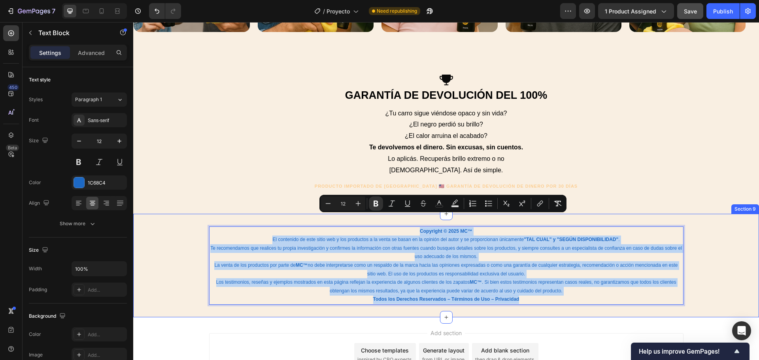
drag, startPoint x: 524, startPoint y: 285, endPoint x: 399, endPoint y: 211, distance: 145.6
click at [399, 214] on div "Copyright © 2025 MC™ El contenido de este sitio web y los productos a la venta …" at bounding box center [446, 266] width 626 height 104
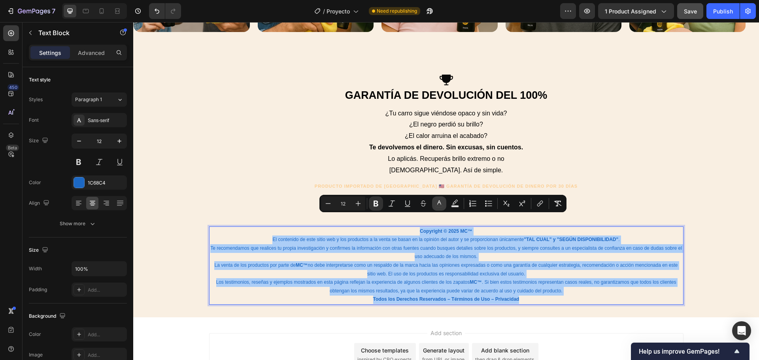
click at [441, 202] on icon "Editor contextual toolbar" at bounding box center [439, 204] width 8 height 8
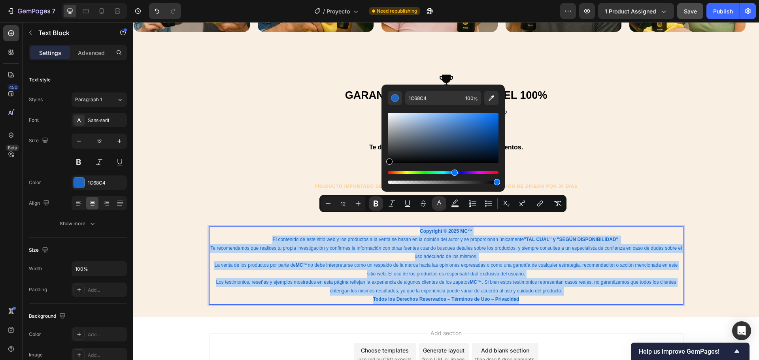
drag, startPoint x: 616, startPoint y: 148, endPoint x: 363, endPoint y: 194, distance: 257.2
type input "000000"
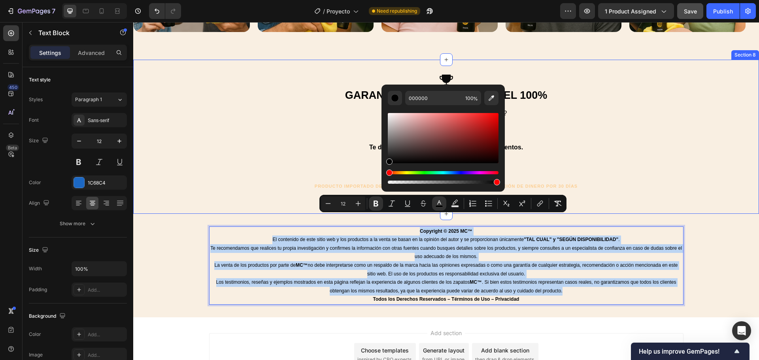
click at [696, 153] on div "Icon GARANTÍA DE DEVOLUCIÓN DEL 100% Heading ¿Tu carro sigue viéndose opaco y s…" at bounding box center [446, 136] width 626 height 129
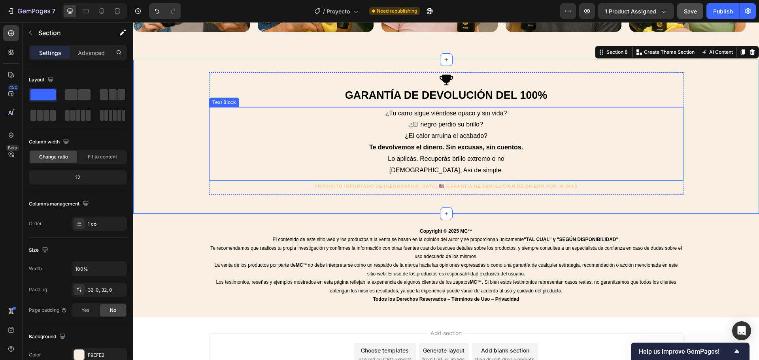
click at [450, 115] on span "¿Tu carro sigue viéndose opaco y sin vida?" at bounding box center [446, 113] width 122 height 7
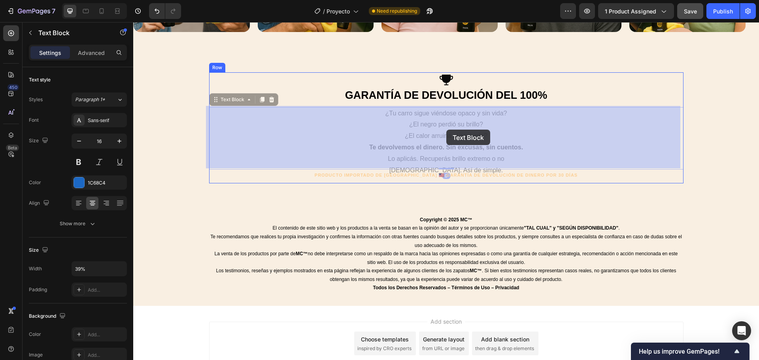
drag, startPoint x: 537, startPoint y: 161, endPoint x: 446, endPoint y: 130, distance: 95.4
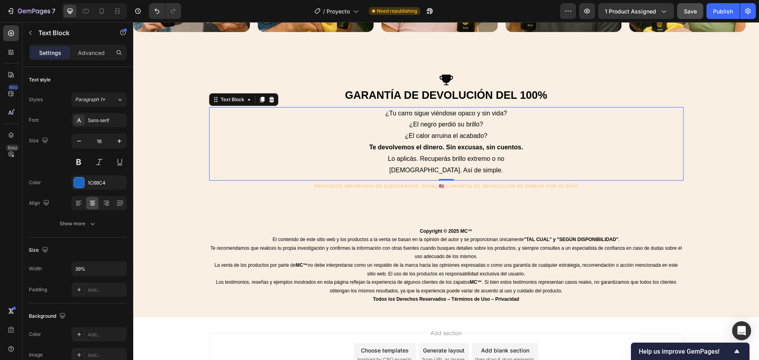
click at [465, 138] on p "¿Tu carro sigue viéndose opaco y sin vida? ¿El negro perdió su brillo? ¿El calo…" at bounding box center [446, 125] width 183 height 34
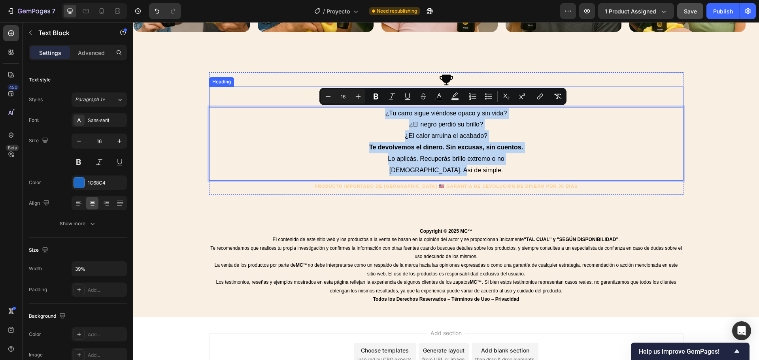
drag, startPoint x: 534, startPoint y: 158, endPoint x: 378, endPoint y: 102, distance: 165.5
click at [378, 102] on div "Icon GARANTÍA DE DEVOLUCIÓN DEL 100% Heading ¿Tu carro sigue viéndose opaco y s…" at bounding box center [446, 133] width 474 height 123
copy div "¿Tu carro sigue viéndose opaco y sin vida? ¿El negro perdió su brillo? ¿El calo…"
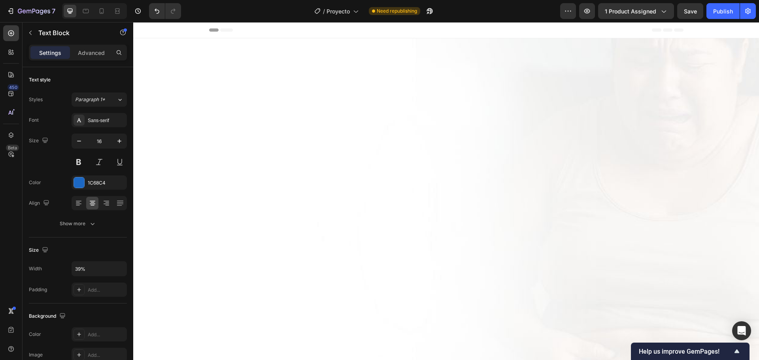
scroll to position [2098, 0]
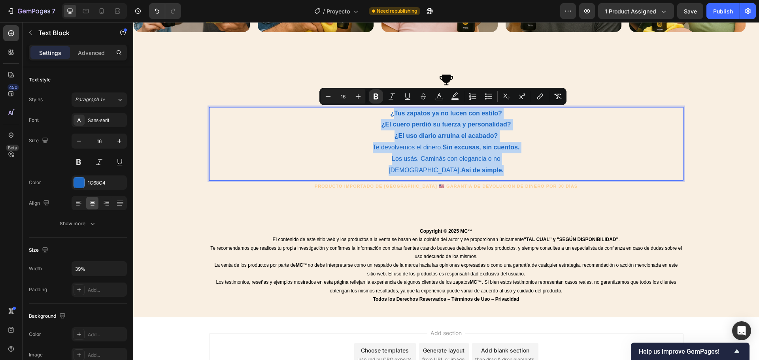
drag, startPoint x: 518, startPoint y: 153, endPoint x: 389, endPoint y: 113, distance: 134.4
click at [389, 113] on div "¿Tus zapatos ya no lucen con estilo? ¿El cuero perdió su fuerza y personalidad?…" at bounding box center [446, 142] width 185 height 70
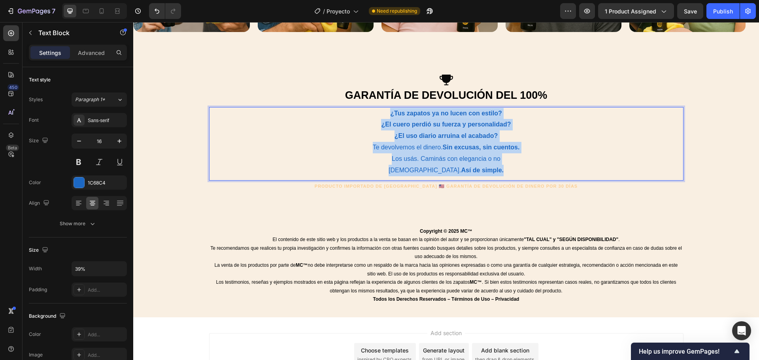
drag, startPoint x: 387, startPoint y: 113, endPoint x: 537, endPoint y: 162, distance: 157.7
click at [537, 162] on div "¿Tus zapatos ya no lucen con estilo? ¿El cuero perdió su fuerza y personalidad?…" at bounding box center [446, 142] width 474 height 70
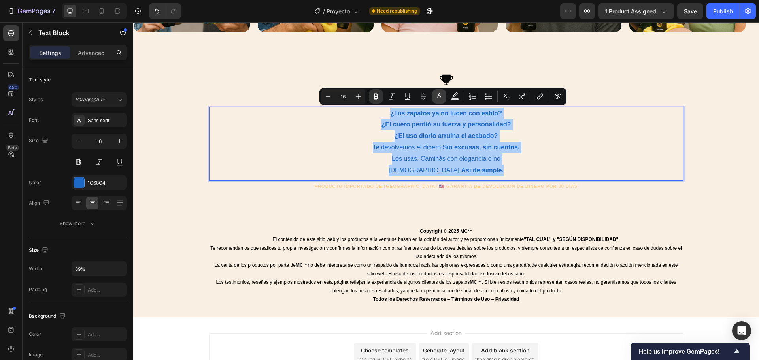
click at [439, 96] on icon "Editor contextual toolbar" at bounding box center [439, 95] width 4 height 4
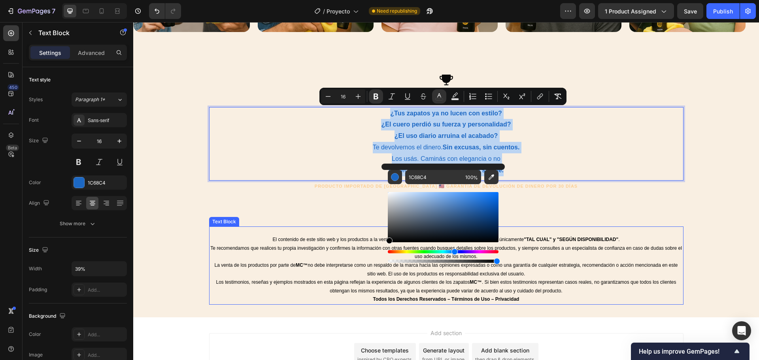
drag, startPoint x: 574, startPoint y: 221, endPoint x: 579, endPoint y: 266, distance: 45.4
type input "000000"
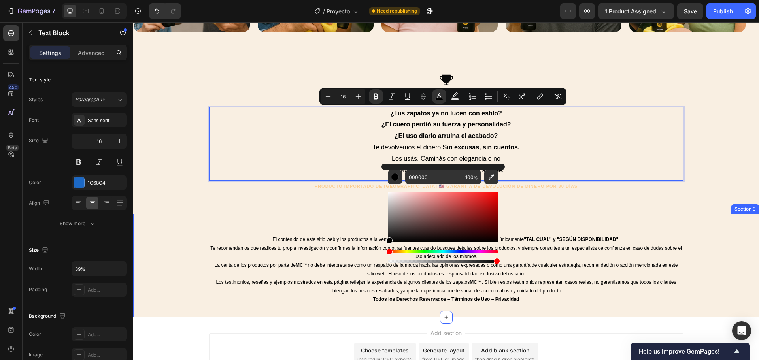
click at [684, 196] on div "Icon GARANTÍA DE DEVOLUCIÓN DEL 100% Heading ¿Tus zapatos ya no lucen con estil…" at bounding box center [446, 137] width 626 height 154
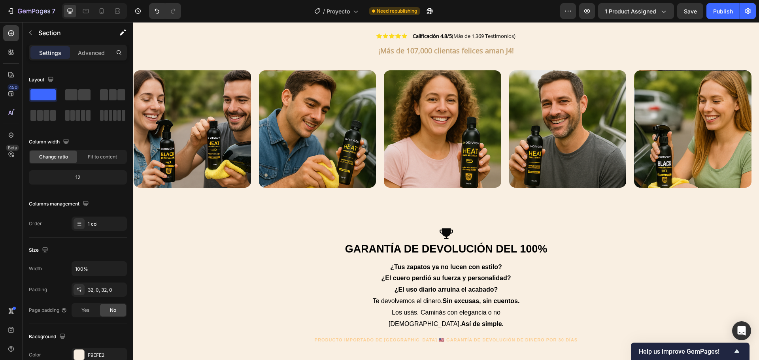
scroll to position [1980, 0]
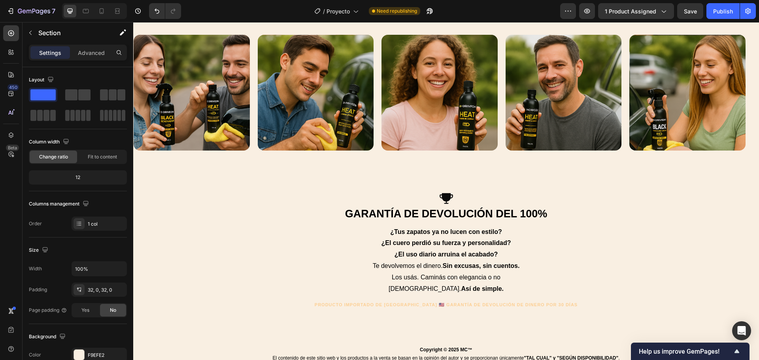
click at [210, 182] on div "Icon GARANTÍA DE DEVOLUCIÓN DEL 100% Heading ¿Tus zapatos ya no lucen con estil…" at bounding box center [446, 255] width 626 height 154
click at [232, 217] on h2 "GARANTÍA DE DEVOLUCIÓN DEL 100%" at bounding box center [446, 213] width 474 height 17
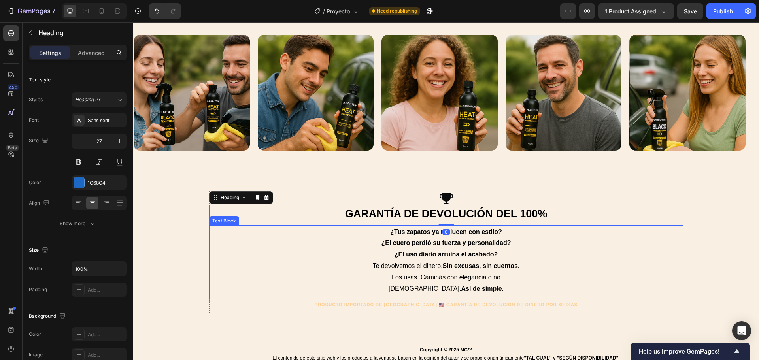
click at [205, 240] on div "Icon GARANTÍA DE DEVOLUCIÓN DEL 100% Heading 0 ¿Tus zapatos ya no lucen con est…" at bounding box center [446, 255] width 626 height 129
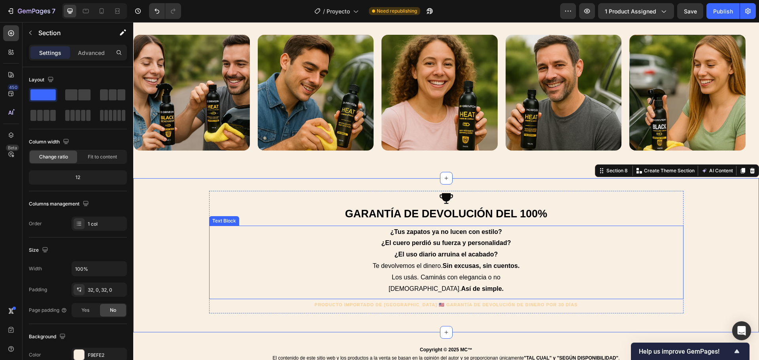
click at [229, 224] on div "Icon GARANTÍA DE DEVOLUCIÓN DEL 100% Heading ¿Tus zapatos ya no lucen con estil…" at bounding box center [446, 252] width 474 height 123
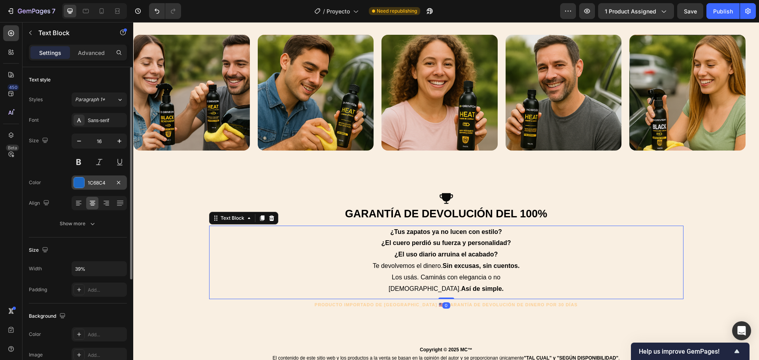
click at [110, 180] on div "1C68C4" at bounding box center [99, 183] width 23 height 7
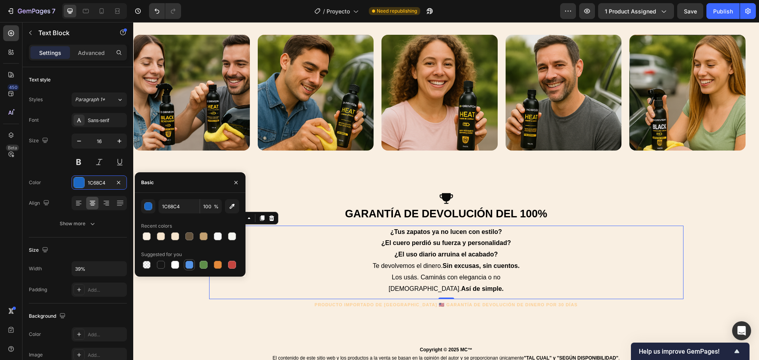
click at [189, 266] on div at bounding box center [189, 265] width 8 height 8
click at [172, 237] on div at bounding box center [175, 236] width 8 height 8
click at [186, 236] on div at bounding box center [189, 236] width 8 height 8
type input "63523D"
click at [235, 182] on icon "button" at bounding box center [236, 183] width 6 height 6
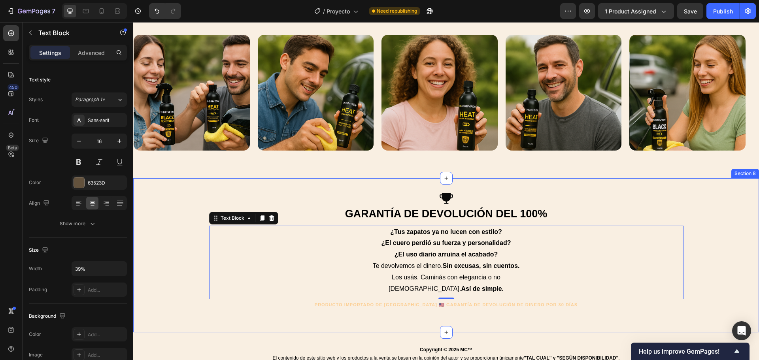
click at [700, 215] on div "Icon GARANTÍA DE DEVOLUCIÓN DEL 100% Heading ¿Tus zapatos ya no lucen con estil…" at bounding box center [446, 255] width 626 height 129
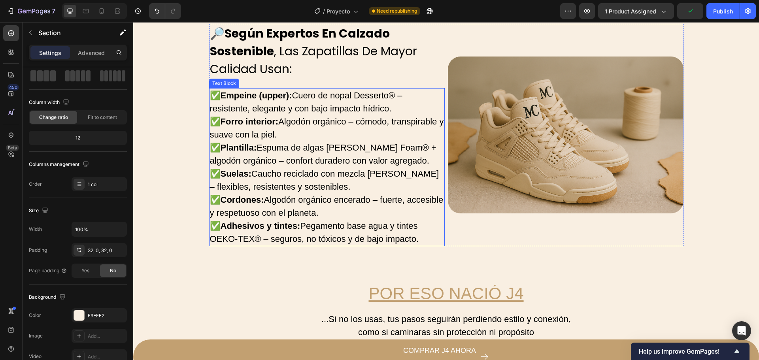
scroll to position [1505, 0]
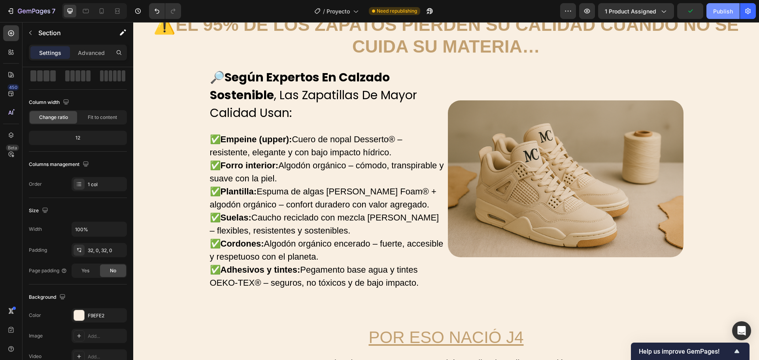
click at [716, 11] on div "Publish" at bounding box center [723, 11] width 20 height 8
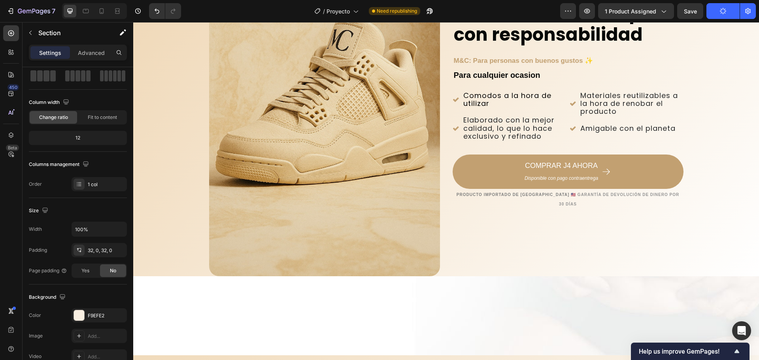
scroll to position [0, 0]
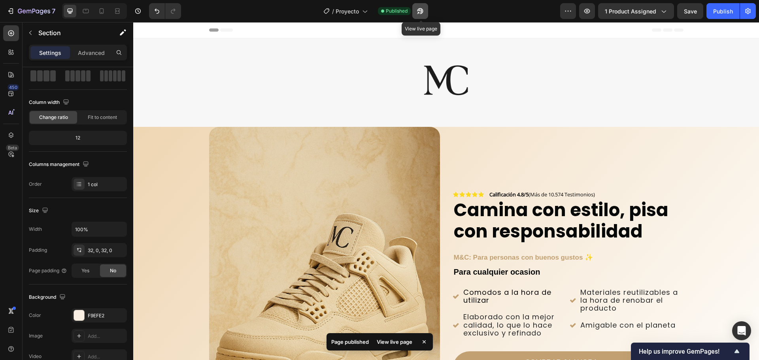
click at [424, 12] on icon "button" at bounding box center [420, 11] width 8 height 8
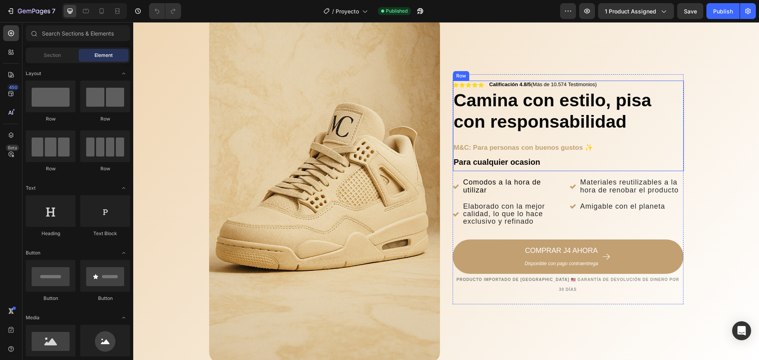
scroll to position [119, 0]
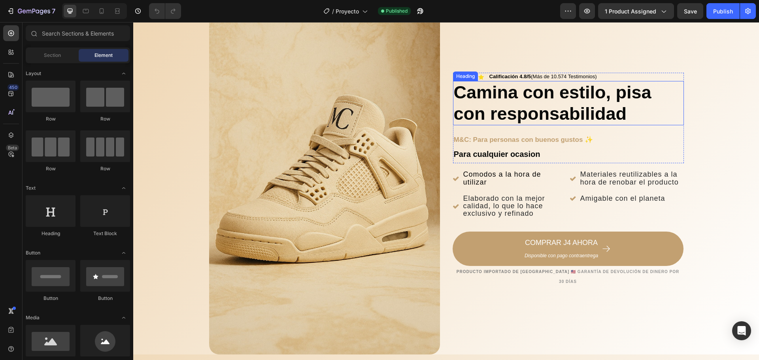
click at [558, 104] on h2 "Camina con estilo, pisa con responsabilidad" at bounding box center [568, 103] width 231 height 44
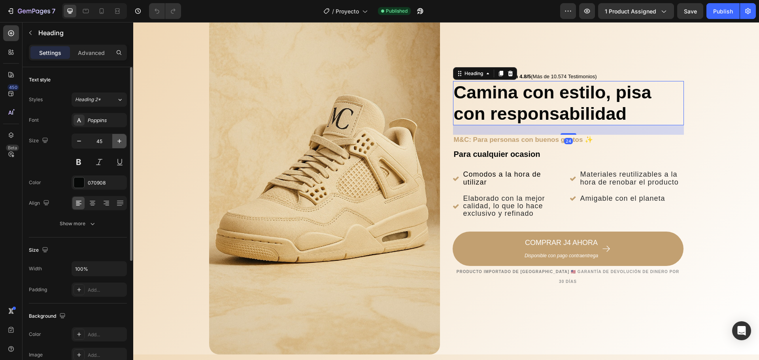
click at [117, 140] on icon "button" at bounding box center [119, 141] width 8 height 8
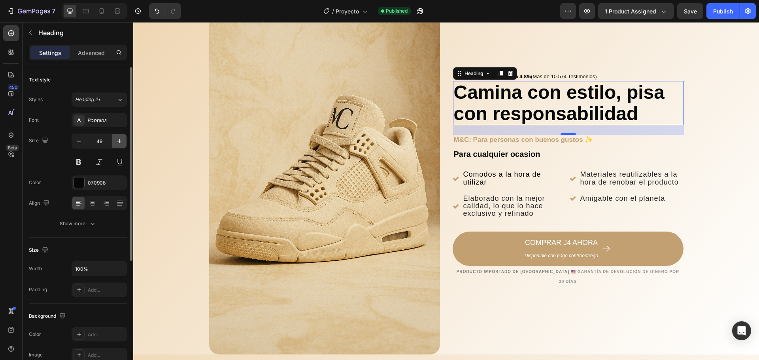
click at [117, 140] on icon "button" at bounding box center [119, 141] width 8 height 8
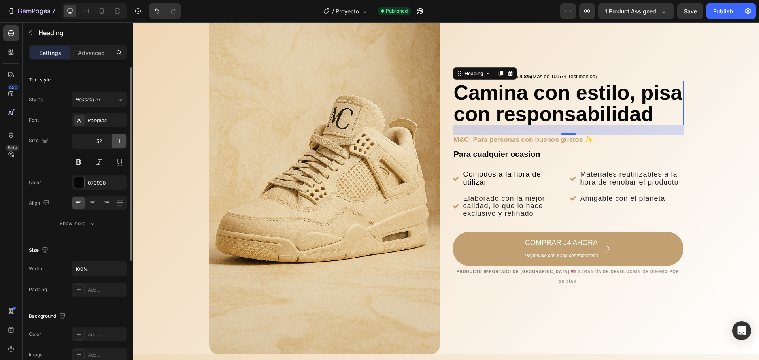
click at [117, 140] on icon "button" at bounding box center [119, 141] width 8 height 8
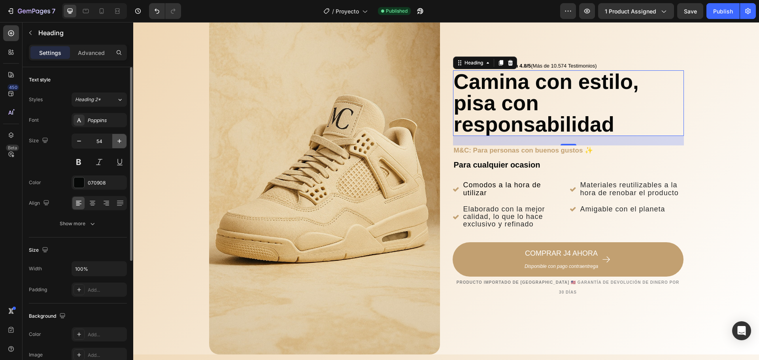
click at [117, 140] on icon "button" at bounding box center [119, 141] width 8 height 8
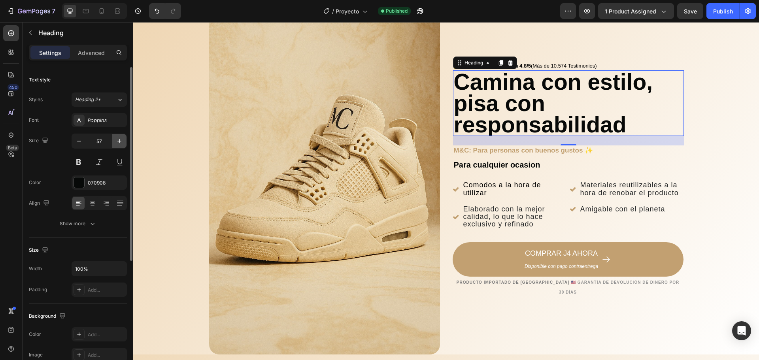
click at [117, 140] on icon "button" at bounding box center [119, 141] width 8 height 8
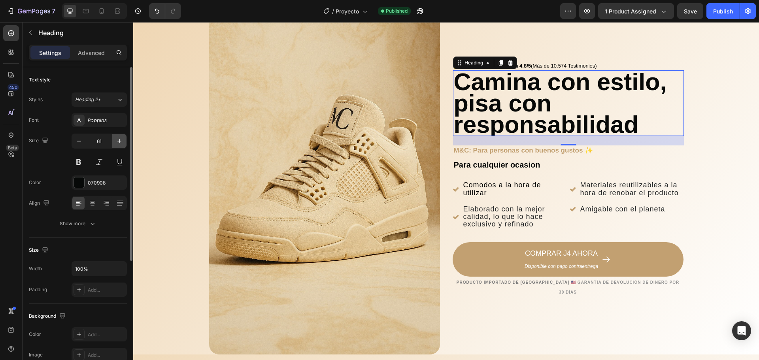
click at [117, 140] on icon "button" at bounding box center [119, 141] width 8 height 8
type input "64"
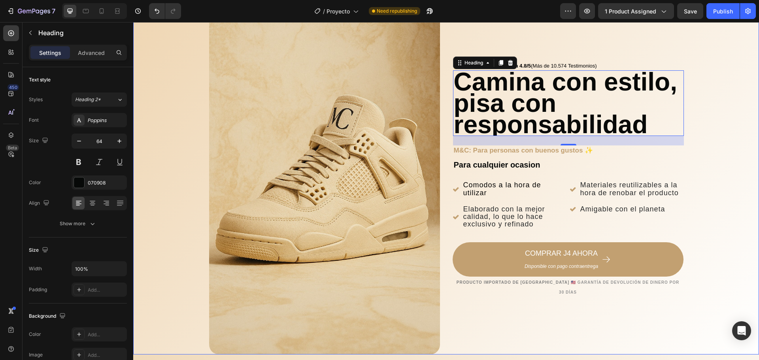
click at [712, 168] on div "Background Image" at bounding box center [446, 181] width 626 height 346
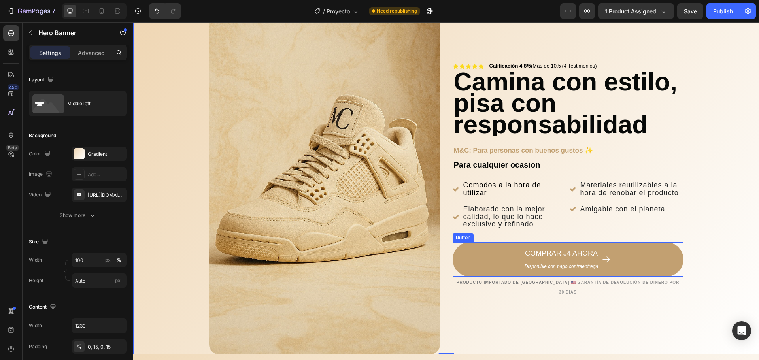
click at [679, 277] on div "COMPRAR J4 AHORA Disponible con pago contraentrega Button" at bounding box center [568, 259] width 231 height 34
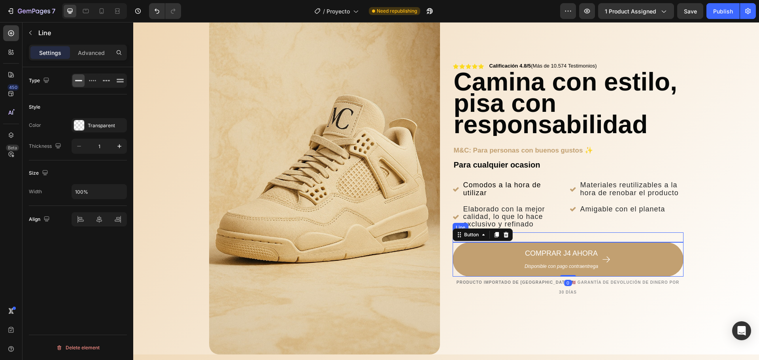
click at [680, 238] on div at bounding box center [568, 237] width 231 height 0
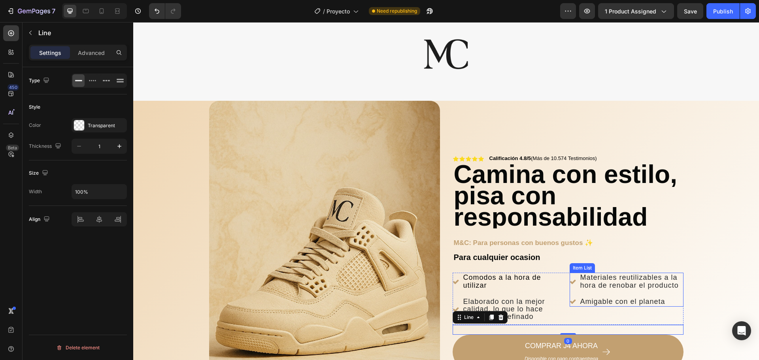
scroll to position [0, 0]
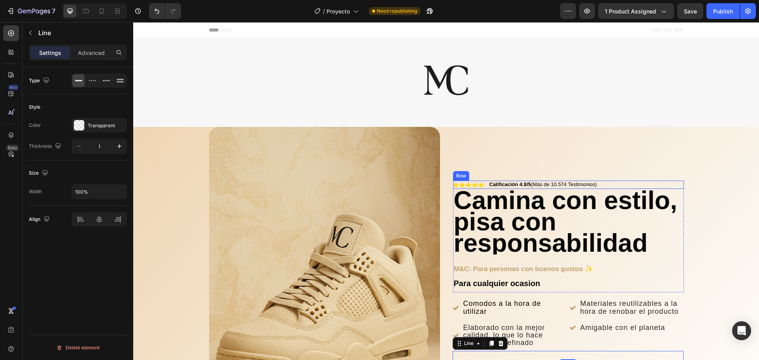
click at [666, 189] on div "Icon Icon Icon Icon Icon Icon List Calificación 4.8/5 (Más de 10.574 Testimonio…" at bounding box center [568, 185] width 231 height 8
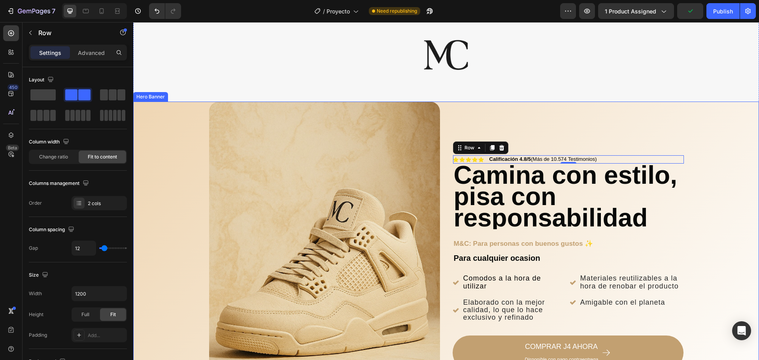
scroll to position [79, 0]
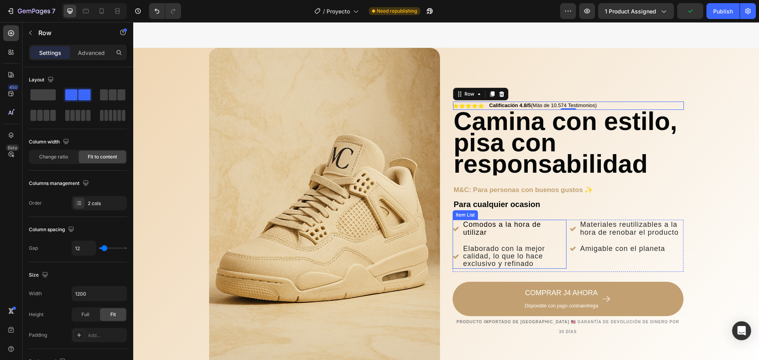
click at [509, 227] on span "Comodos a la hora de utilizar" at bounding box center [502, 228] width 78 height 15
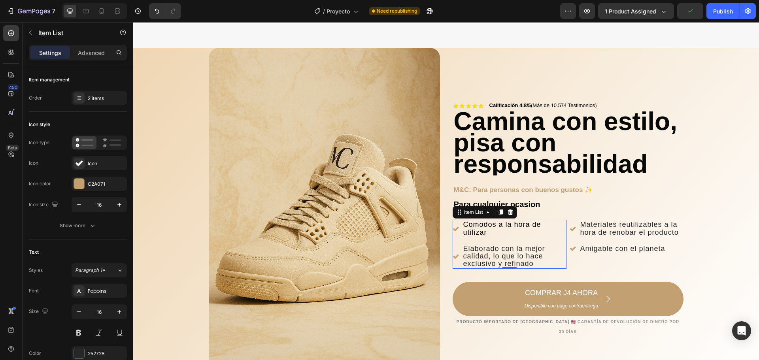
click at [509, 227] on span "Comodos a la hora de utilizar" at bounding box center [502, 228] width 78 height 15
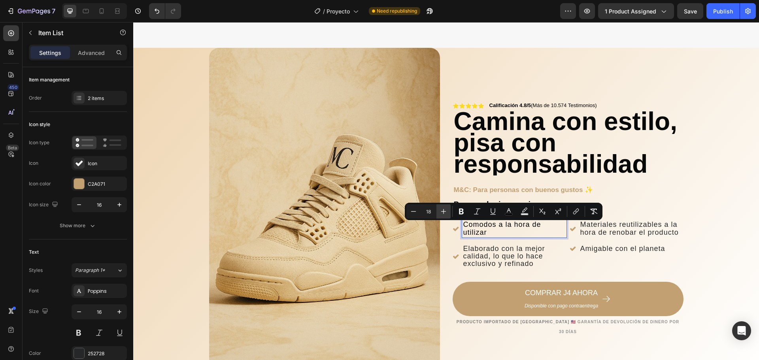
click at [444, 210] on icon "Editor contextual toolbar" at bounding box center [444, 212] width 8 height 8
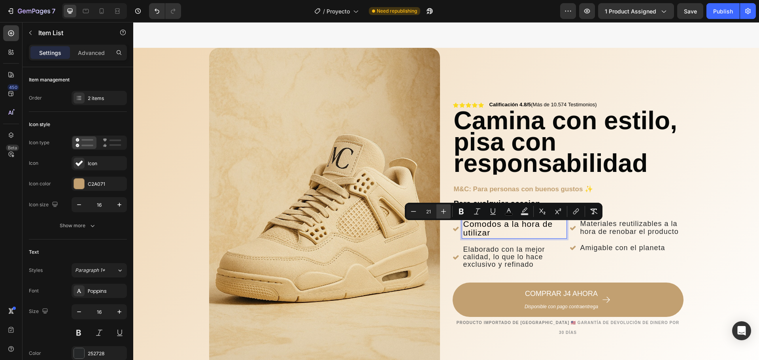
click at [444, 210] on icon "Editor contextual toolbar" at bounding box center [444, 212] width 8 height 8
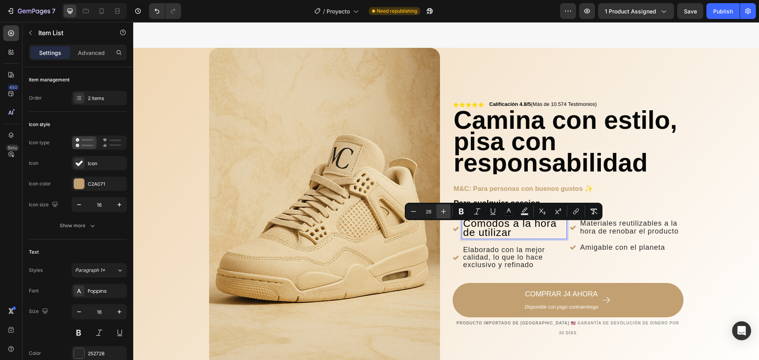
click at [444, 210] on icon "Editor contextual toolbar" at bounding box center [444, 212] width 8 height 8
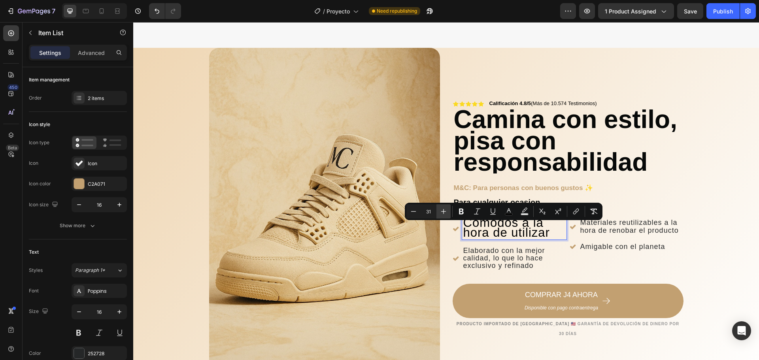
click at [444, 210] on icon "Editor contextual toolbar" at bounding box center [444, 212] width 8 height 8
type input "32"
click at [713, 219] on div "Background Image" at bounding box center [446, 221] width 626 height 346
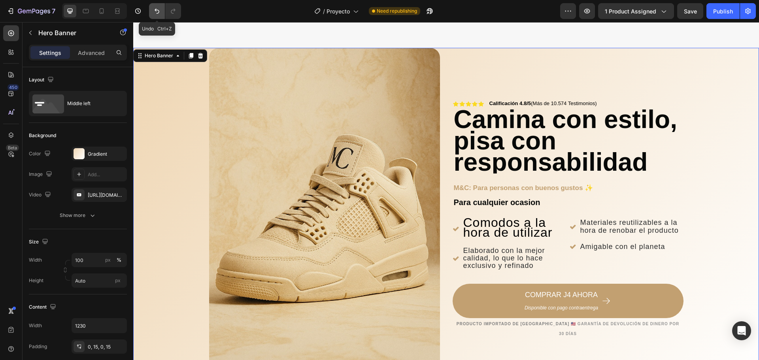
click at [159, 11] on icon "Undo/Redo" at bounding box center [157, 11] width 5 height 5
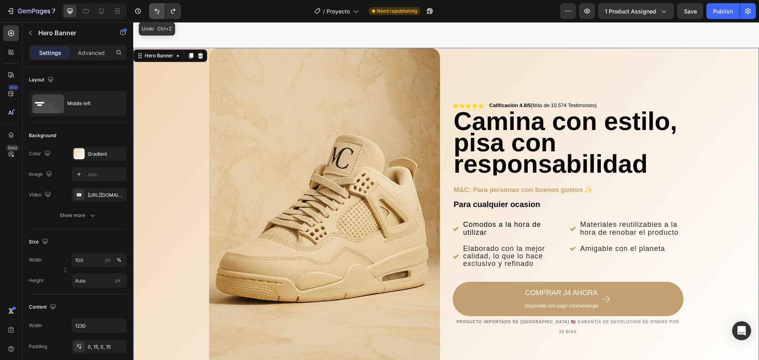
click at [159, 11] on icon "Undo/Redo" at bounding box center [157, 11] width 5 height 5
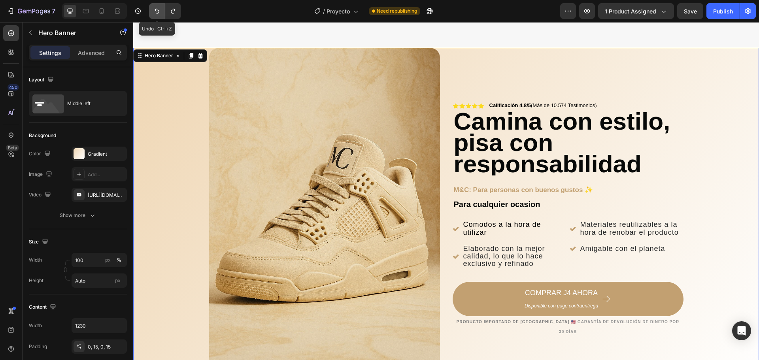
click at [159, 11] on icon "Undo/Redo" at bounding box center [157, 11] width 5 height 5
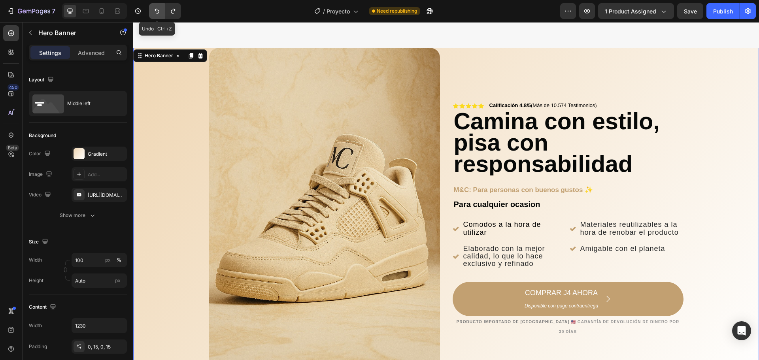
click at [159, 11] on icon "Undo/Redo" at bounding box center [157, 11] width 5 height 5
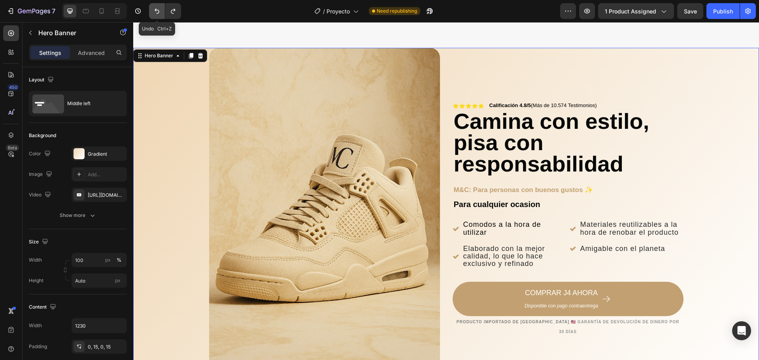
click at [159, 11] on icon "Undo/Redo" at bounding box center [157, 11] width 5 height 5
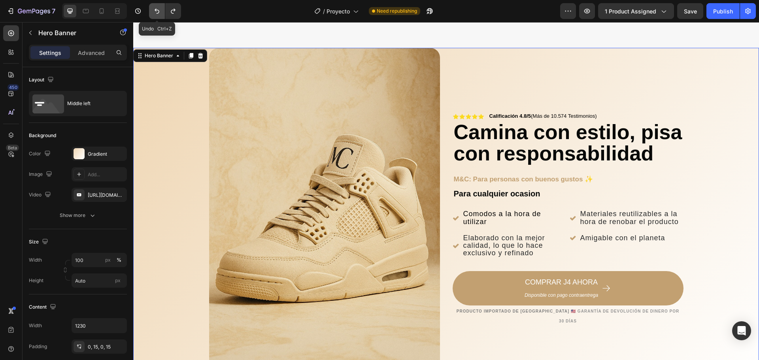
click at [159, 11] on icon "Undo/Redo" at bounding box center [157, 11] width 5 height 5
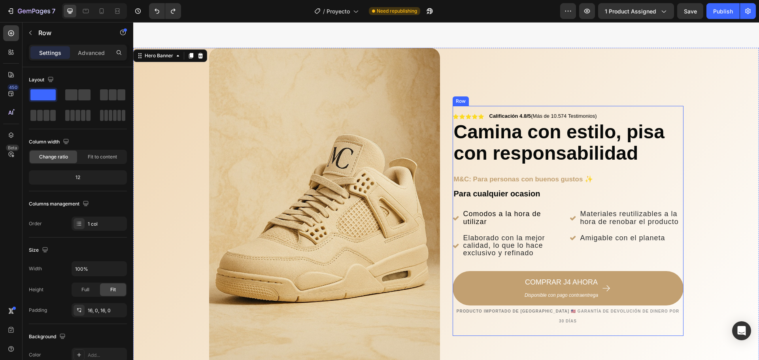
click at [677, 328] on div "Icon Icon Icon Icon Icon Icon List Calificación 4.8/5 (Más de 10.574 Testimonio…" at bounding box center [568, 221] width 231 height 230
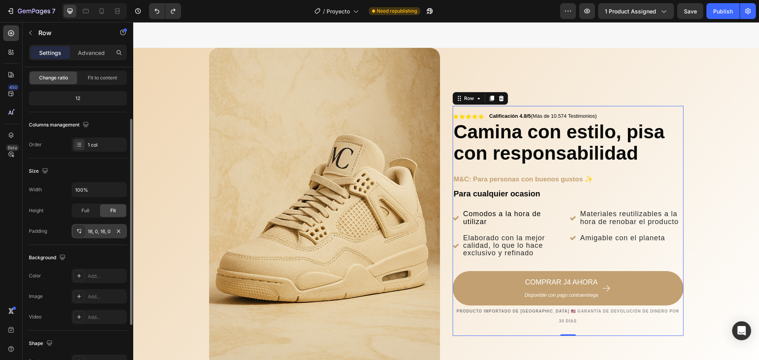
click at [93, 238] on div "16, 0, 16, 0" at bounding box center [99, 231] width 55 height 14
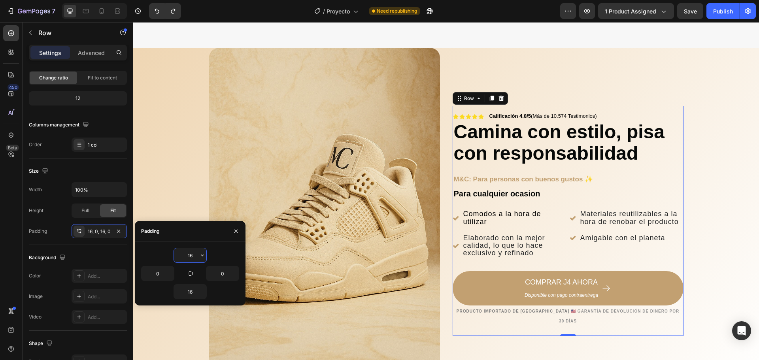
click at [194, 257] on input "16" at bounding box center [190, 255] width 32 height 14
type input "0"
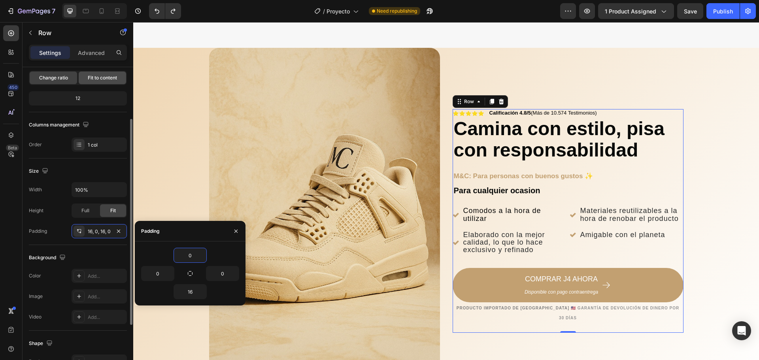
click at [102, 73] on div "Fit to content" at bounding box center [102, 78] width 47 height 13
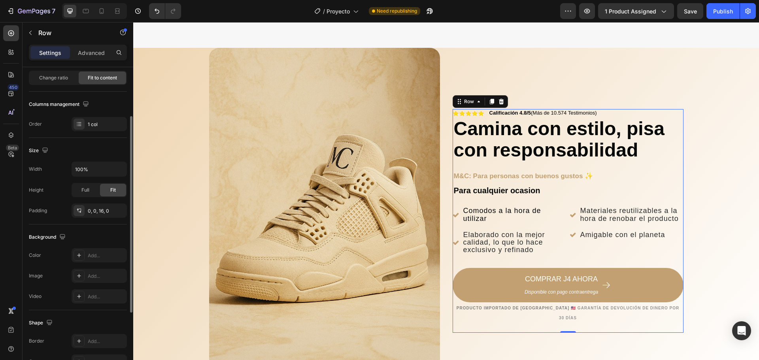
scroll to position [0, 0]
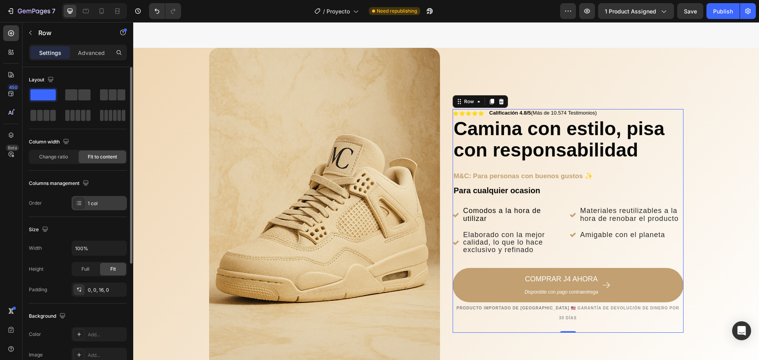
click at [102, 203] on div "1 col" at bounding box center [106, 203] width 37 height 7
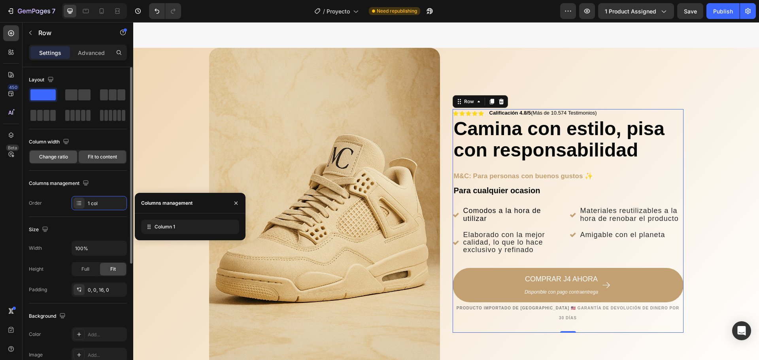
click at [68, 163] on div "Change ratio" at bounding box center [53, 157] width 47 height 13
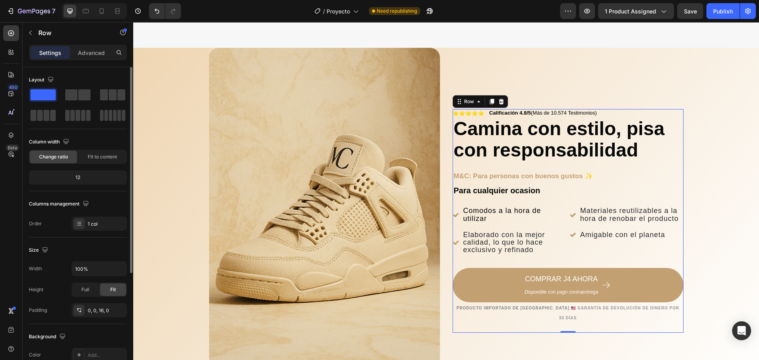
click at [85, 180] on div "12" at bounding box center [77, 177] width 95 height 11
click at [76, 176] on div "12" at bounding box center [77, 177] width 95 height 11
click at [82, 176] on div "12" at bounding box center [77, 177] width 95 height 11
click at [80, 178] on div "12" at bounding box center [77, 177] width 95 height 11
click at [76, 176] on div "12" at bounding box center [77, 177] width 95 height 11
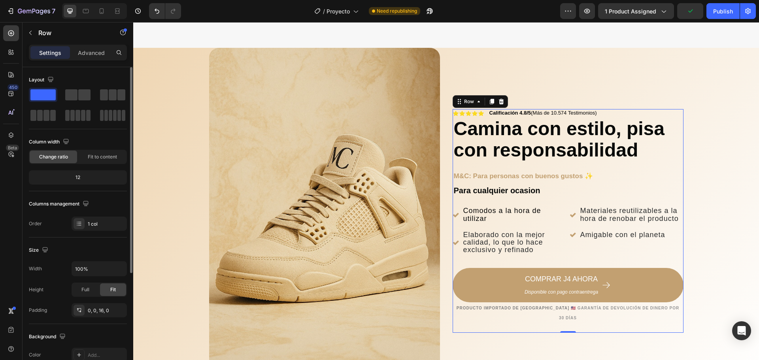
click at [76, 176] on div "12" at bounding box center [77, 177] width 95 height 11
click at [87, 159] on div "Fit to content" at bounding box center [102, 157] width 47 height 13
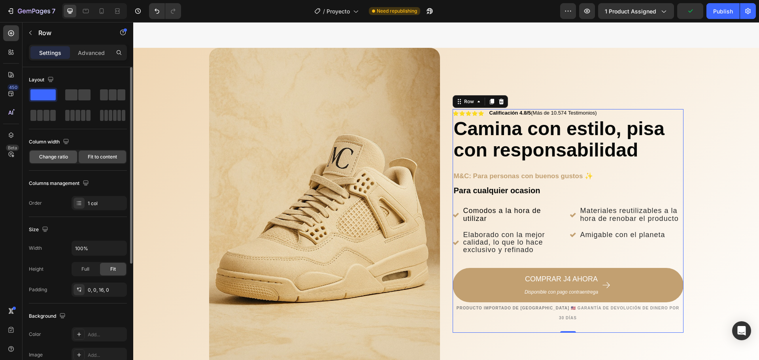
click at [62, 155] on span "Change ratio" at bounding box center [53, 156] width 29 height 7
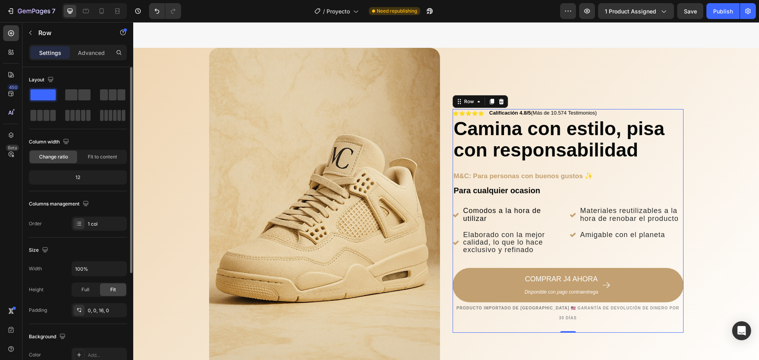
click at [79, 178] on div "12" at bounding box center [77, 177] width 95 height 11
click at [95, 227] on div "1 col" at bounding box center [106, 224] width 37 height 7
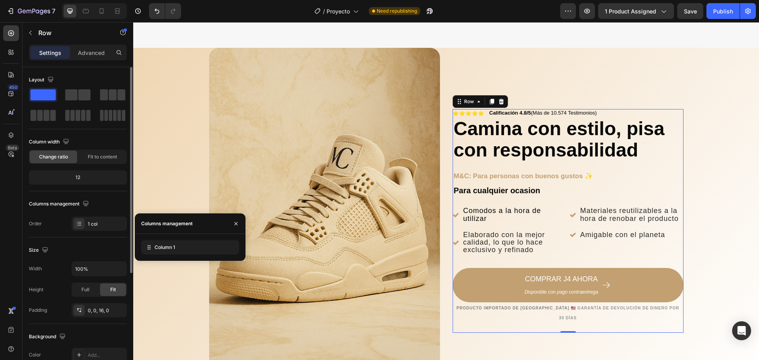
click at [77, 176] on div "12" at bounding box center [77, 177] width 95 height 11
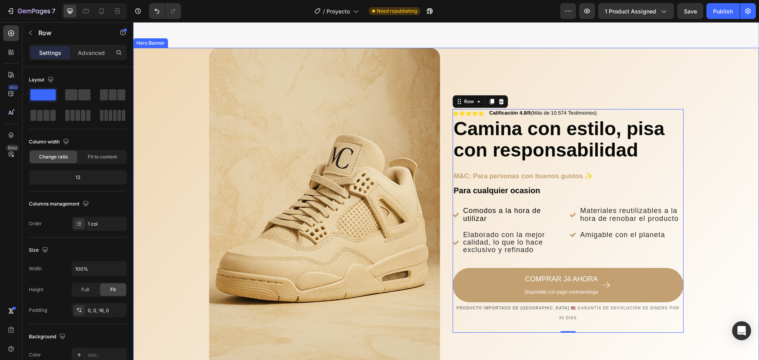
click at [157, 149] on div "Background Image" at bounding box center [446, 221] width 626 height 346
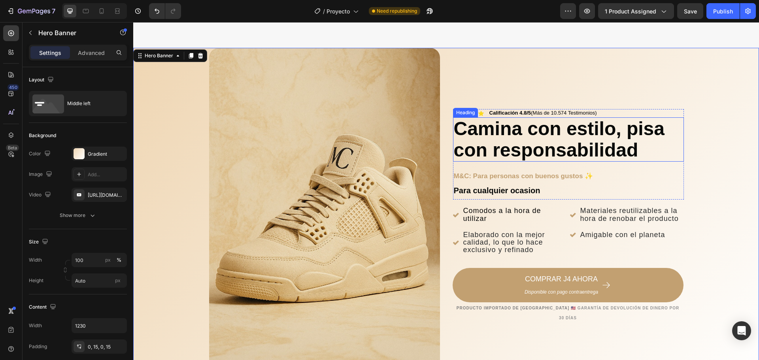
click at [524, 132] on h2 "Camina con estilo, pisa con responsabilidad" at bounding box center [568, 139] width 231 height 44
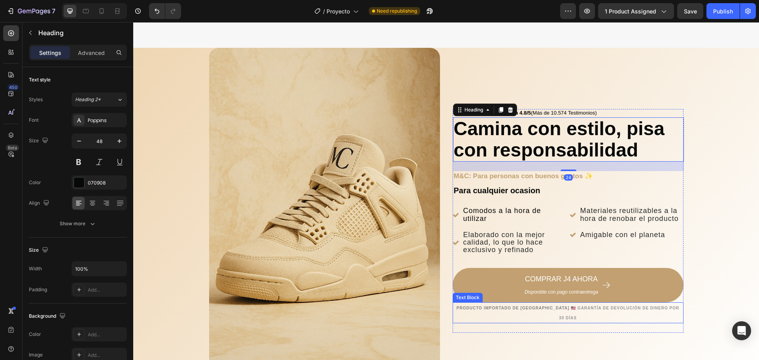
click at [679, 312] on p "Producto importado de [GEOGRAPHIC_DATA] 🇺🇸 Garantía de devolución de dinero por…" at bounding box center [568, 312] width 229 height 19
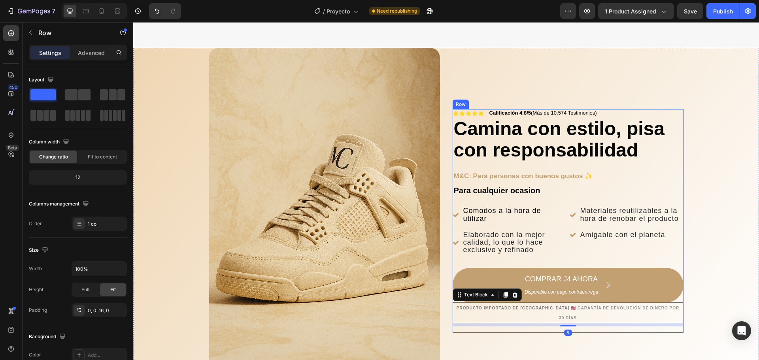
click at [679, 327] on div "Icon Icon Icon Icon Icon Icon List Calificación 4.8/5 (Más de 10.574 Testimonio…" at bounding box center [568, 220] width 231 height 223
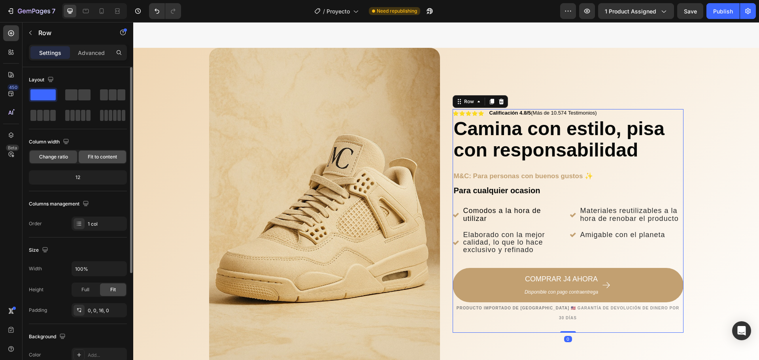
click at [90, 155] on span "Fit to content" at bounding box center [102, 156] width 29 height 7
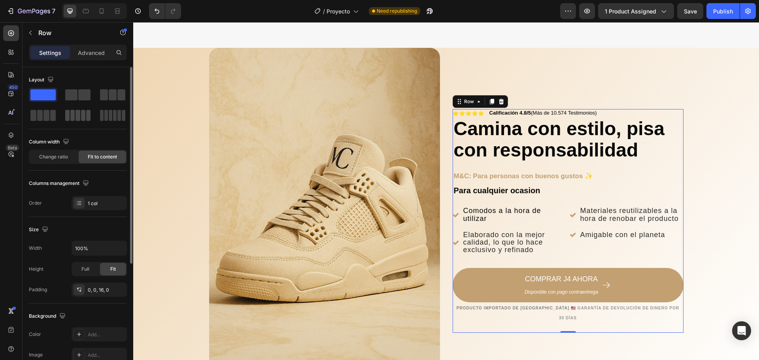
scroll to position [40, 0]
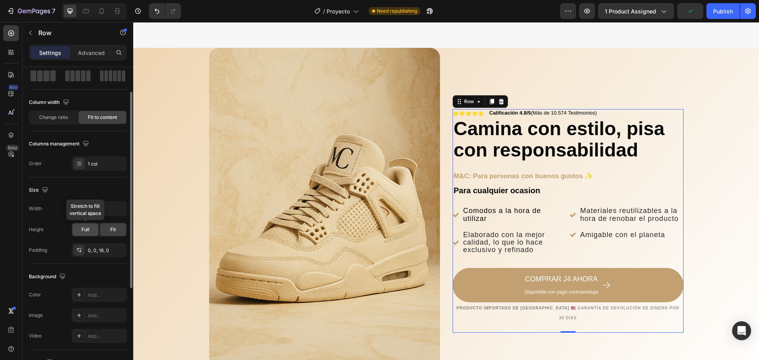
click at [96, 231] on div "Full" at bounding box center [85, 229] width 26 height 13
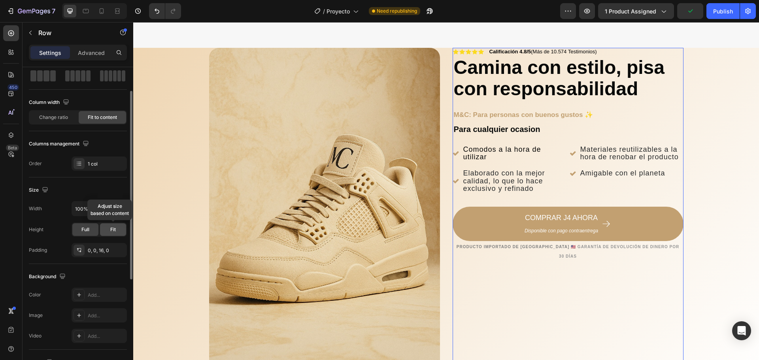
click at [114, 232] on span "Fit" at bounding box center [113, 229] width 6 height 7
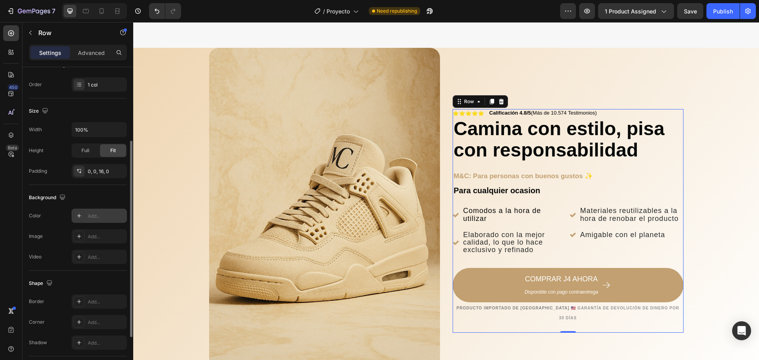
scroll to position [158, 0]
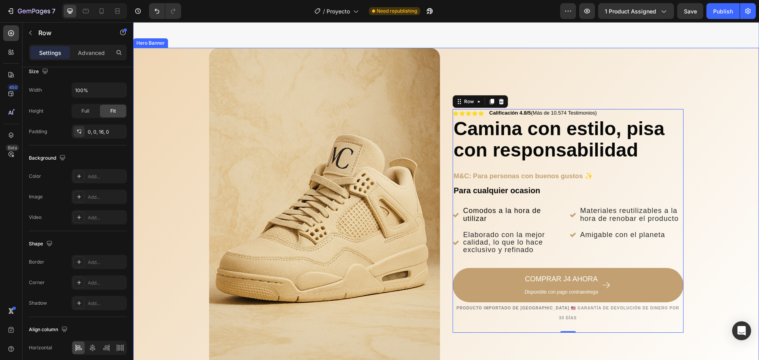
click at [707, 206] on div "Background Image" at bounding box center [446, 221] width 626 height 346
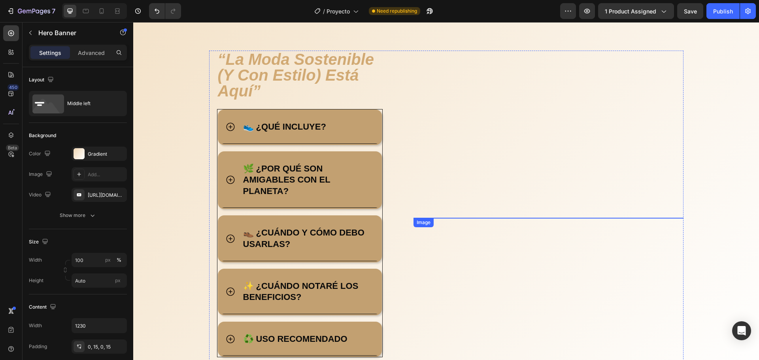
scroll to position [554, 0]
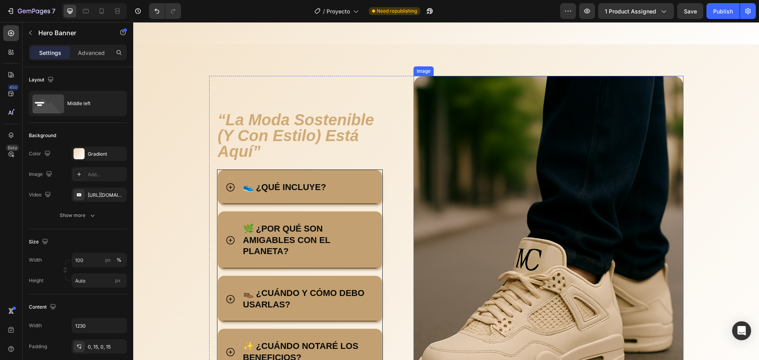
click at [645, 157] on img at bounding box center [549, 278] width 270 height 405
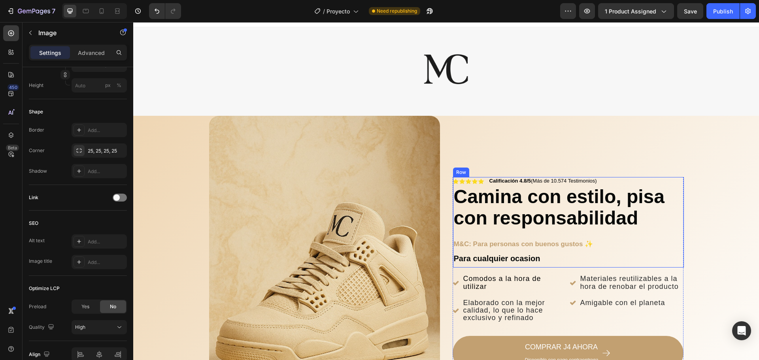
scroll to position [0, 0]
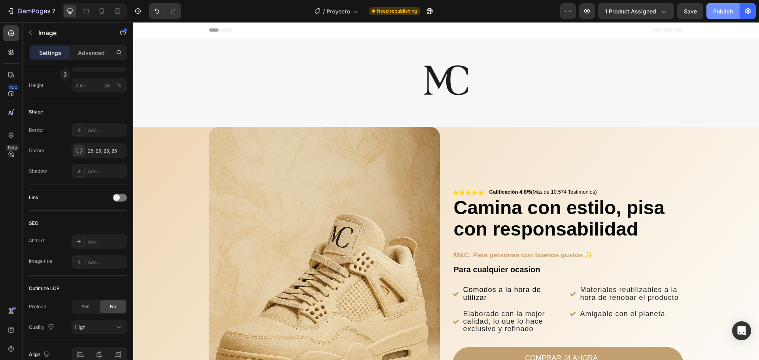
click at [717, 8] on div "Publish" at bounding box center [723, 11] width 20 height 8
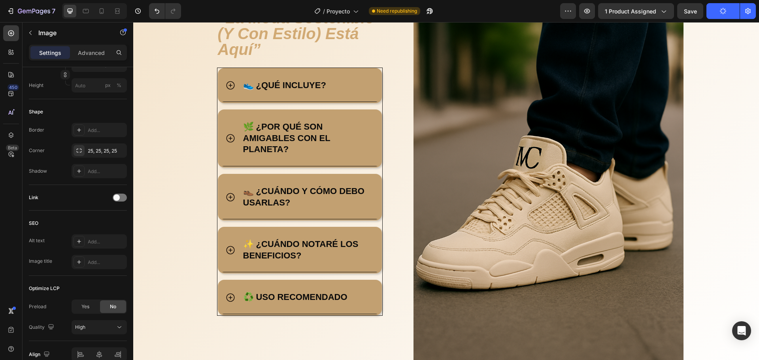
scroll to position [633, 0]
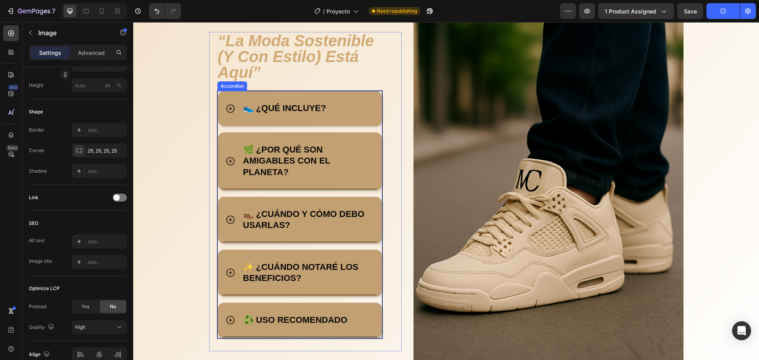
click at [359, 117] on div "👟 ¿QUÉ INCLUYE?" at bounding box center [300, 108] width 162 height 33
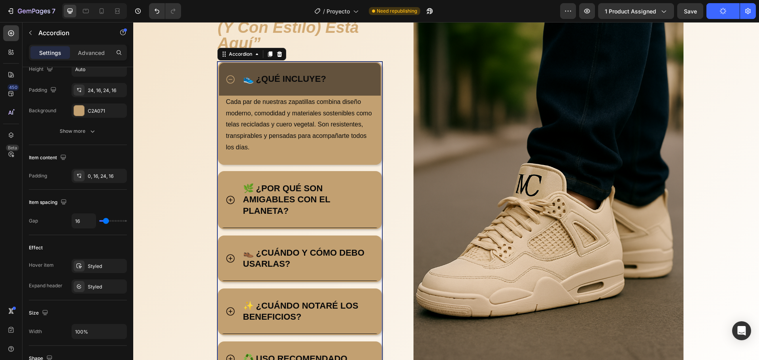
scroll to position [0, 0]
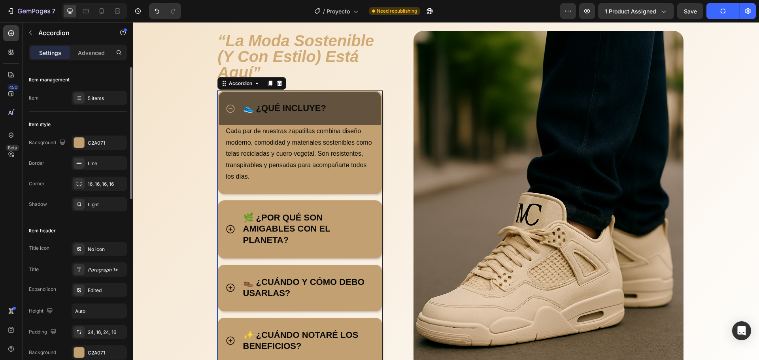
click at [361, 109] on div "👟 ¿QUÉ INCLUYE?" at bounding box center [308, 109] width 133 height 14
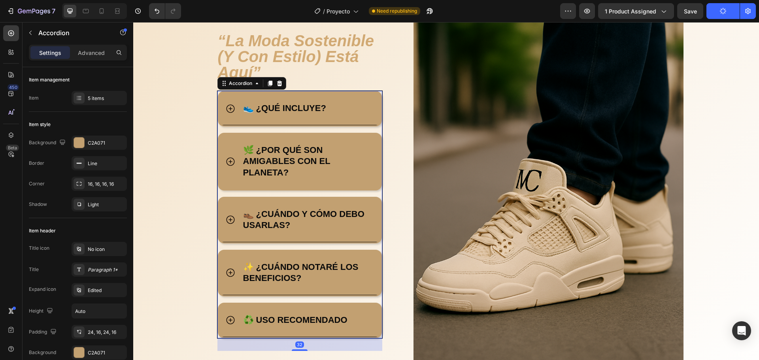
click at [362, 140] on div "🌿 ¿POR QUÉ SON AMIGABLES CON EL PLANETA?" at bounding box center [300, 161] width 162 height 55
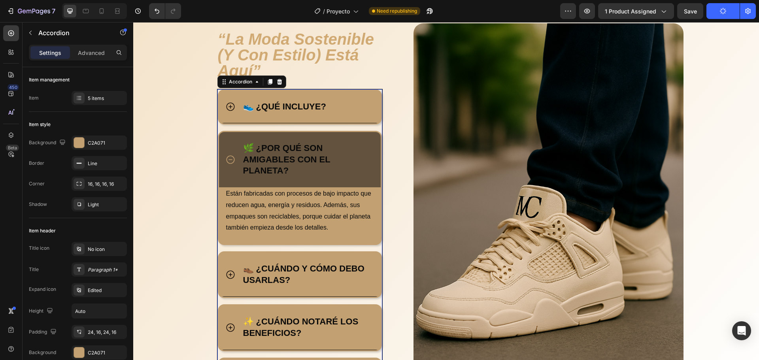
click at [362, 145] on p "🌿 ¿POR QUÉ SON AMIGABLES CON EL PLANETA?" at bounding box center [308, 160] width 130 height 34
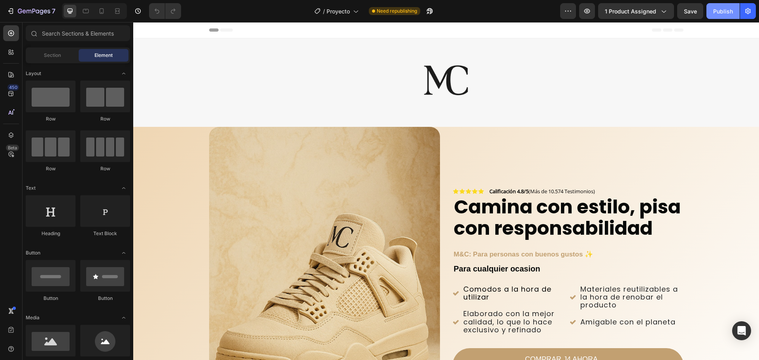
drag, startPoint x: 720, startPoint y: 9, endPoint x: 716, endPoint y: 18, distance: 9.4
click at [720, 11] on div "Publish" at bounding box center [723, 11] width 20 height 8
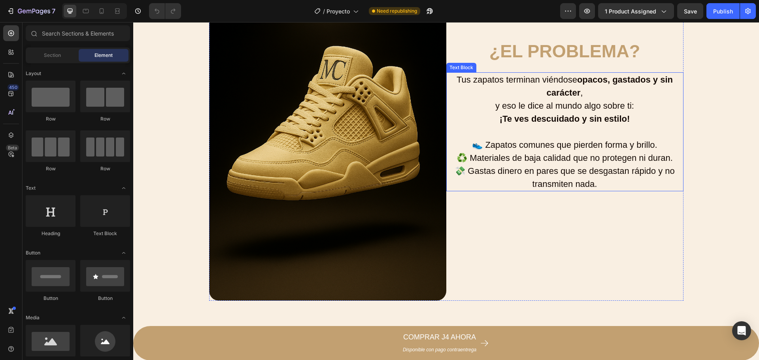
scroll to position [1226, 0]
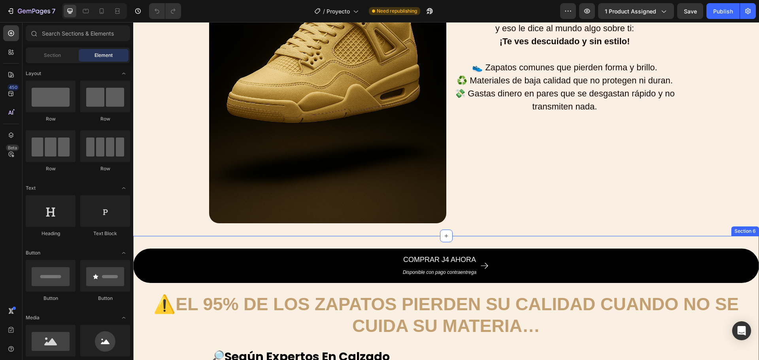
click at [520, 257] on button "COMPRAR J4 AHORA Disponible con pago contraentrega" at bounding box center [446, 266] width 626 height 34
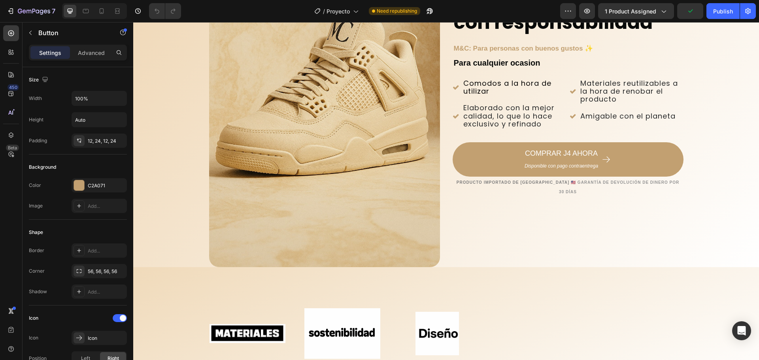
scroll to position [193, 0]
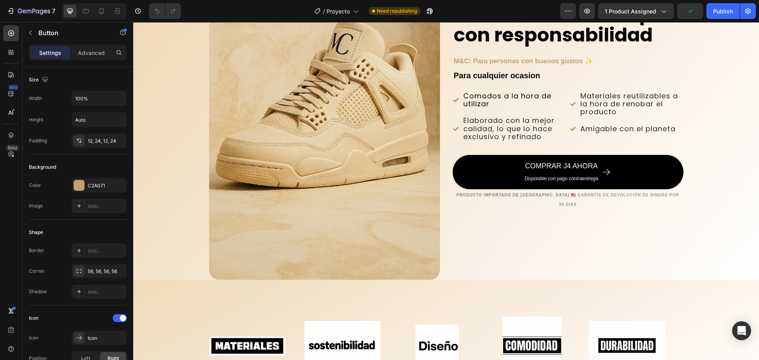
click at [512, 168] on button "COMPRAR J4 AHORA Disponible con pago contraentrega" at bounding box center [568, 172] width 231 height 34
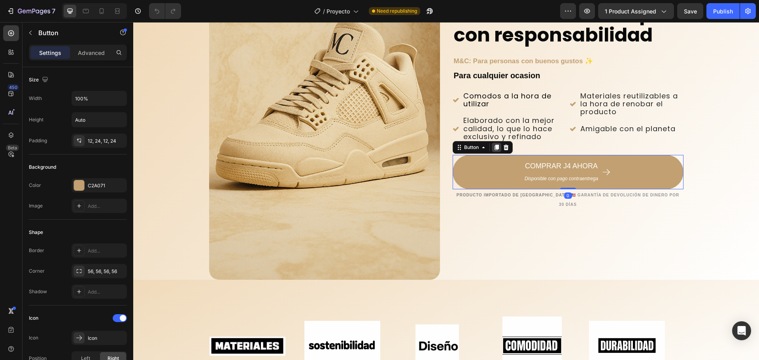
click at [497, 151] on icon at bounding box center [496, 147] width 6 height 6
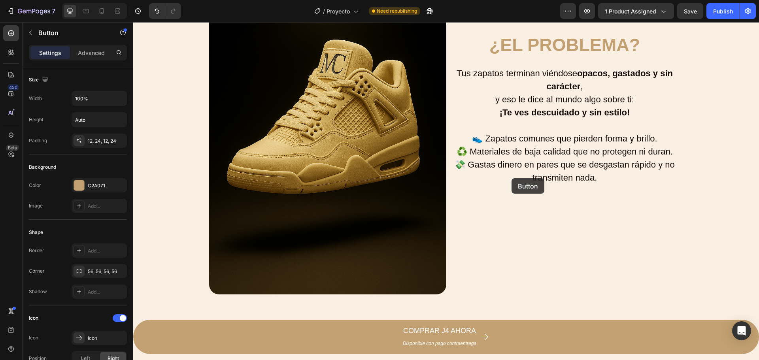
scroll to position [1182, 0]
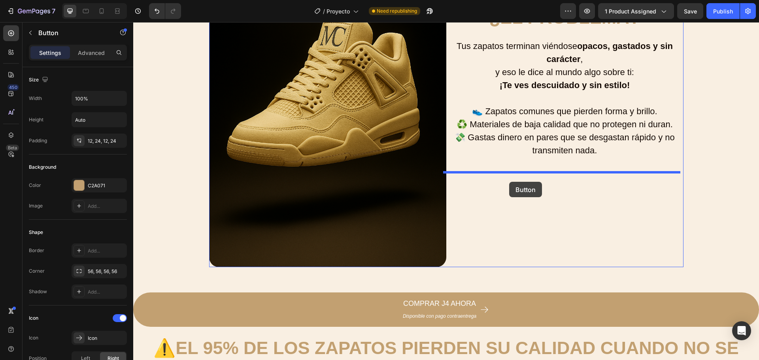
drag, startPoint x: 501, startPoint y: 197, endPoint x: 509, endPoint y: 182, distance: 16.8
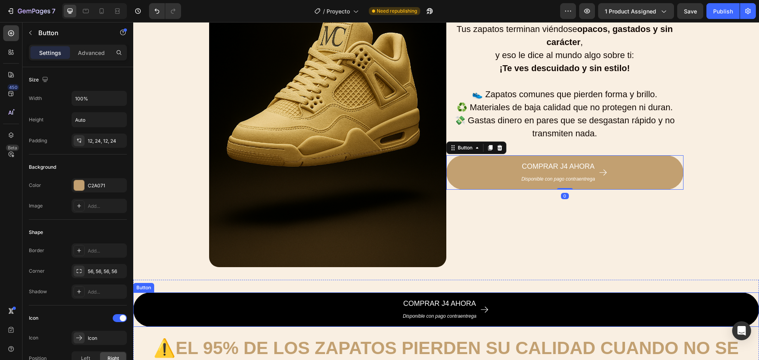
click at [553, 314] on button "COMPRAR J4 AHORA Disponible con pago contraentrega" at bounding box center [446, 310] width 626 height 34
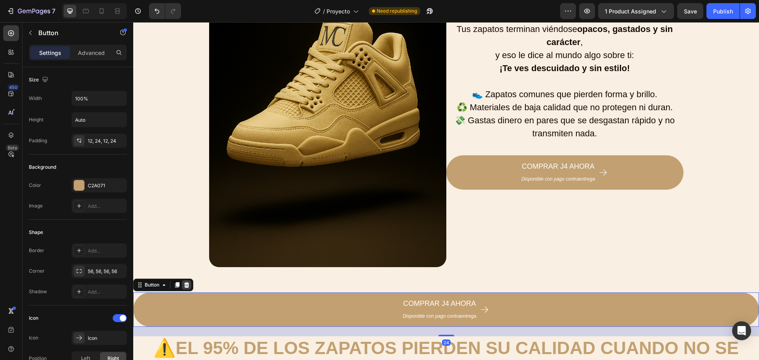
click at [187, 285] on icon at bounding box center [186, 285] width 6 height 6
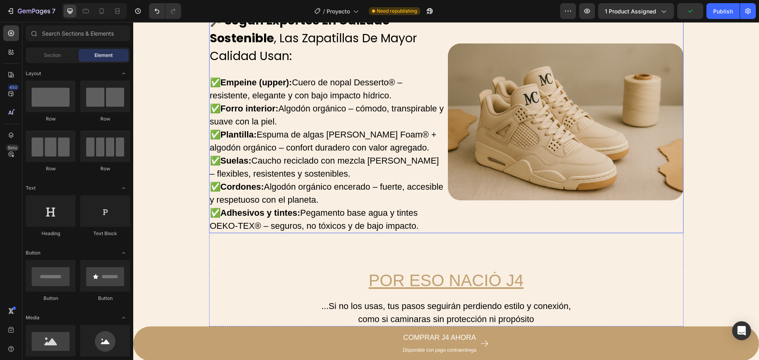
scroll to position [1538, 0]
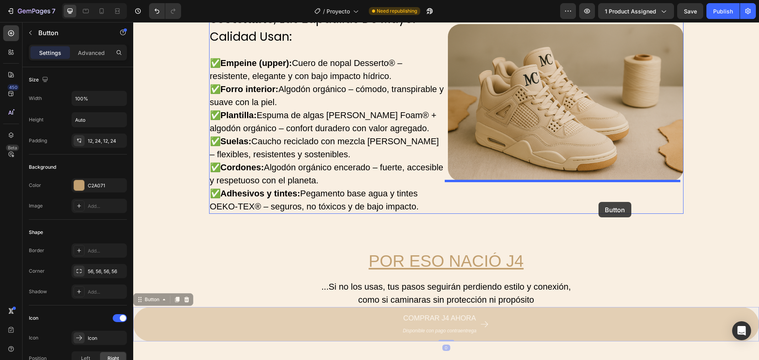
drag, startPoint x: 592, startPoint y: 315, endPoint x: 599, endPoint y: 202, distance: 112.9
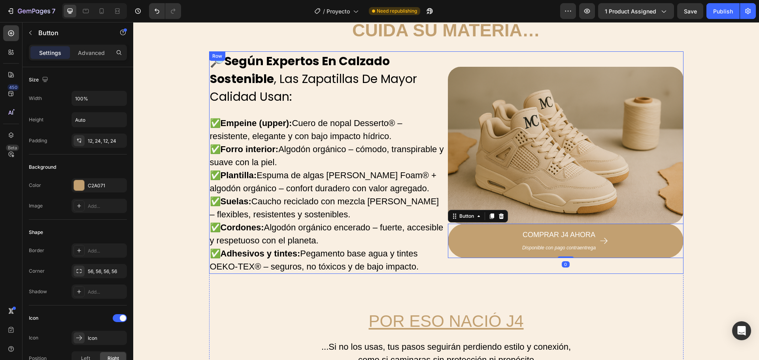
scroll to position [1459, 0]
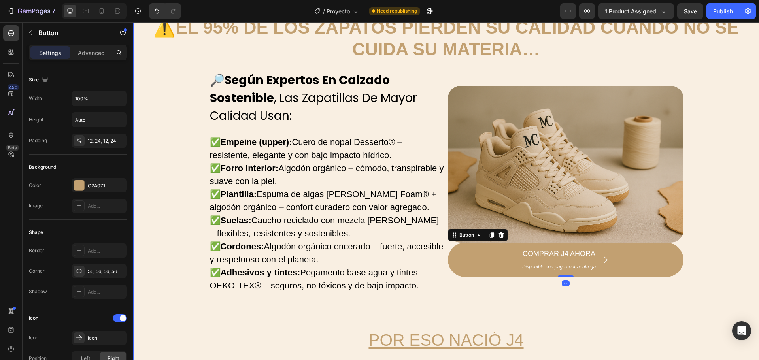
click at [705, 195] on div "⚠️ EL 95% DE LOS ZAPATOS PIERDEN SU CALIDAD CUANDO NO SE CUIDA SU MATERIA… Head…" at bounding box center [446, 201] width 626 height 370
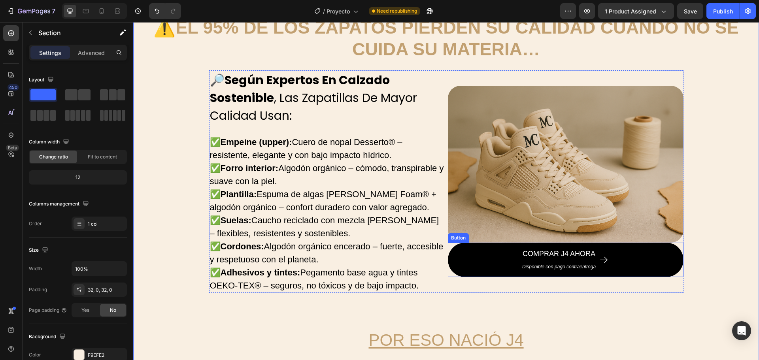
click at [629, 249] on button "COMPRAR J4 AHORA Disponible con pago contraentrega" at bounding box center [566, 260] width 236 height 34
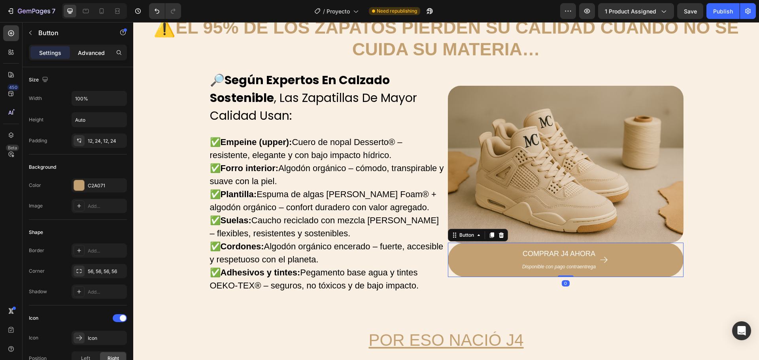
click at [98, 53] on p "Advanced" at bounding box center [91, 53] width 27 height 8
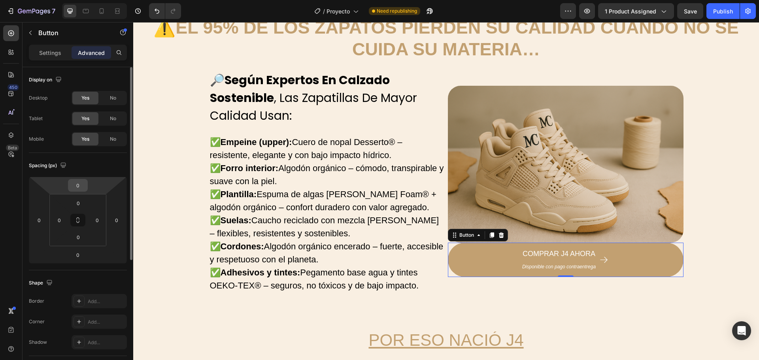
click at [74, 183] on input "0" at bounding box center [78, 186] width 16 height 12
type input "20"
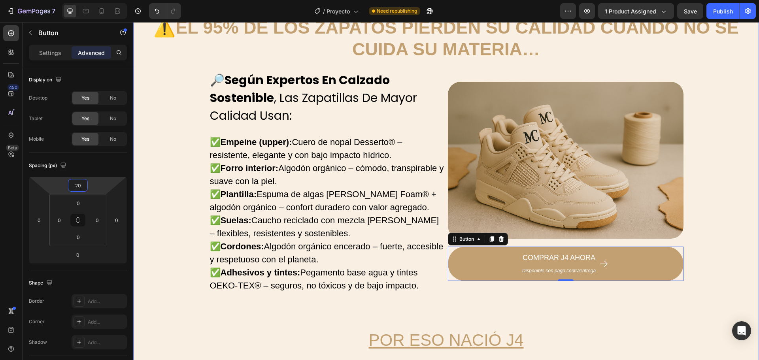
click at [722, 178] on div "⚠️ EL 95% DE LOS ZAPATOS PIERDEN SU CALIDAD CUANDO NO SE CUIDA SU MATERIA… Head…" at bounding box center [446, 201] width 626 height 370
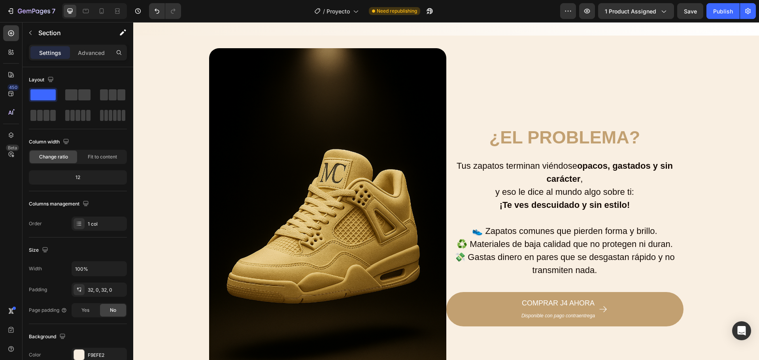
scroll to position [1142, 0]
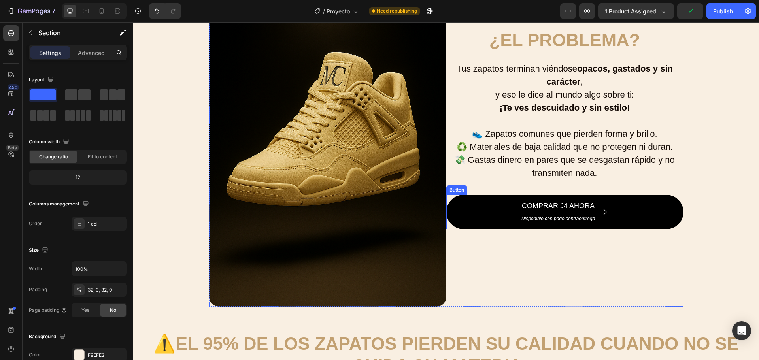
click at [471, 213] on button "COMPRAR J4 AHORA Disponible con pago contraentrega" at bounding box center [564, 212] width 237 height 34
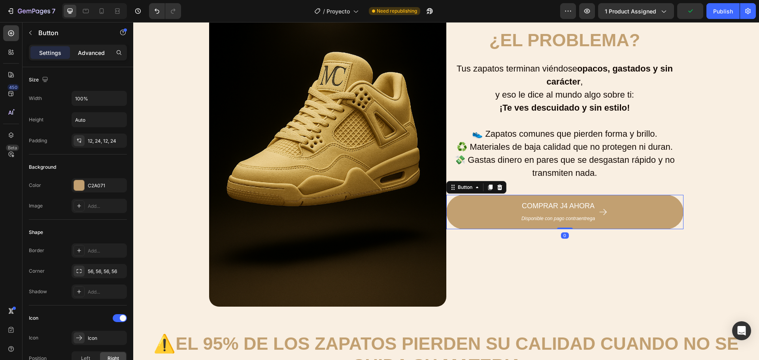
click at [90, 52] on p "Advanced" at bounding box center [91, 53] width 27 height 8
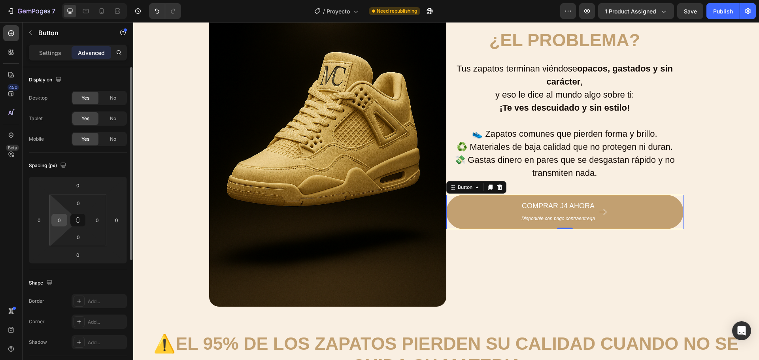
click at [58, 217] on input "0" at bounding box center [59, 220] width 12 height 12
type input "10"
click at [707, 251] on div "Image ¿El problema? Heading Tus zapatos terminan viéndose opacos, gastados y si…" at bounding box center [446, 129] width 626 height 356
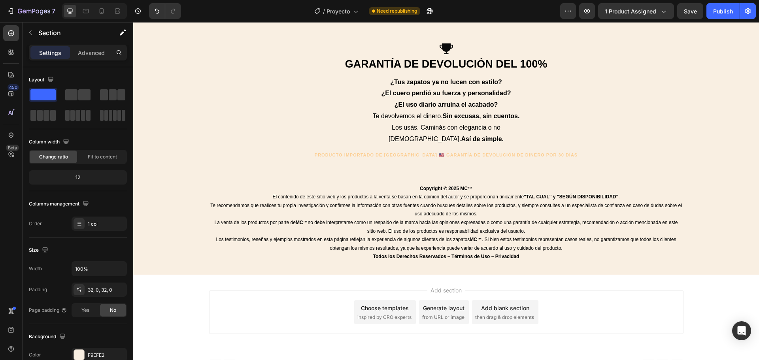
scroll to position [2060, 0]
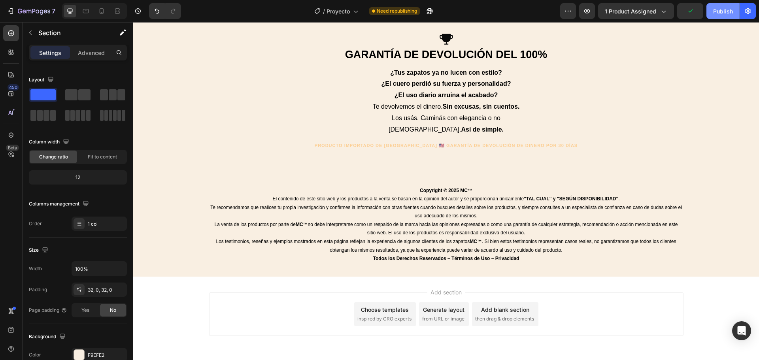
click at [728, 8] on div "Publish" at bounding box center [723, 11] width 20 height 8
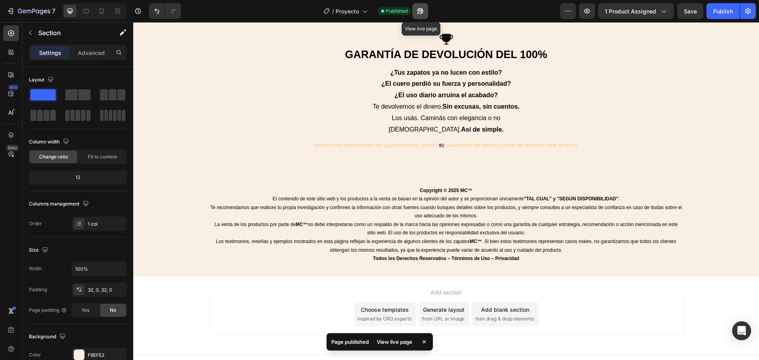
click at [426, 11] on button "button" at bounding box center [420, 11] width 16 height 16
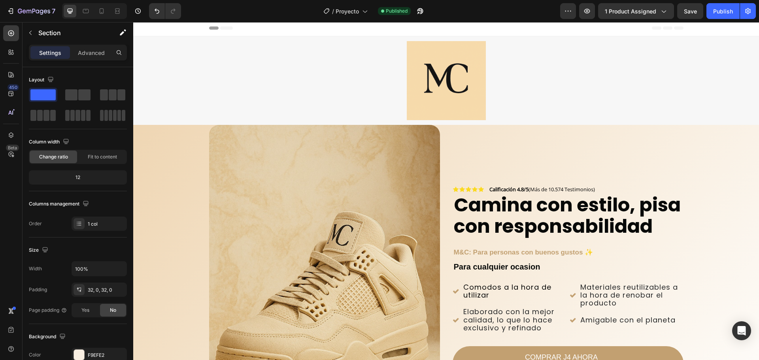
scroll to position [0, 0]
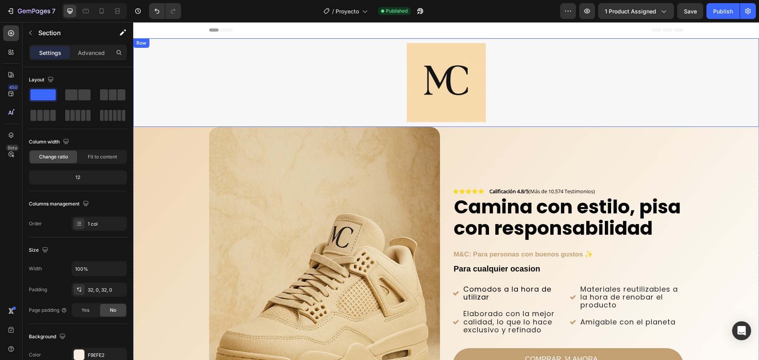
click at [134, 107] on div "Image Row" at bounding box center [446, 82] width 626 height 89
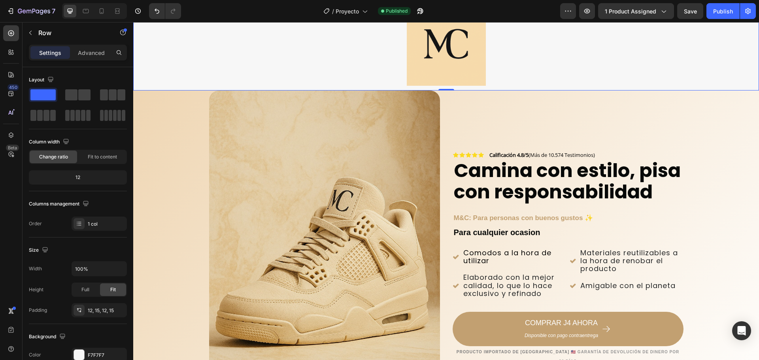
scroll to position [40, 0]
